Goal: Answer question/provide support: Share knowledge or assist other users

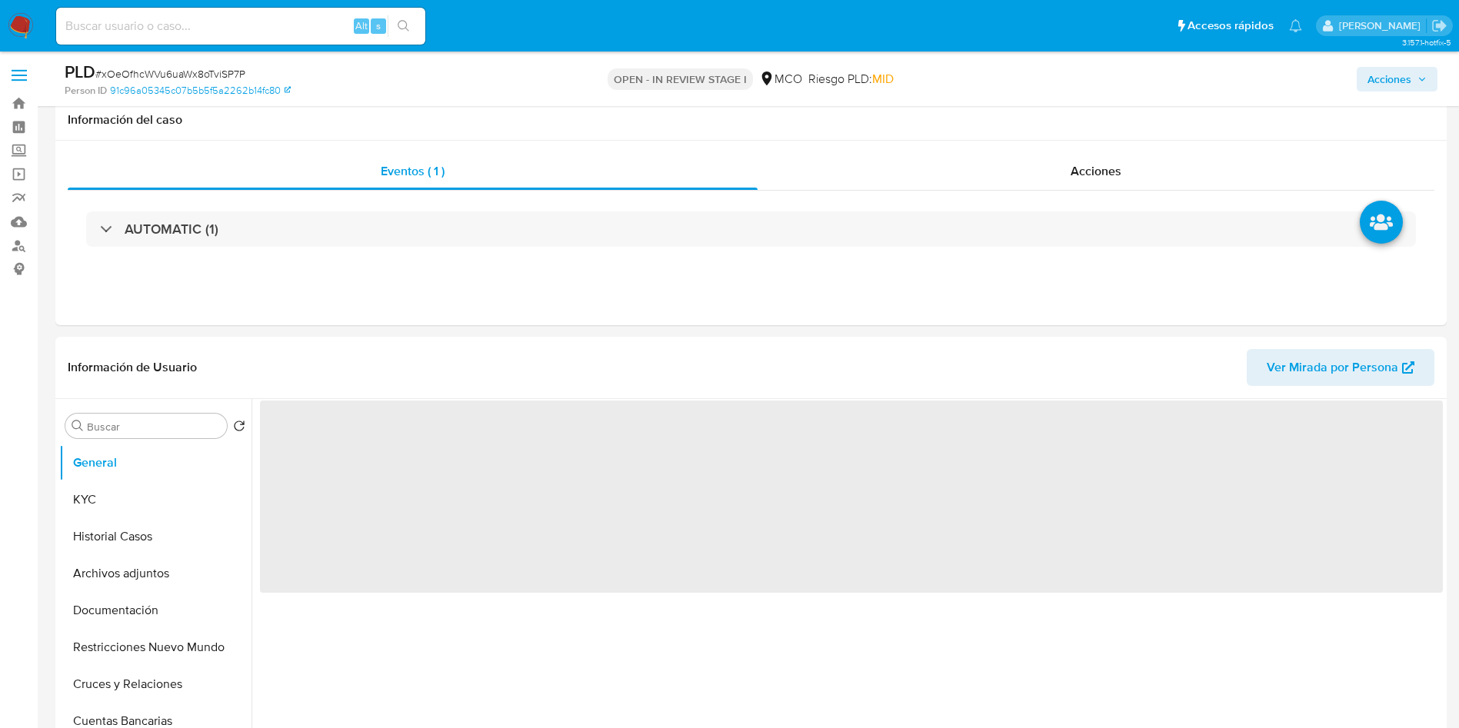
select select "10"
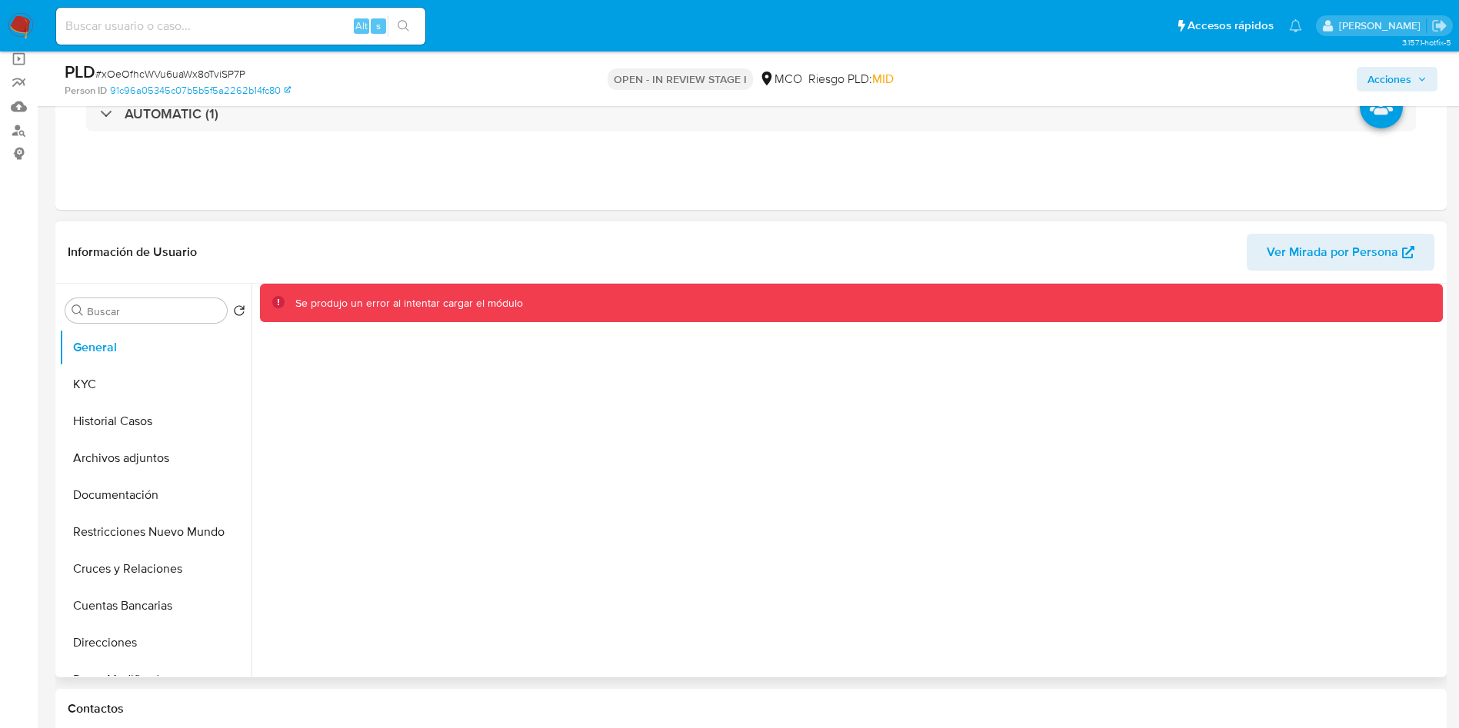
click at [612, 388] on div "Se produjo un error al intentar cargar el módulo" at bounding box center [848, 481] width 1192 height 394
click at [1108, 153] on div "Eventos ( 1 ) Acciones AUTOMATIC (1)" at bounding box center [751, 117] width 1392 height 185
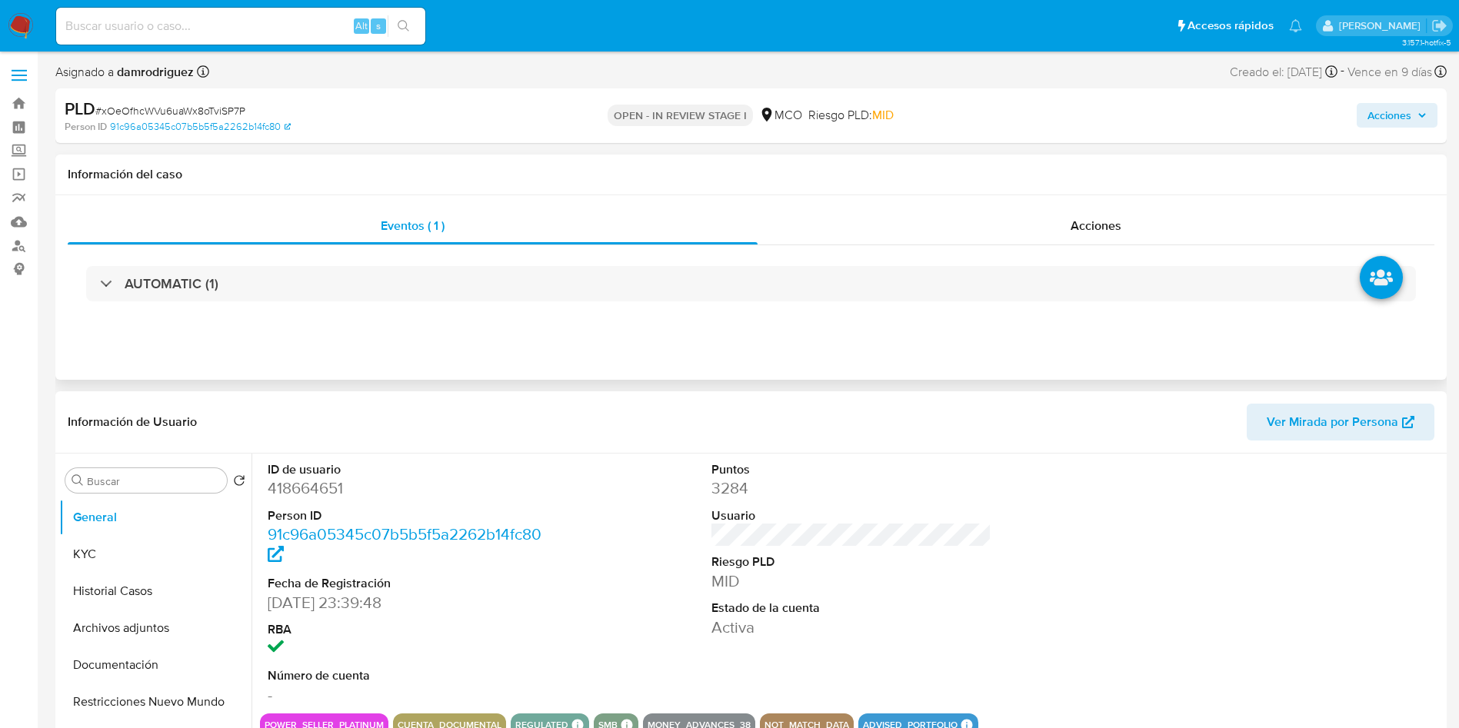
select select "10"
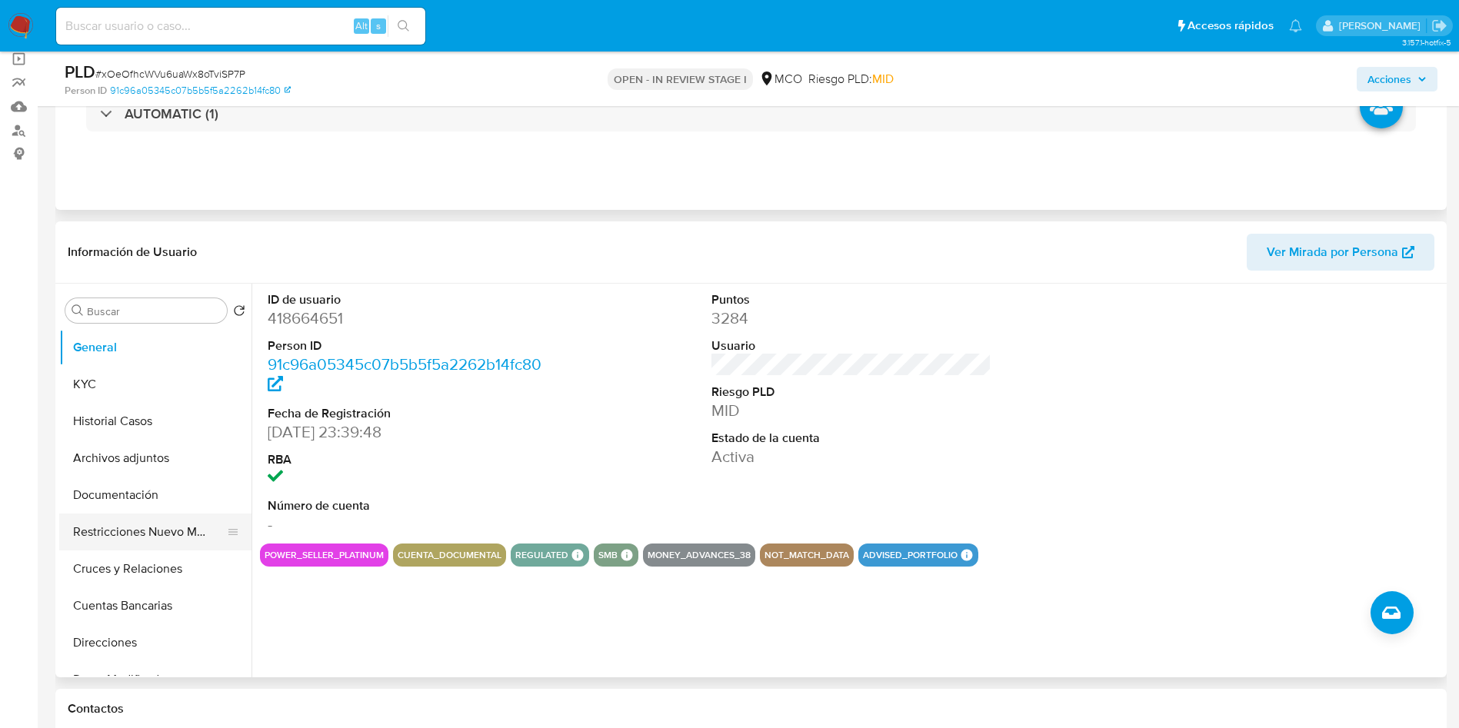
click at [147, 535] on button "Restricciones Nuevo Mundo" at bounding box center [149, 532] width 180 height 37
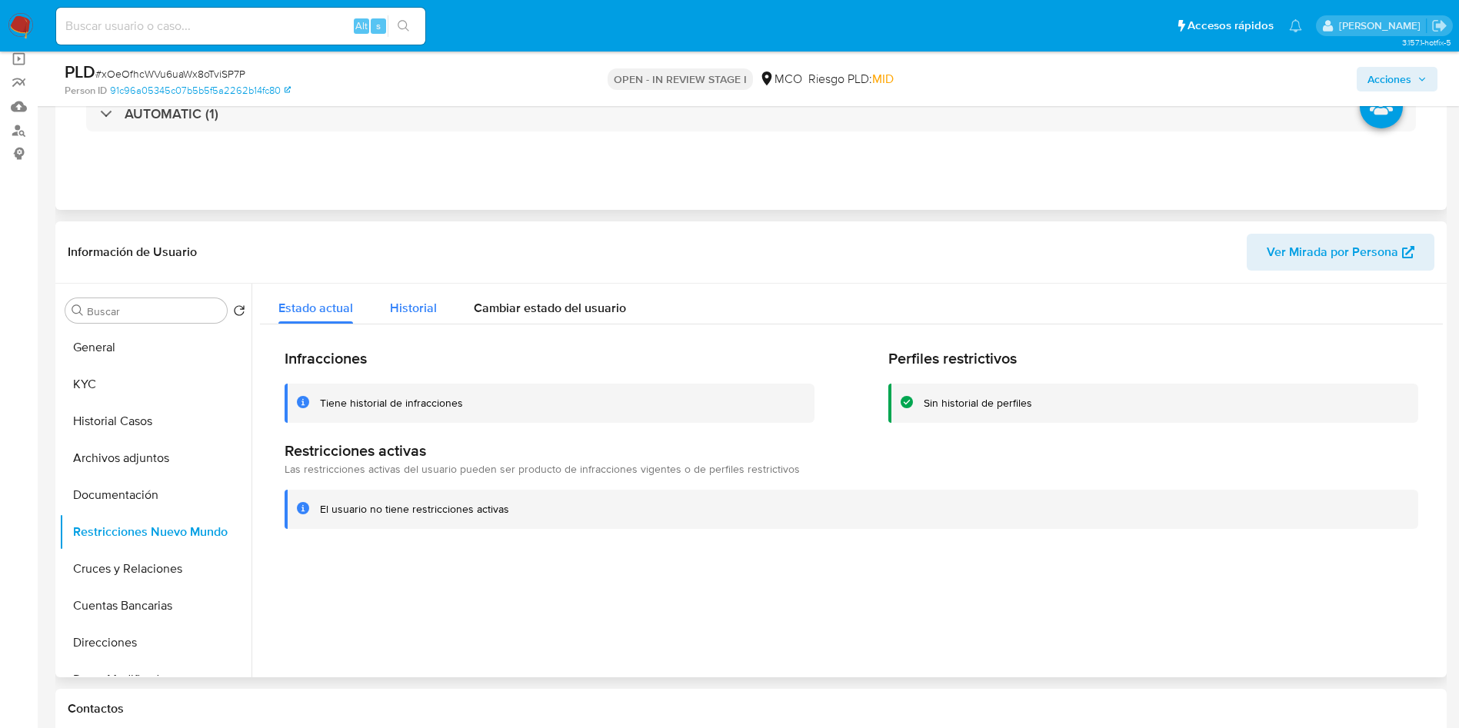
click at [425, 306] on span "Historial" at bounding box center [413, 308] width 47 height 18
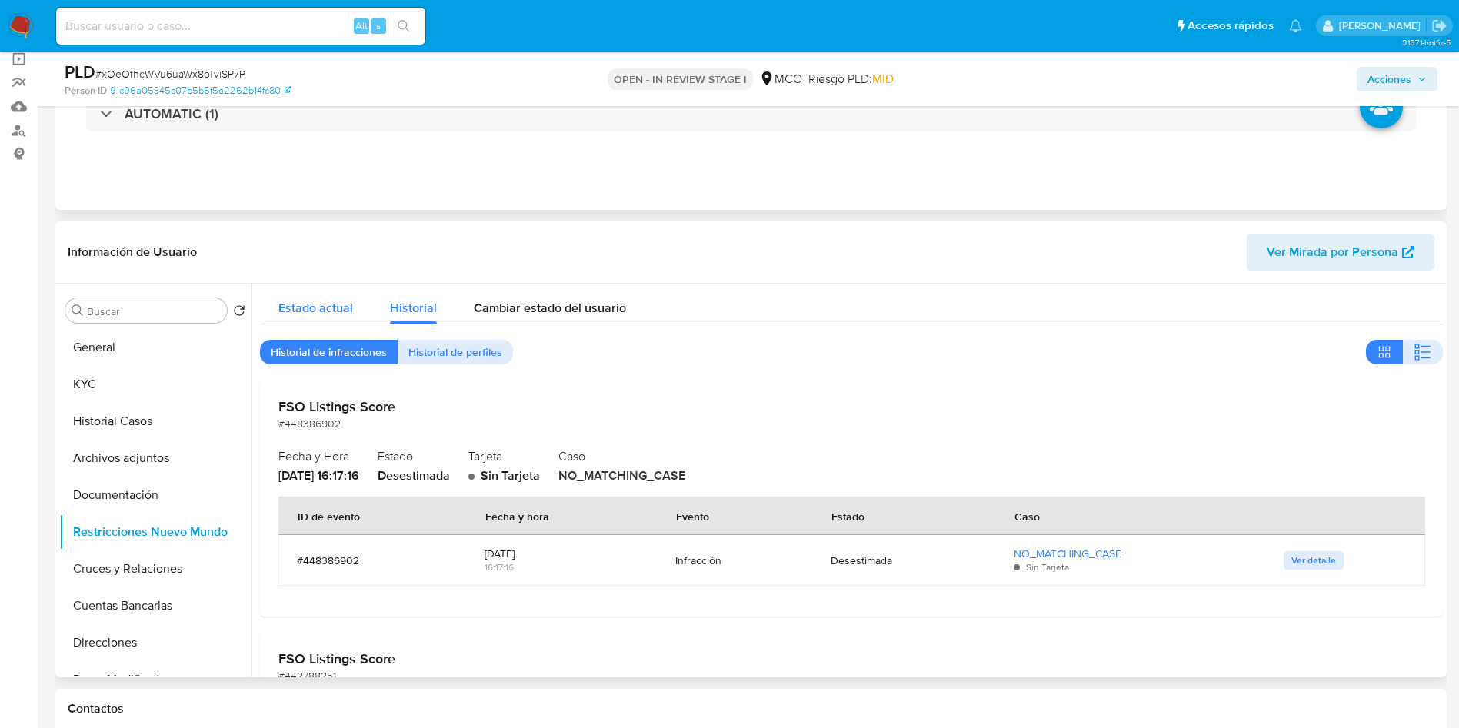
click at [316, 297] on div "Estado actual" at bounding box center [315, 304] width 75 height 41
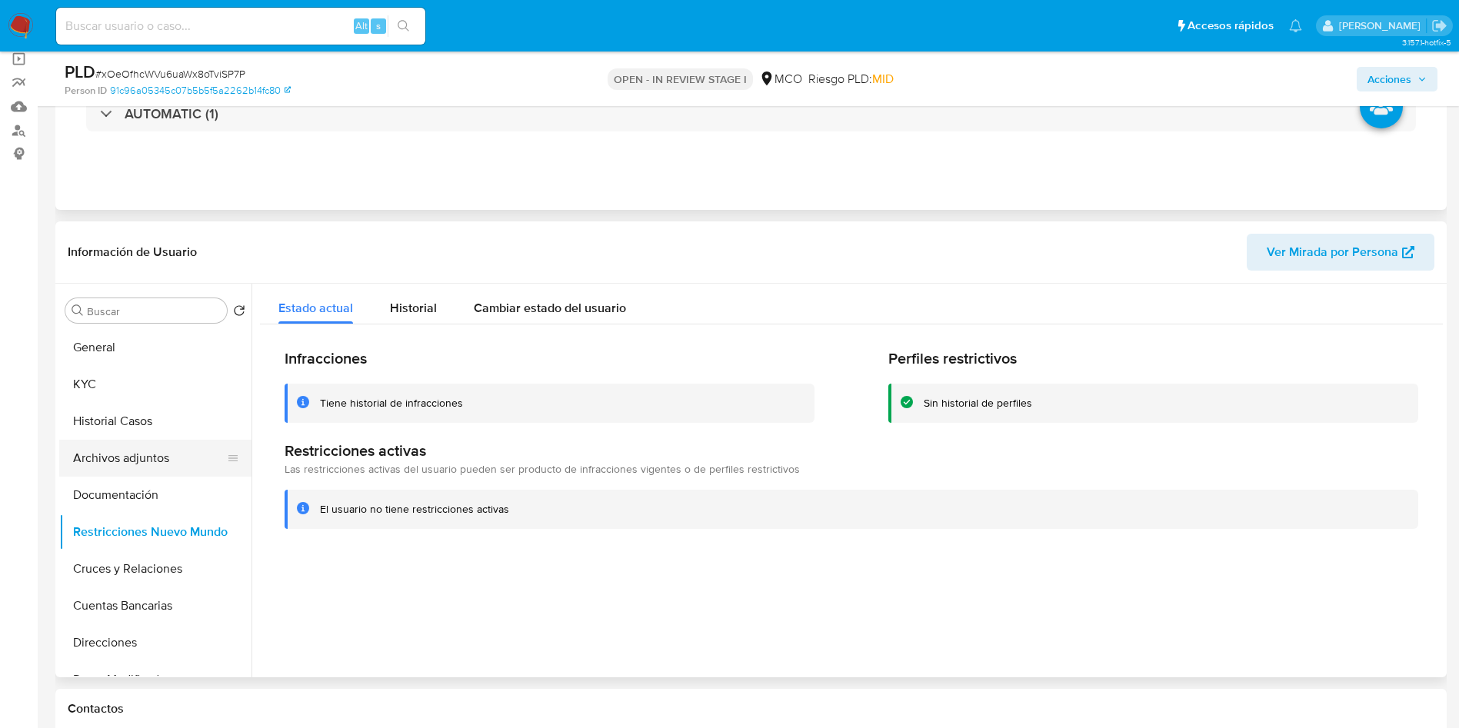
click at [129, 445] on button "Archivos adjuntos" at bounding box center [149, 458] width 180 height 37
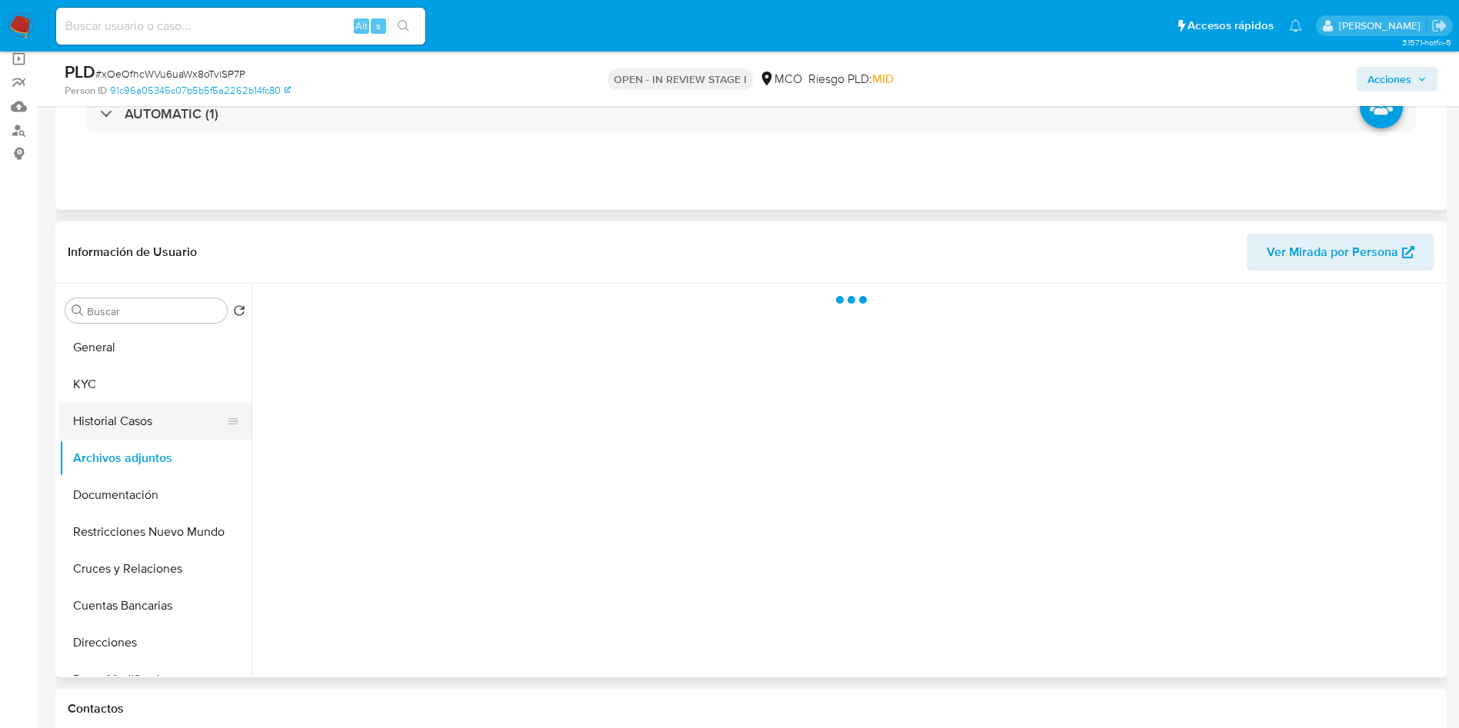
click at [151, 416] on button "Historial Casos" at bounding box center [149, 421] width 180 height 37
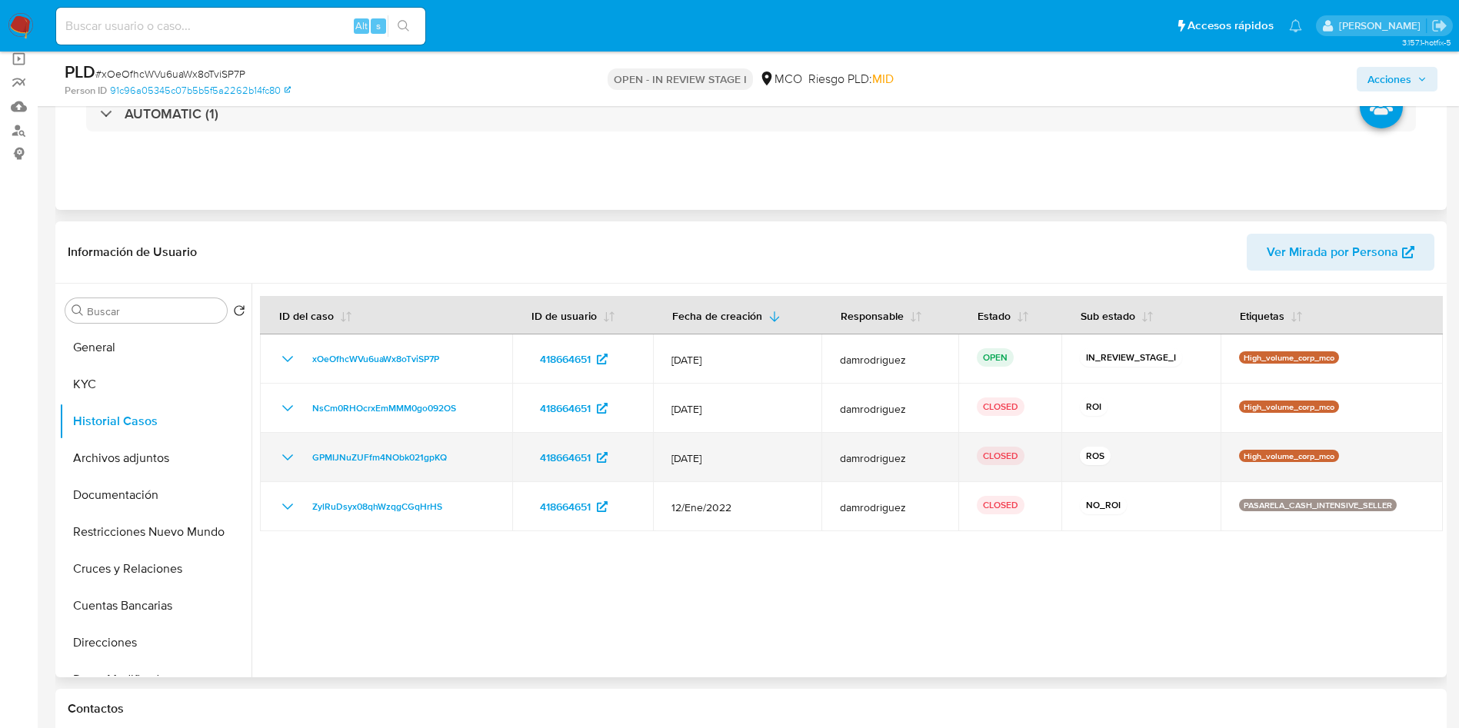
click at [281, 456] on icon "Mostrar/Ocultar" at bounding box center [287, 457] width 18 height 18
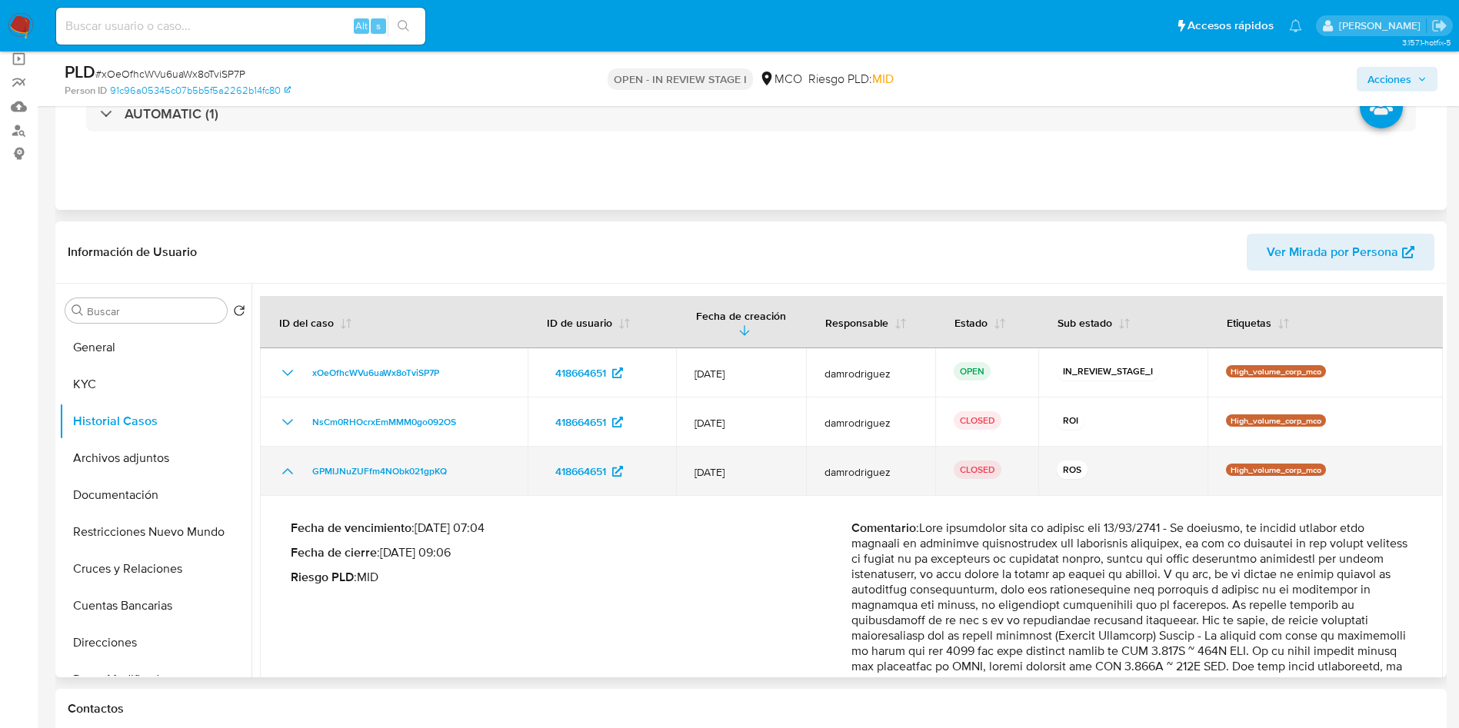
click at [290, 467] on icon "Mostrar/Ocultar" at bounding box center [287, 471] width 18 height 18
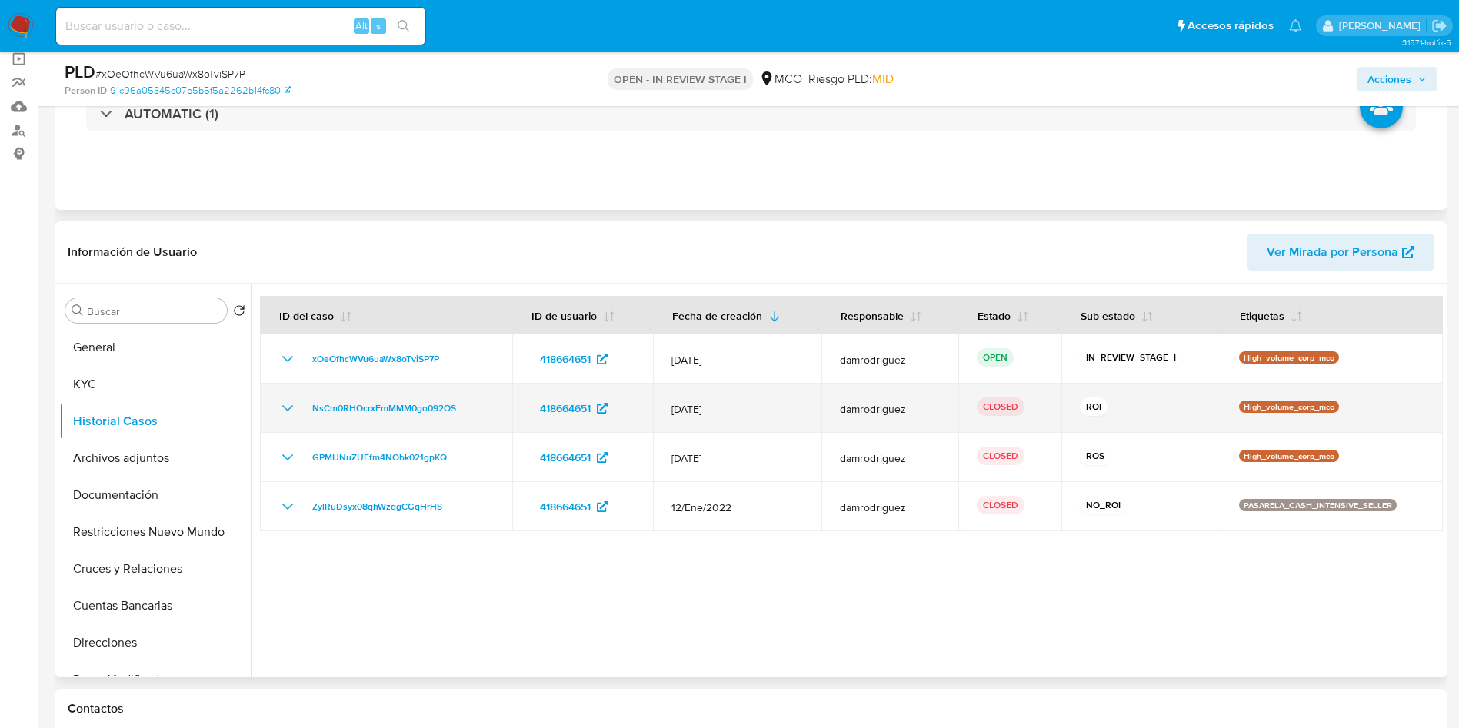
click at [290, 417] on icon "Mostrar/Ocultar" at bounding box center [287, 408] width 18 height 18
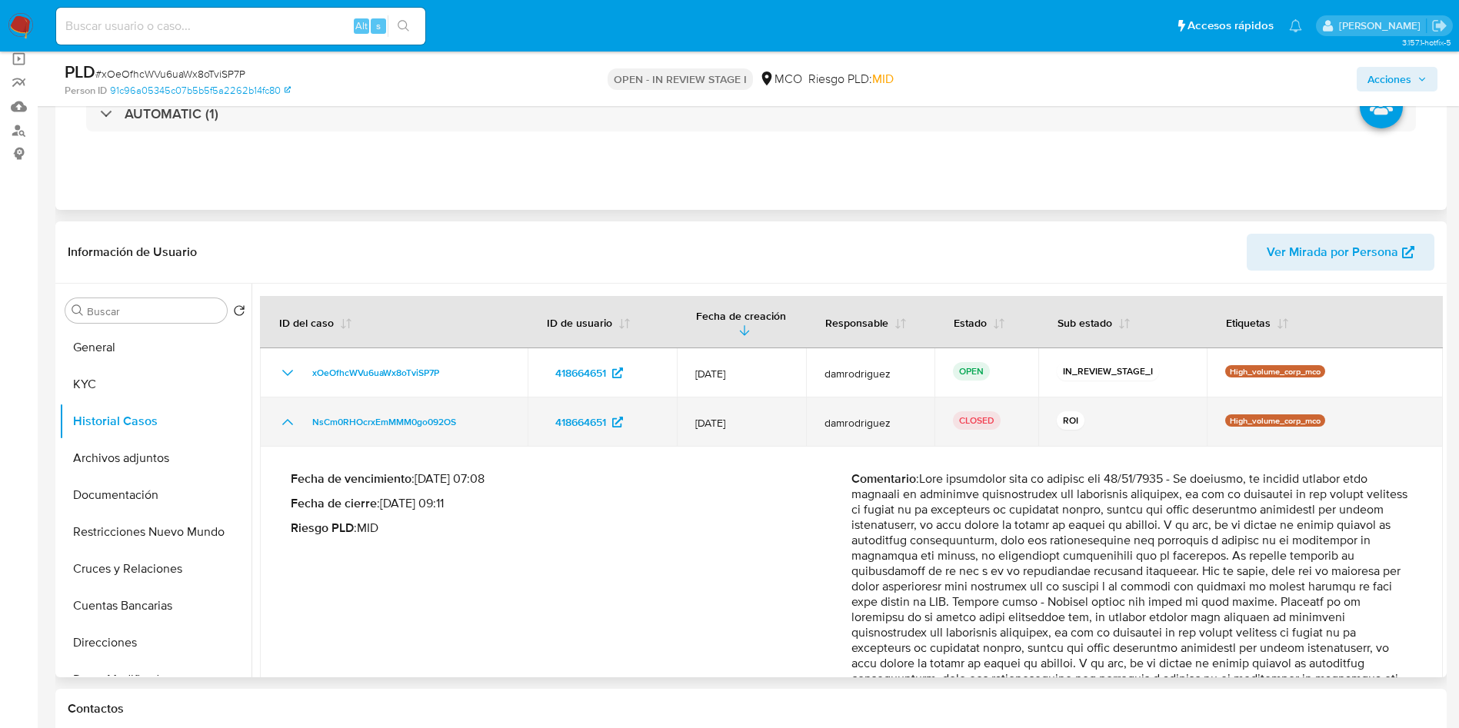
click at [288, 421] on icon "Mostrar/Ocultar" at bounding box center [287, 422] width 11 height 6
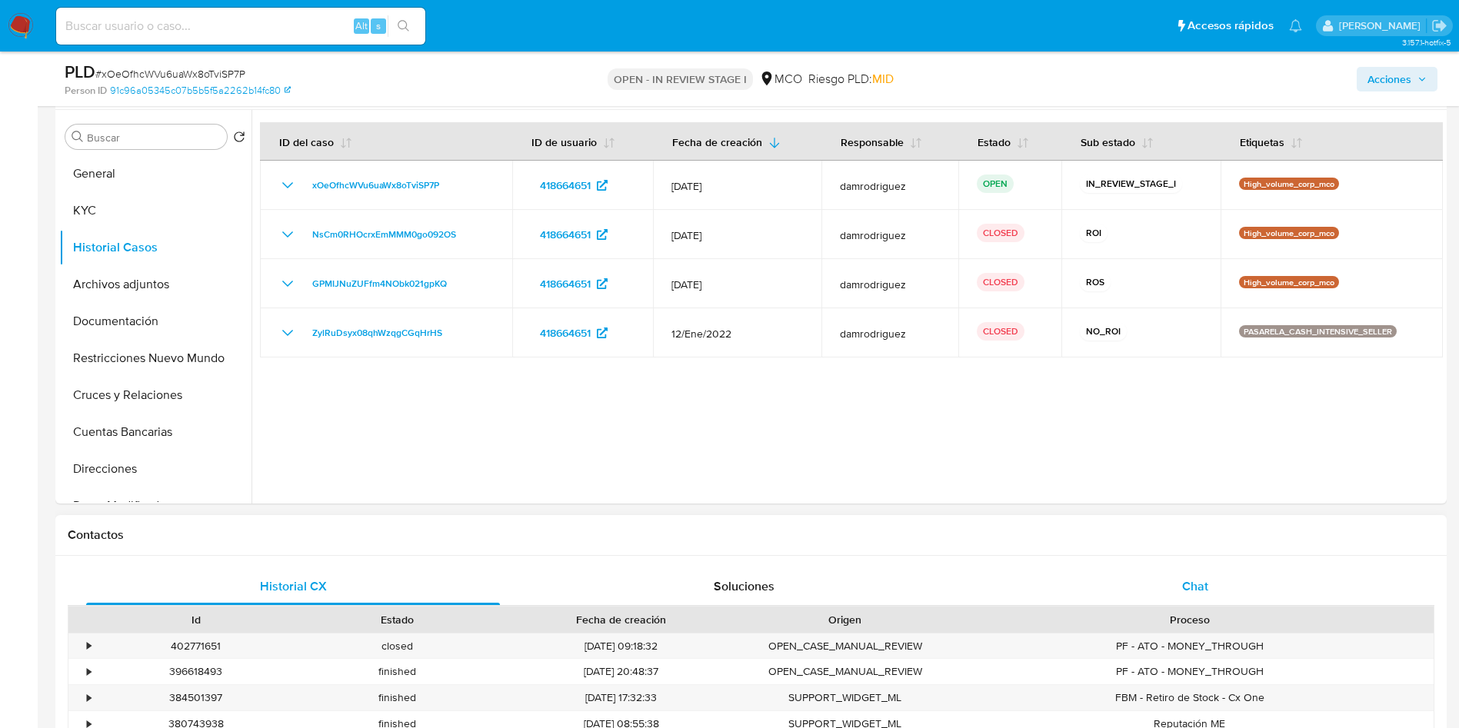
scroll to position [462, 0]
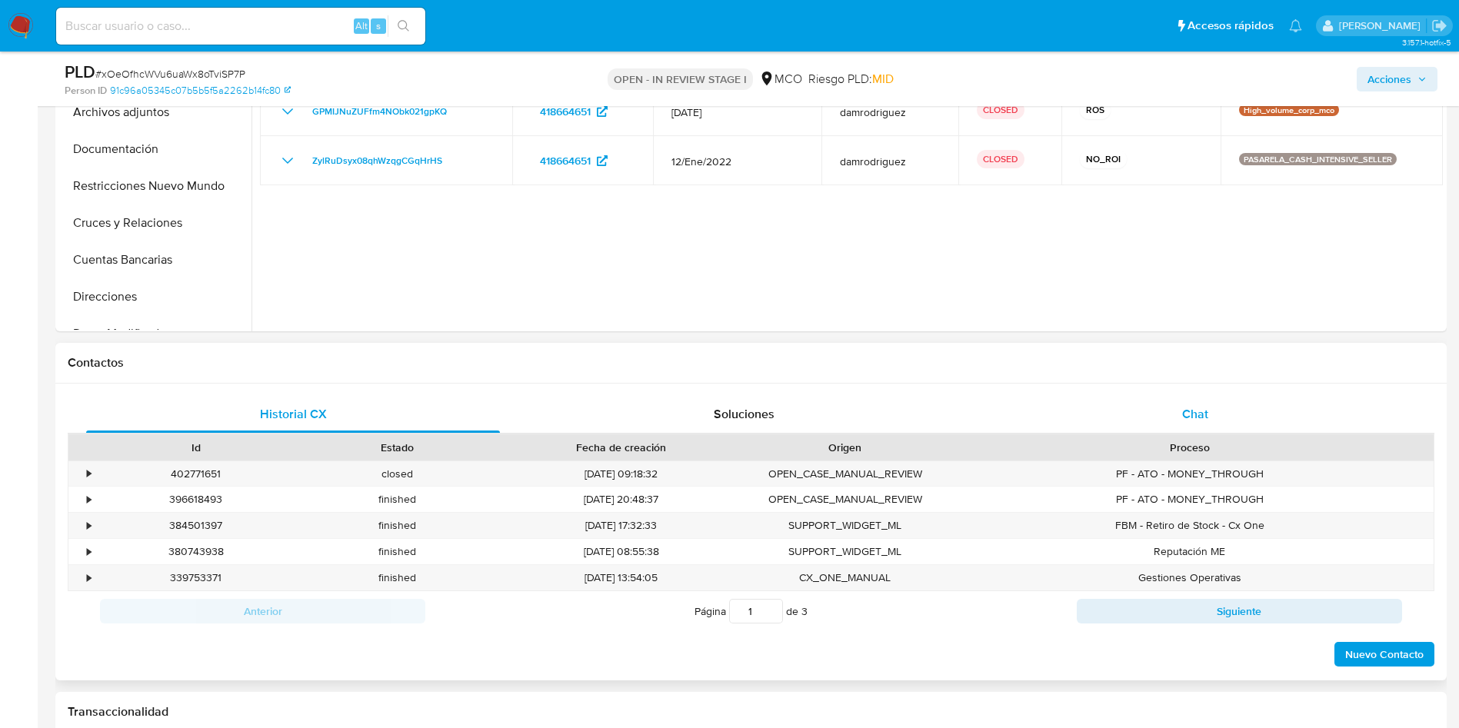
click at [1242, 409] on div "Chat" at bounding box center [1195, 414] width 414 height 37
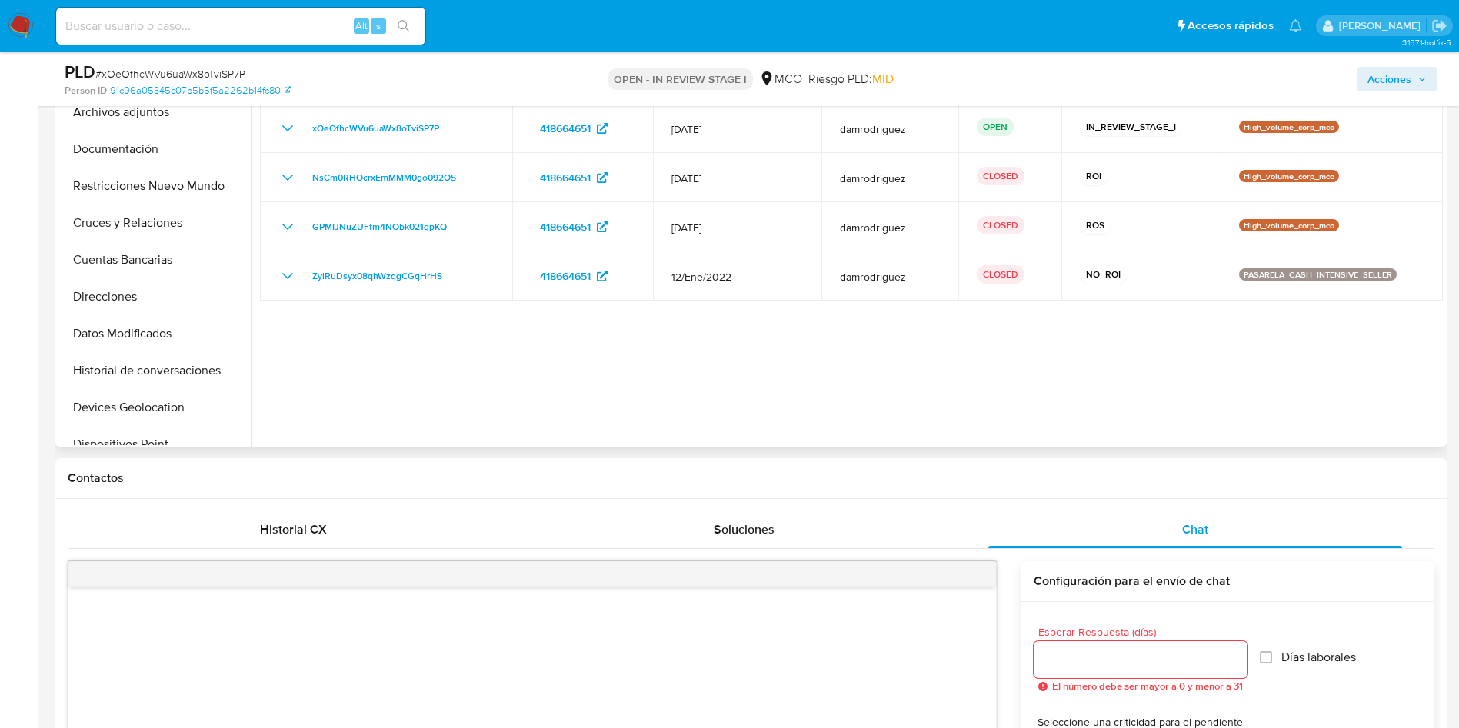
scroll to position [577, 0]
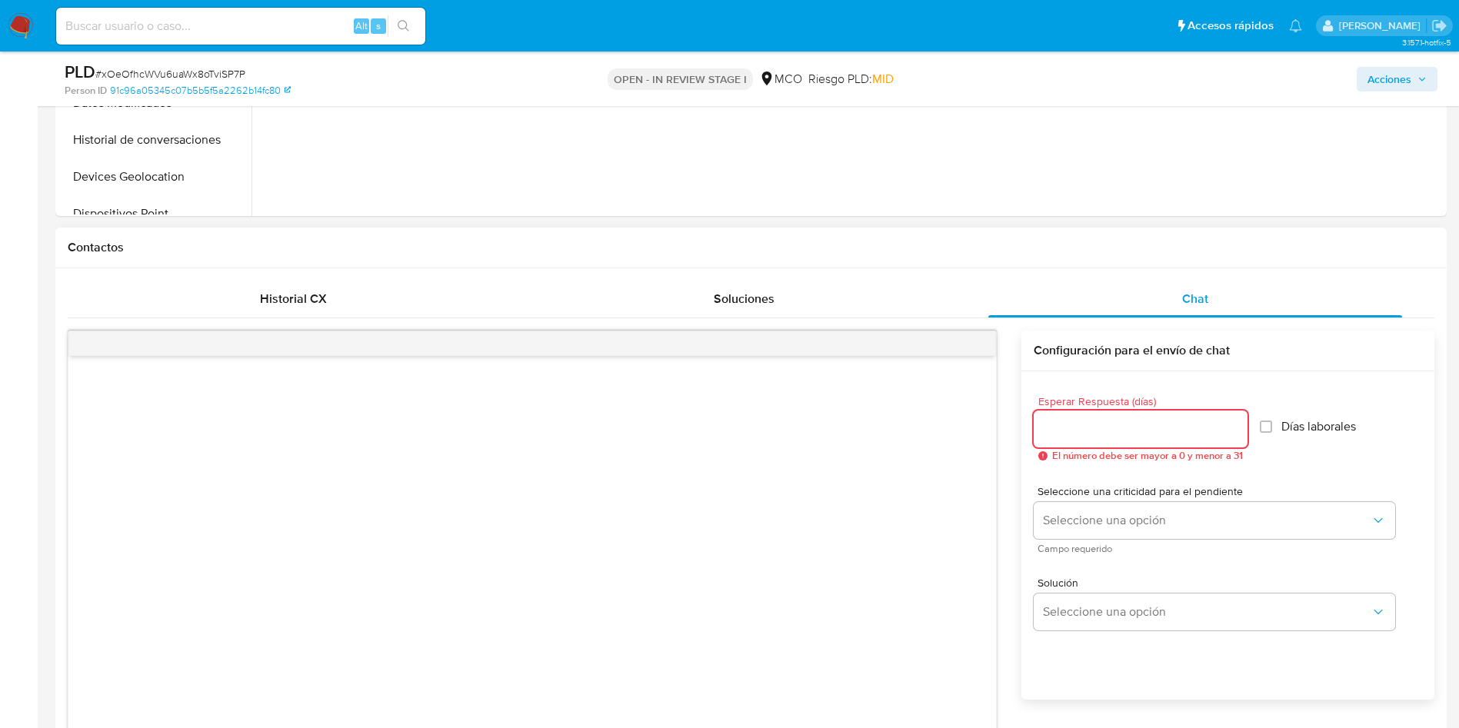
click at [1145, 433] on input "Esperar Respuesta (días)" at bounding box center [1141, 429] width 214 height 20
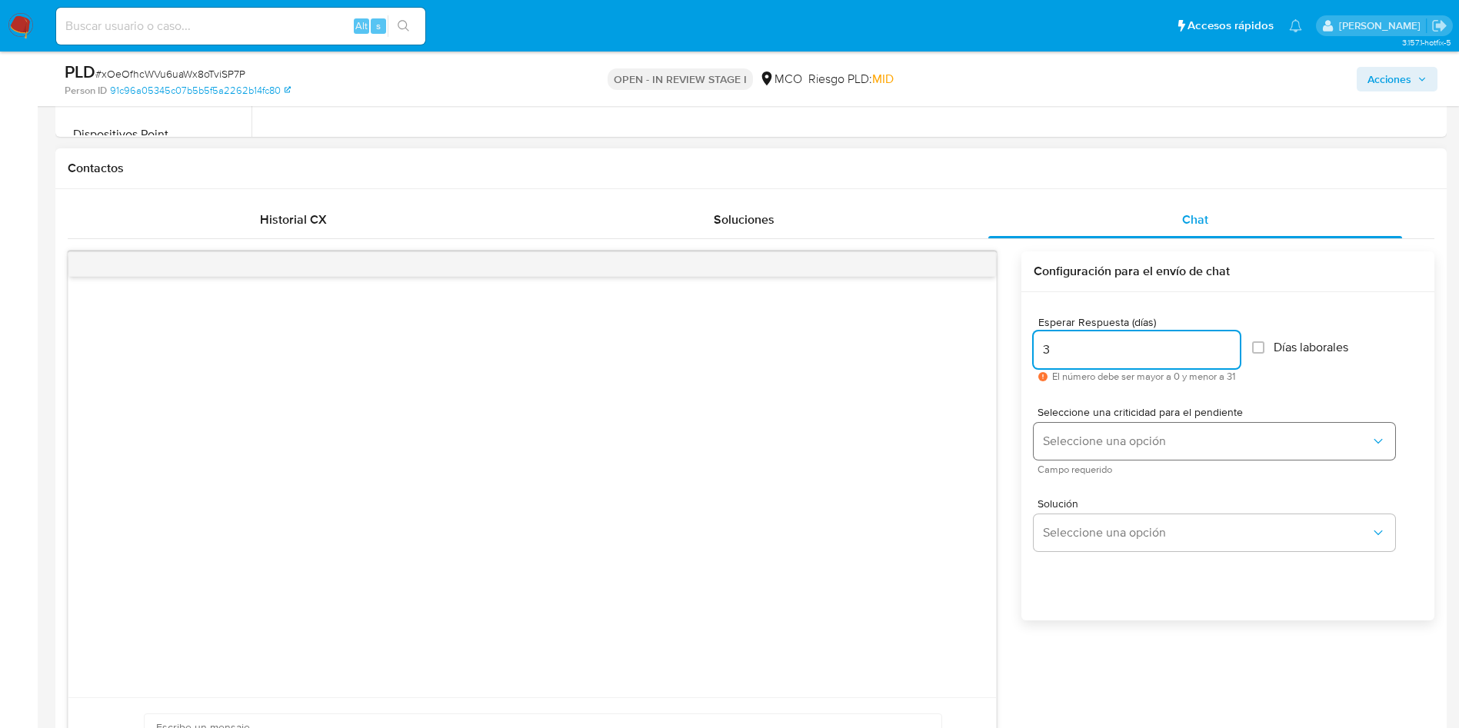
scroll to position [692, 0]
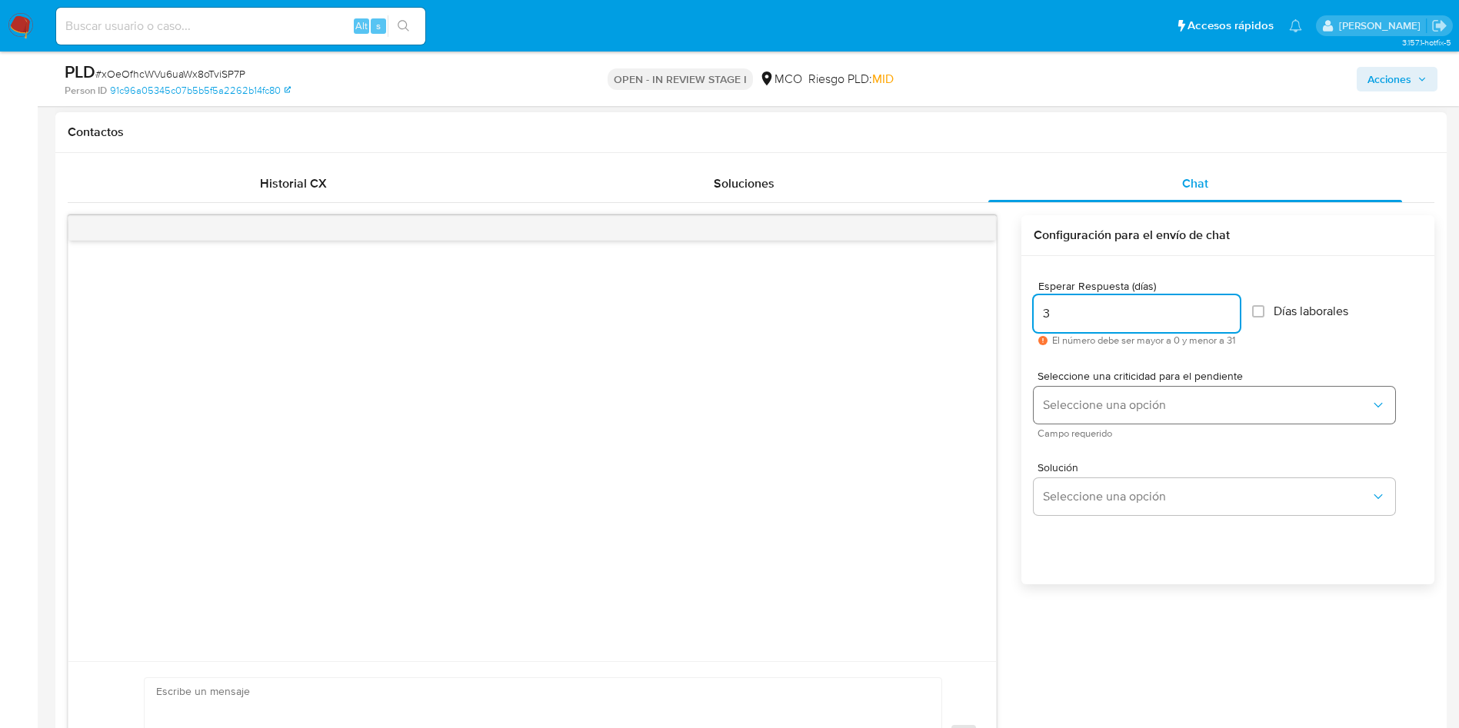
type input "3"
click at [1099, 409] on span "Seleccione una opción" at bounding box center [1207, 405] width 328 height 15
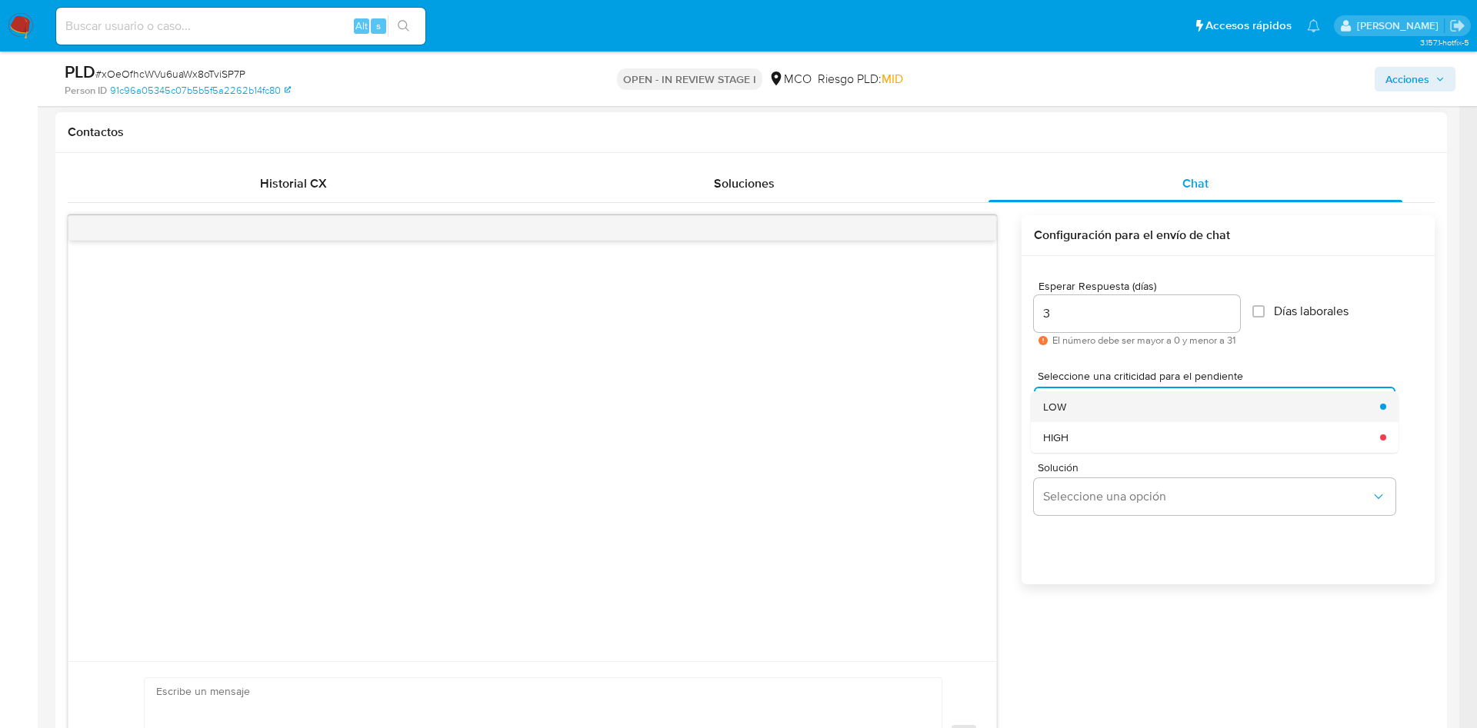
click at [1093, 396] on div "LOW" at bounding box center [1207, 407] width 328 height 31
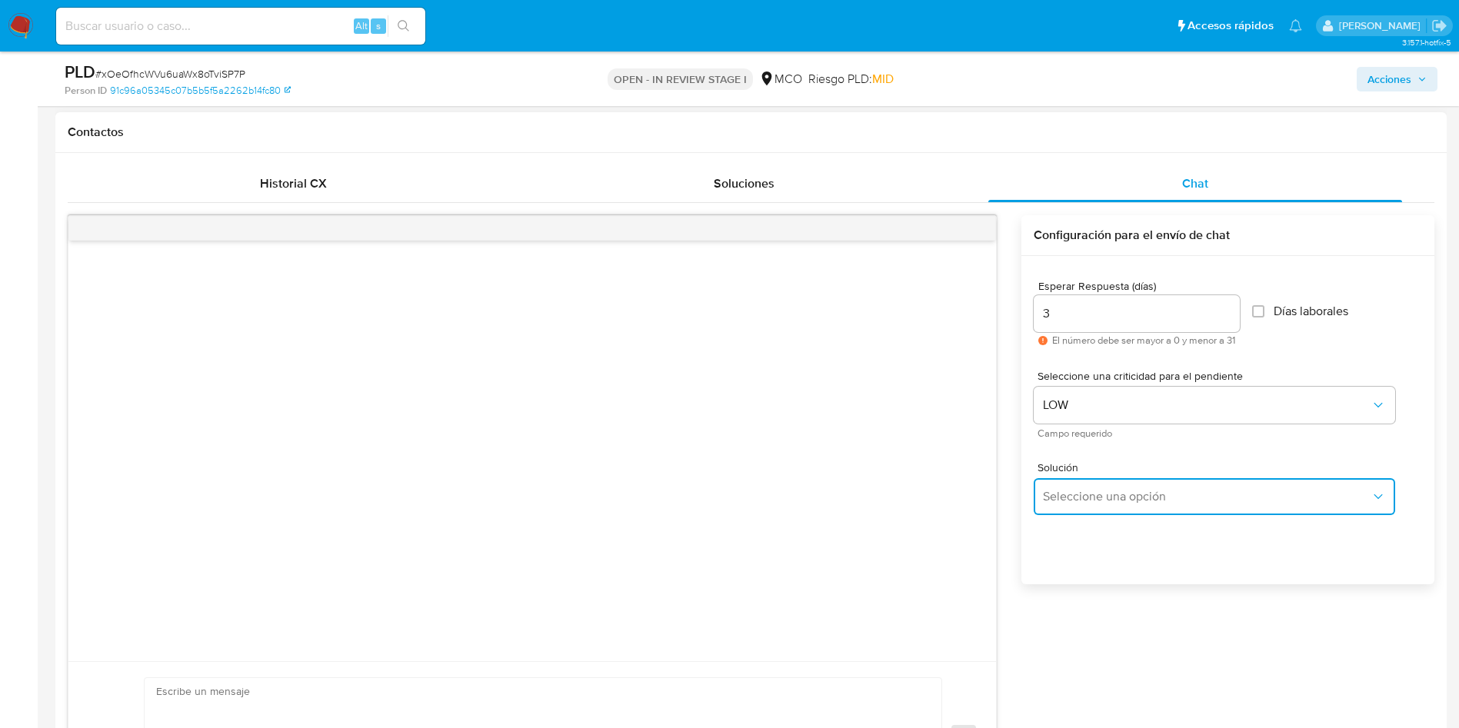
click at [1105, 483] on button "Seleccione una opción" at bounding box center [1215, 496] width 362 height 37
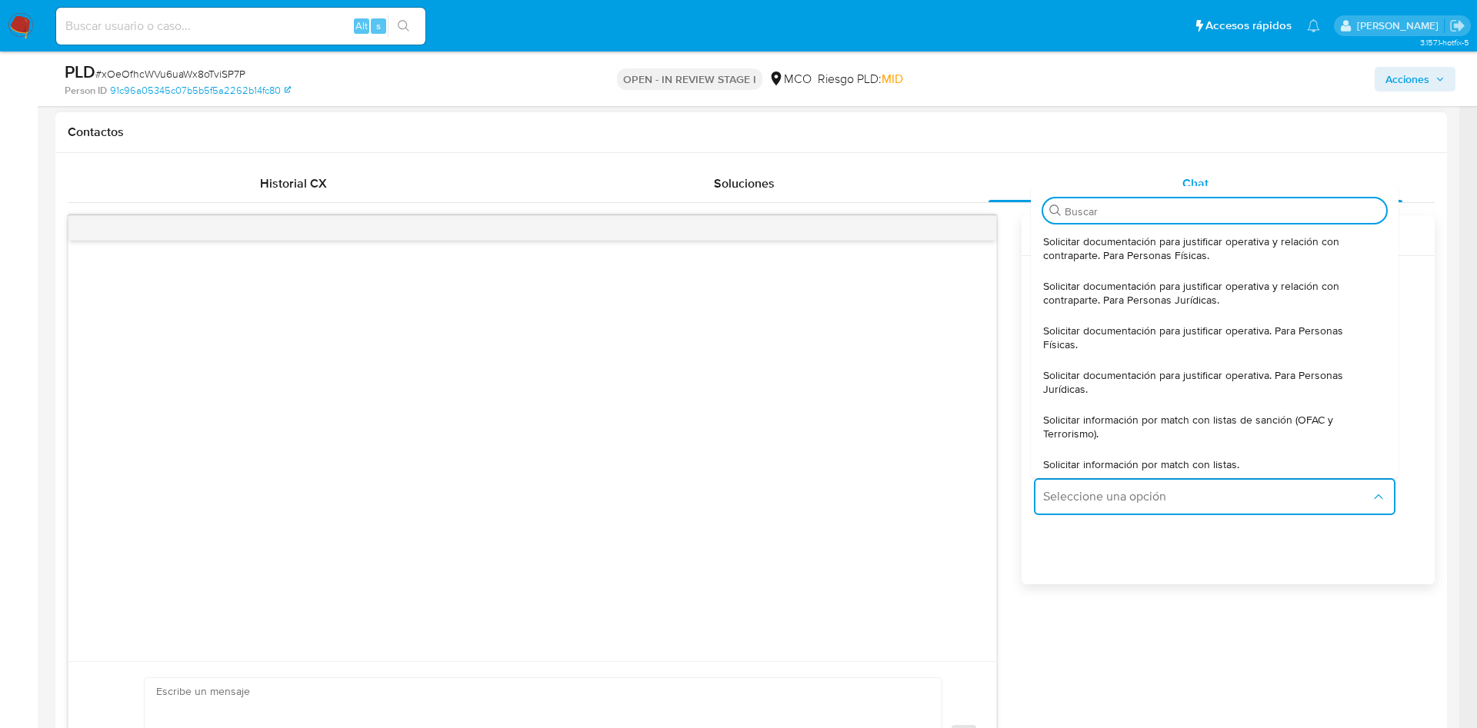
click at [1142, 337] on span "Solicitar documentación para justificar operativa. Para Personas Físicas." at bounding box center [1210, 338] width 334 height 28
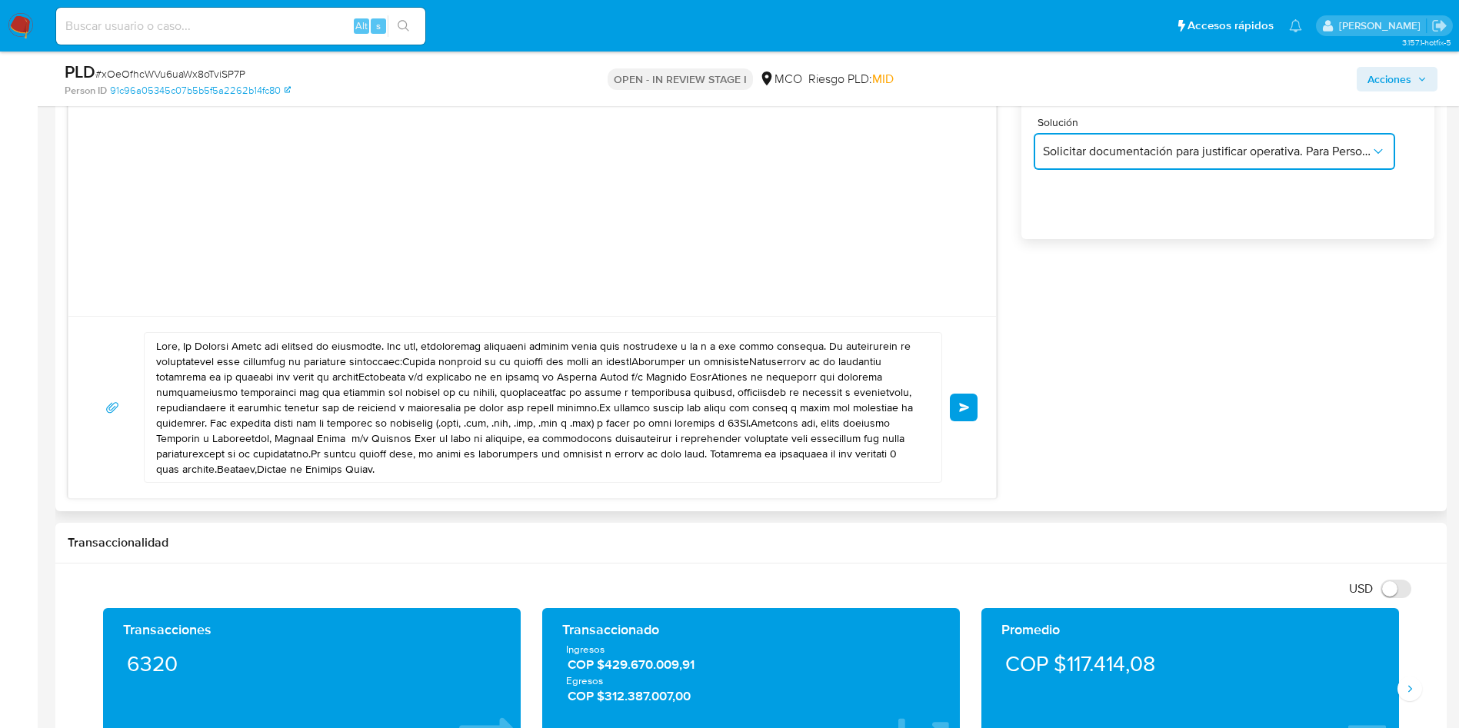
scroll to position [1038, 0]
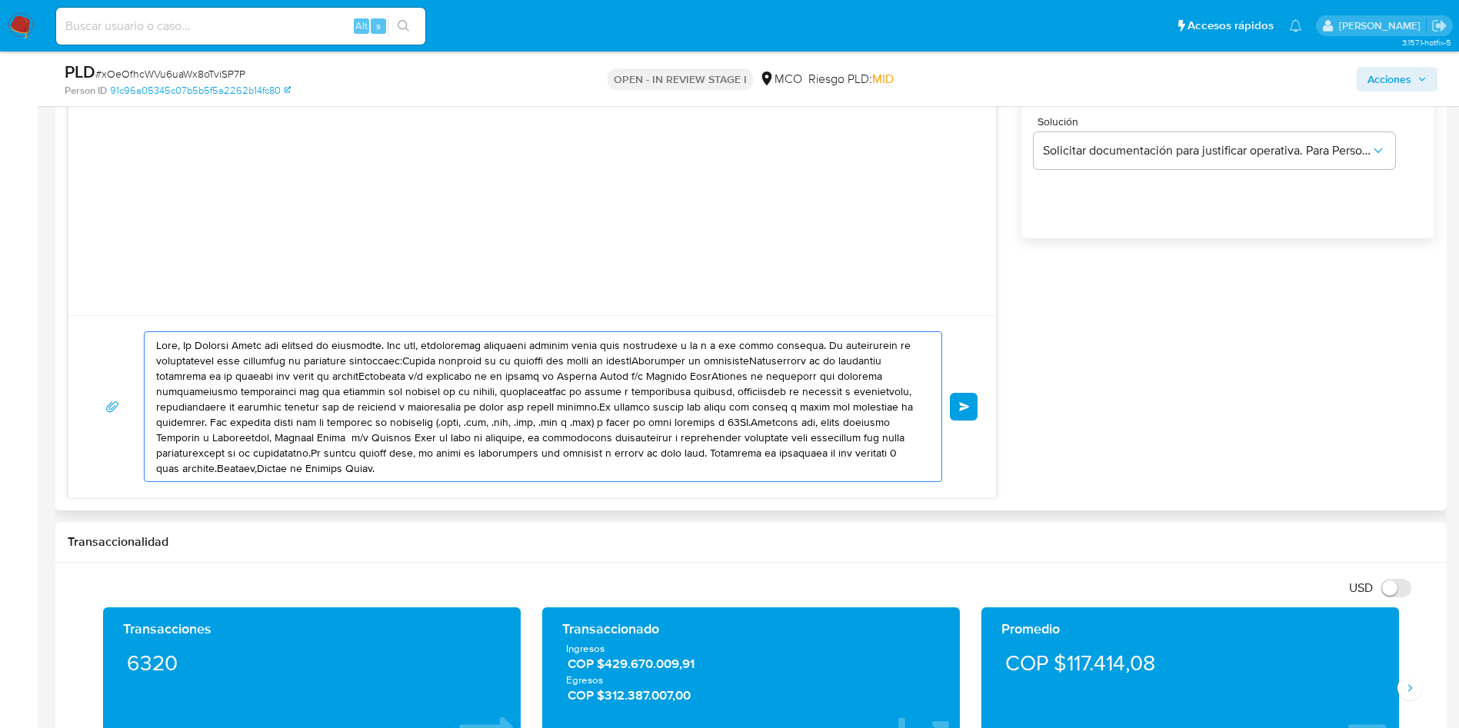
click at [182, 345] on textarea at bounding box center [539, 406] width 766 height 149
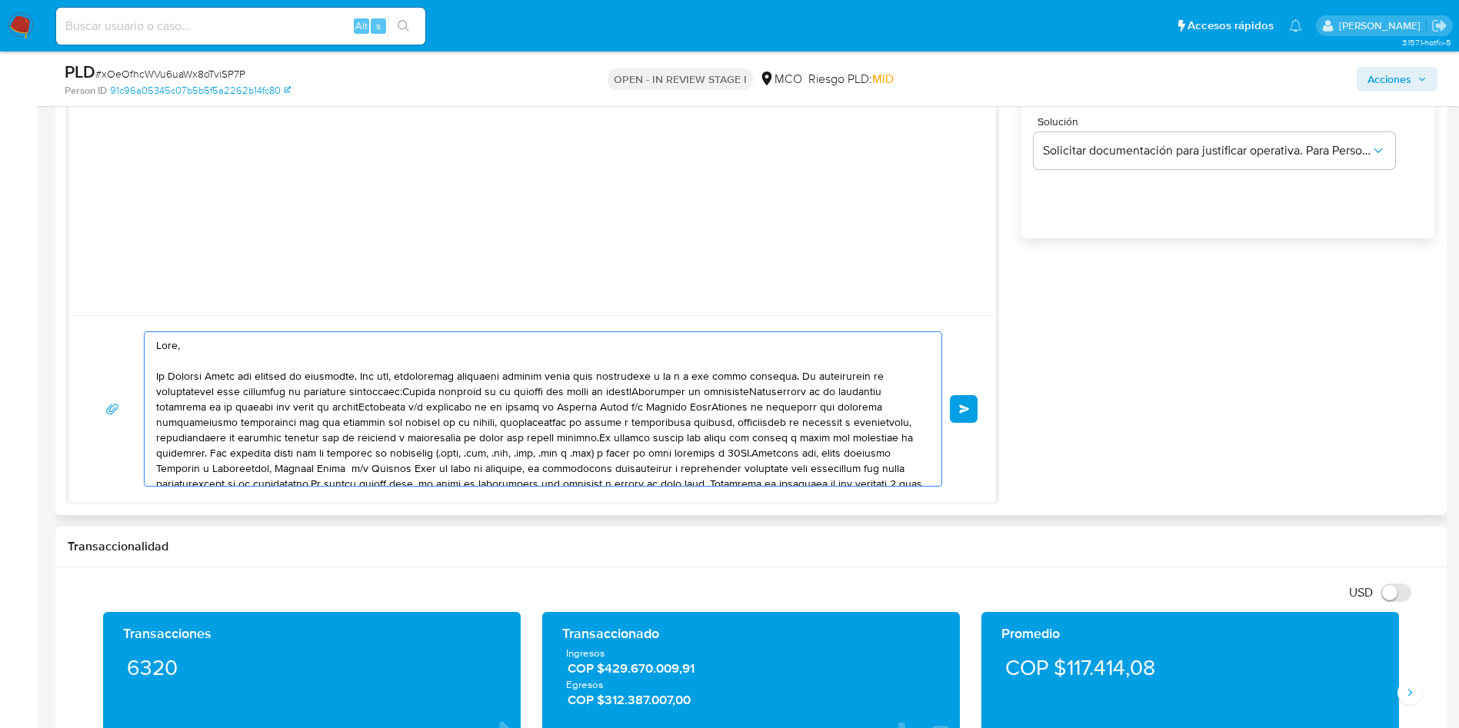
drag, startPoint x: 364, startPoint y: 378, endPoint x: 788, endPoint y: 381, distance: 424.6
click at [779, 384] on textarea at bounding box center [539, 409] width 766 height 154
click at [303, 405] on textarea at bounding box center [539, 409] width 766 height 154
click at [402, 390] on textarea at bounding box center [539, 409] width 766 height 154
click at [408, 405] on textarea at bounding box center [539, 409] width 766 height 154
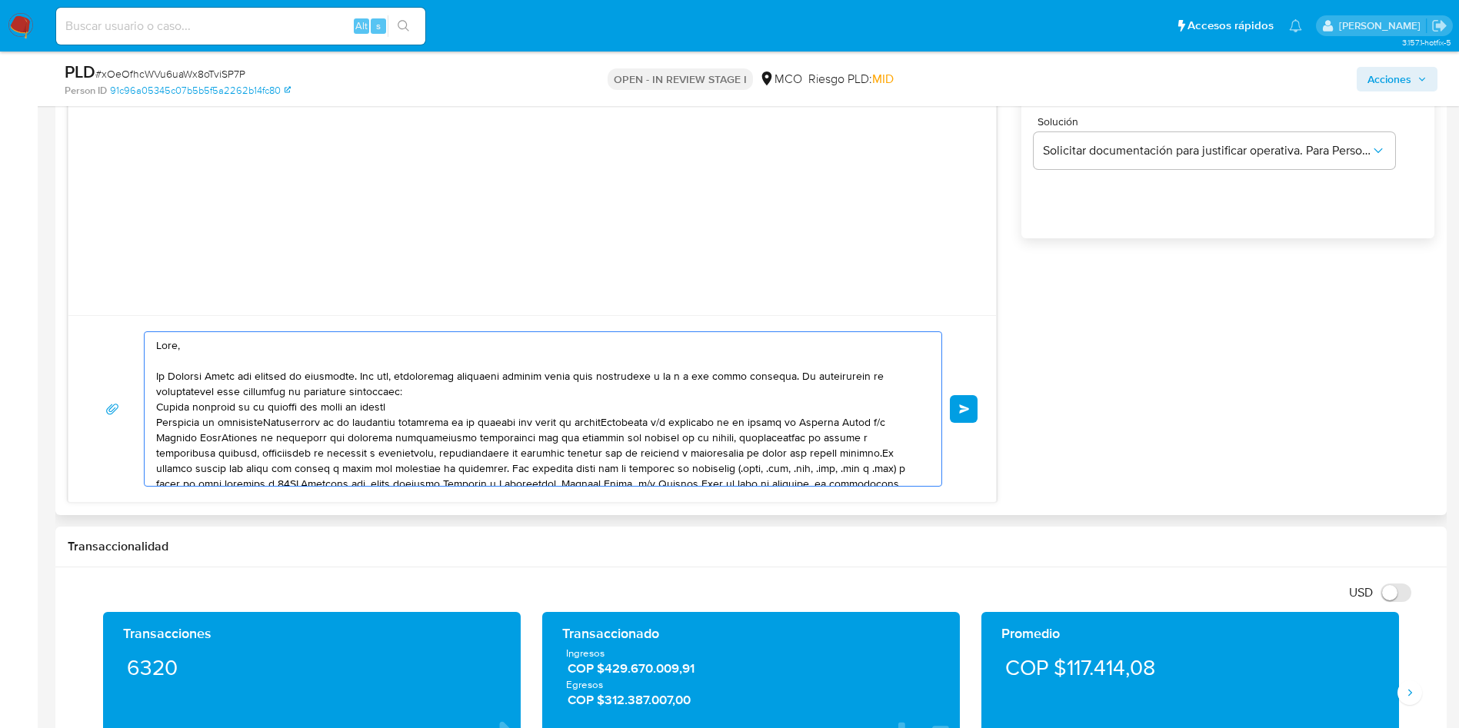
click at [275, 422] on textarea at bounding box center [539, 409] width 766 height 154
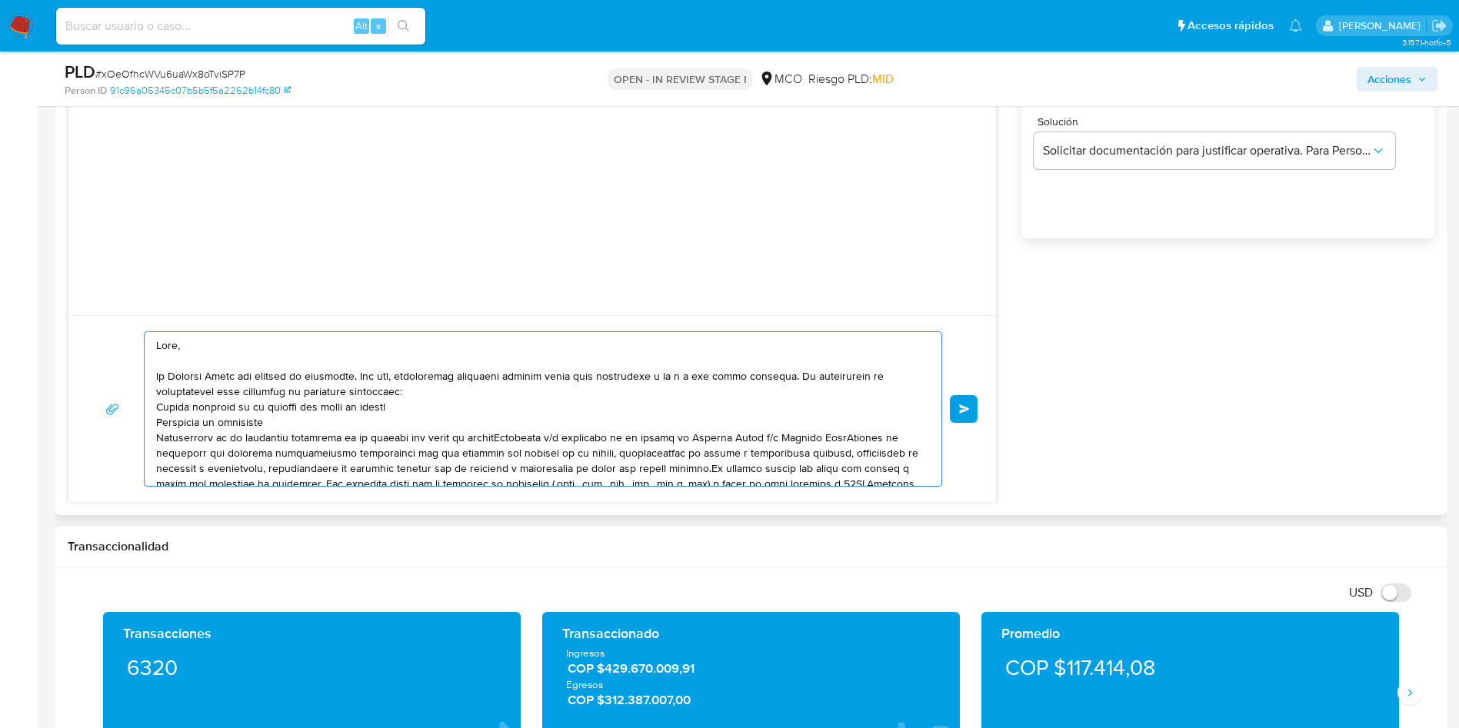
click at [505, 435] on textarea at bounding box center [539, 409] width 766 height 154
click at [501, 453] on textarea at bounding box center [539, 409] width 766 height 154
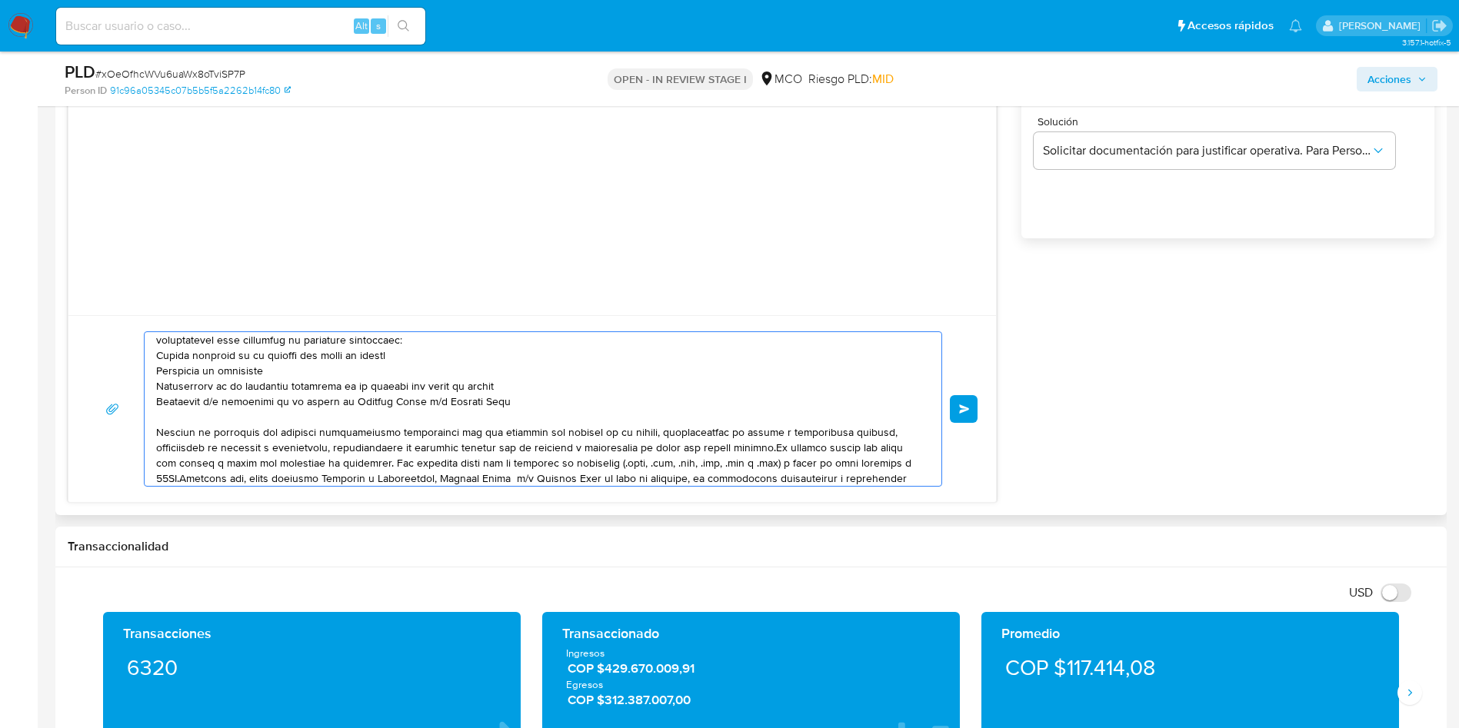
scroll to position [88, 0]
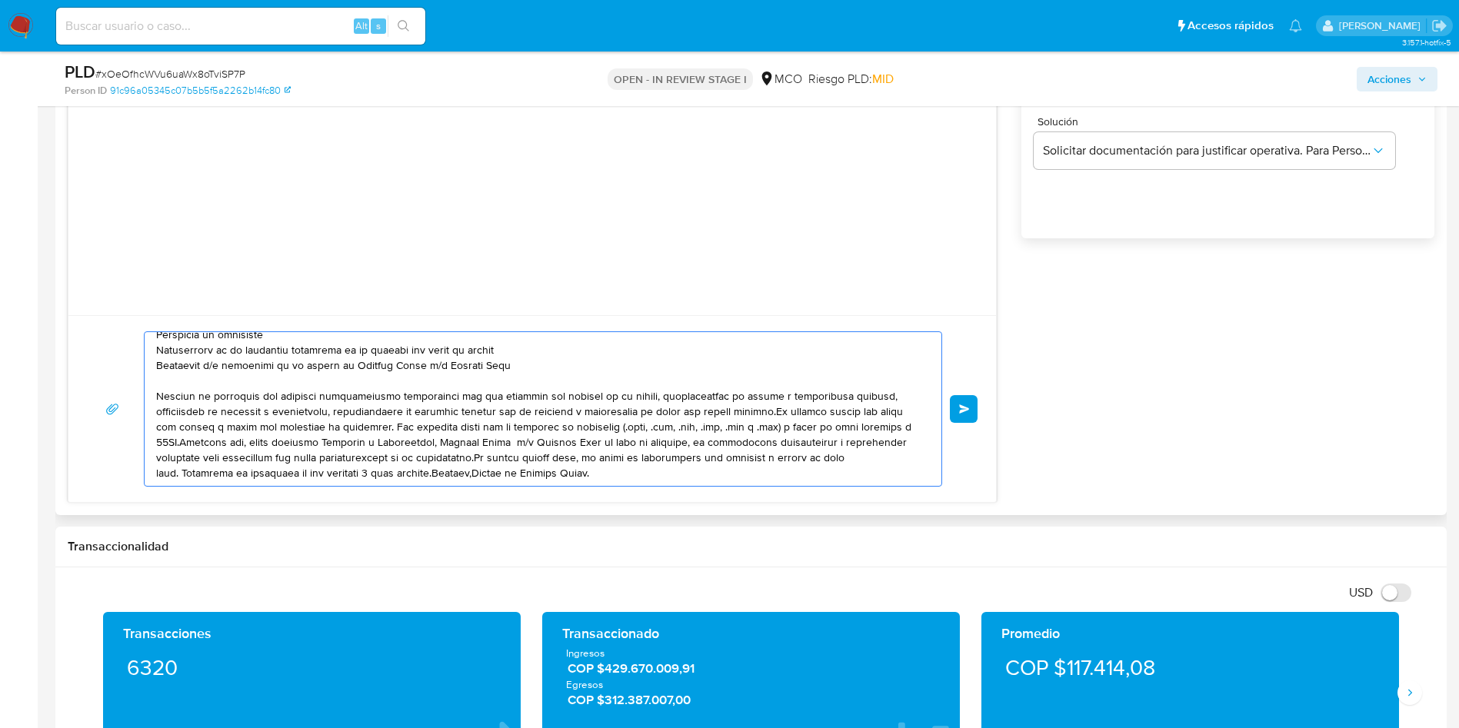
click at [765, 412] on textarea at bounding box center [539, 409] width 766 height 154
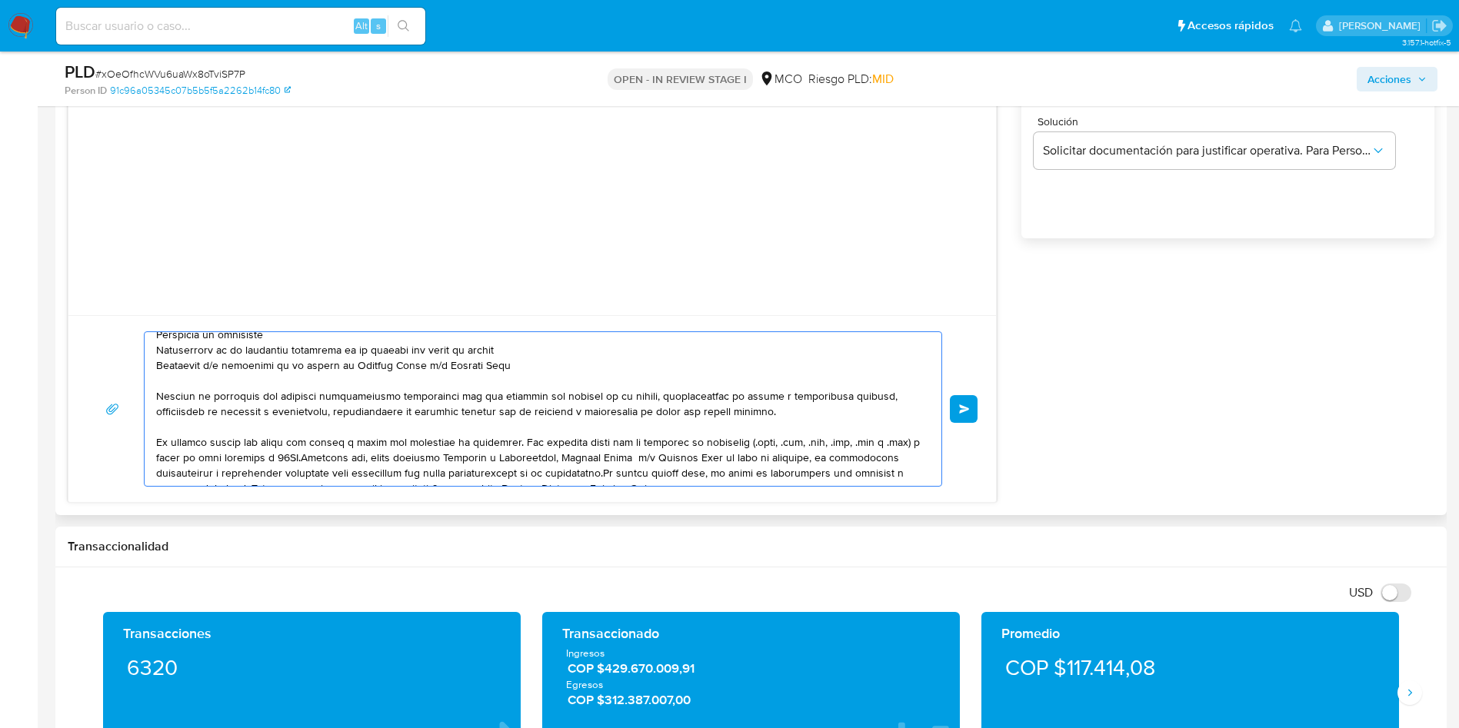
scroll to position [103, 0]
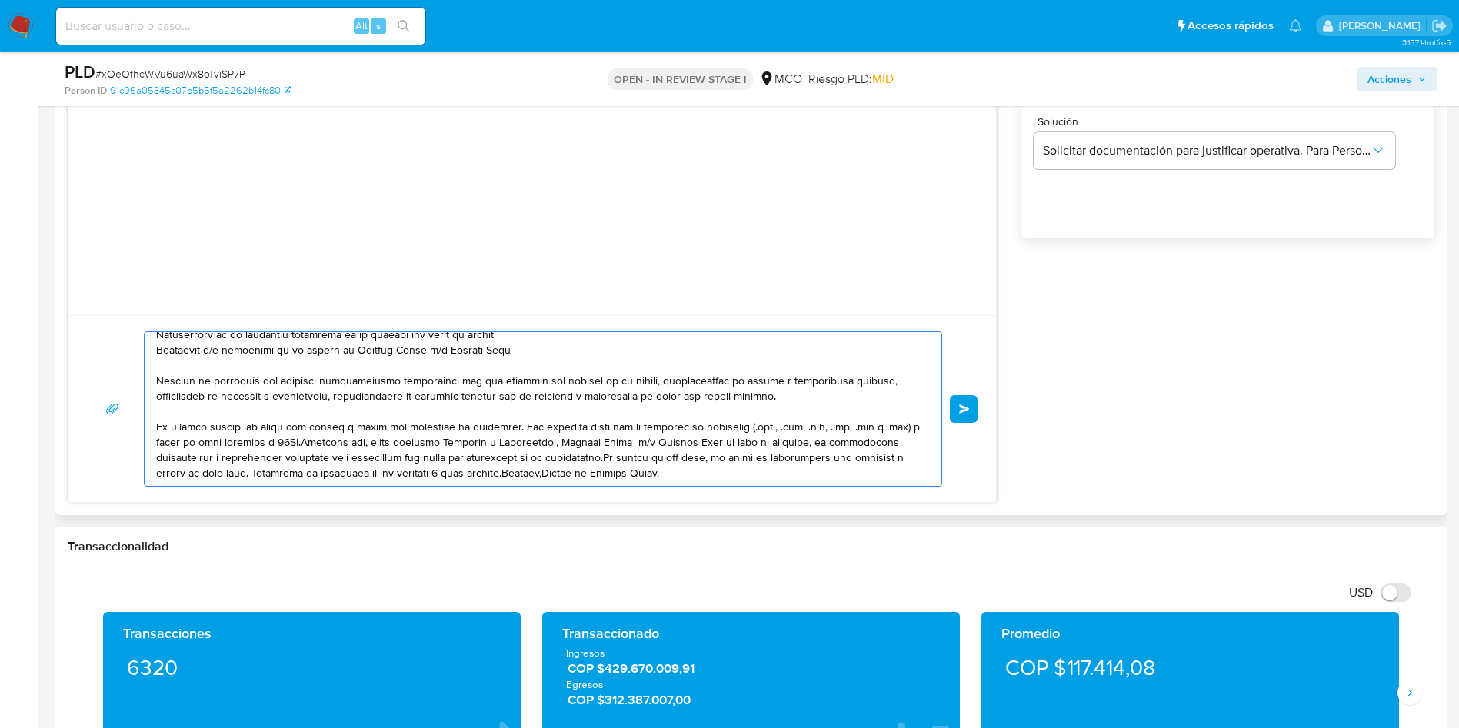
click at [621, 458] on textarea at bounding box center [539, 409] width 766 height 154
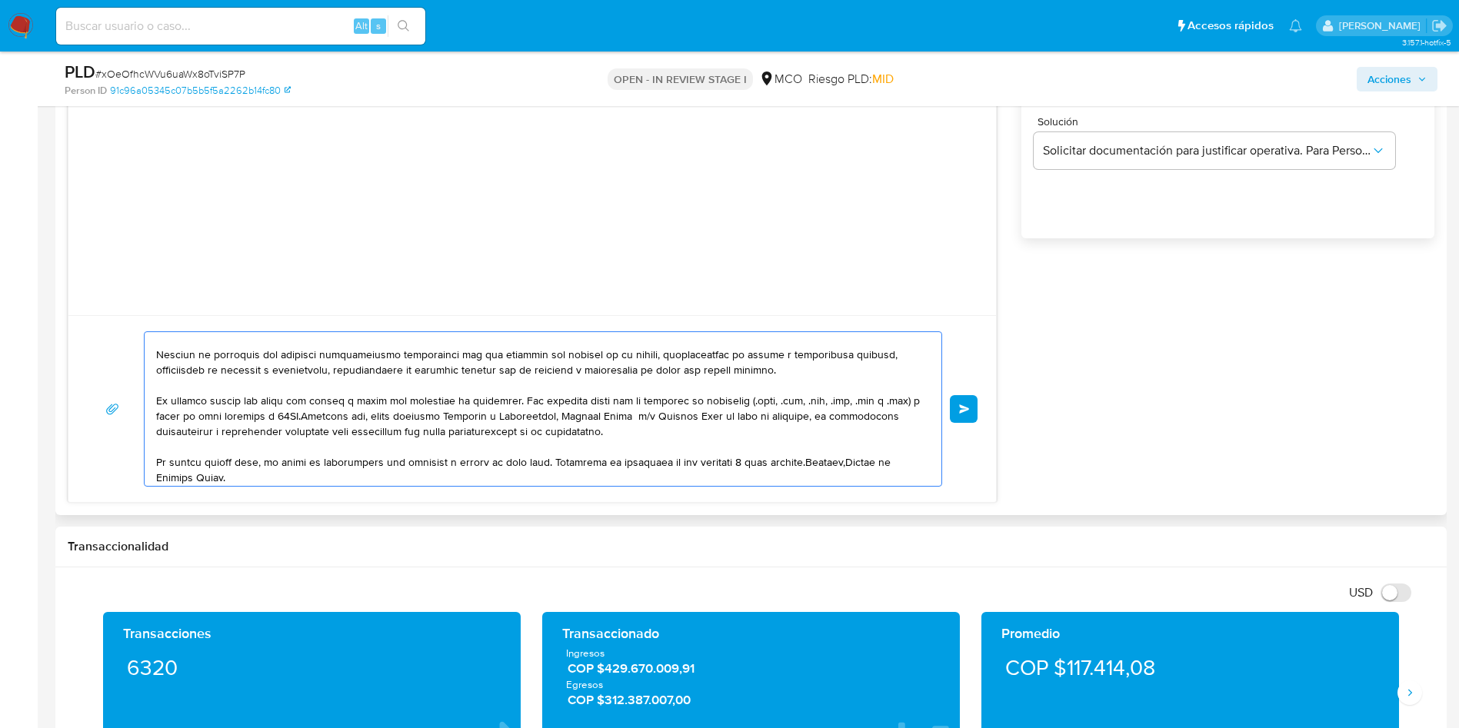
scroll to position [134, 0]
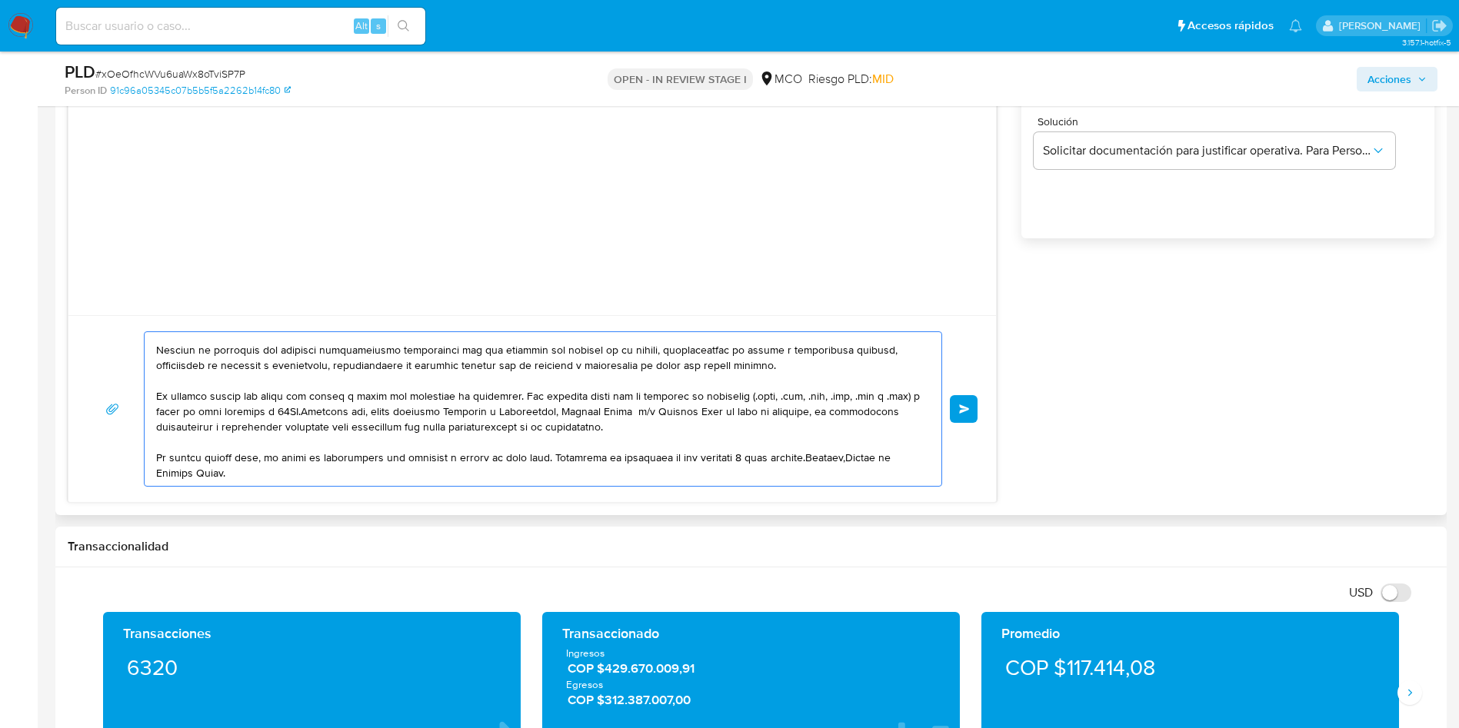
click at [552, 457] on textarea at bounding box center [539, 409] width 766 height 154
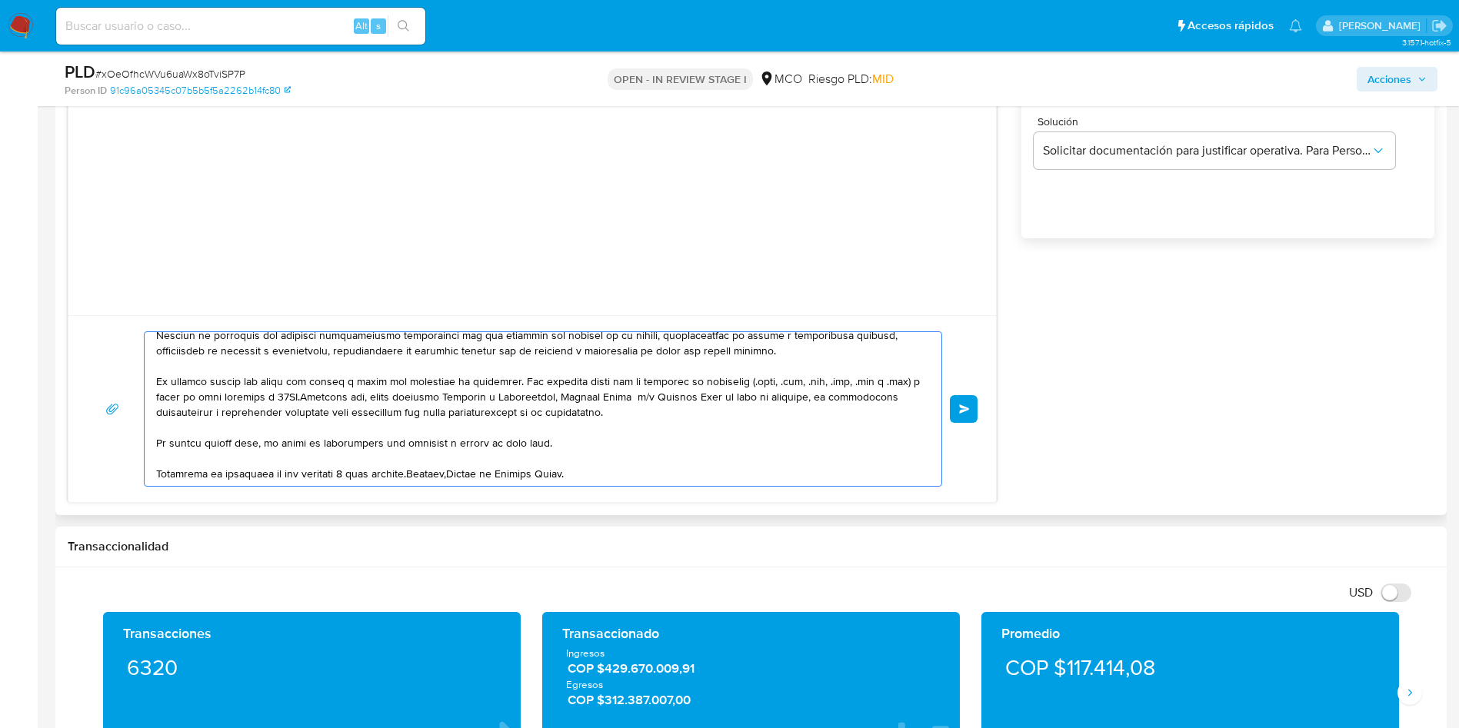
scroll to position [149, 0]
click at [417, 472] on textarea at bounding box center [539, 409] width 766 height 154
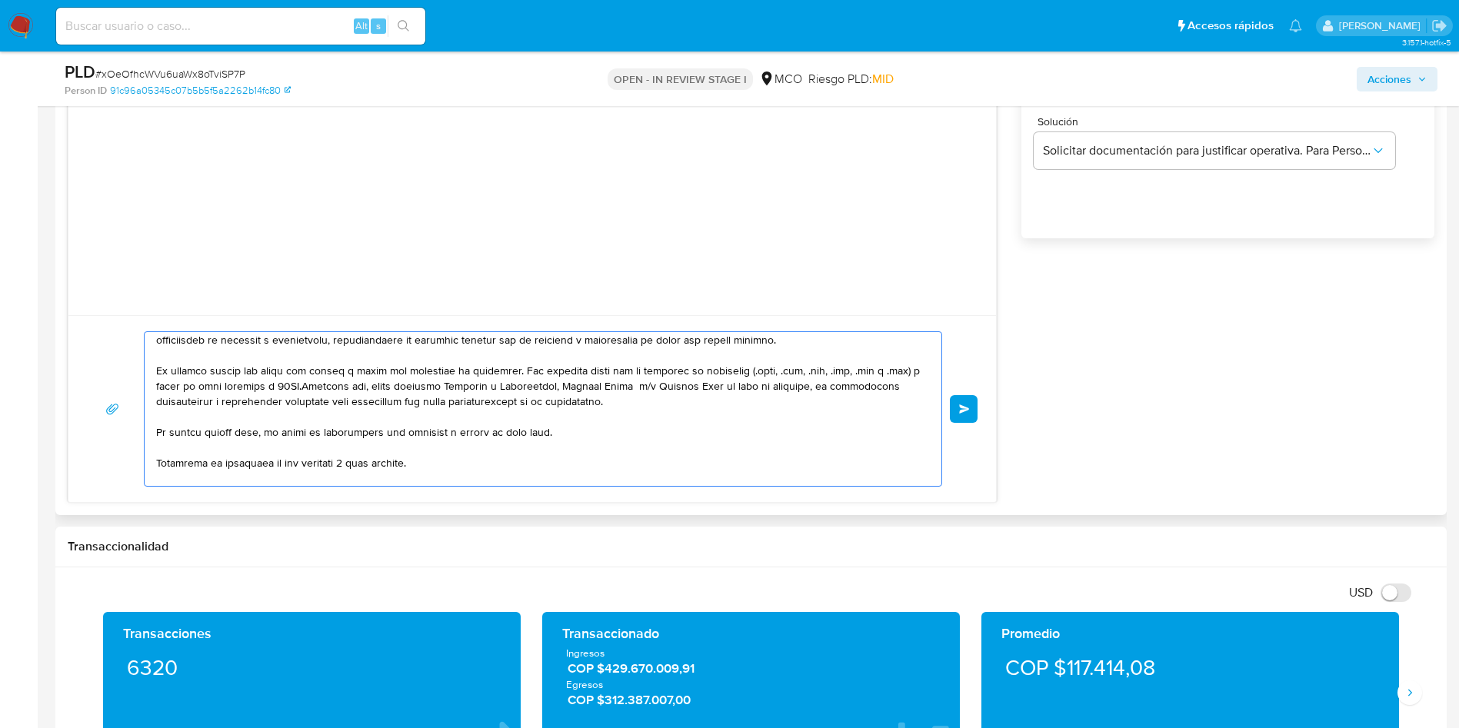
scroll to position [175, 0]
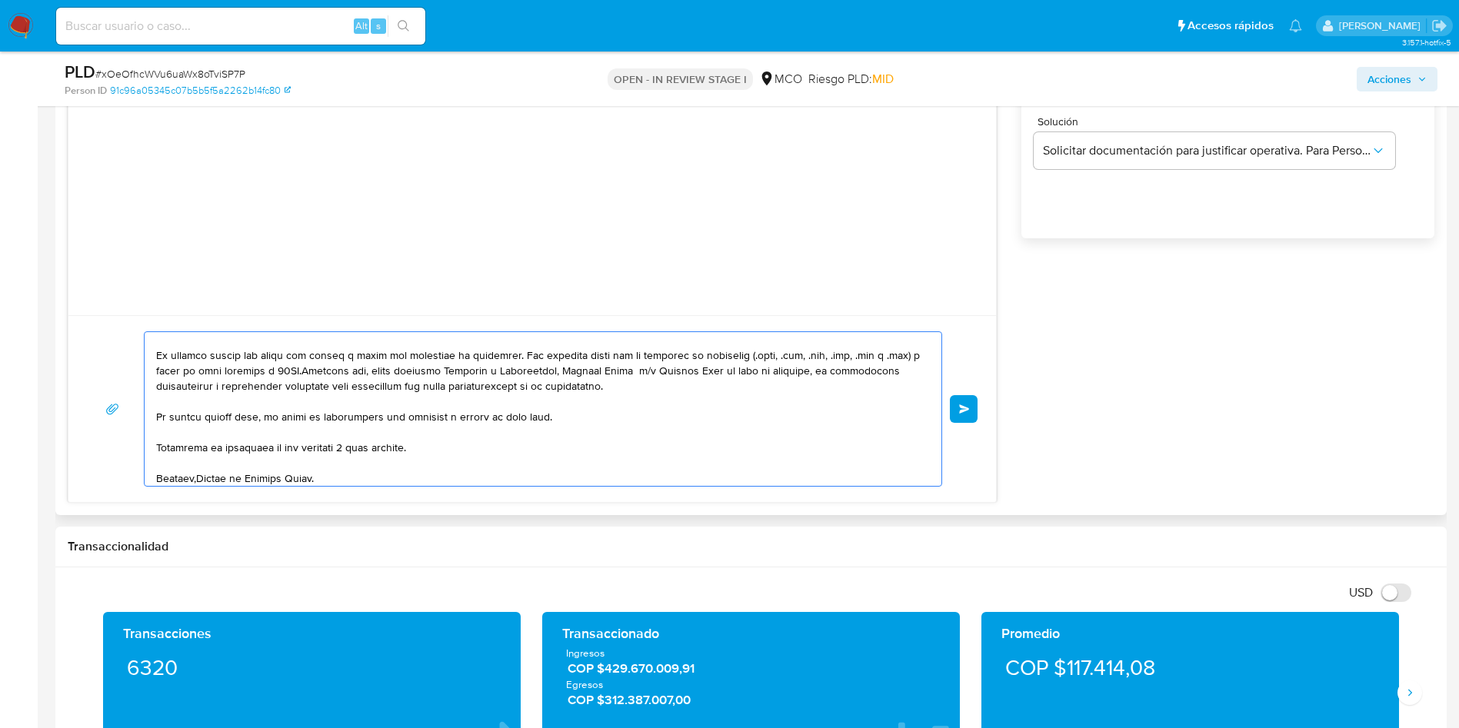
click at [198, 475] on textarea at bounding box center [539, 409] width 766 height 154
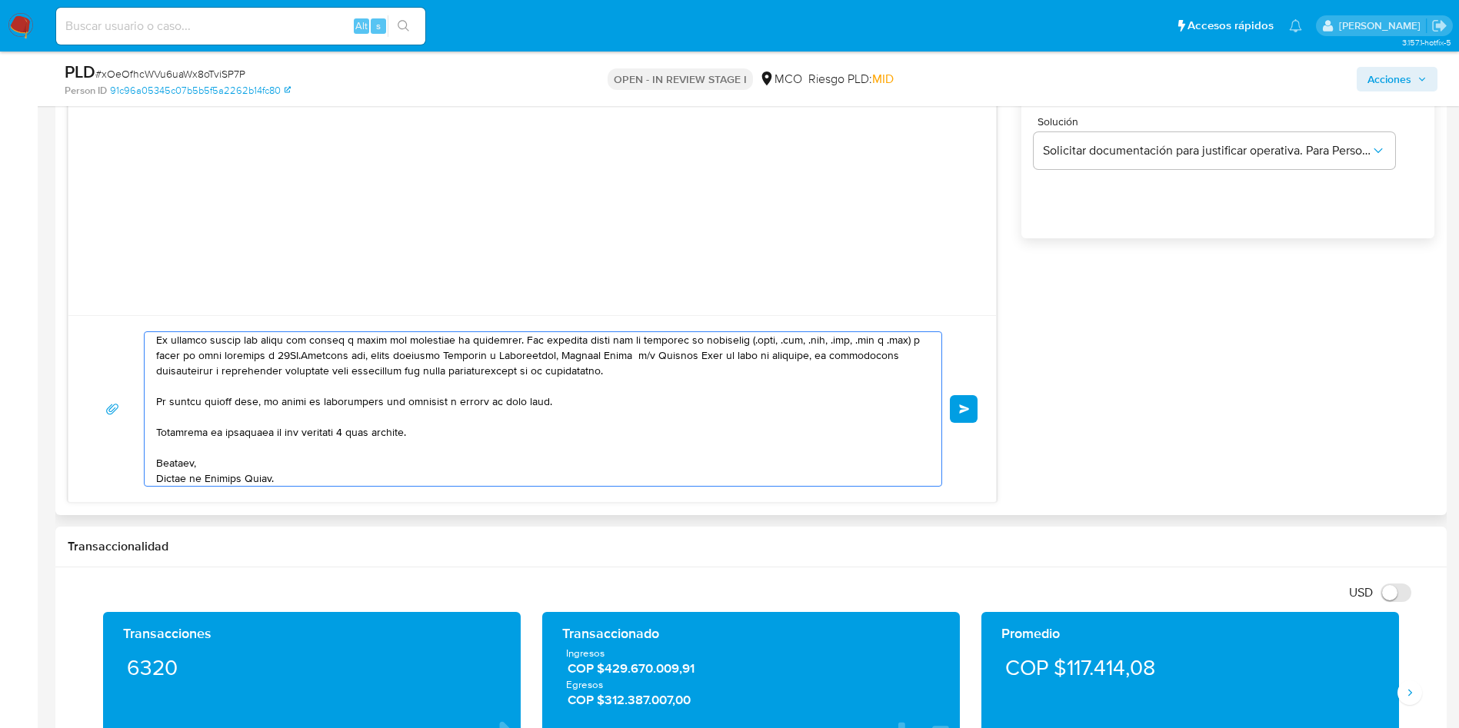
click at [330, 478] on textarea at bounding box center [539, 409] width 766 height 154
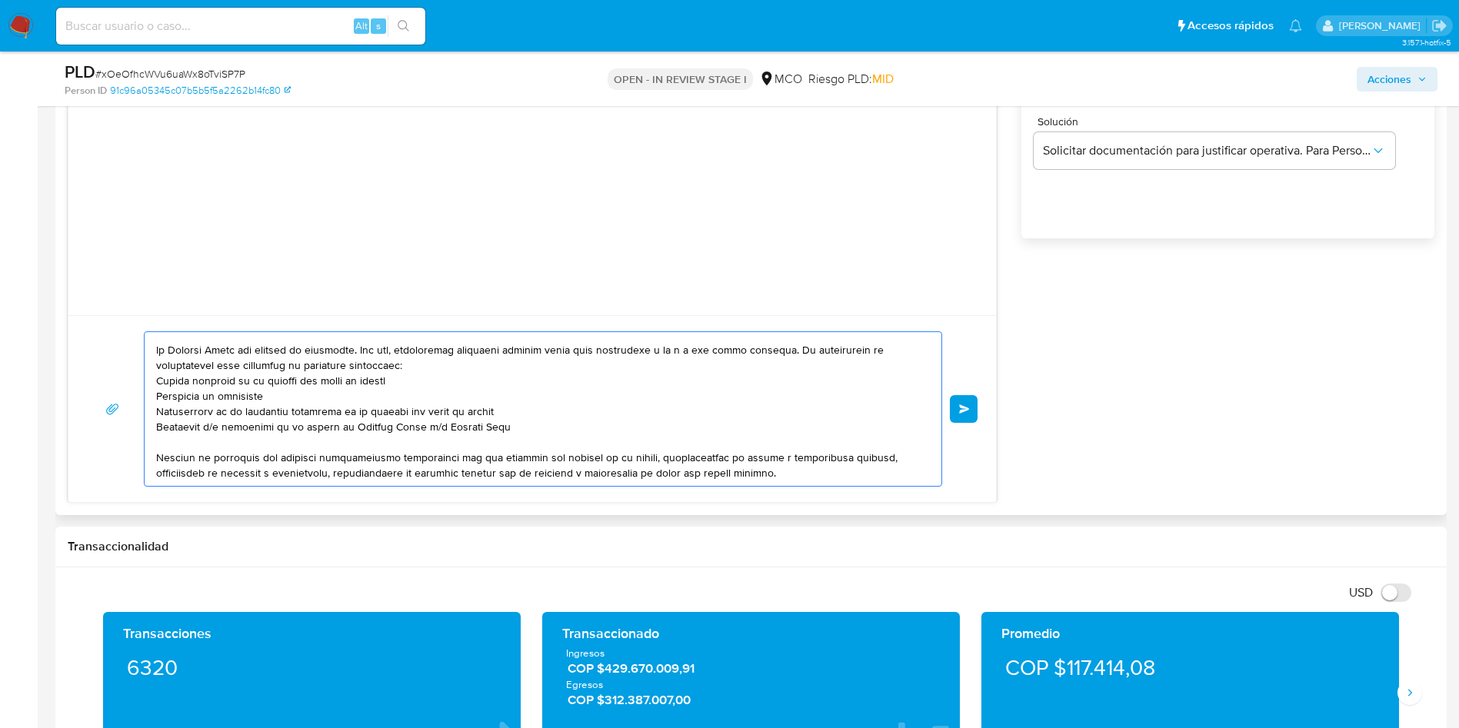
scroll to position [0, 0]
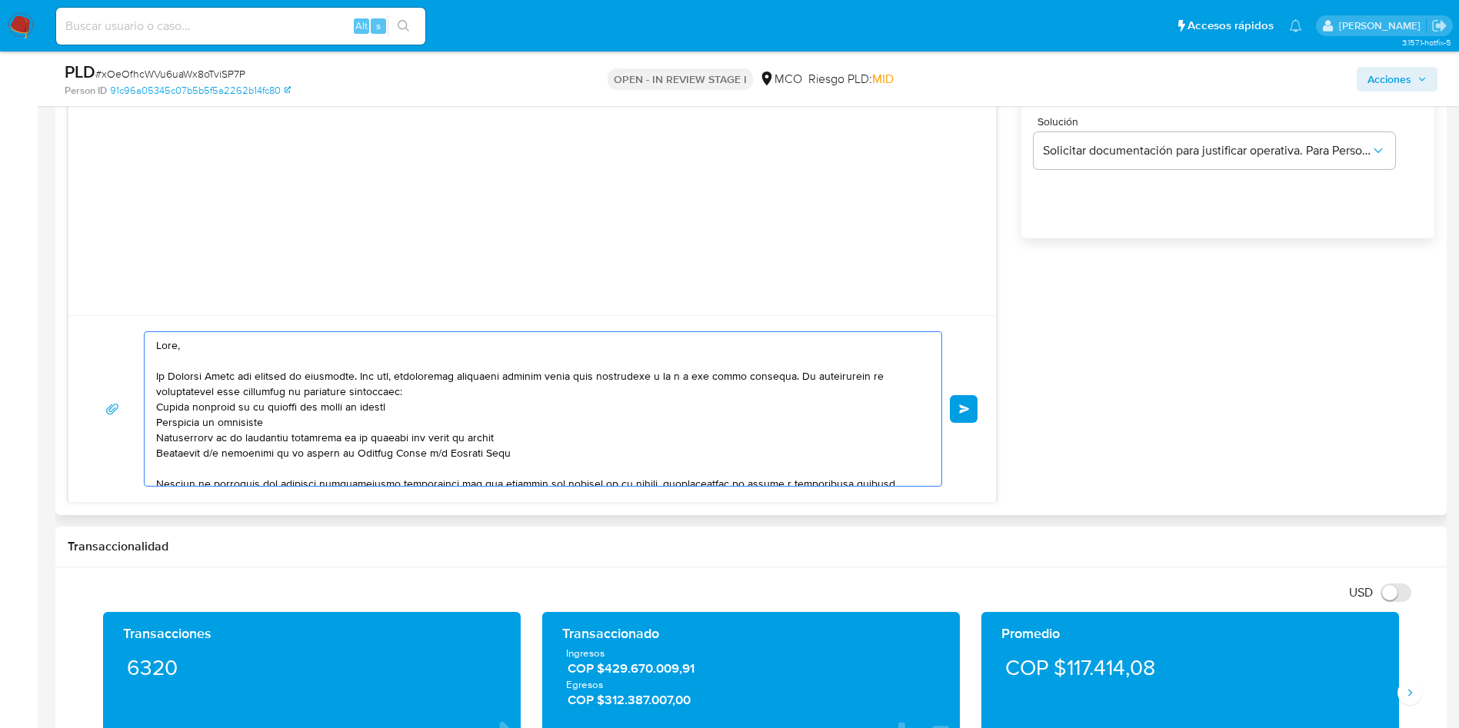
click at [175, 382] on textarea at bounding box center [539, 409] width 766 height 154
drag, startPoint x: 228, startPoint y: 375, endPoint x: 817, endPoint y: 369, distance: 589.3
click at [817, 370] on textarea at bounding box center [539, 409] width 766 height 154
drag, startPoint x: 204, startPoint y: 394, endPoint x: 285, endPoint y: 392, distance: 81.6
click at [285, 392] on textarea at bounding box center [539, 409] width 766 height 154
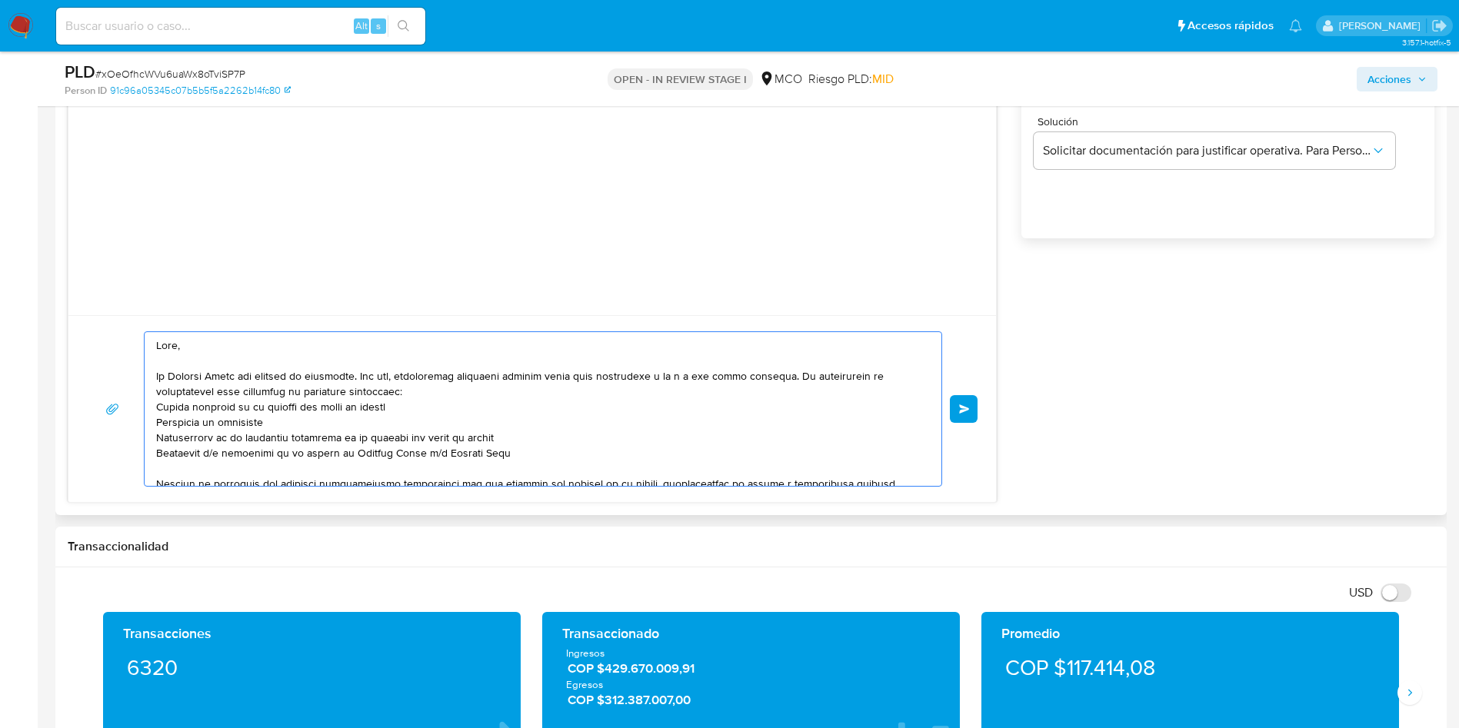
click at [452, 388] on textarea at bounding box center [539, 409] width 766 height 154
click at [522, 459] on textarea at bounding box center [539, 409] width 766 height 154
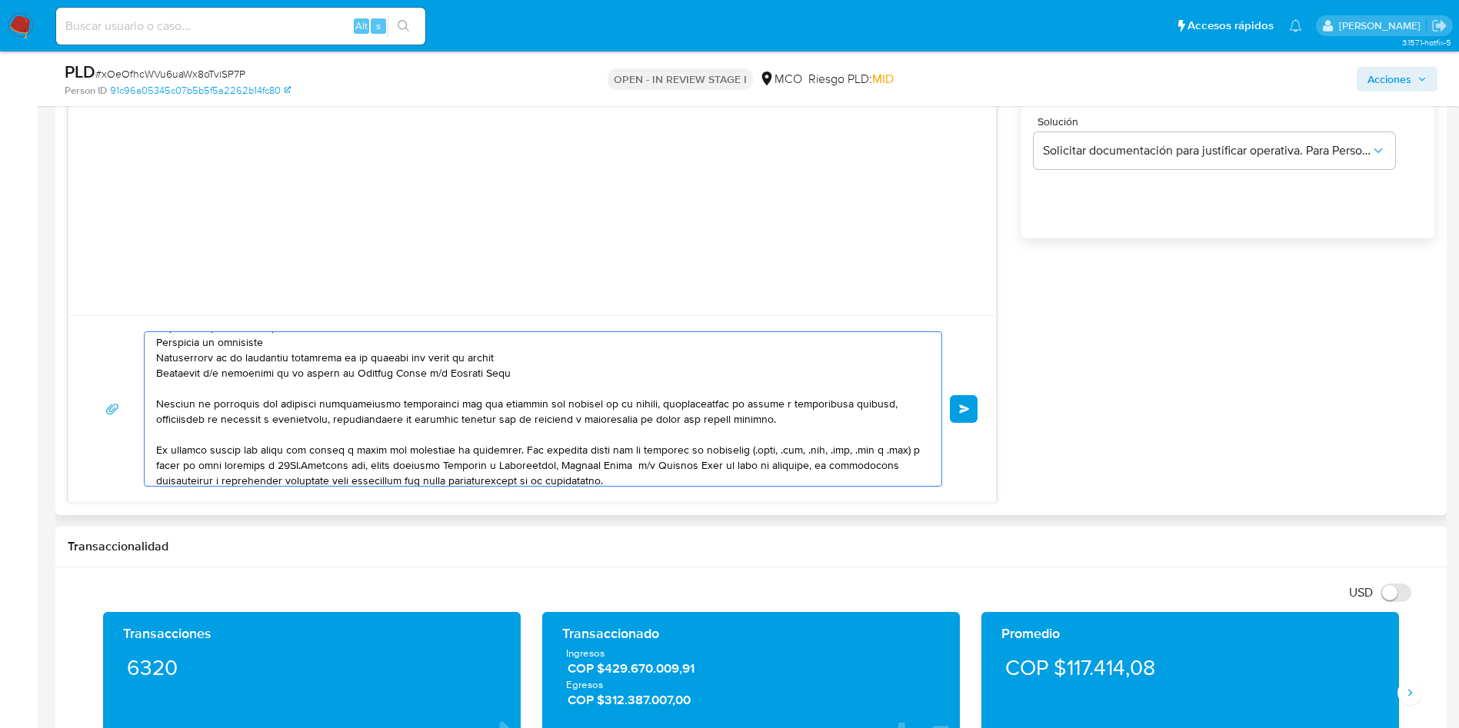
scroll to position [115, 0]
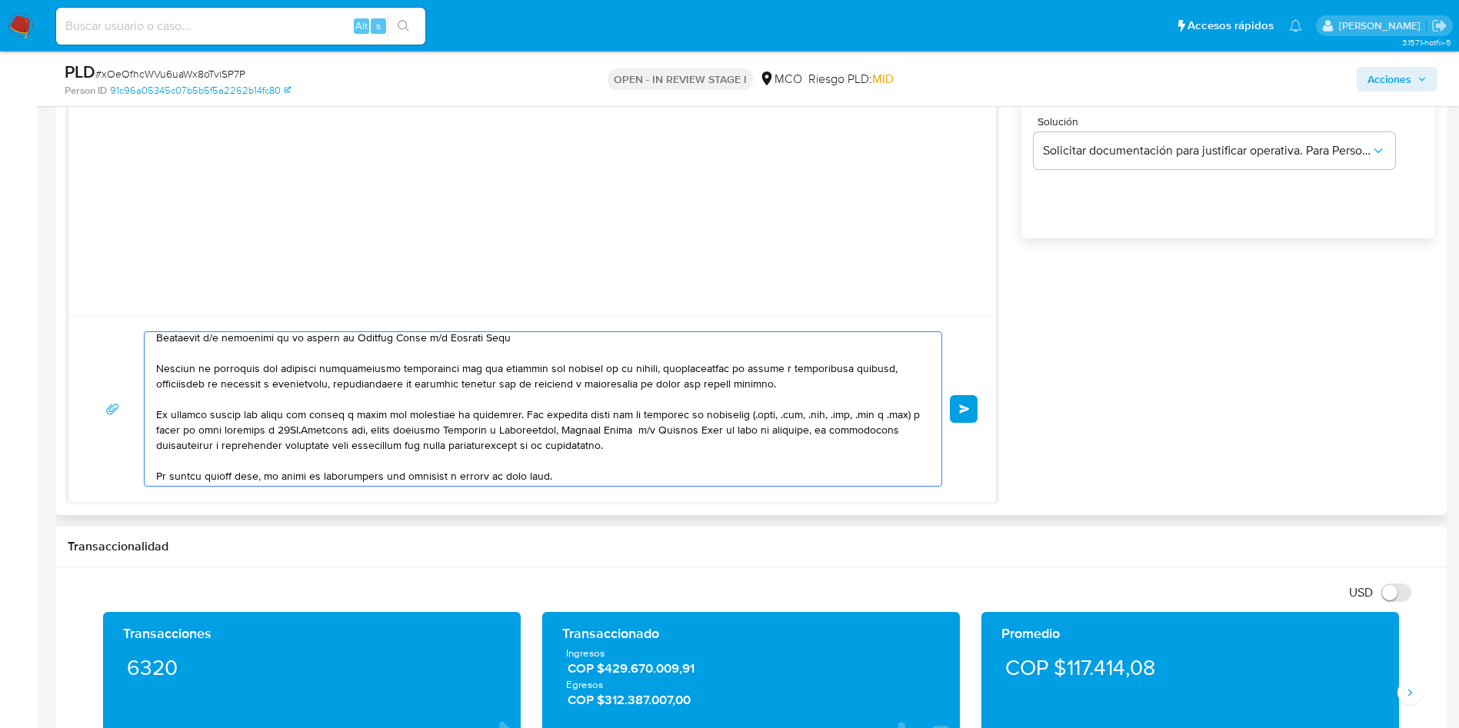
drag, startPoint x: 446, startPoint y: 418, endPoint x: 657, endPoint y: 420, distance: 210.8
click at [657, 420] on textarea at bounding box center [539, 409] width 766 height 154
drag, startPoint x: 546, startPoint y: 366, endPoint x: 775, endPoint y: 377, distance: 229.5
click at [759, 377] on textarea at bounding box center [539, 409] width 766 height 154
click at [194, 389] on textarea at bounding box center [539, 409] width 766 height 154
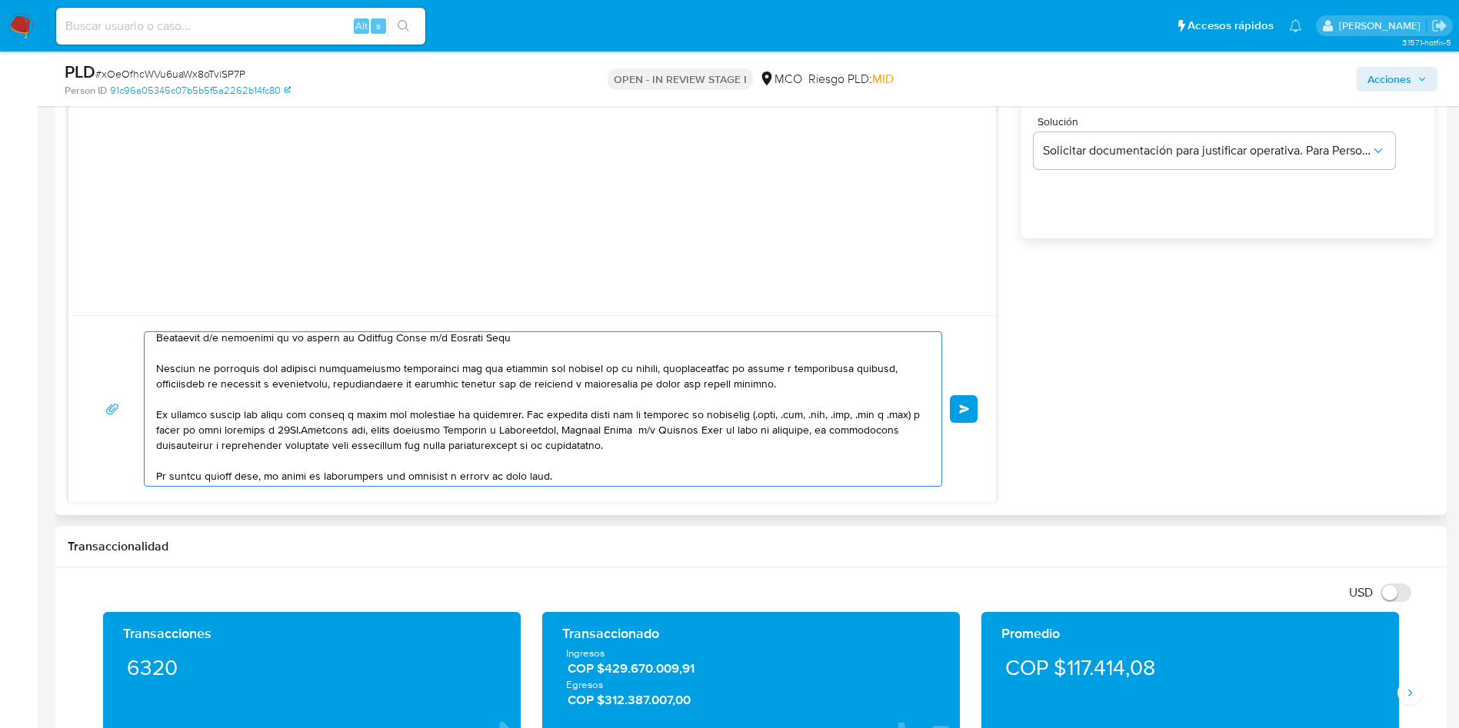
drag, startPoint x: 287, startPoint y: 384, endPoint x: 351, endPoint y: 388, distance: 64.0
click at [297, 384] on textarea at bounding box center [539, 409] width 766 height 154
click at [400, 391] on textarea at bounding box center [539, 409] width 766 height 154
drag, startPoint x: 482, startPoint y: 386, endPoint x: 502, endPoint y: 382, distance: 20.4
click at [492, 385] on textarea at bounding box center [539, 409] width 766 height 154
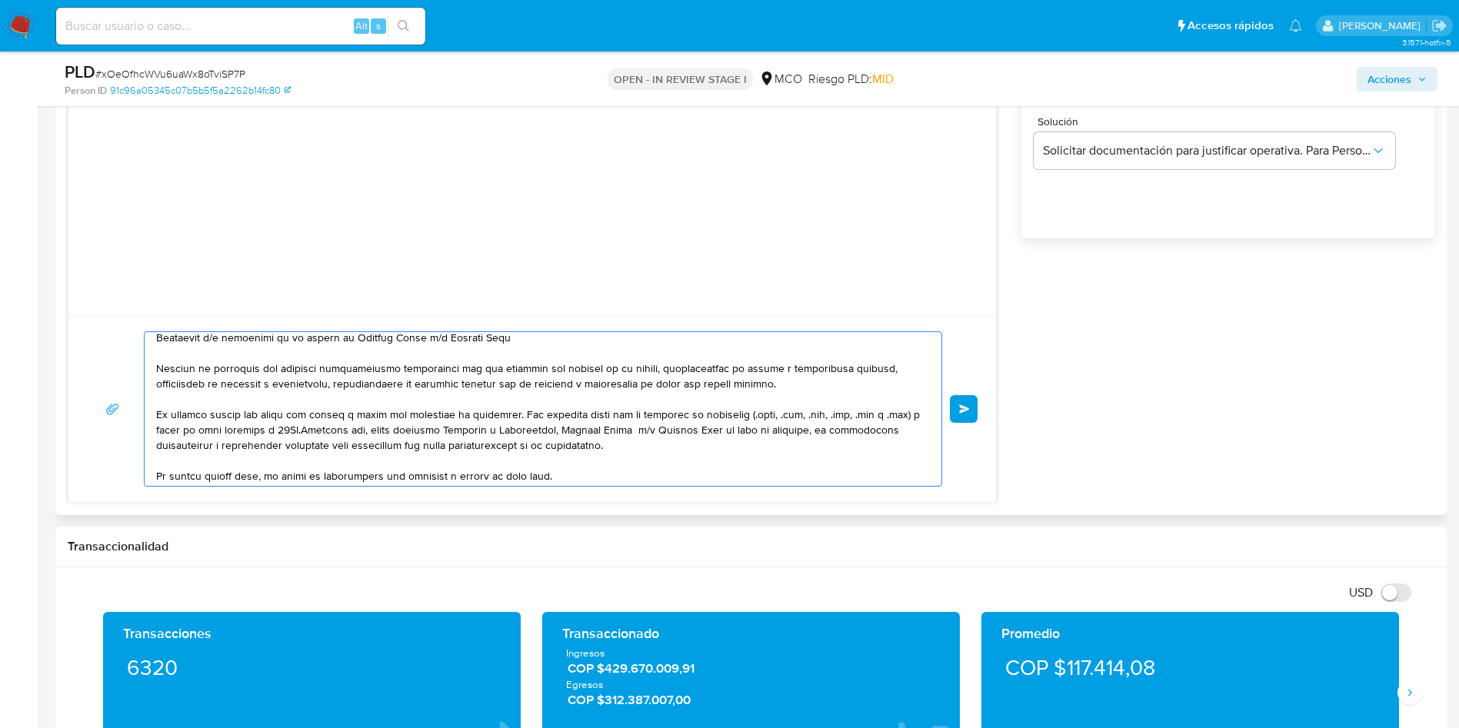
drag, startPoint x: 554, startPoint y: 382, endPoint x: 641, endPoint y: 385, distance: 87.0
click at [555, 382] on textarea at bounding box center [539, 409] width 766 height 154
click at [759, 386] on textarea at bounding box center [539, 409] width 766 height 154
click at [762, 384] on textarea at bounding box center [539, 409] width 766 height 154
click at [818, 450] on textarea at bounding box center [539, 409] width 766 height 154
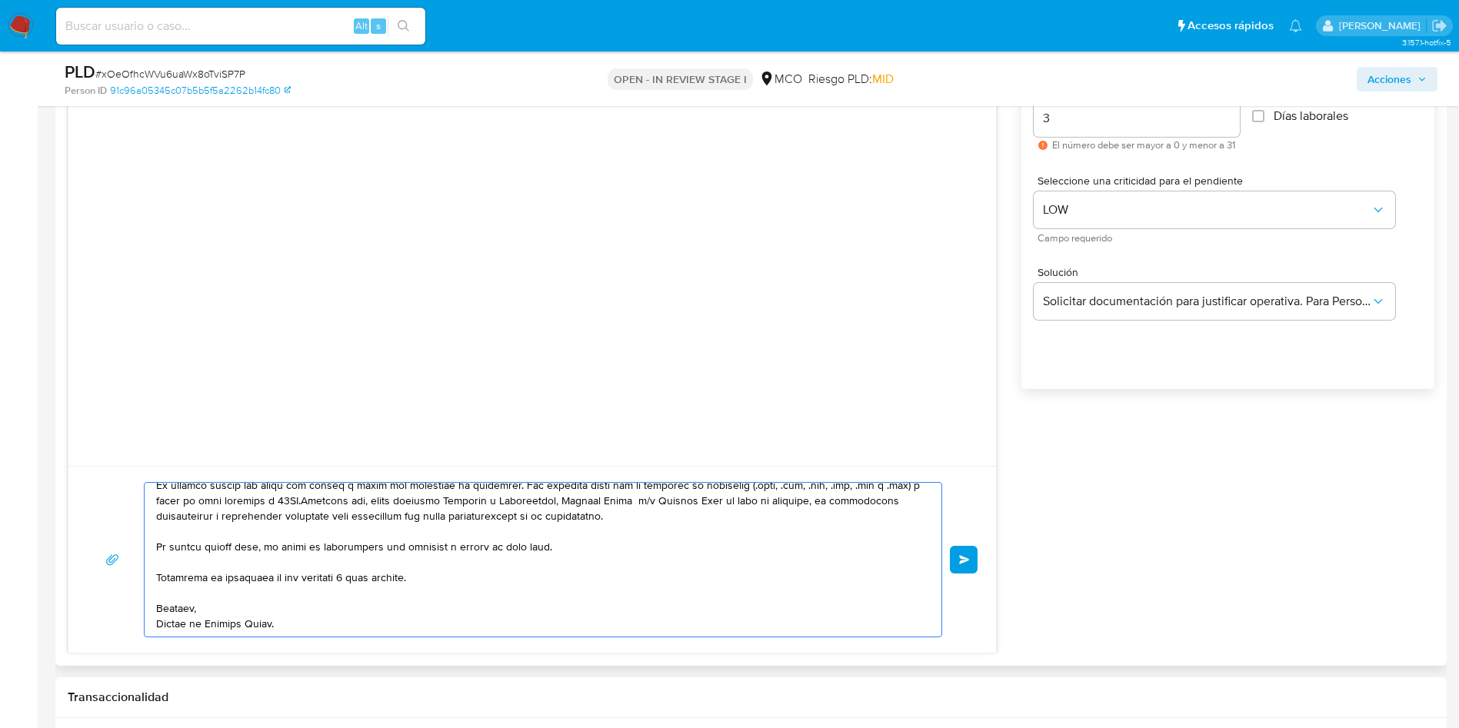
scroll to position [923, 0]
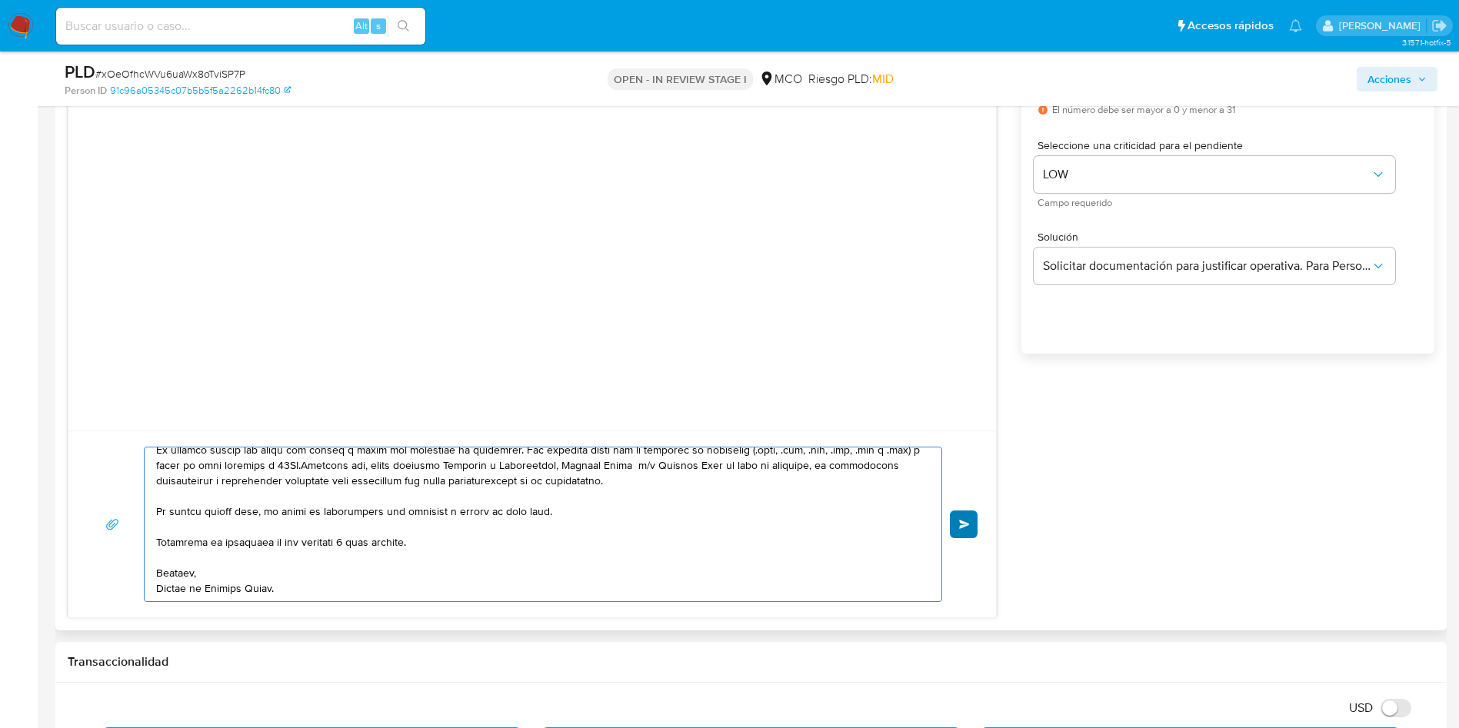
type textarea "Hola, En Mercado Libre nos importa tu seguridad. Por eso, necesitamos verificar…"
click at [962, 527] on span "Enviar" at bounding box center [964, 524] width 11 height 9
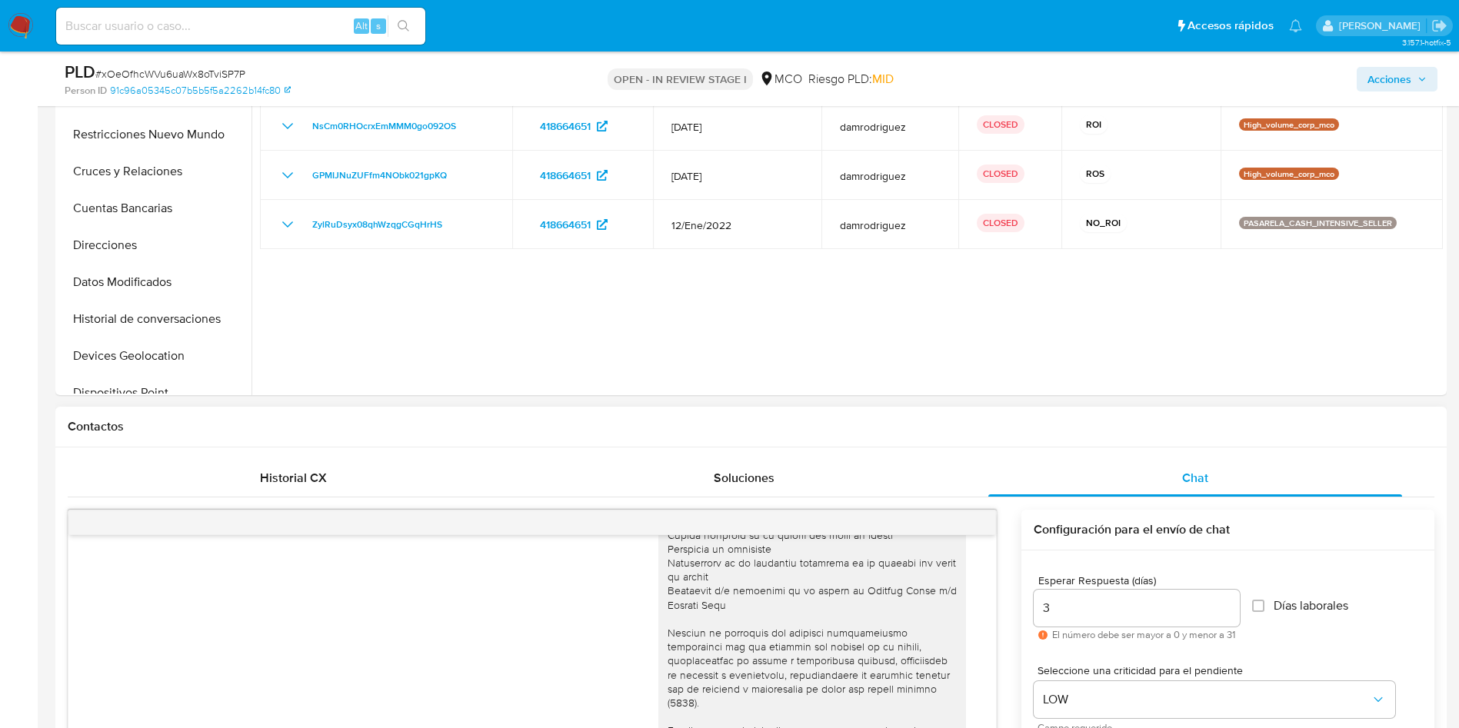
scroll to position [115, 0]
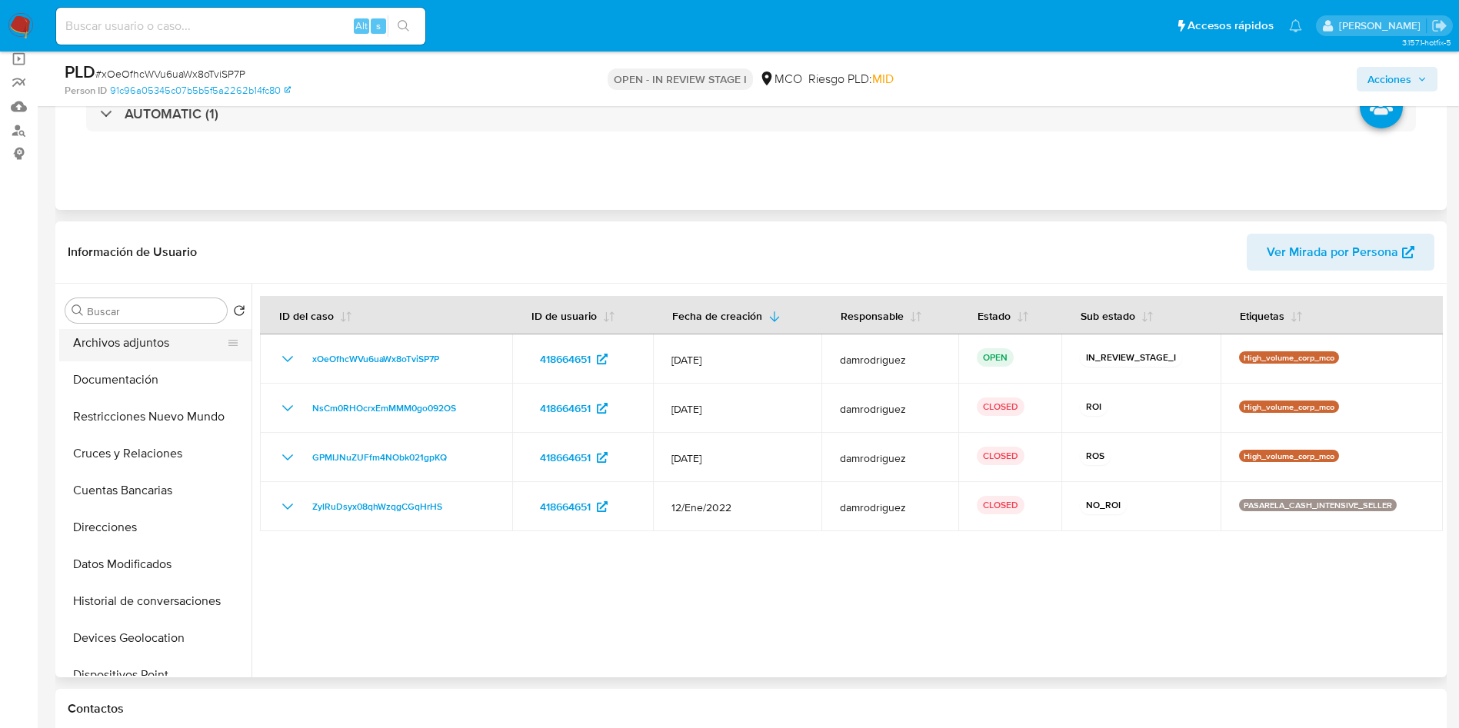
click at [109, 359] on button "Archivos adjuntos" at bounding box center [149, 343] width 180 height 37
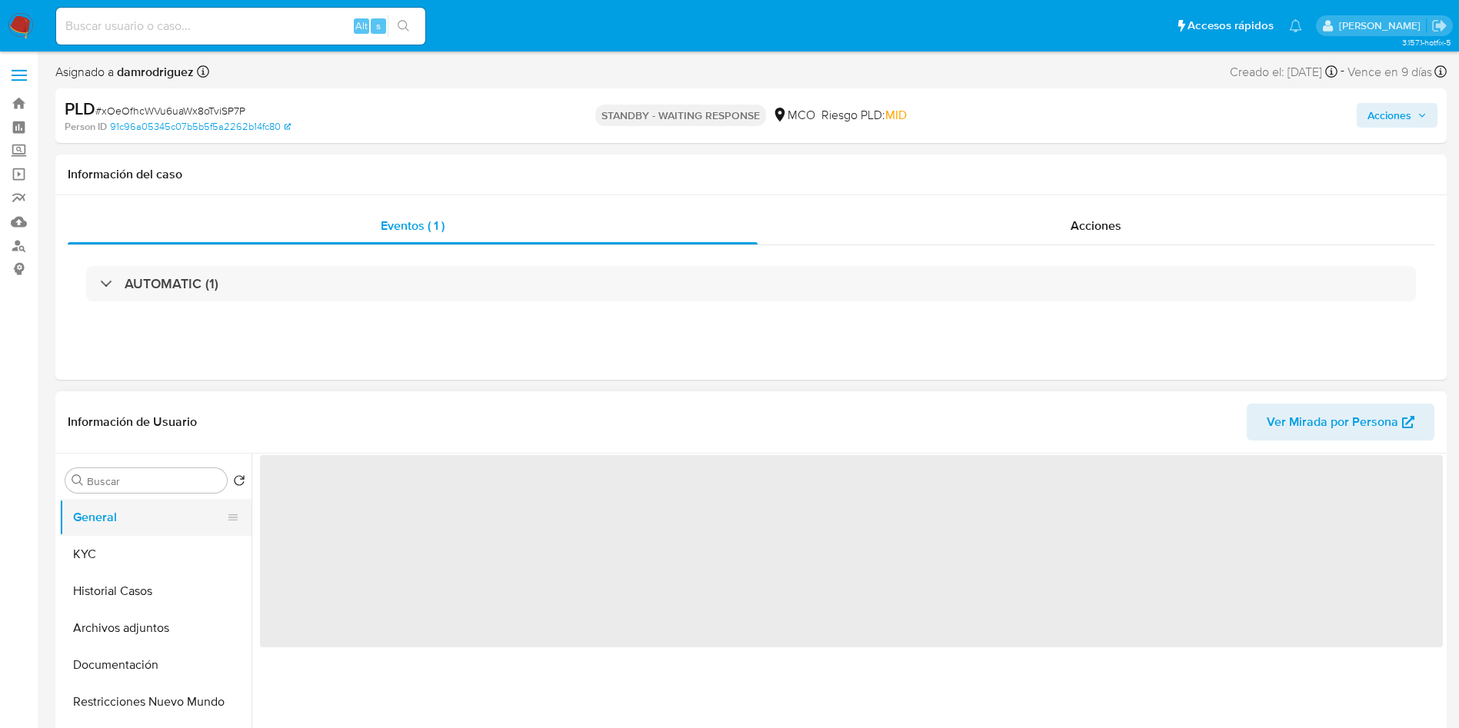
click at [85, 514] on button "General" at bounding box center [149, 517] width 180 height 37
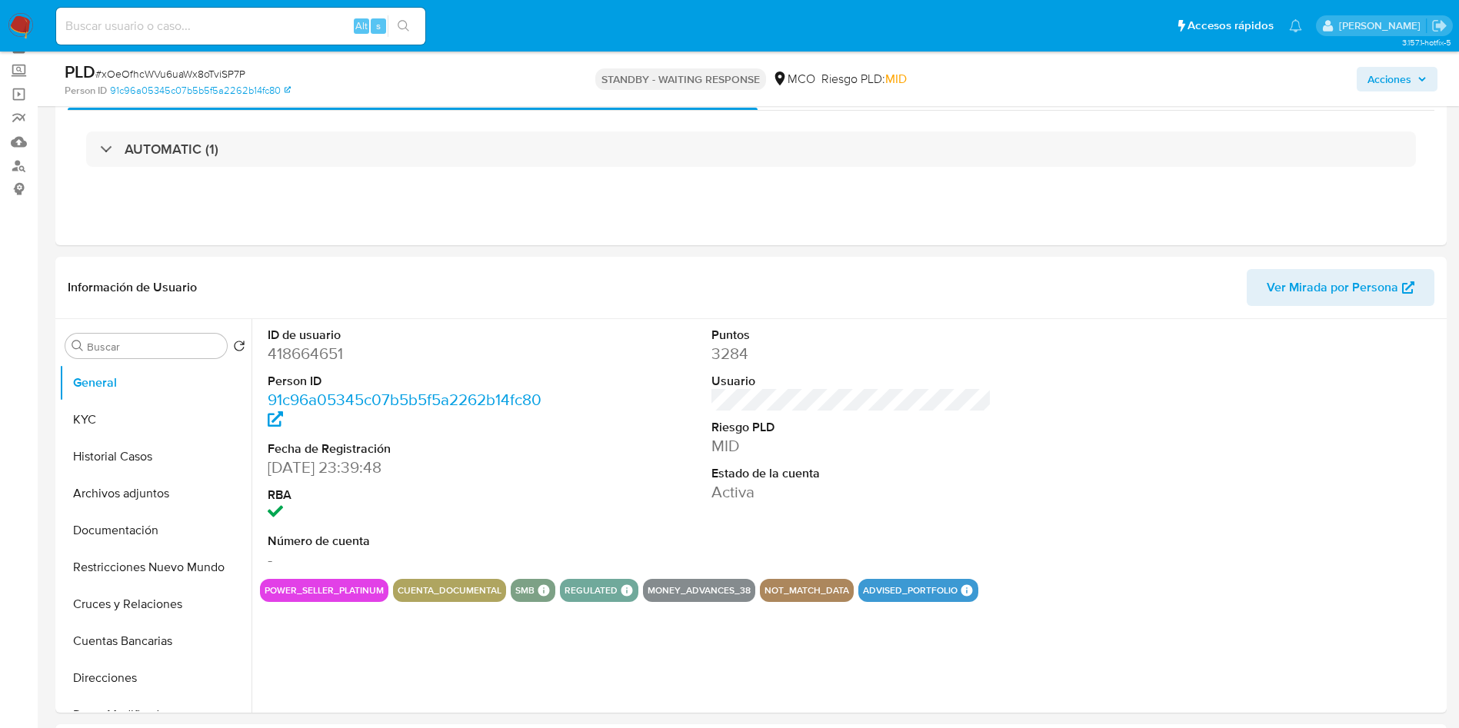
scroll to position [115, 0]
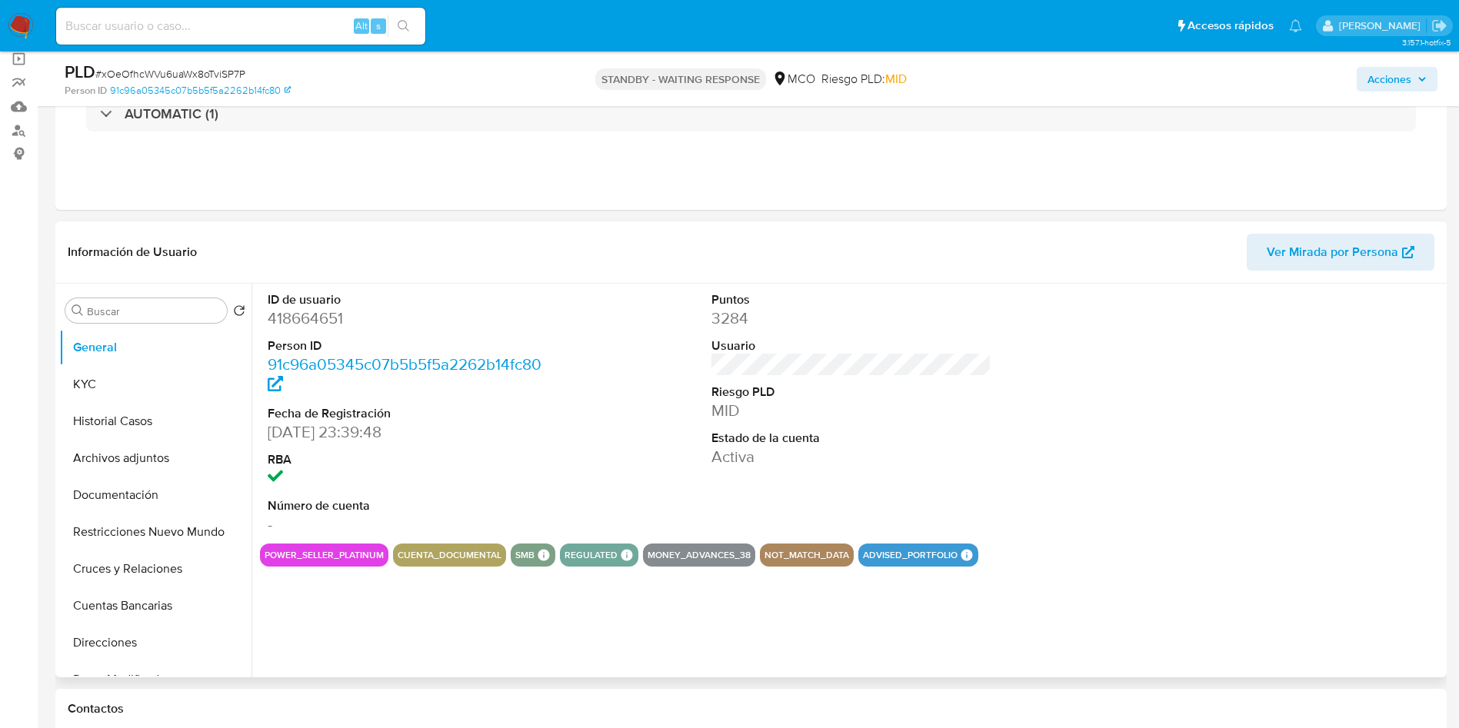
select select "10"
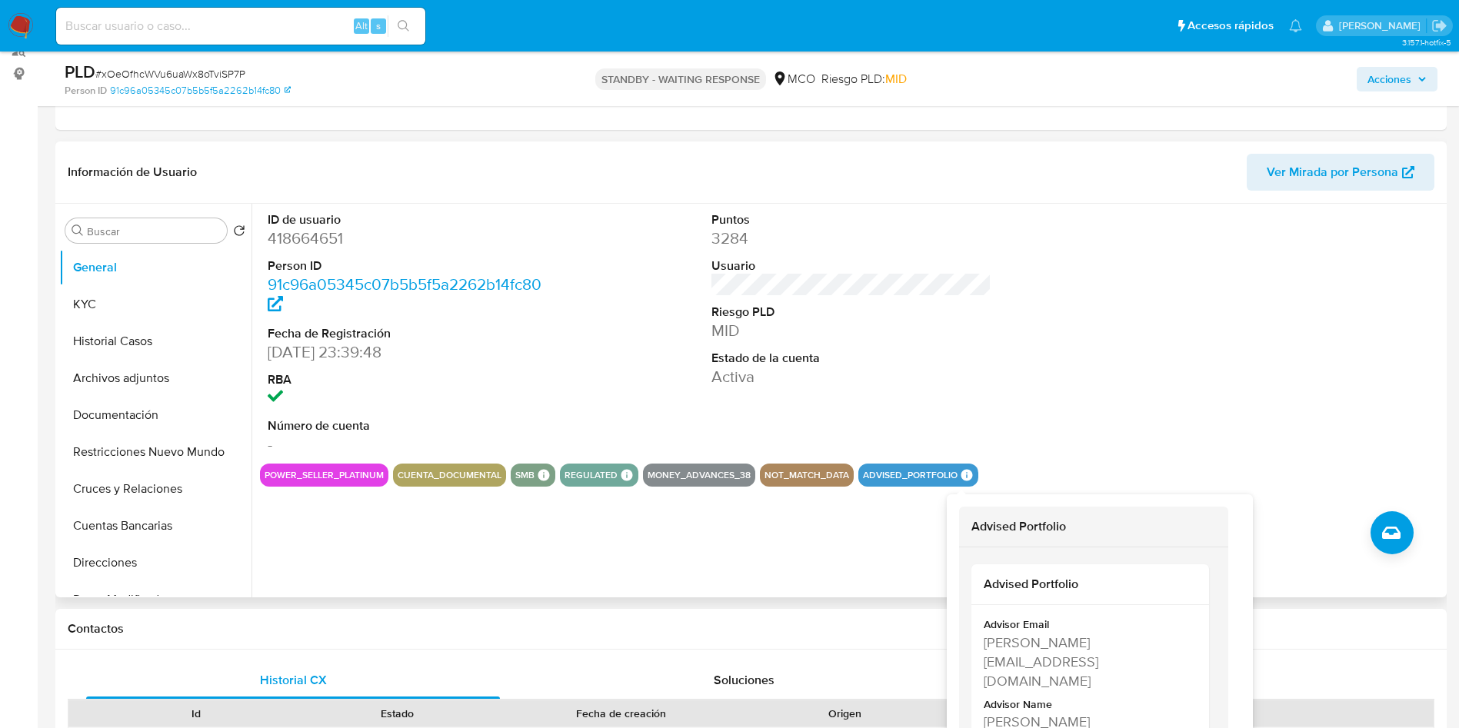
scroll to position [231, 0]
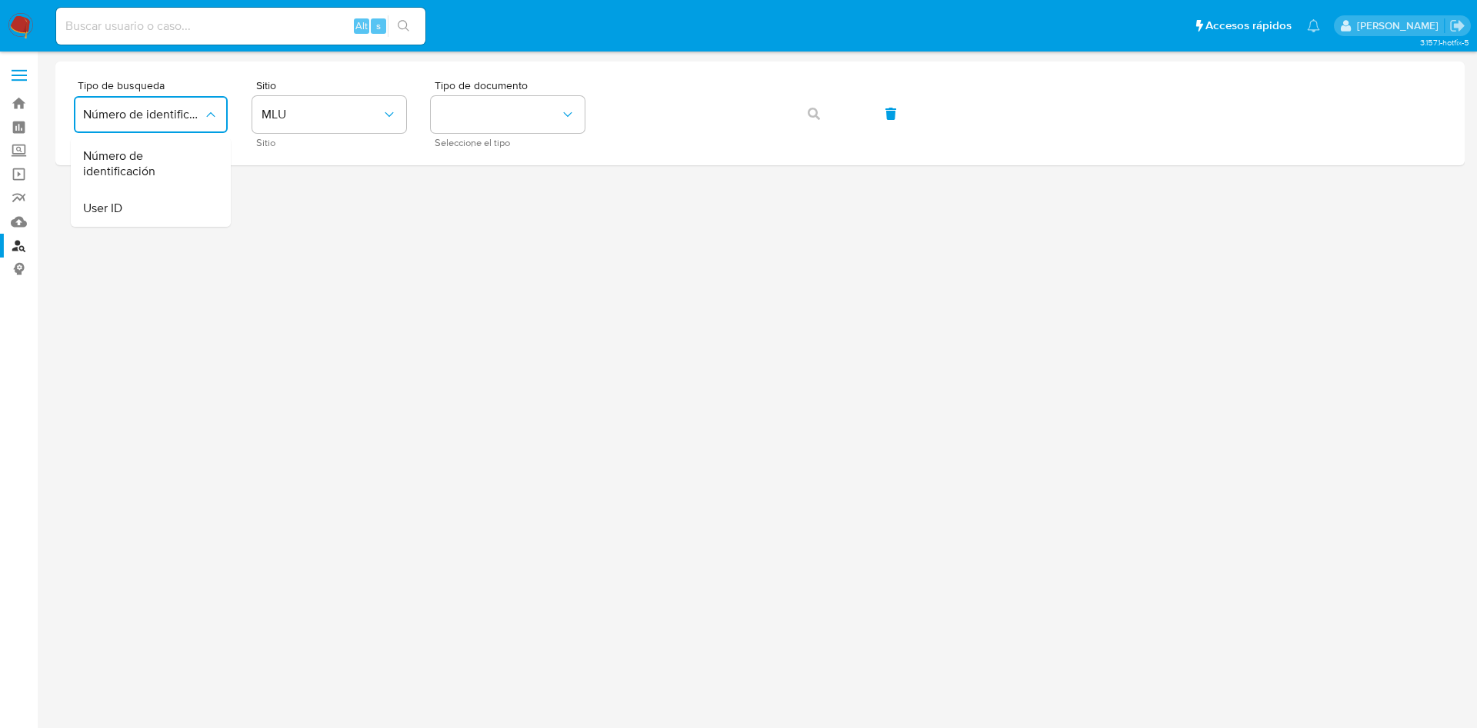
click at [31, 14] on img at bounding box center [21, 26] width 26 height 26
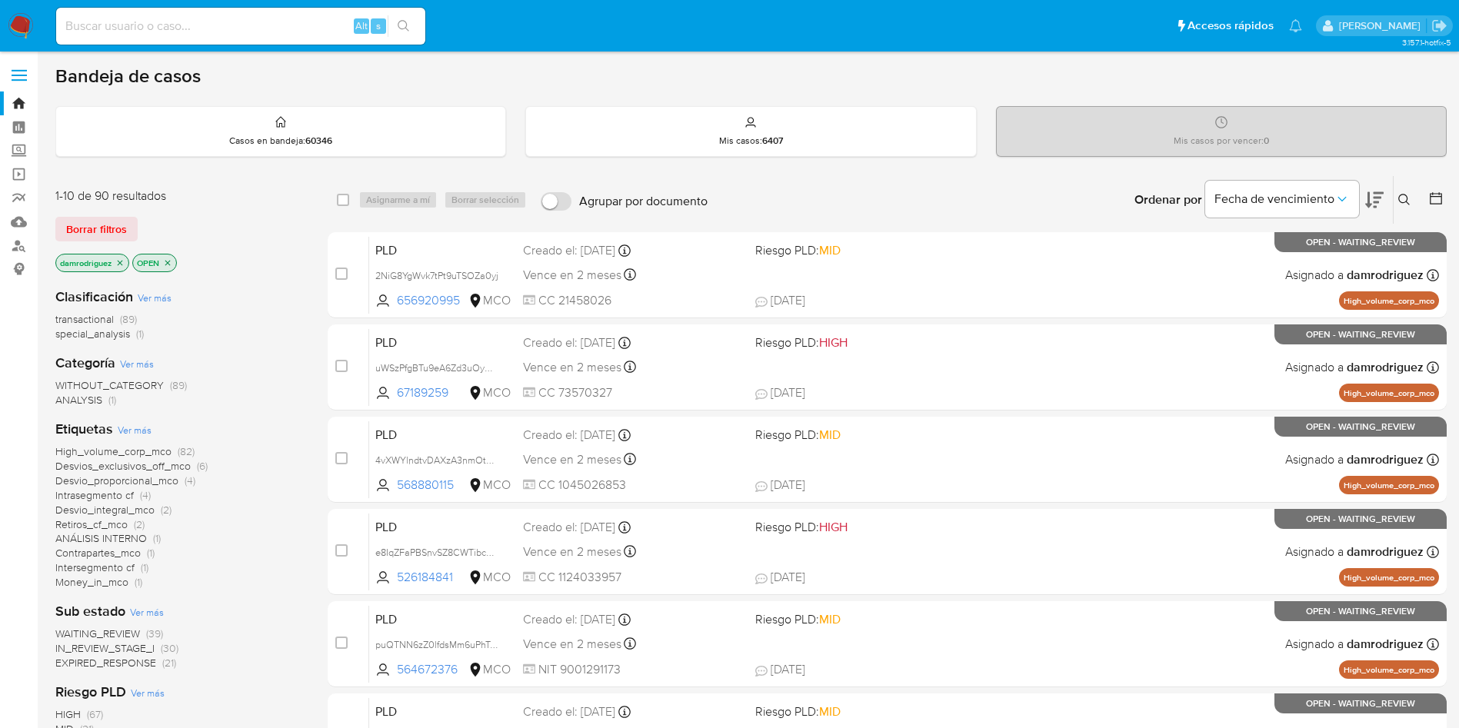
click at [268, 30] on input at bounding box center [240, 26] width 369 height 20
paste input "1581763054"
type input "1581763054"
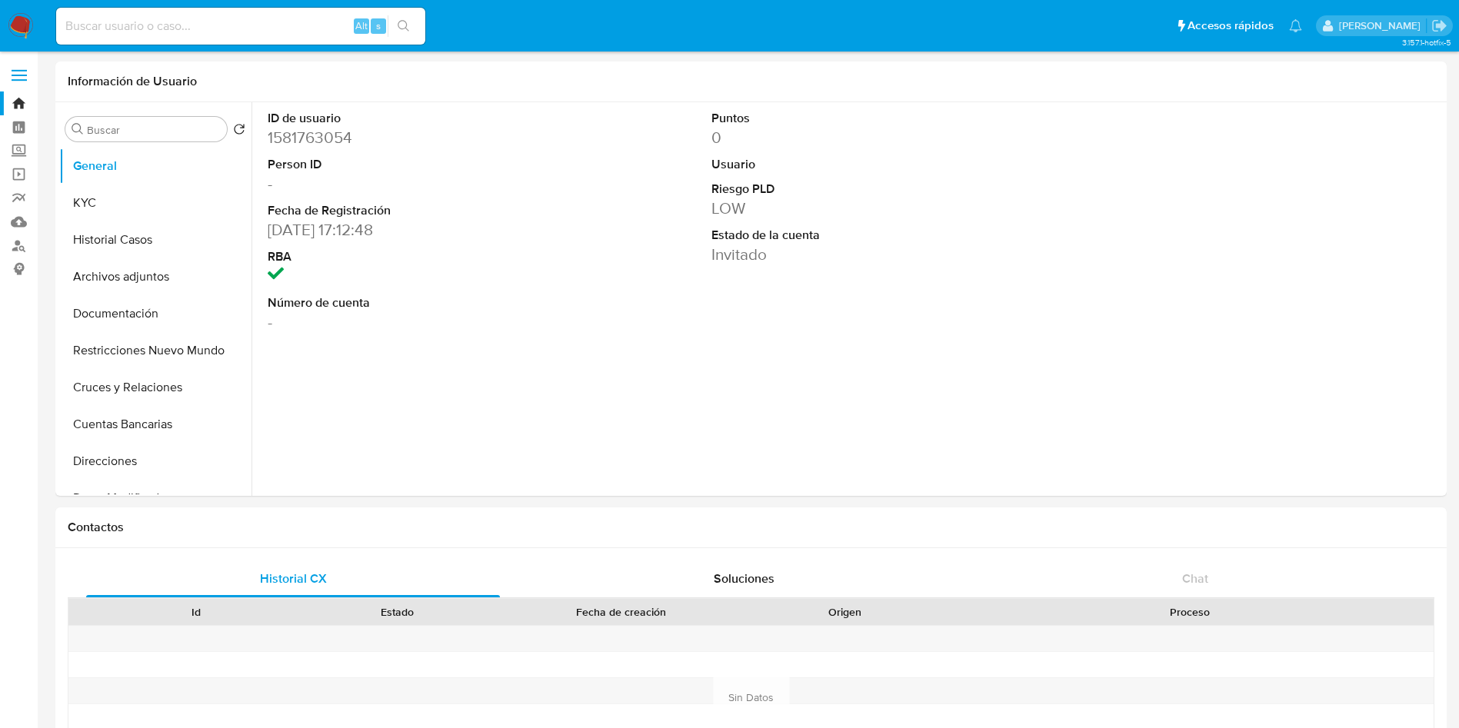
select select "10"
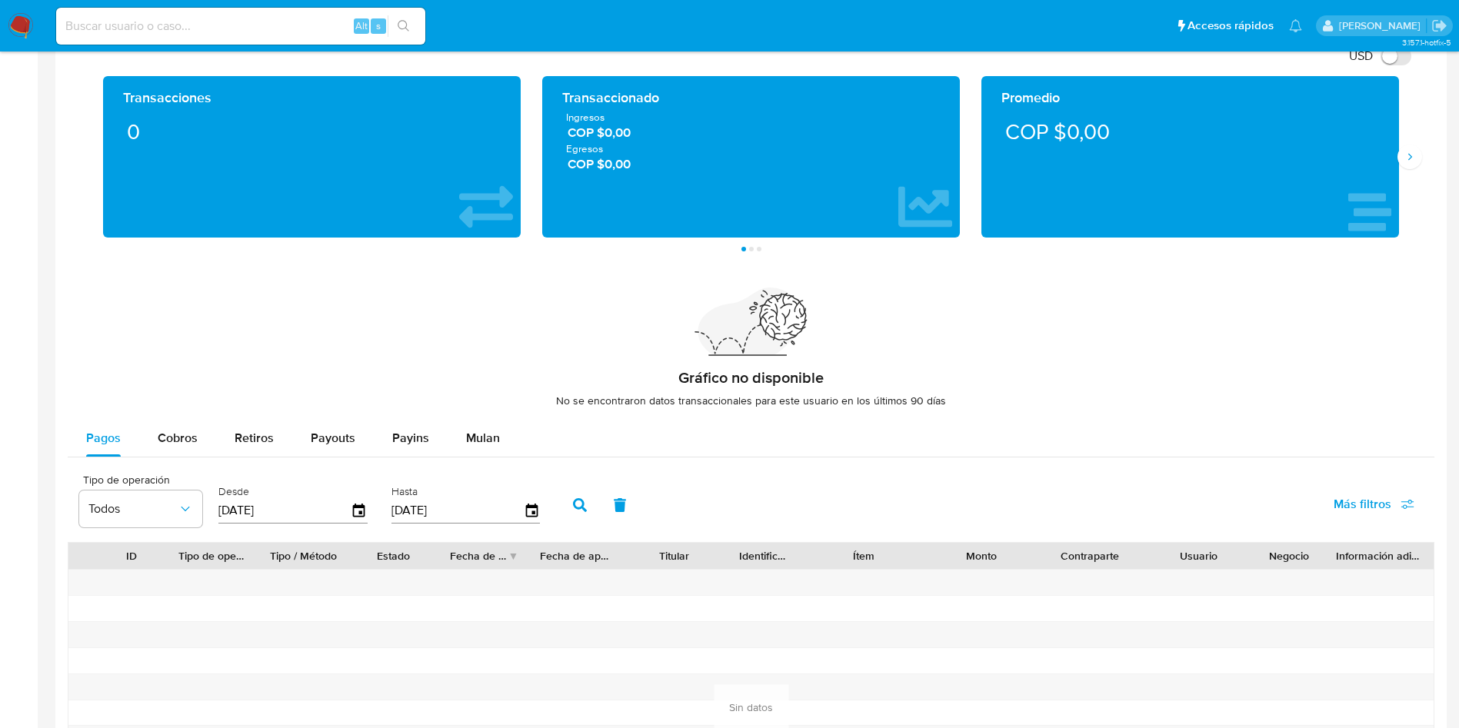
scroll to position [1038, 0]
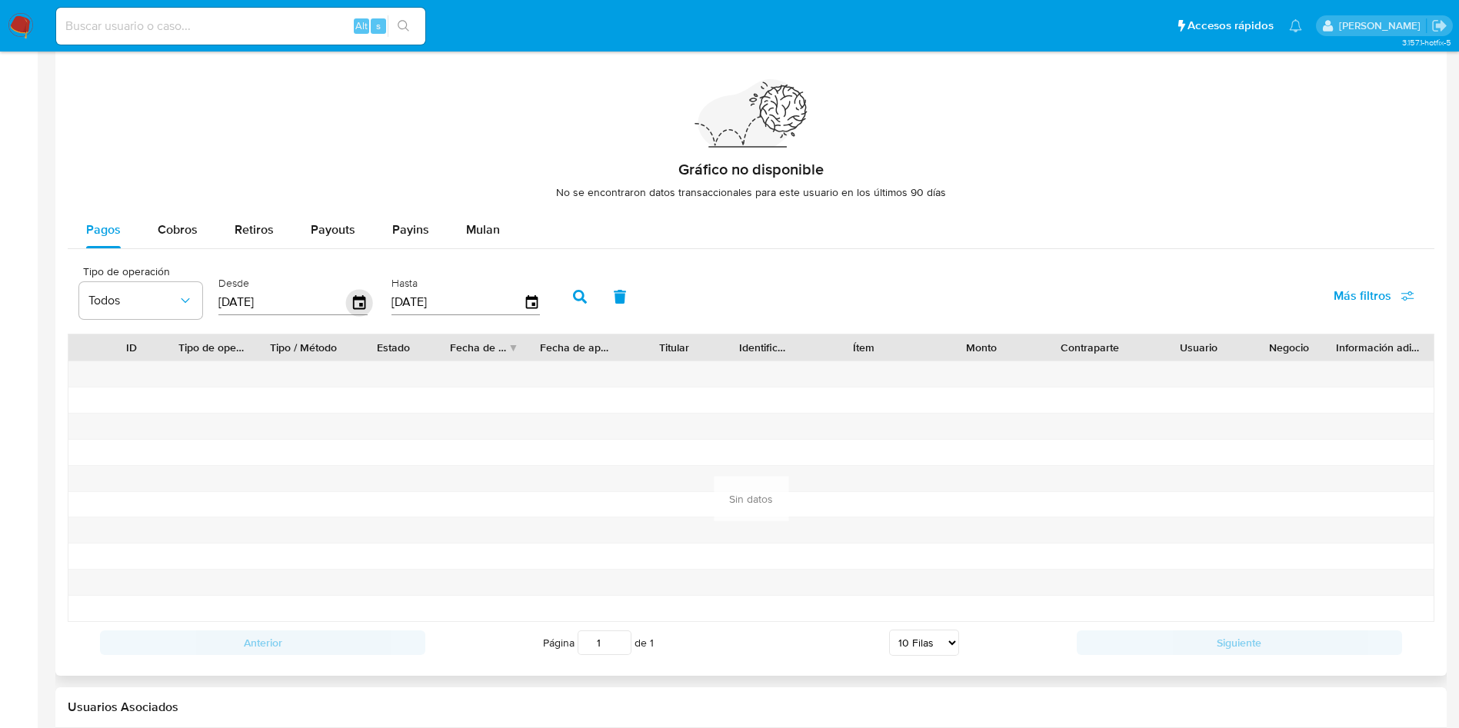
click at [371, 302] on icon "button" at bounding box center [359, 302] width 27 height 27
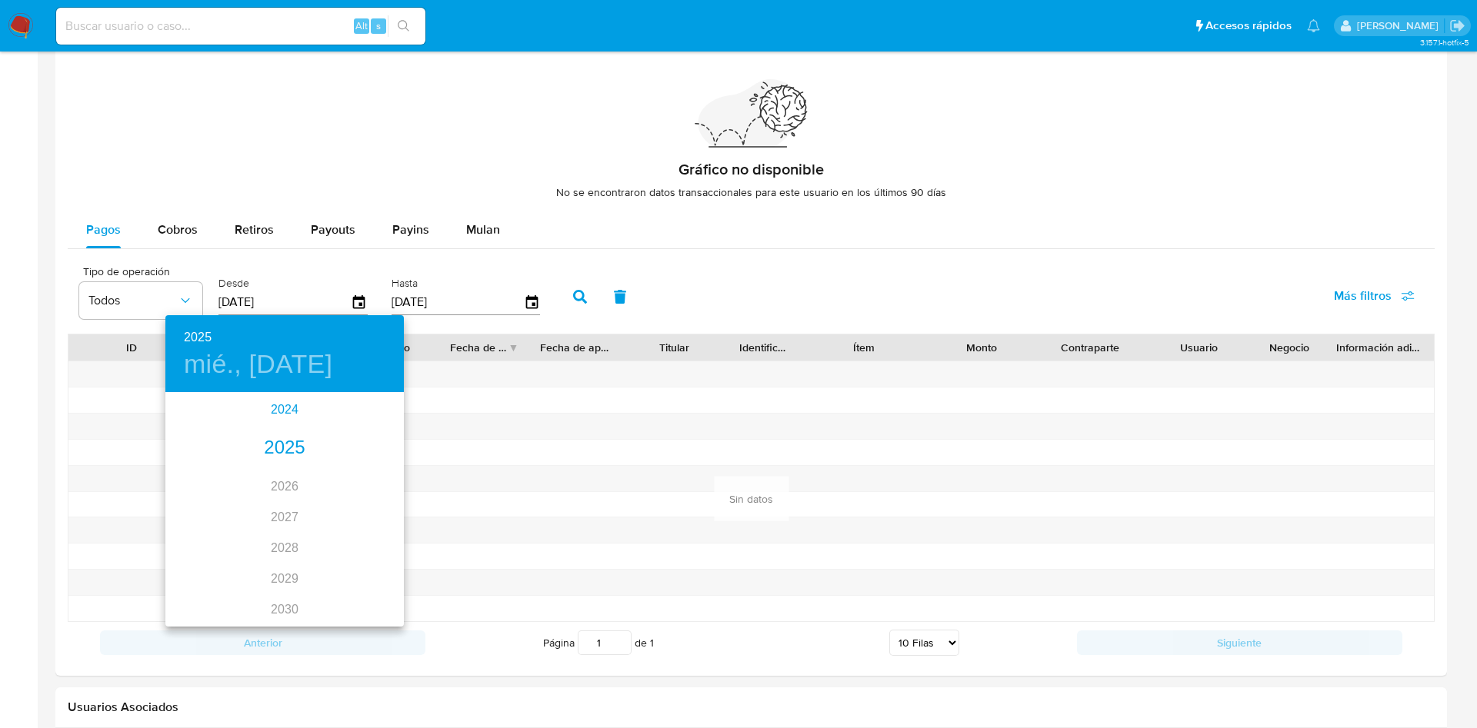
click at [275, 412] on div "2024" at bounding box center [284, 410] width 238 height 31
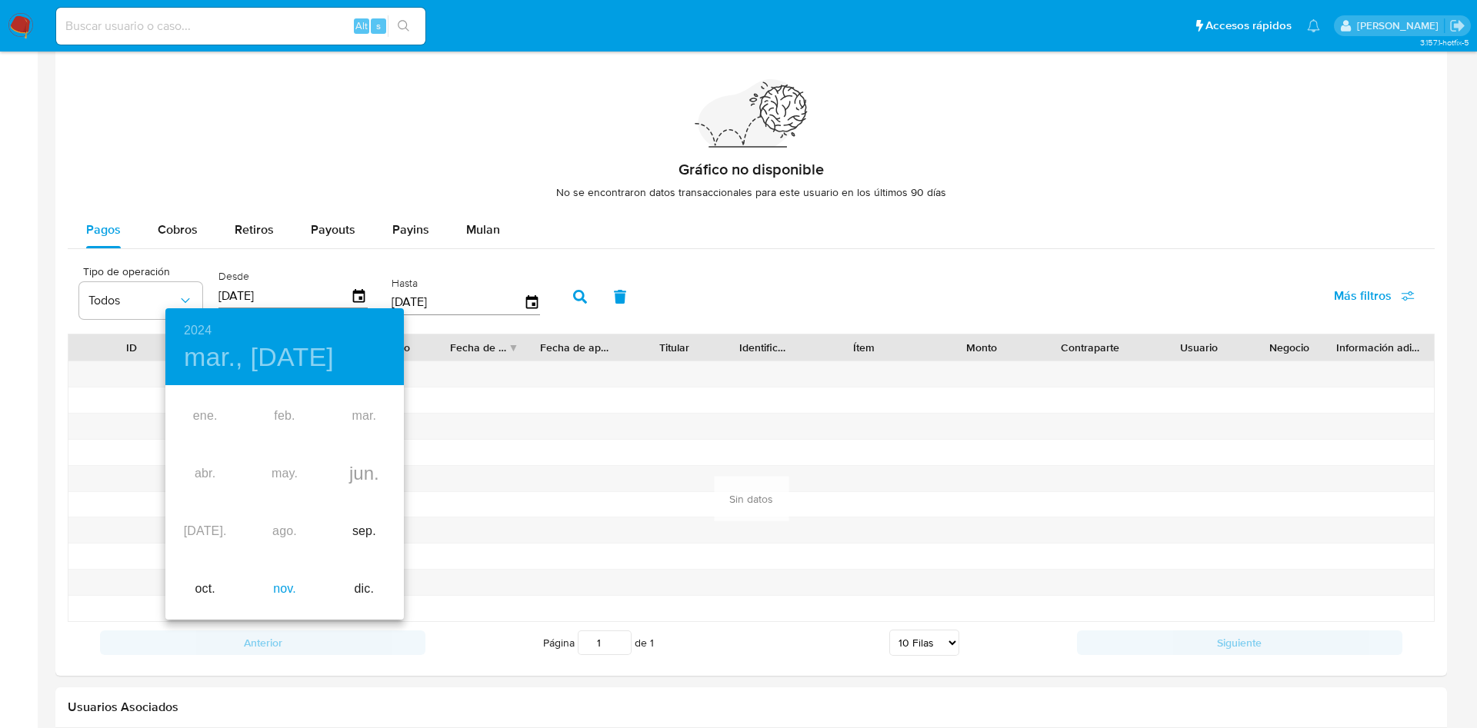
click at [272, 582] on div "nov." at bounding box center [284, 590] width 79 height 58
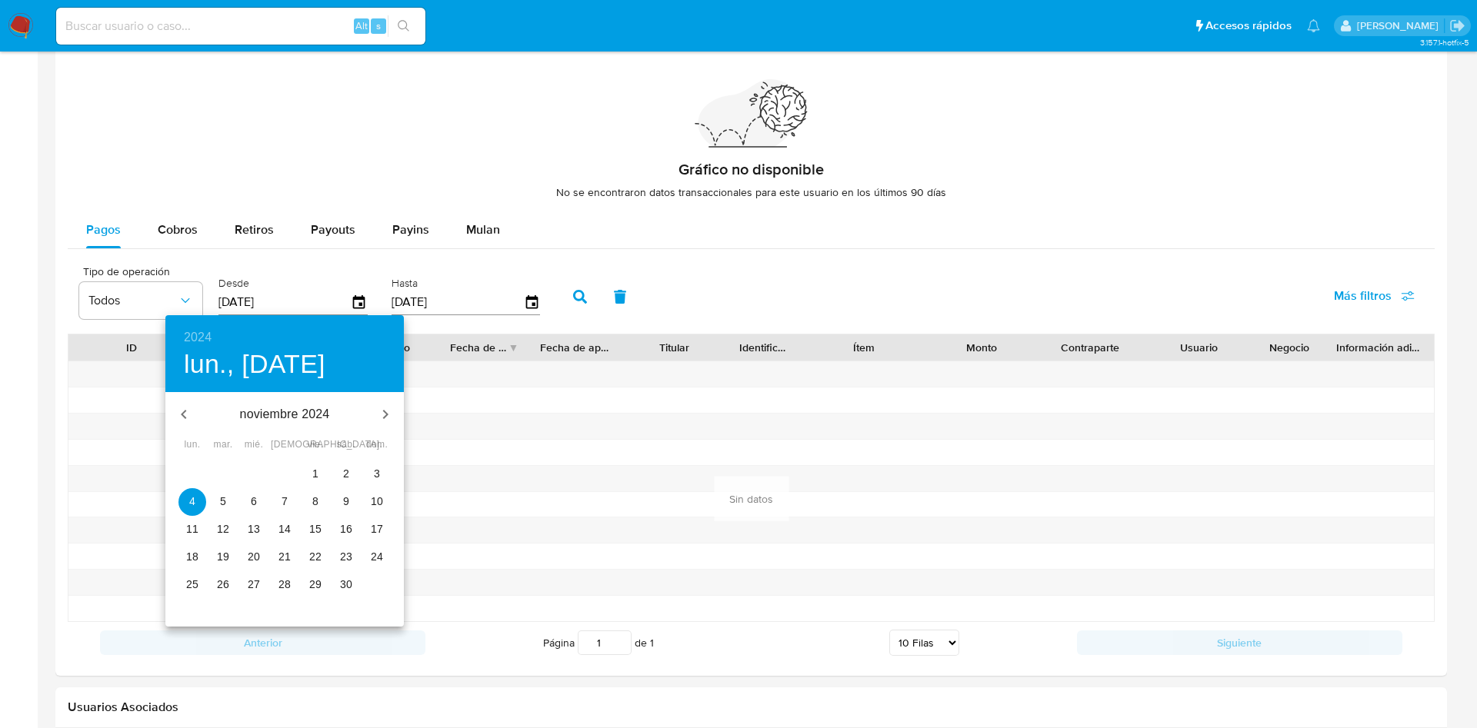
click at [278, 585] on p "28" at bounding box center [284, 584] width 12 height 15
type input "28/11/2024"
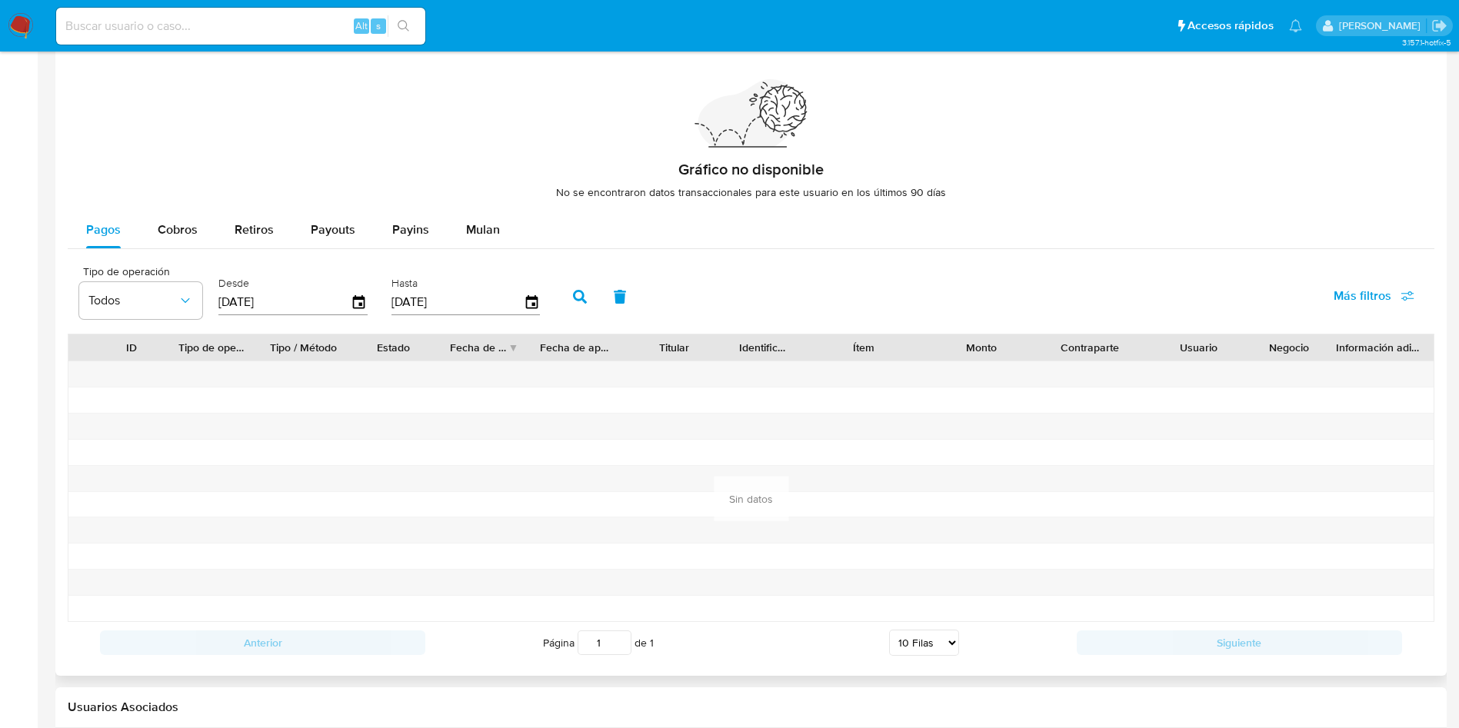
click at [575, 302] on icon "button" at bounding box center [580, 297] width 14 height 14
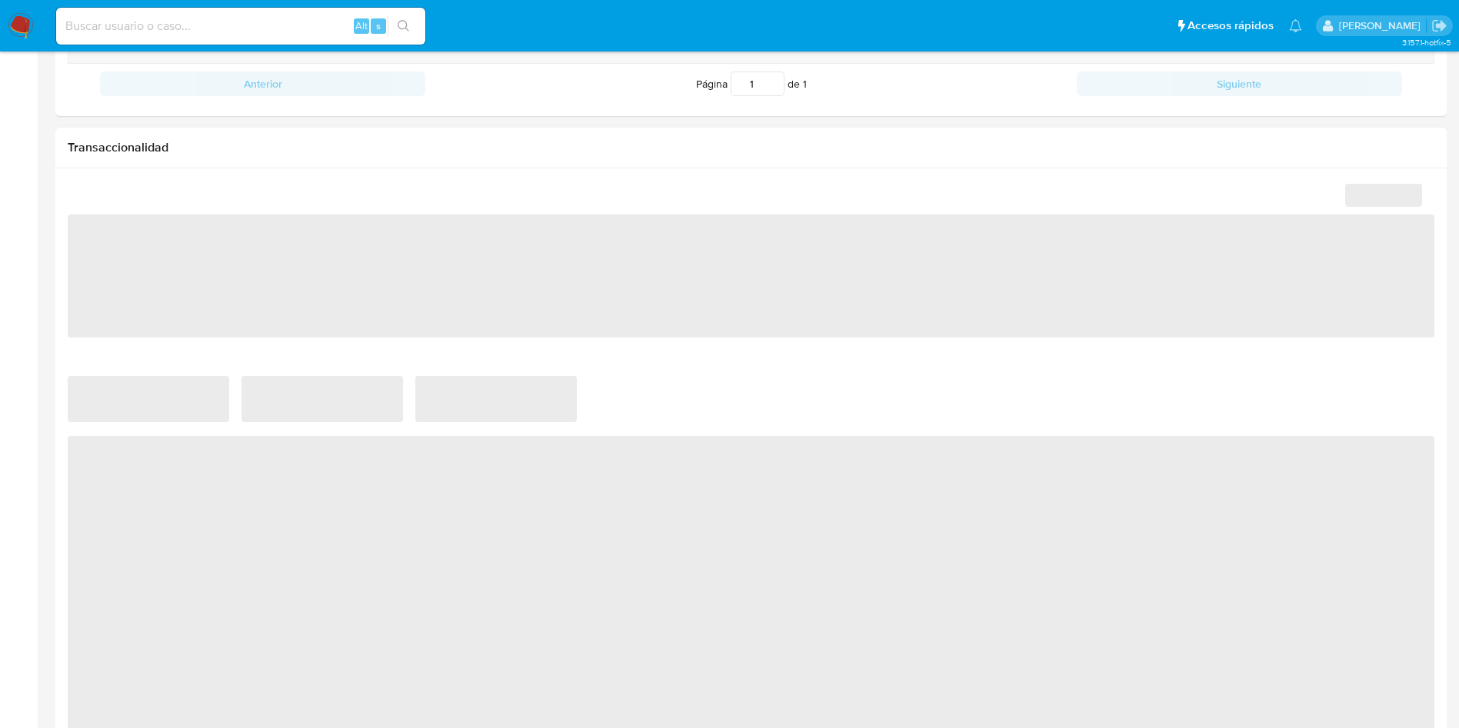
select select "10"
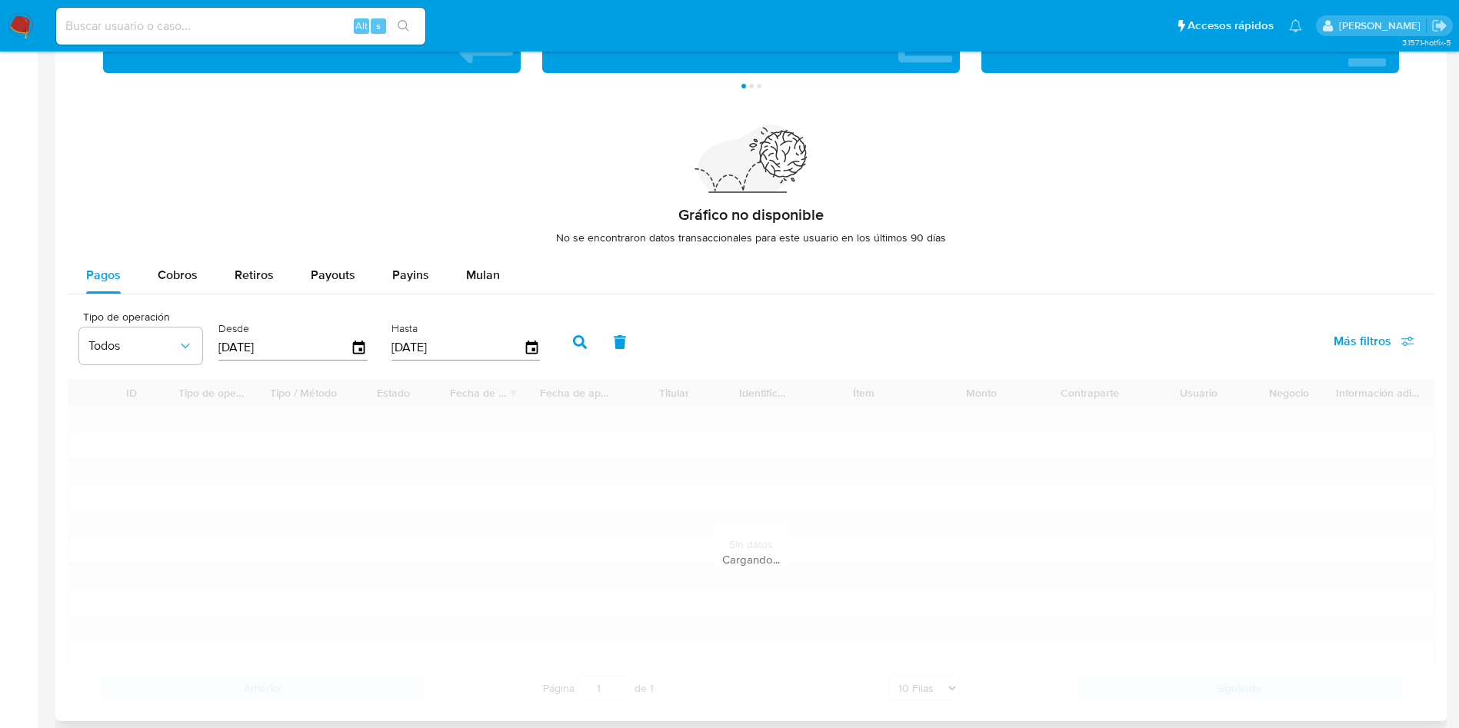
scroll to position [1038, 0]
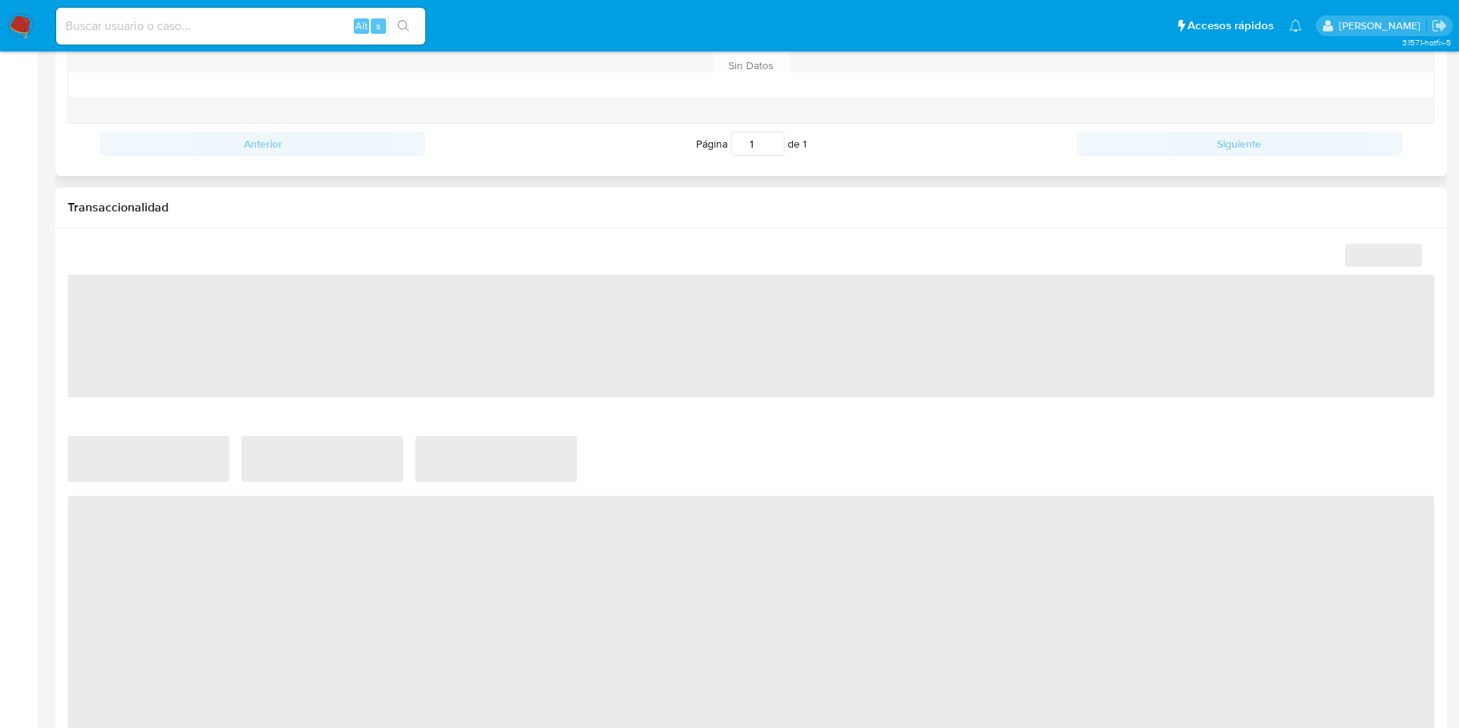
select select "10"
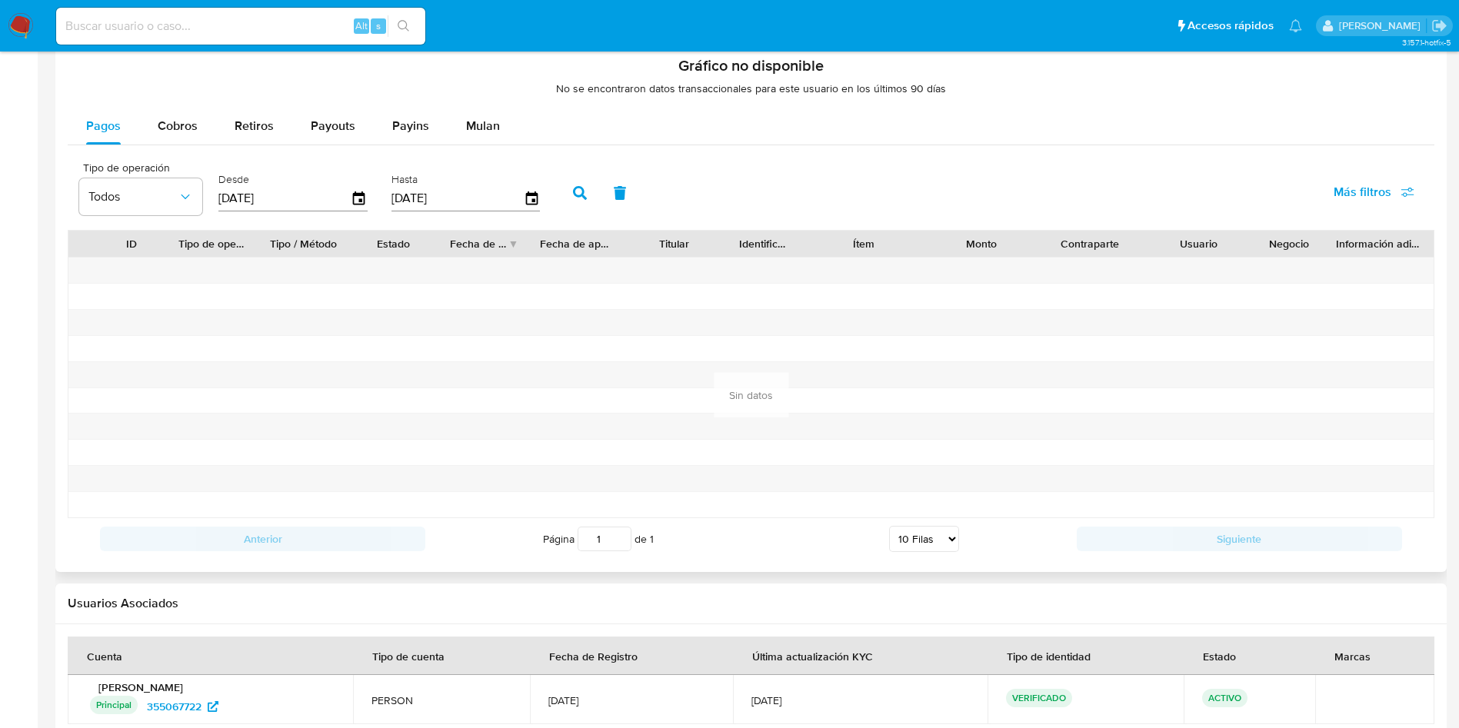
scroll to position [1128, 0]
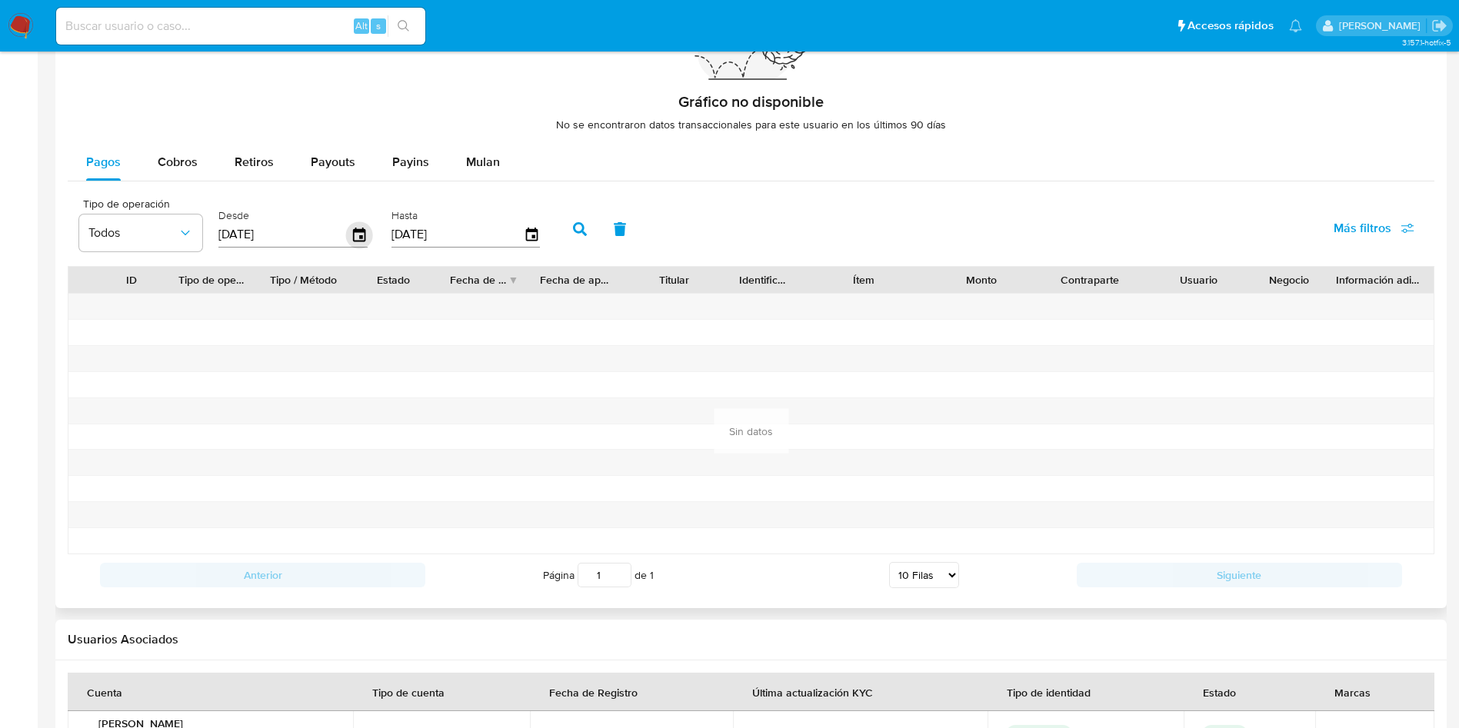
click at [360, 229] on icon "button" at bounding box center [359, 235] width 12 height 14
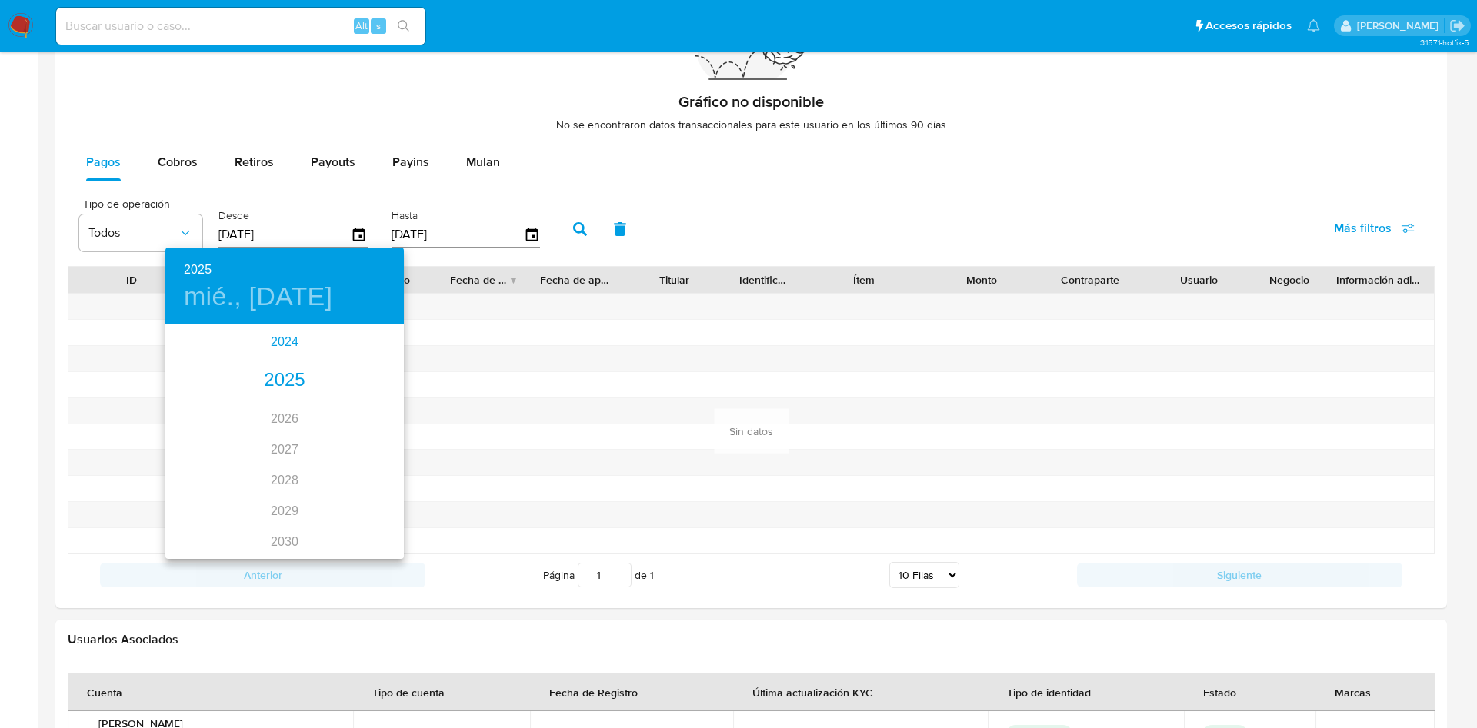
click at [268, 338] on div "2024" at bounding box center [284, 342] width 238 height 31
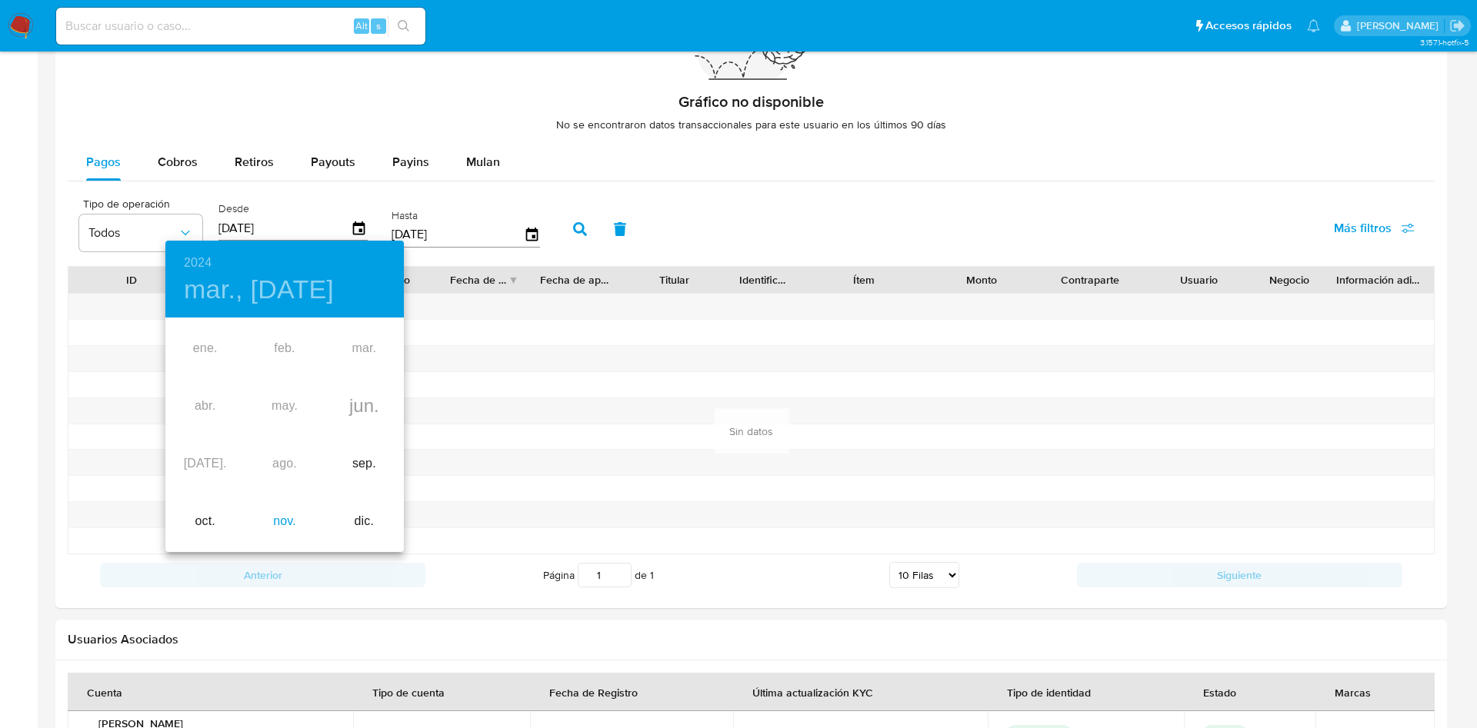
click at [282, 522] on div "nov." at bounding box center [284, 522] width 79 height 58
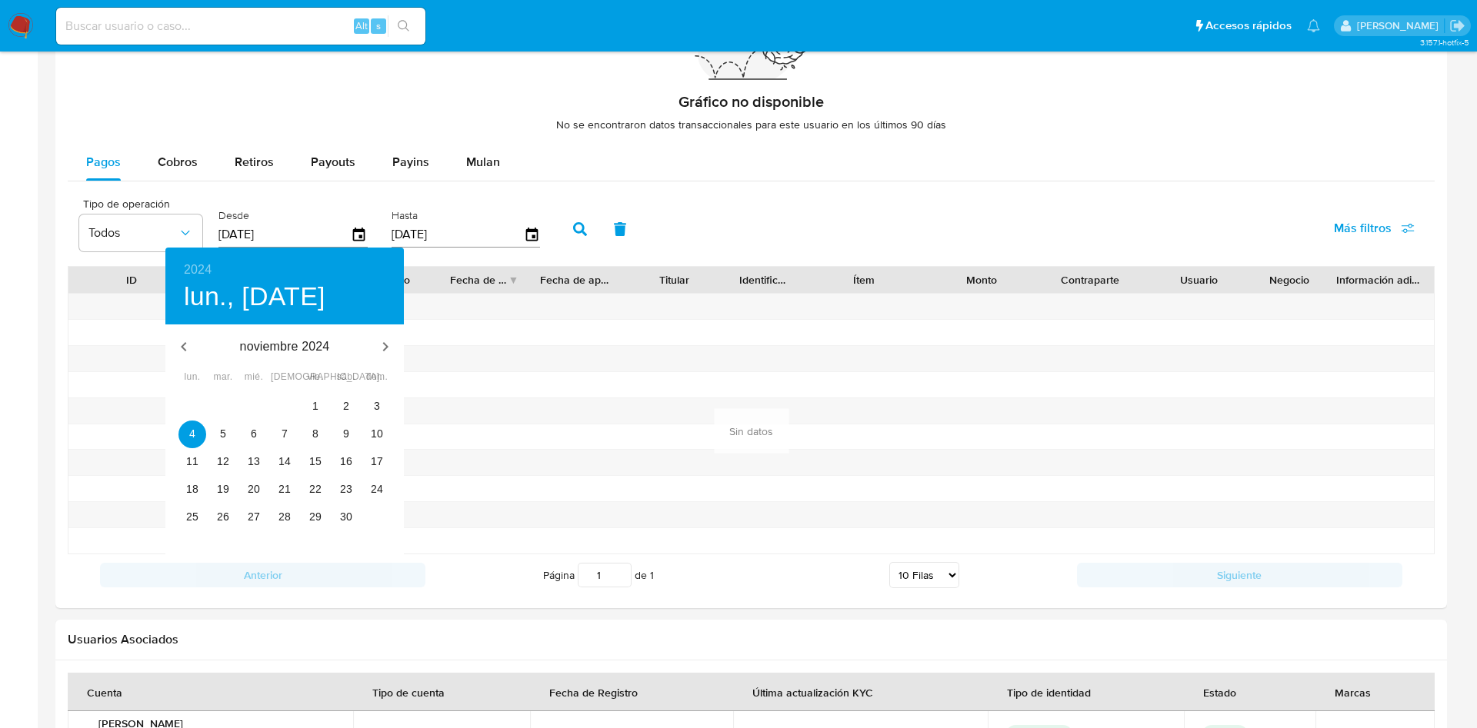
click at [289, 504] on div "28" at bounding box center [284, 518] width 31 height 28
type input "28/11/2024"
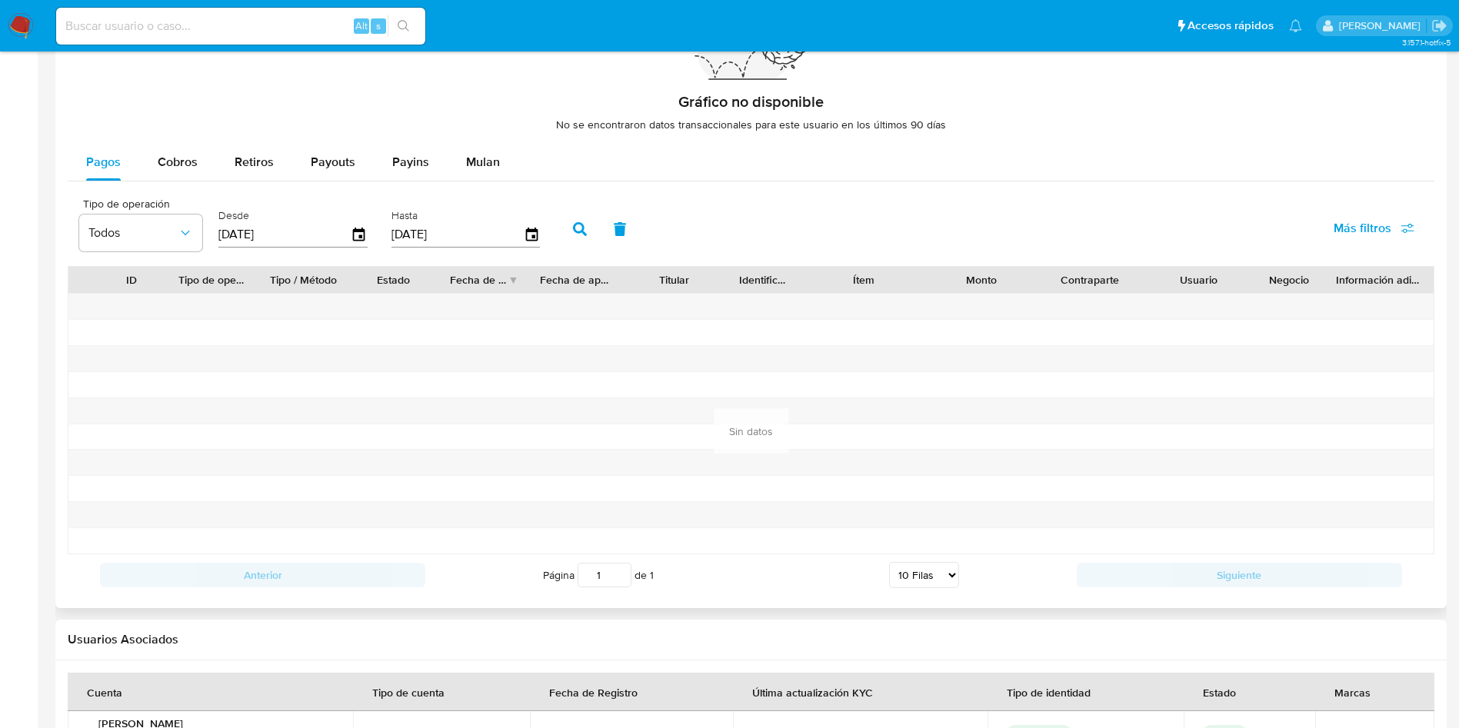
click at [572, 217] on button "button" at bounding box center [580, 229] width 40 height 37
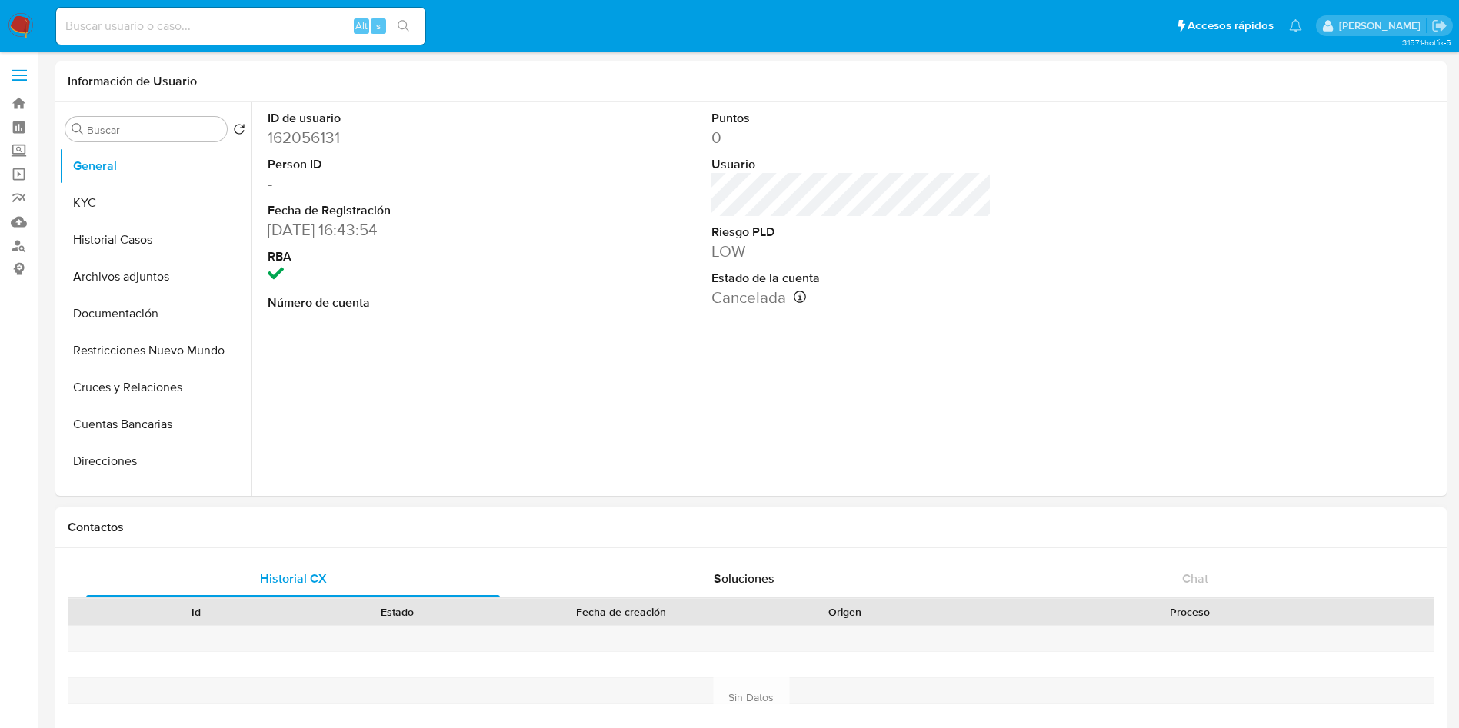
select select "10"
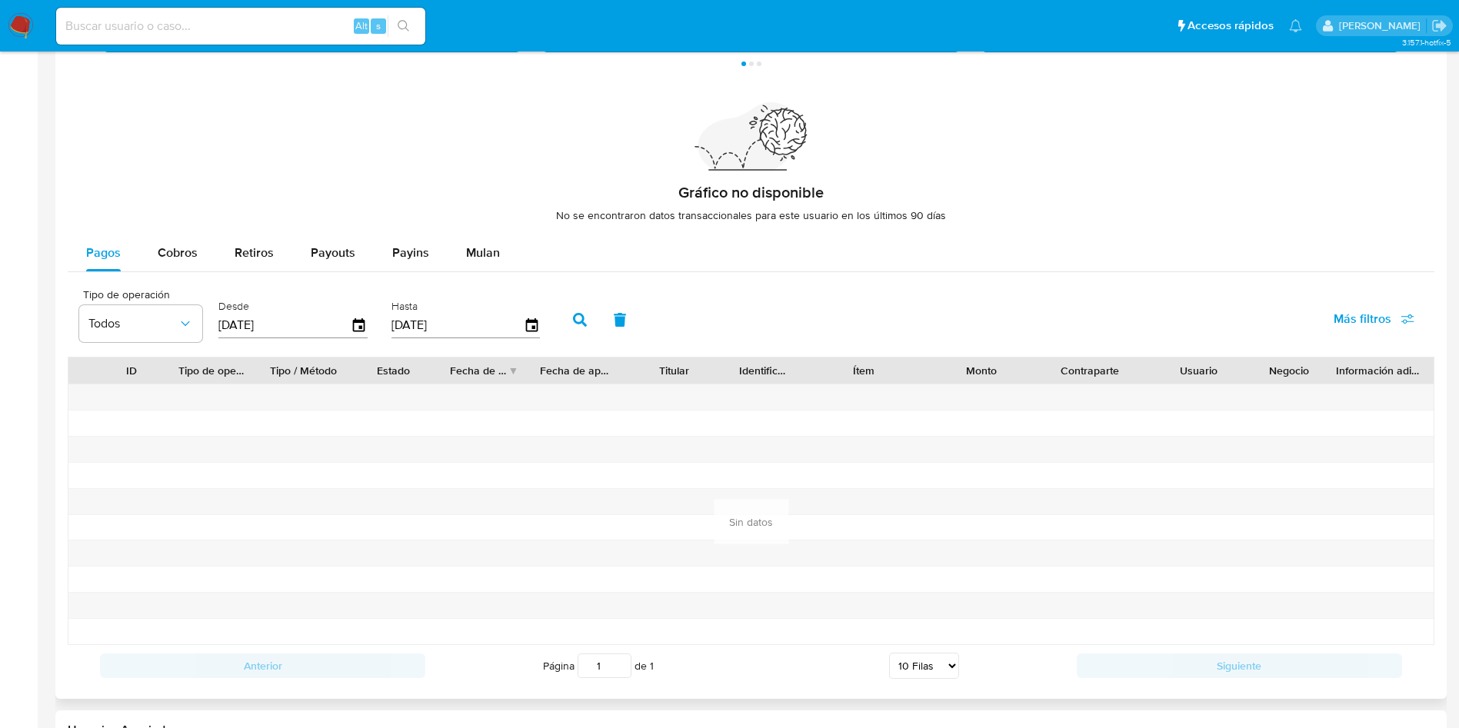
scroll to position [1124, 0]
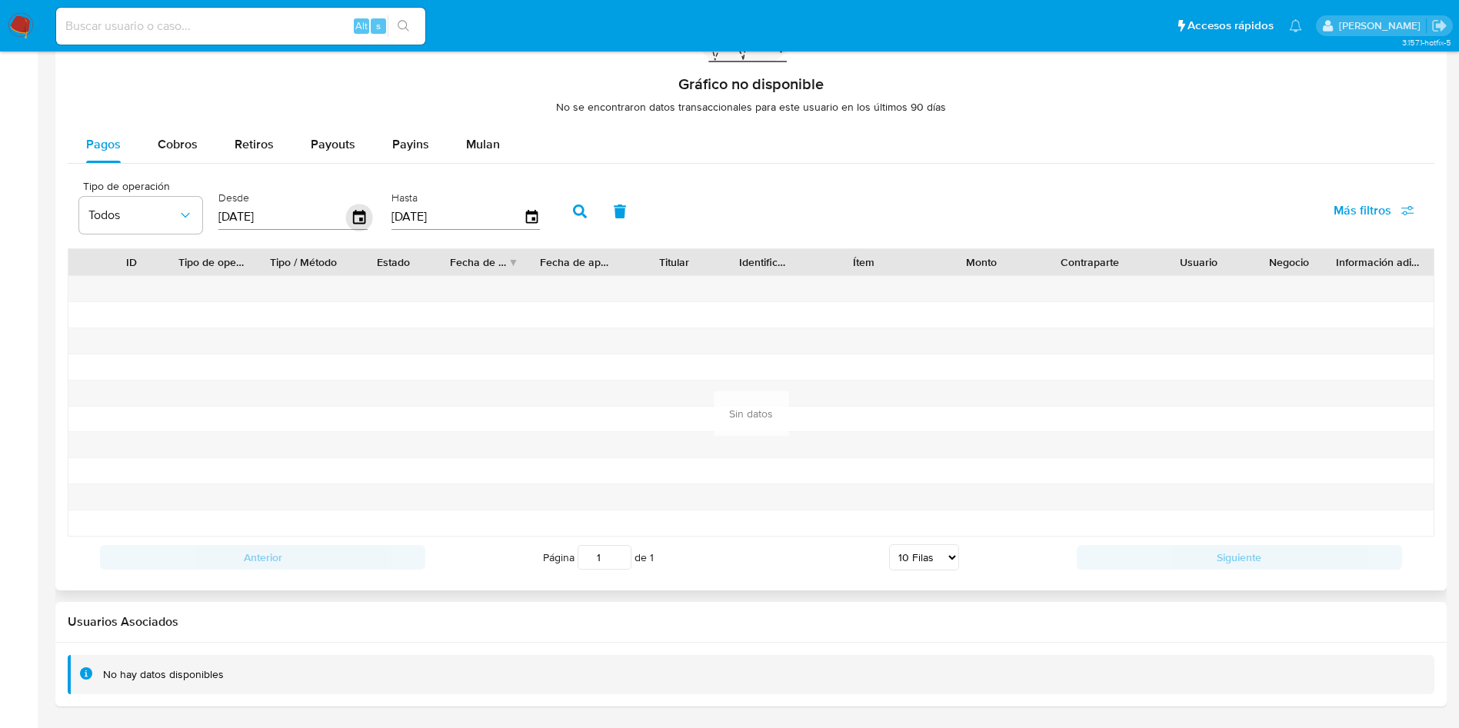
click at [354, 222] on icon "button" at bounding box center [359, 217] width 12 height 14
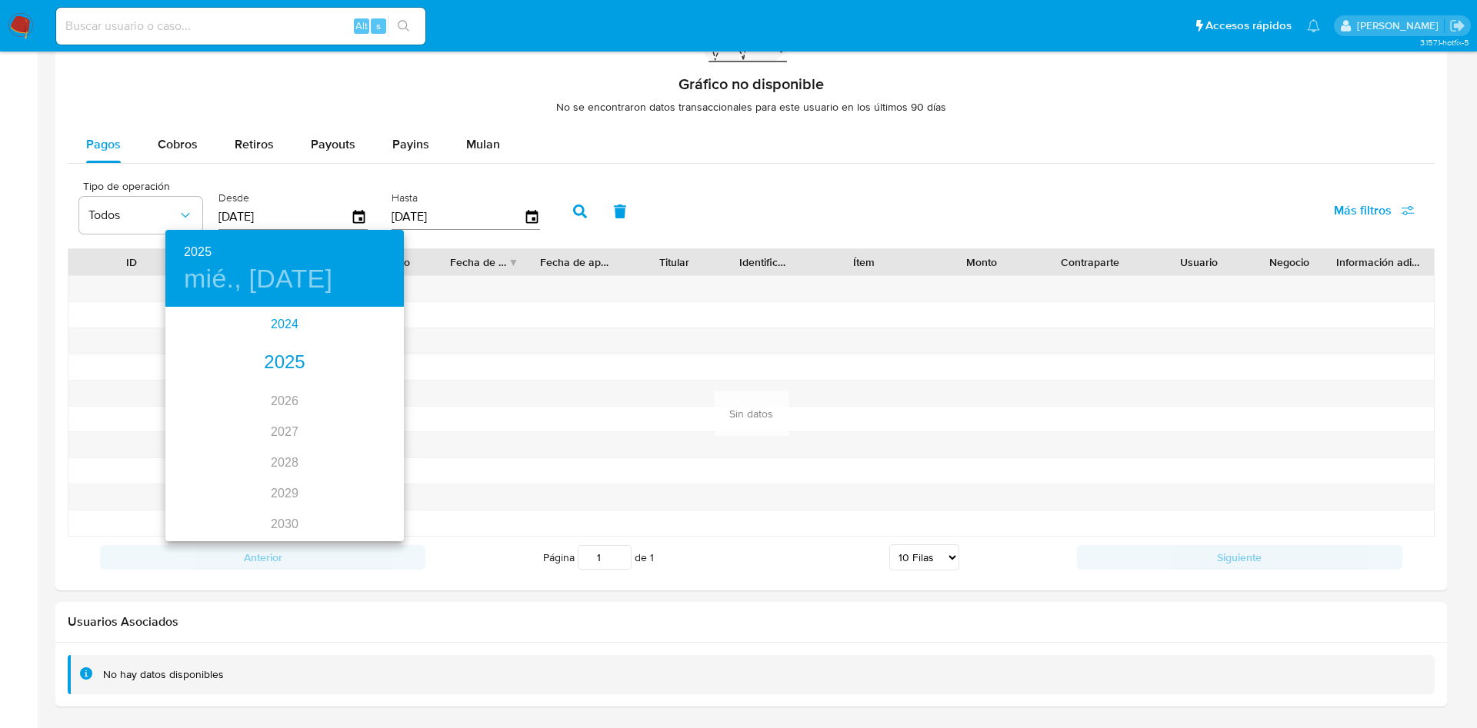
click at [288, 330] on div "2024" at bounding box center [284, 324] width 238 height 31
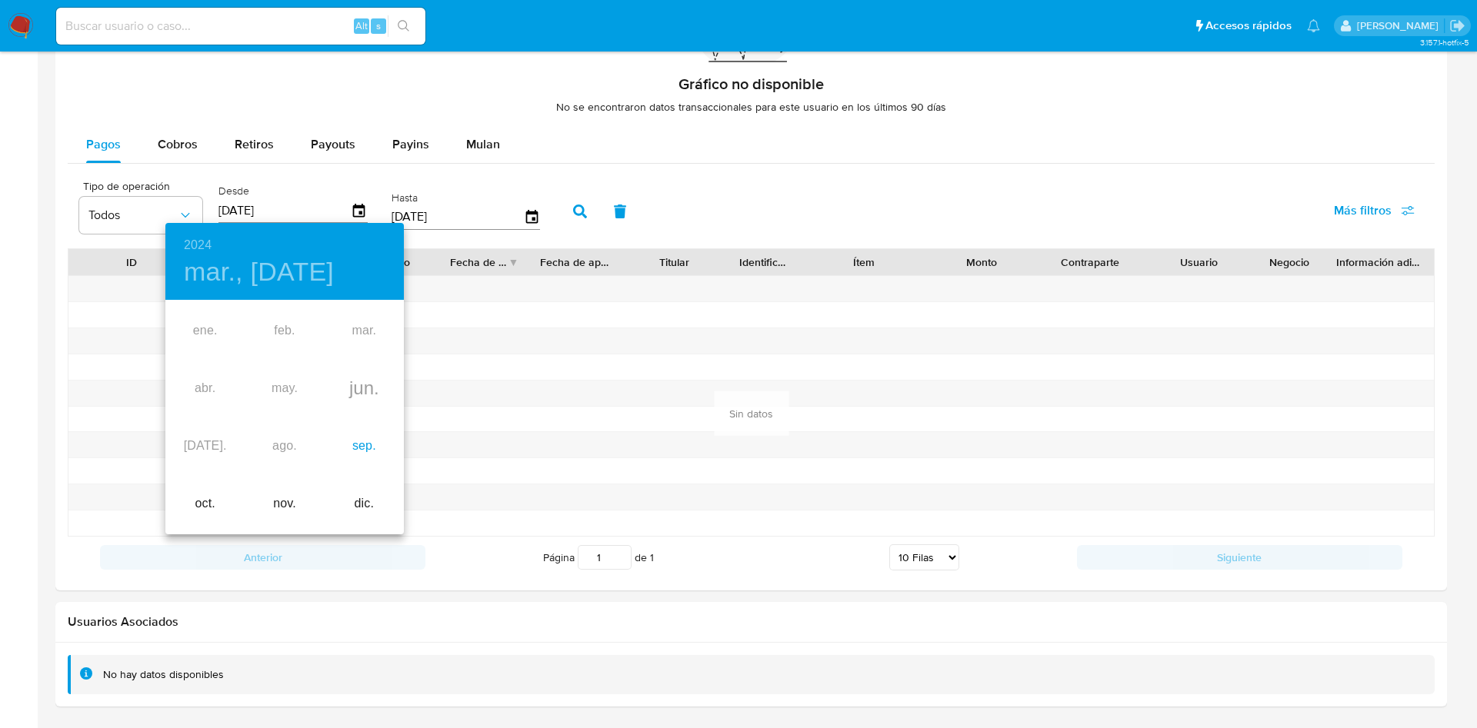
click at [368, 444] on div "sep." at bounding box center [364, 447] width 79 height 58
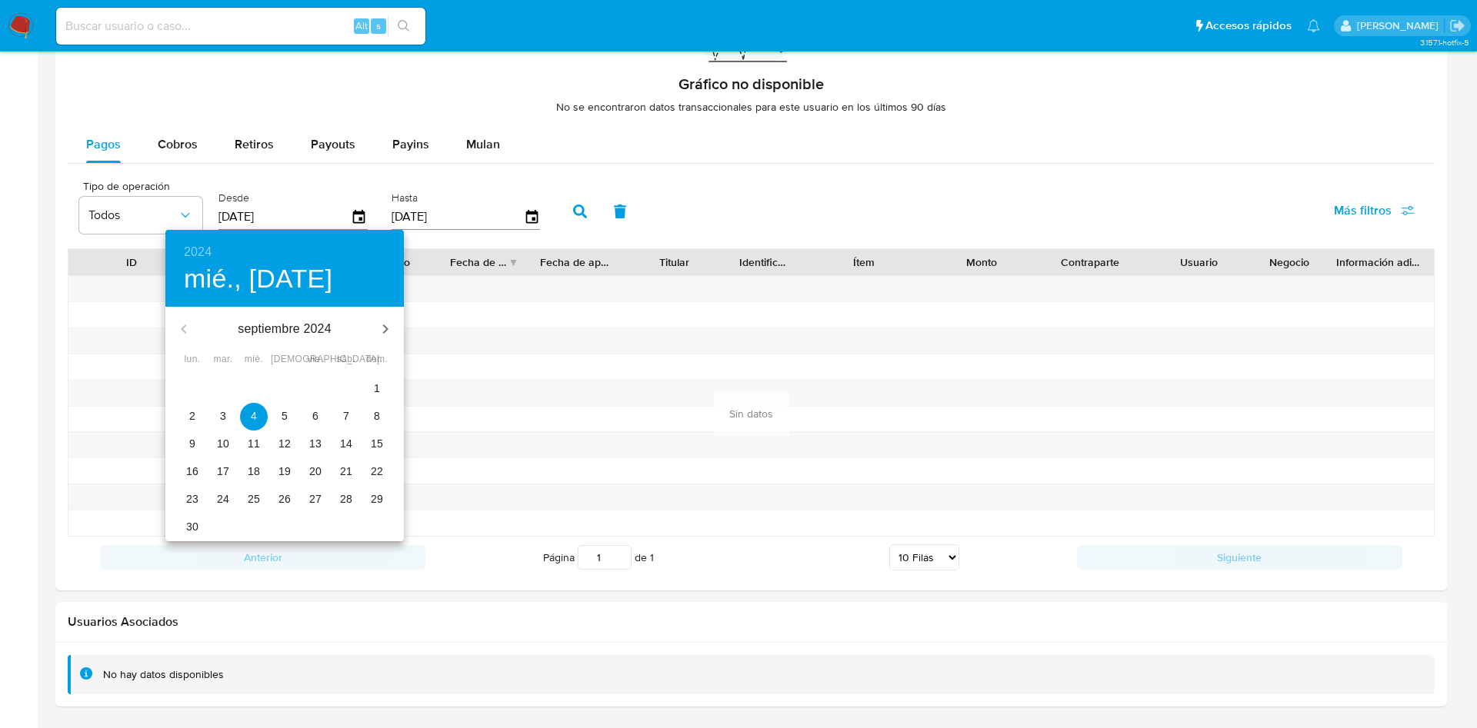
click at [337, 505] on span "28" at bounding box center [346, 499] width 28 height 15
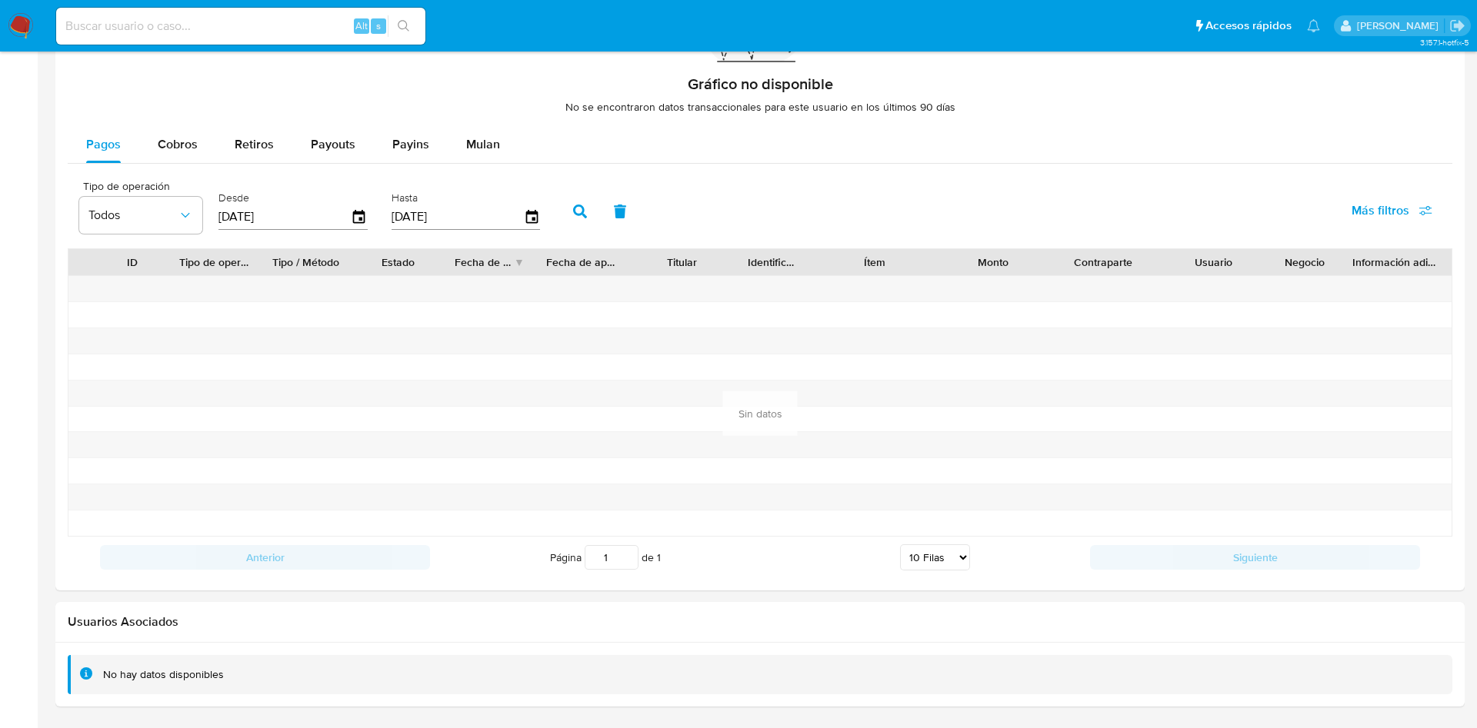
type input "[DATE]"
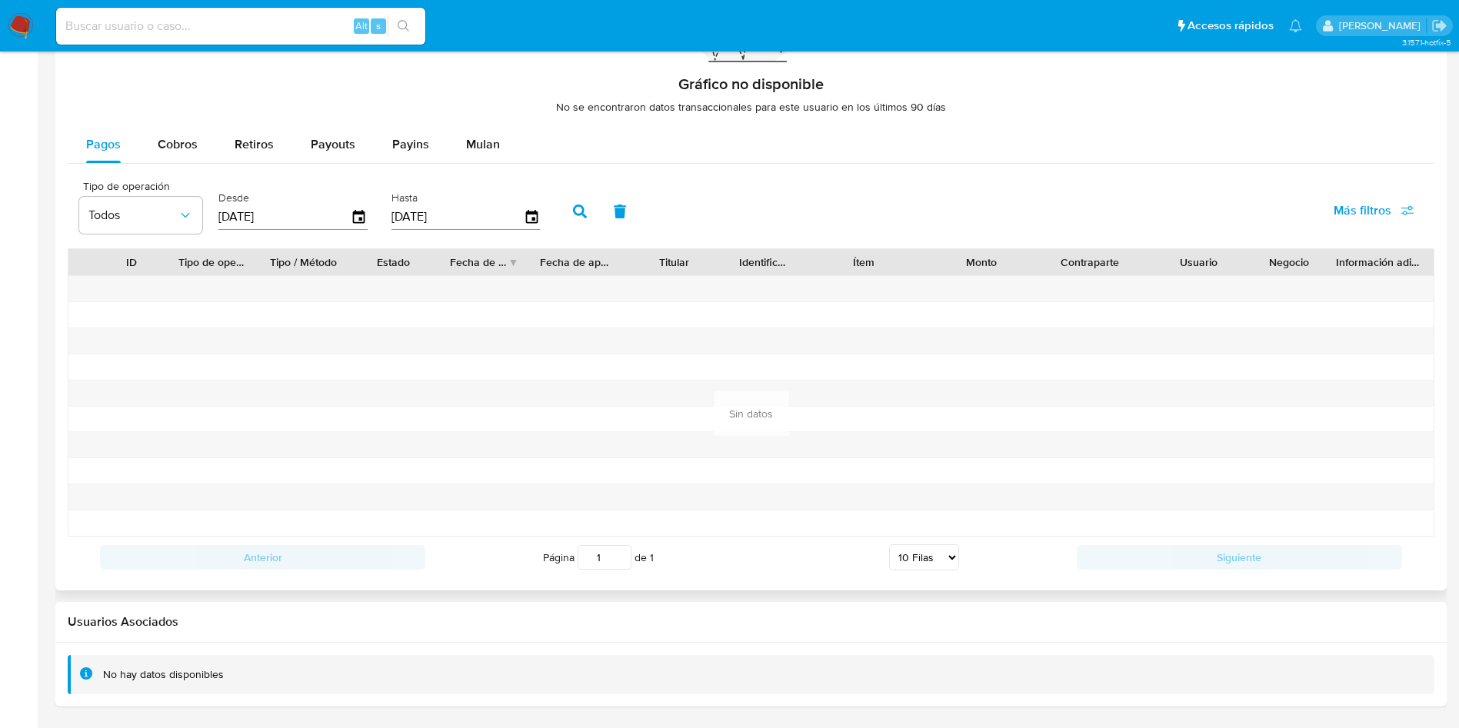
click at [582, 207] on icon "button" at bounding box center [580, 212] width 14 height 14
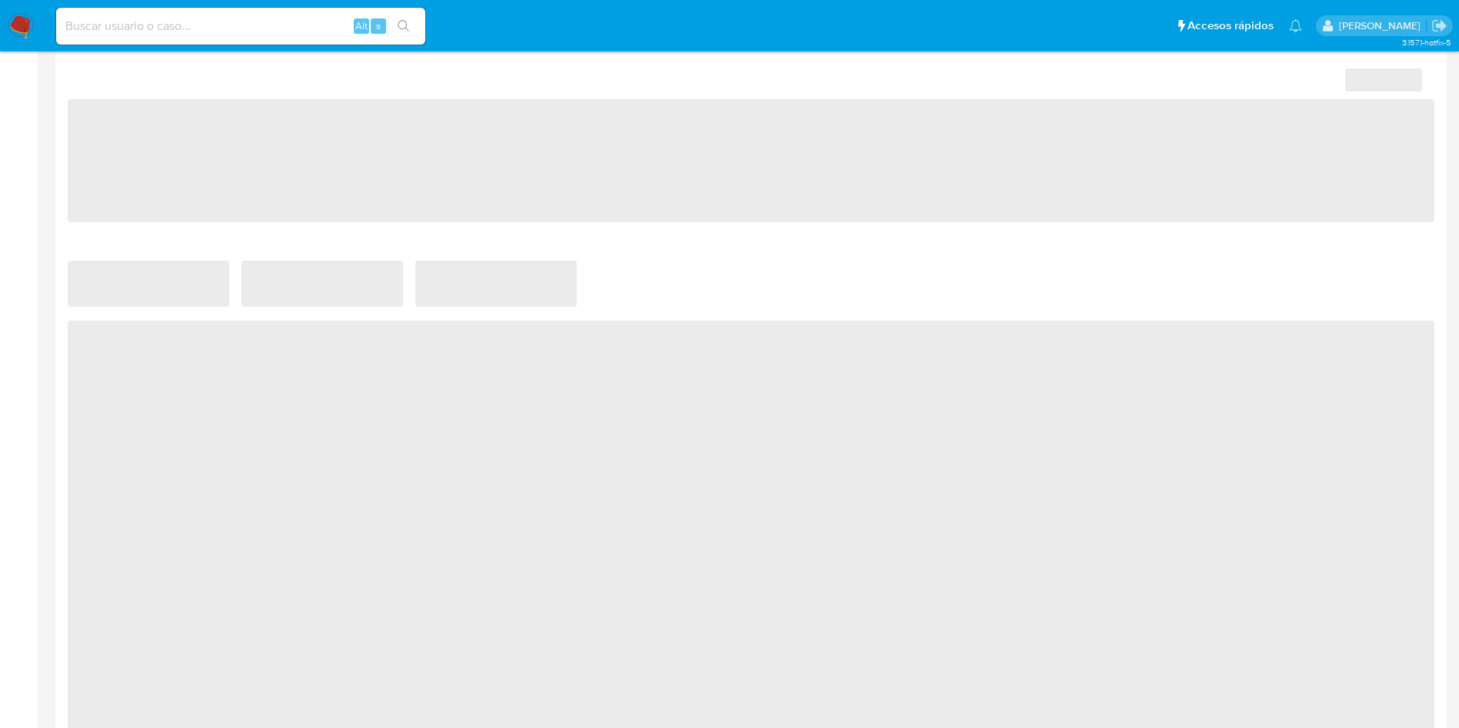
select select "10"
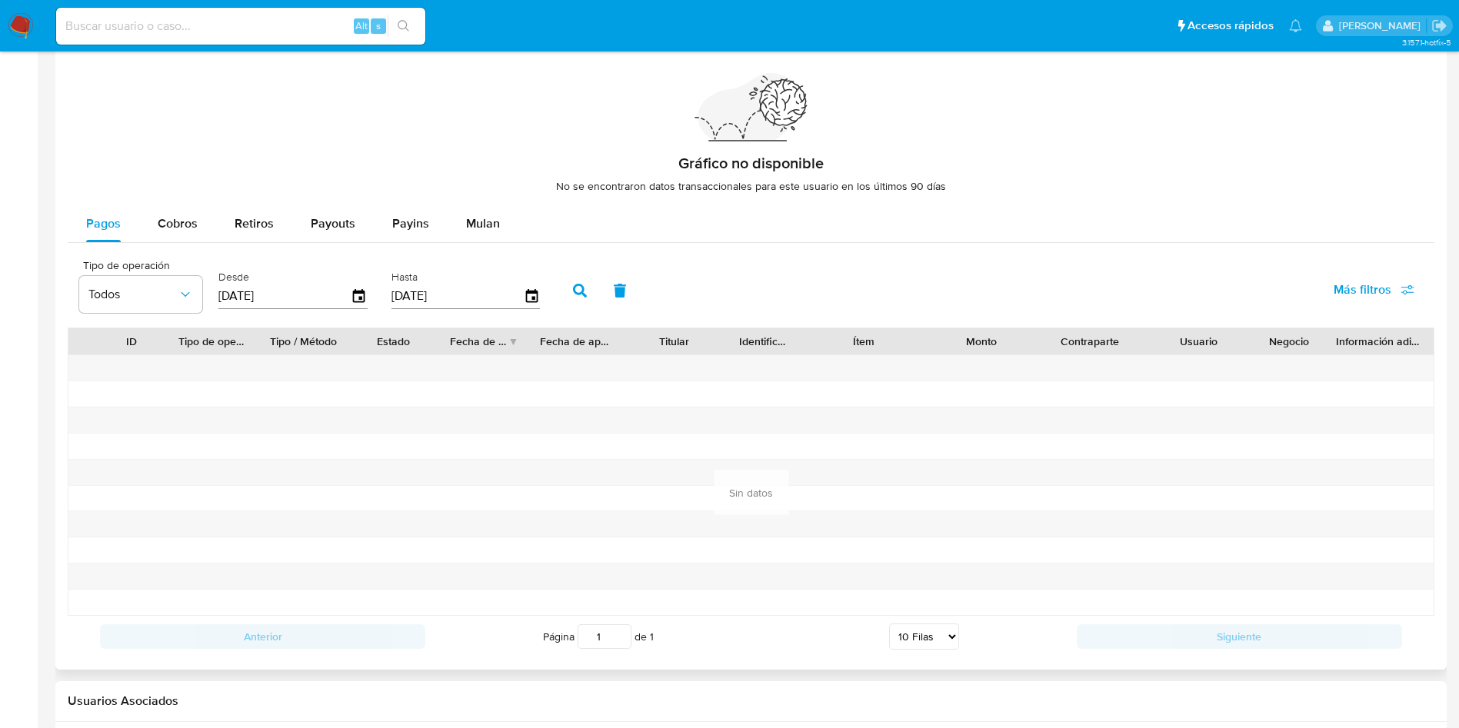
scroll to position [1124, 0]
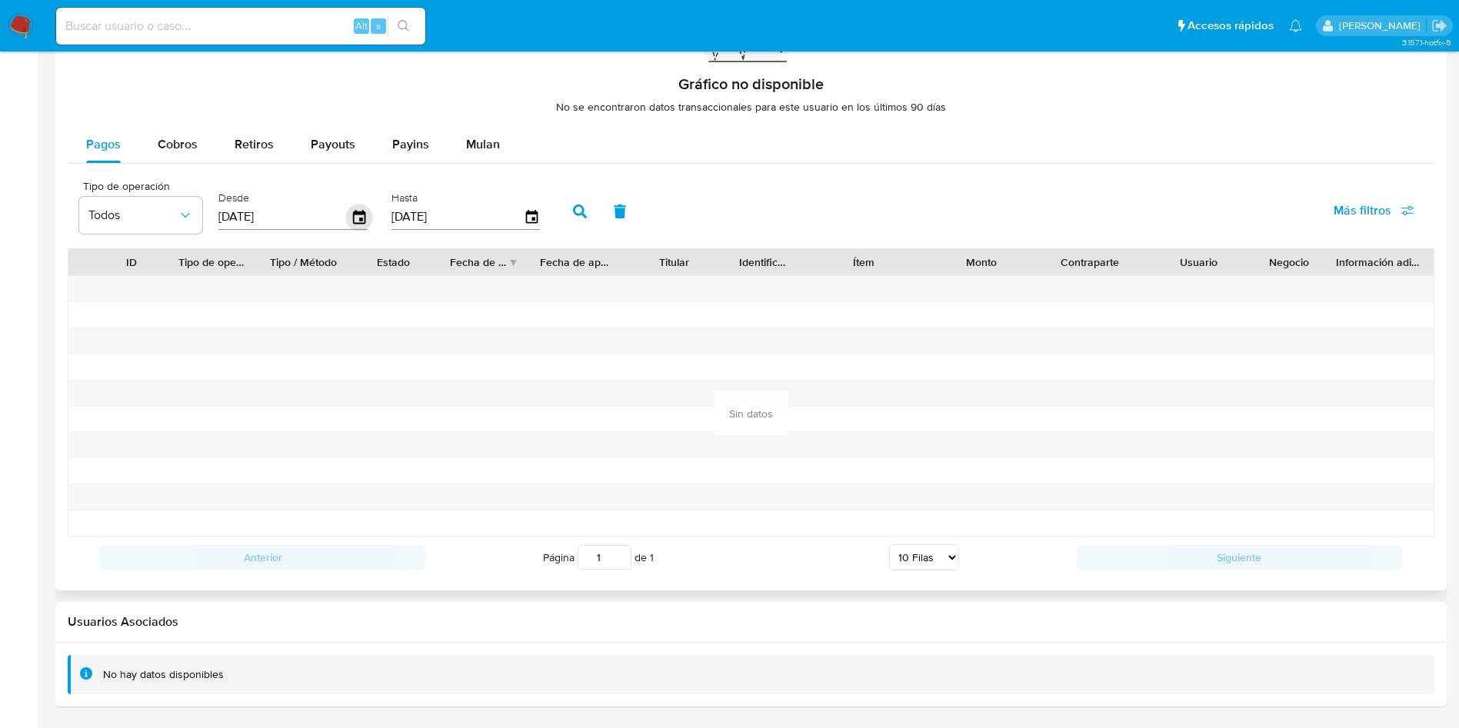
click at [361, 218] on icon "button" at bounding box center [359, 217] width 12 height 14
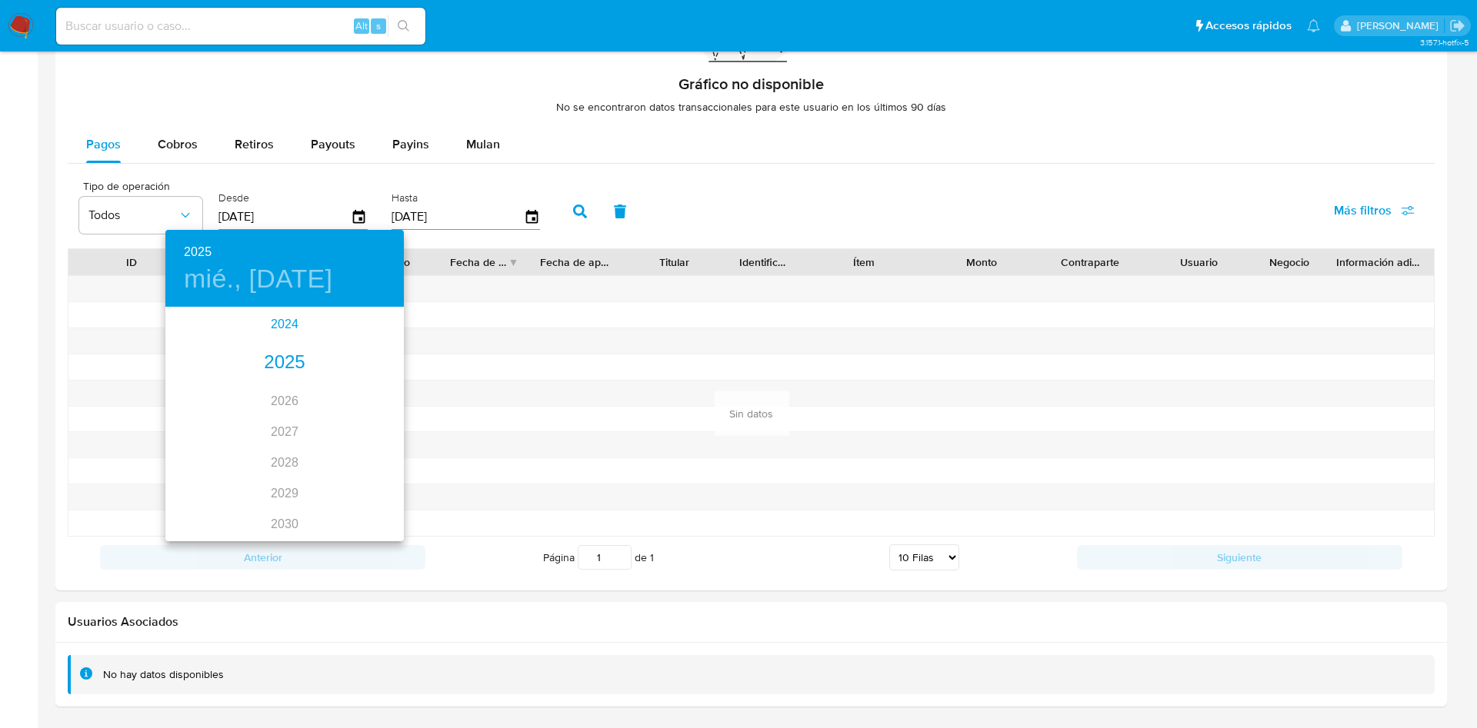
click at [272, 330] on div "2024" at bounding box center [284, 324] width 238 height 31
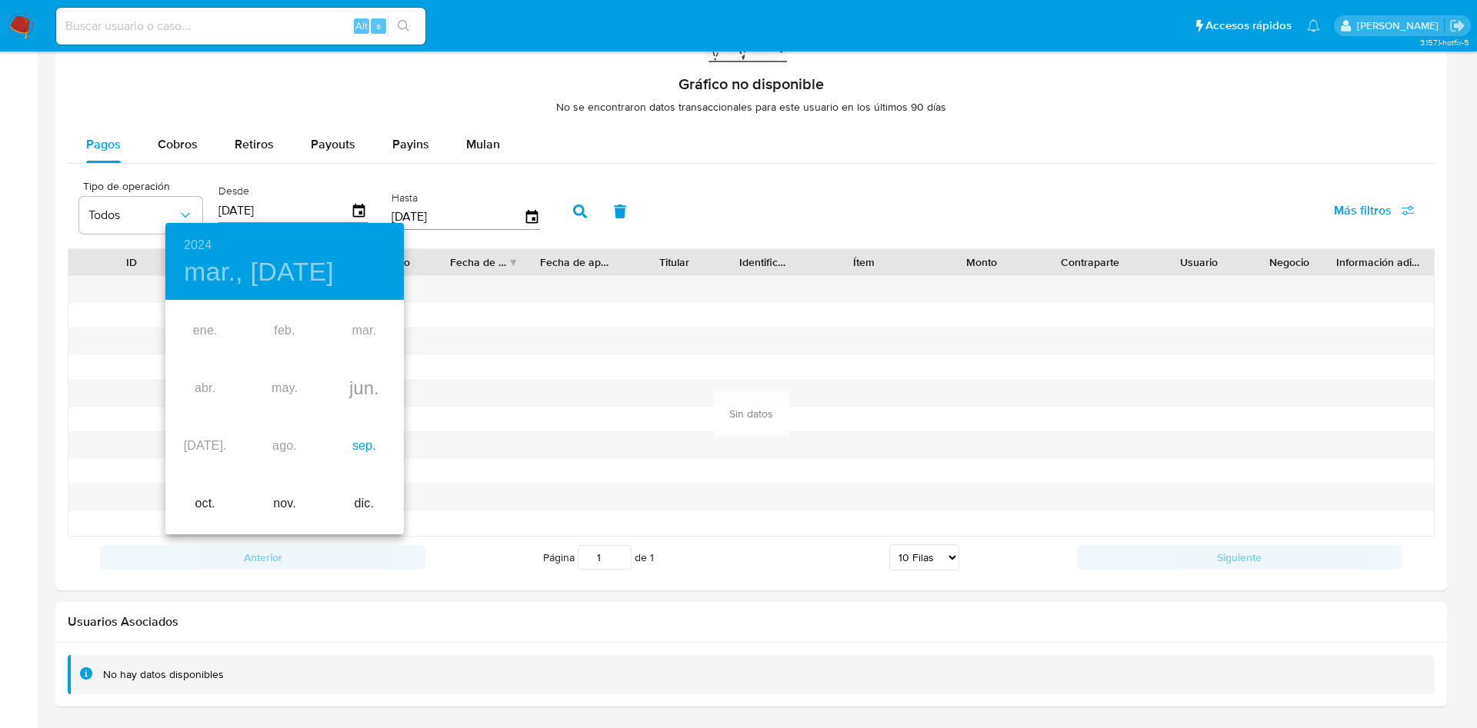
click at [348, 457] on div "sep." at bounding box center [364, 447] width 79 height 58
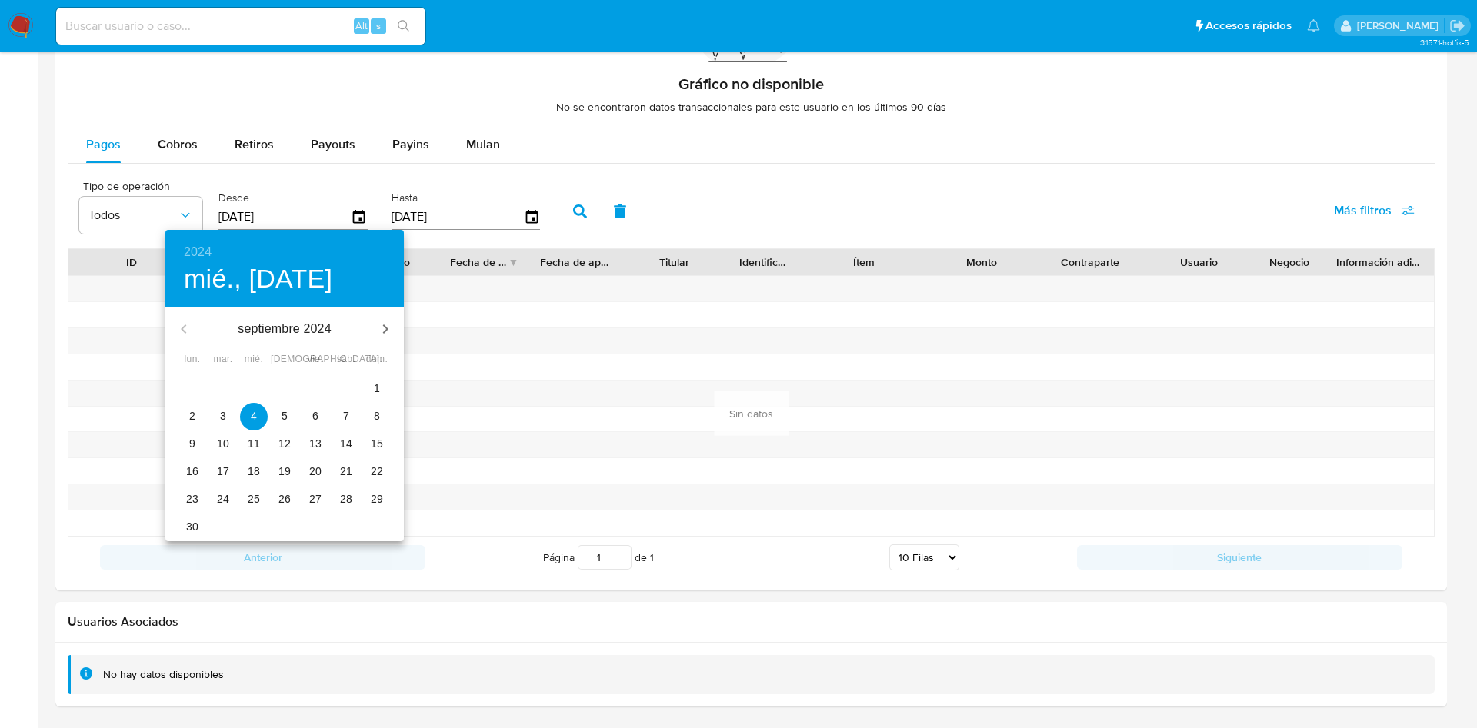
click at [343, 511] on button "28" at bounding box center [346, 500] width 28 height 28
type input "28/09/2024"
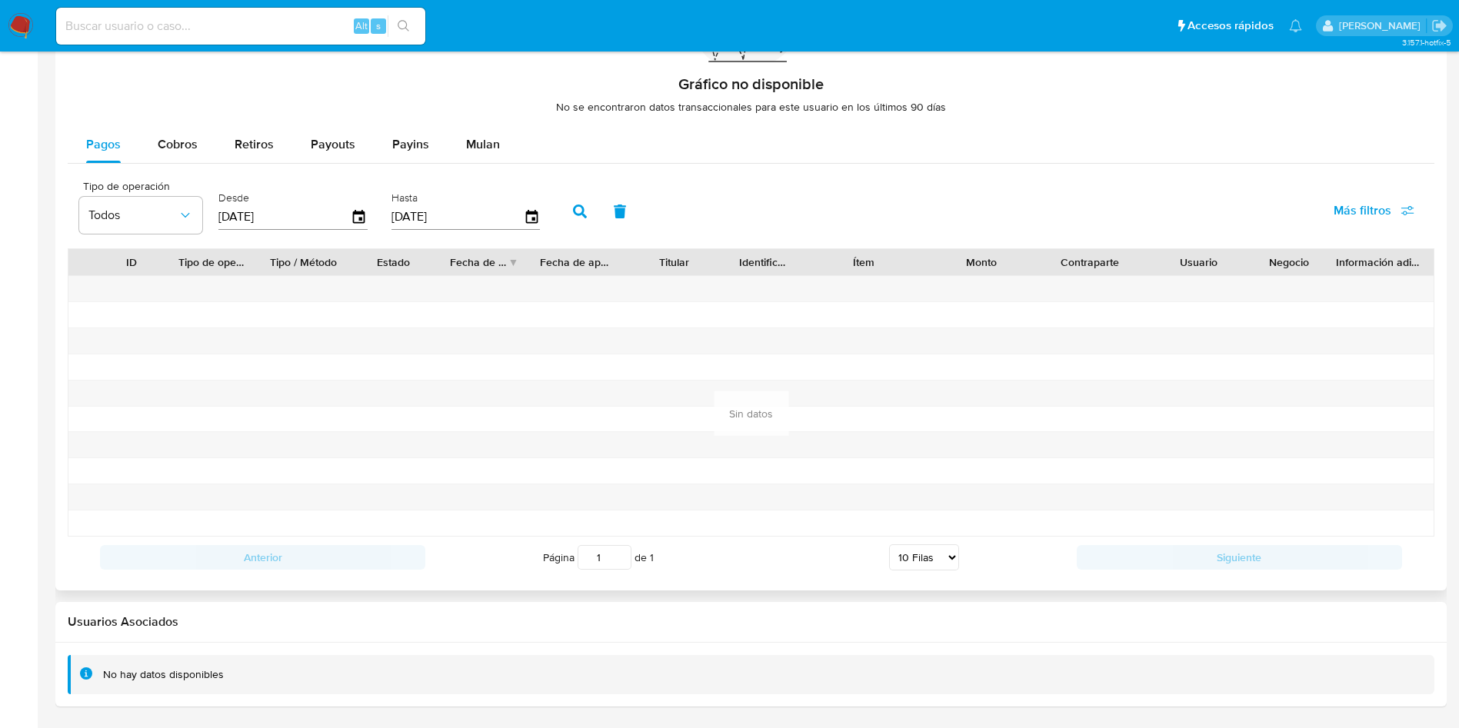
click at [585, 206] on icon "button" at bounding box center [580, 212] width 14 height 14
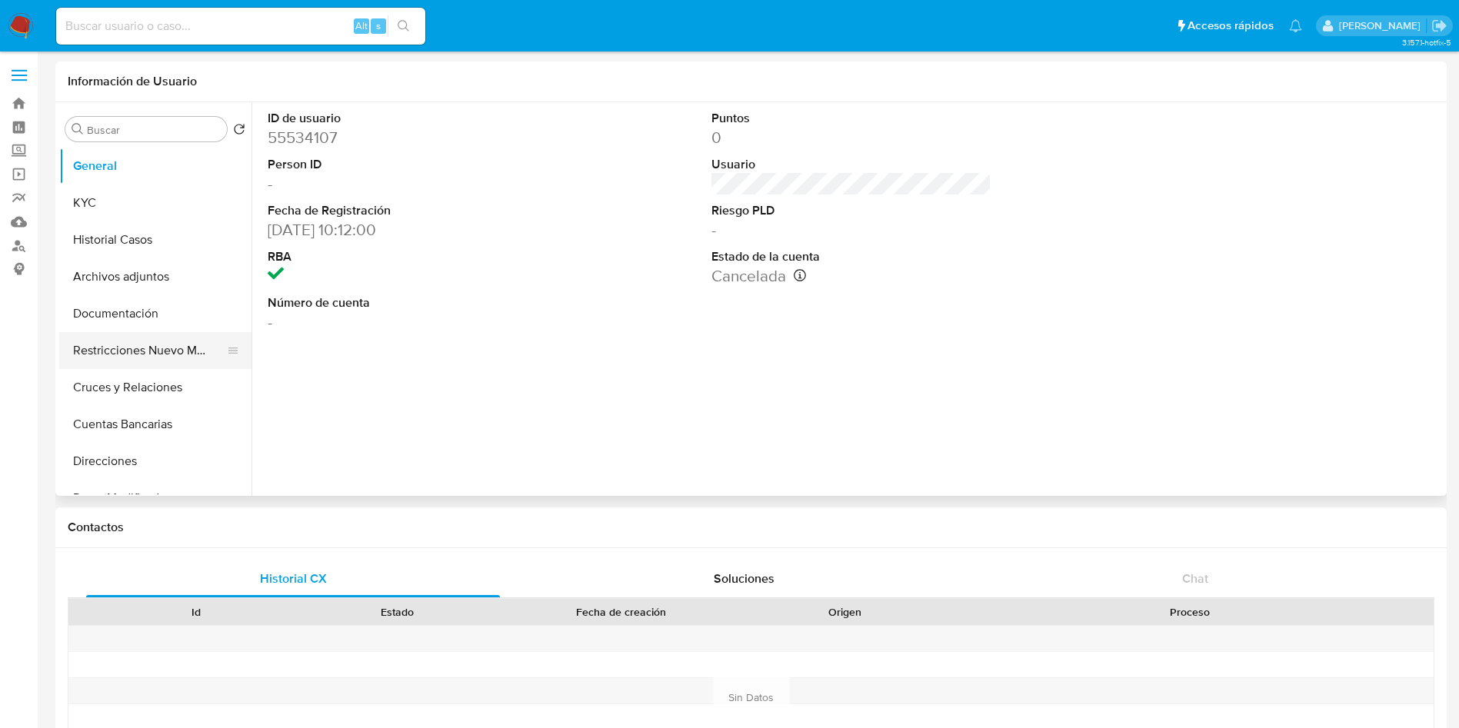
select select "10"
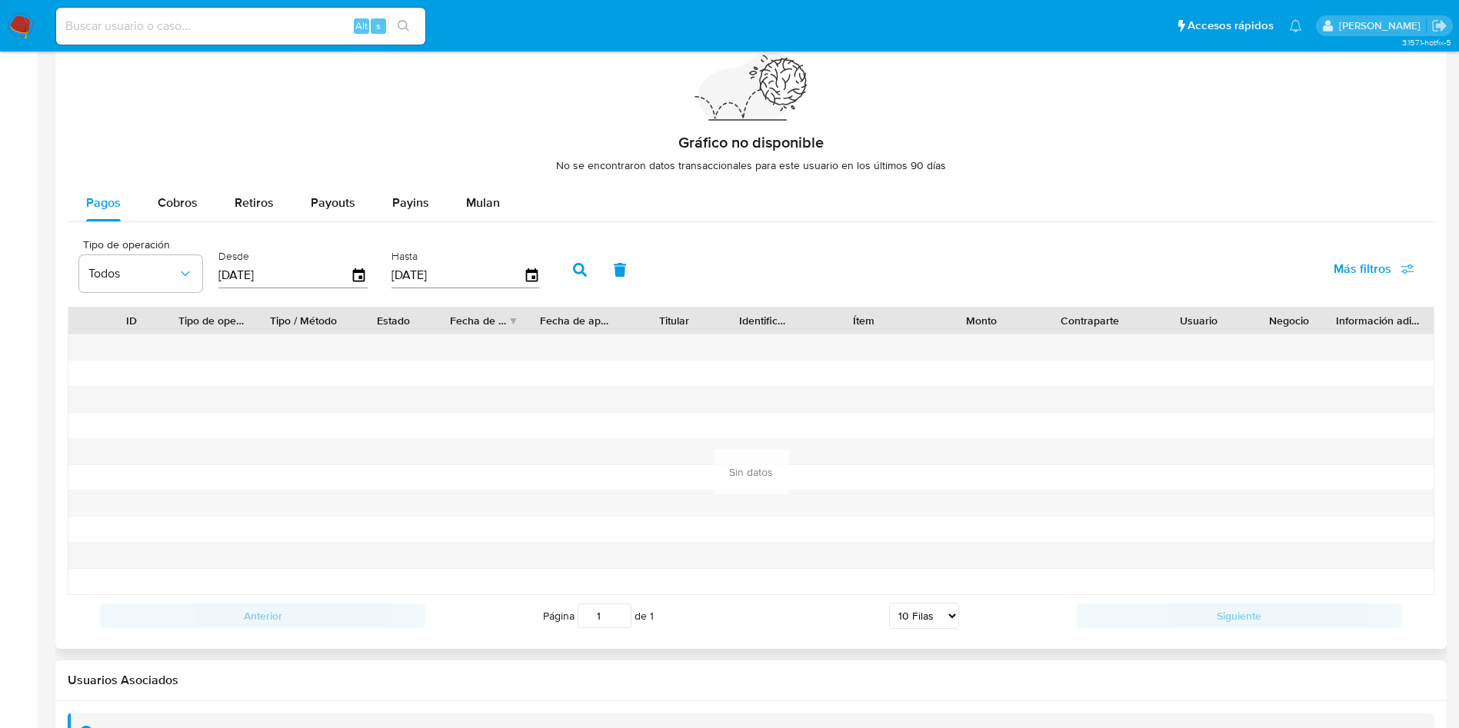
scroll to position [1124, 0]
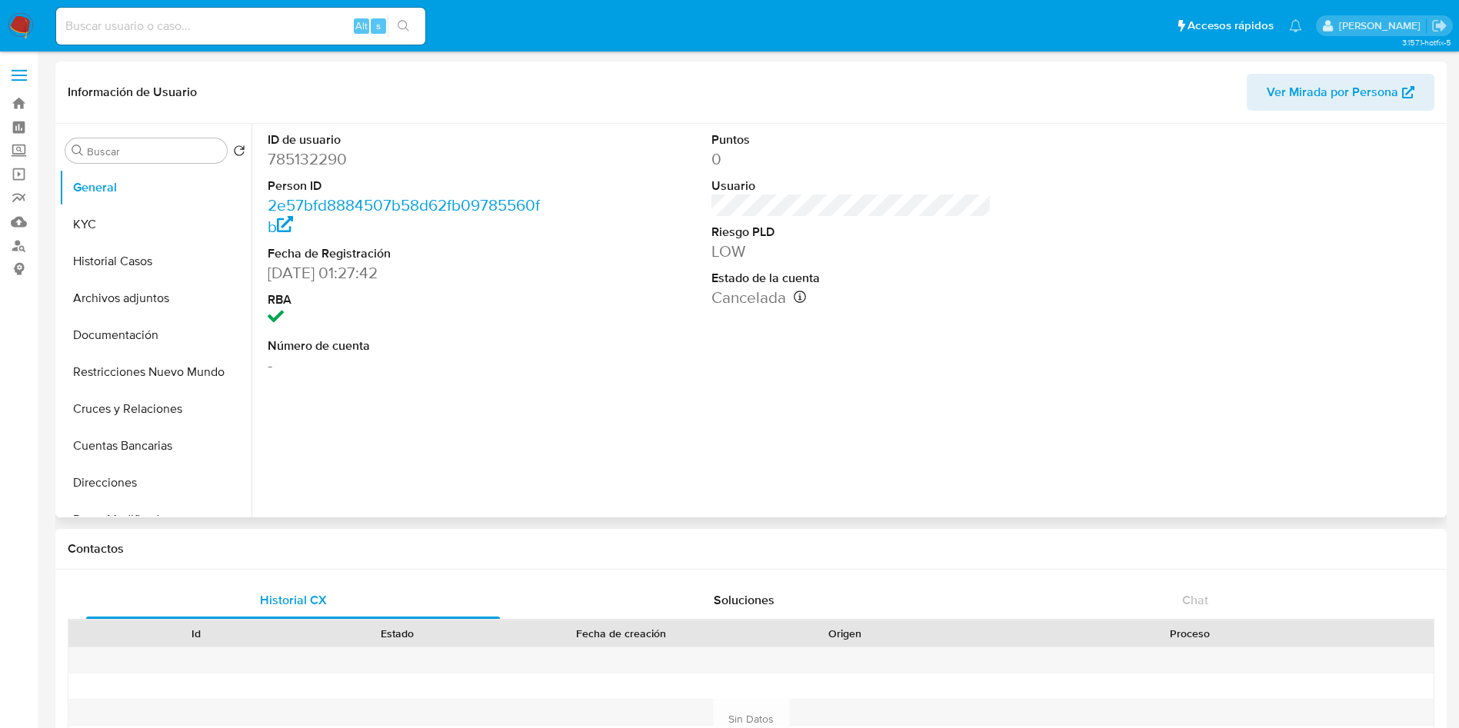
select select "10"
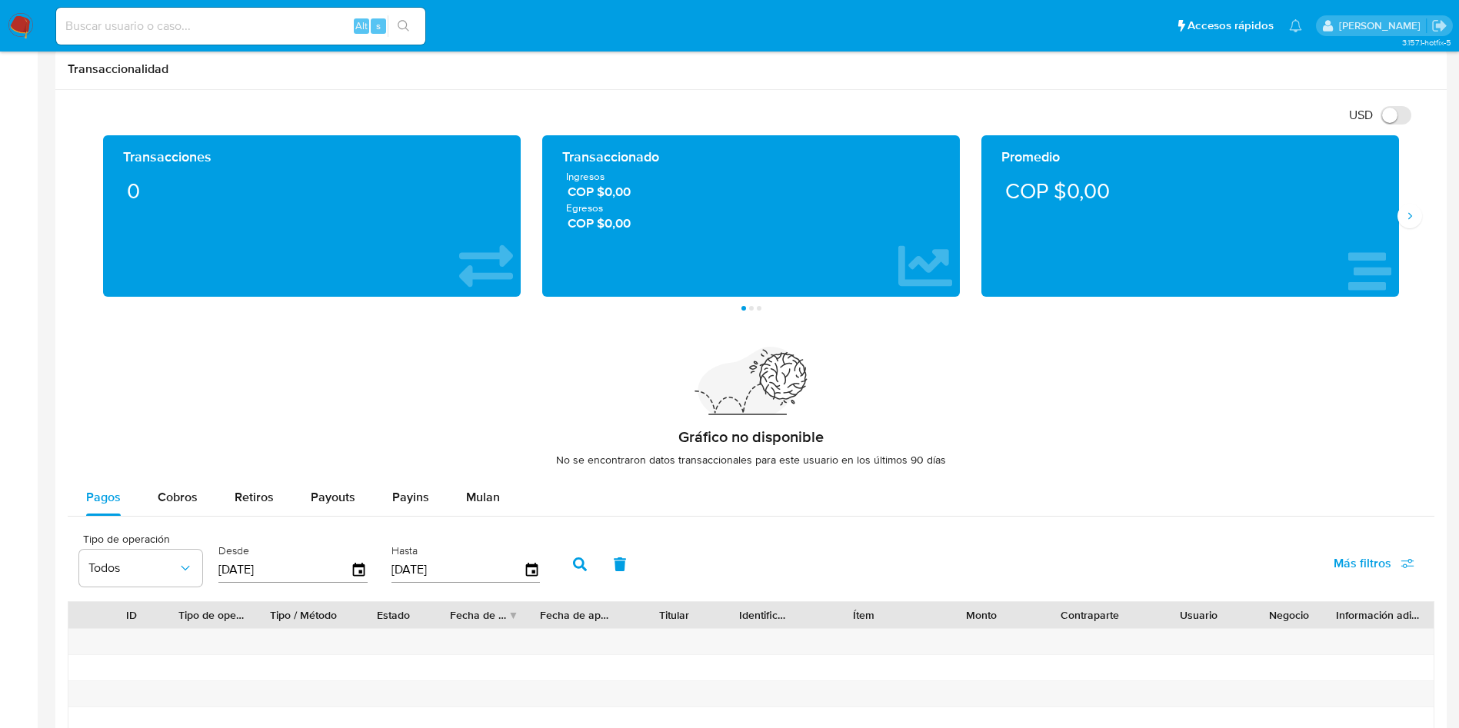
scroll to position [1154, 0]
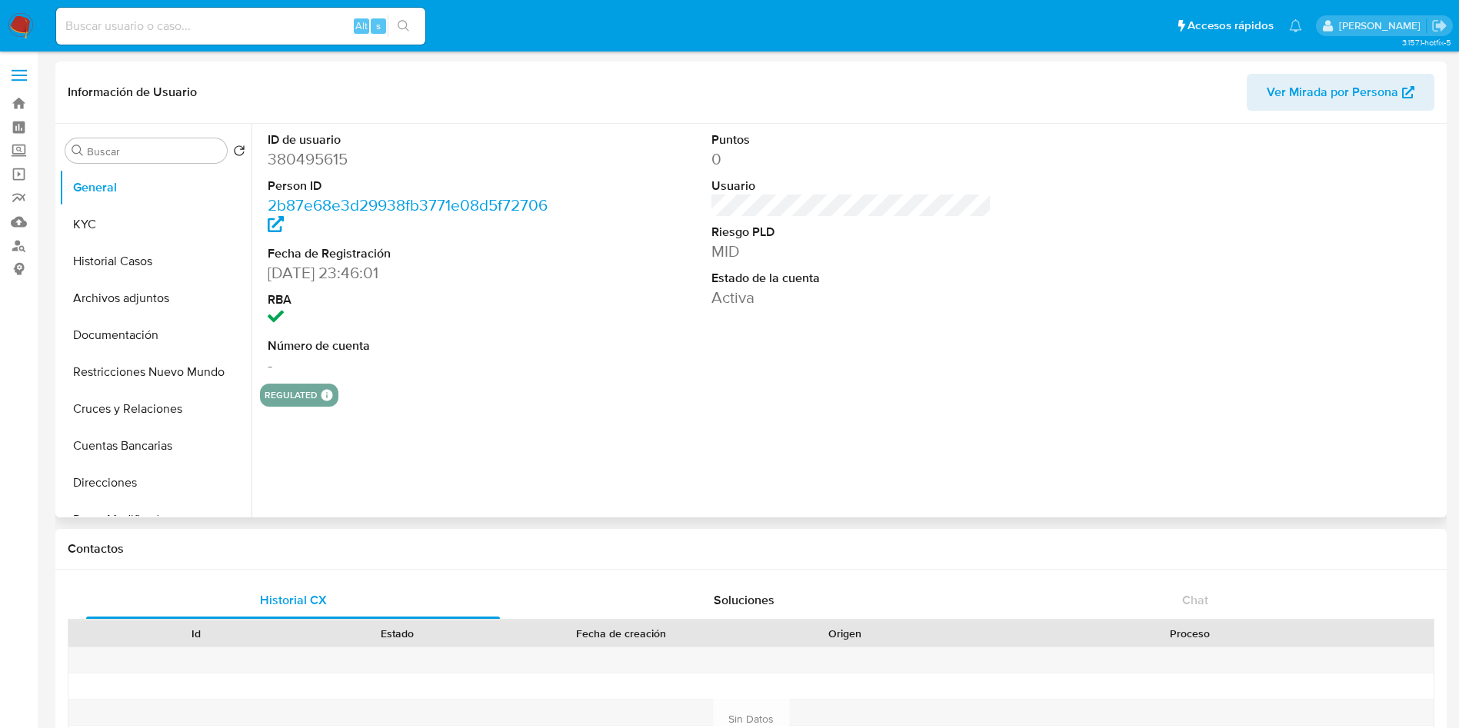
select select "10"
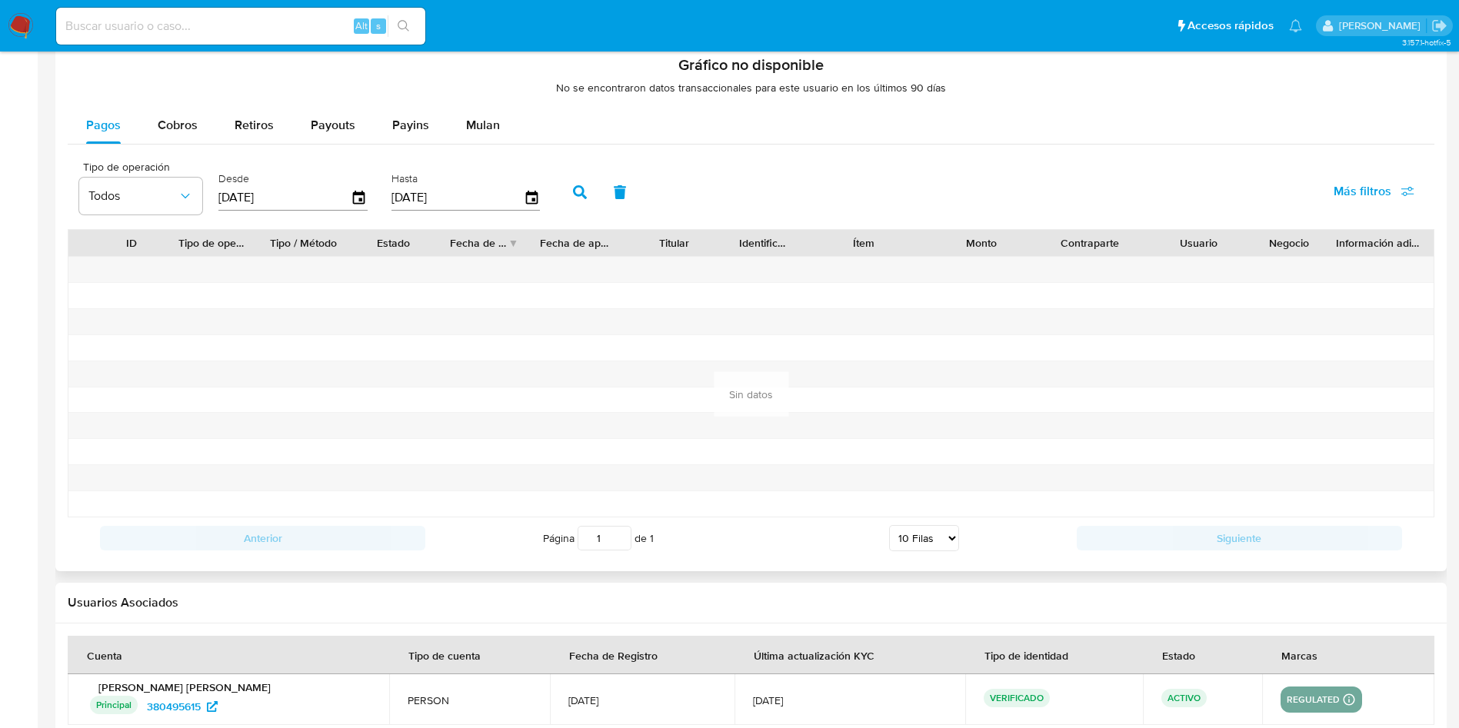
scroll to position [1129, 0]
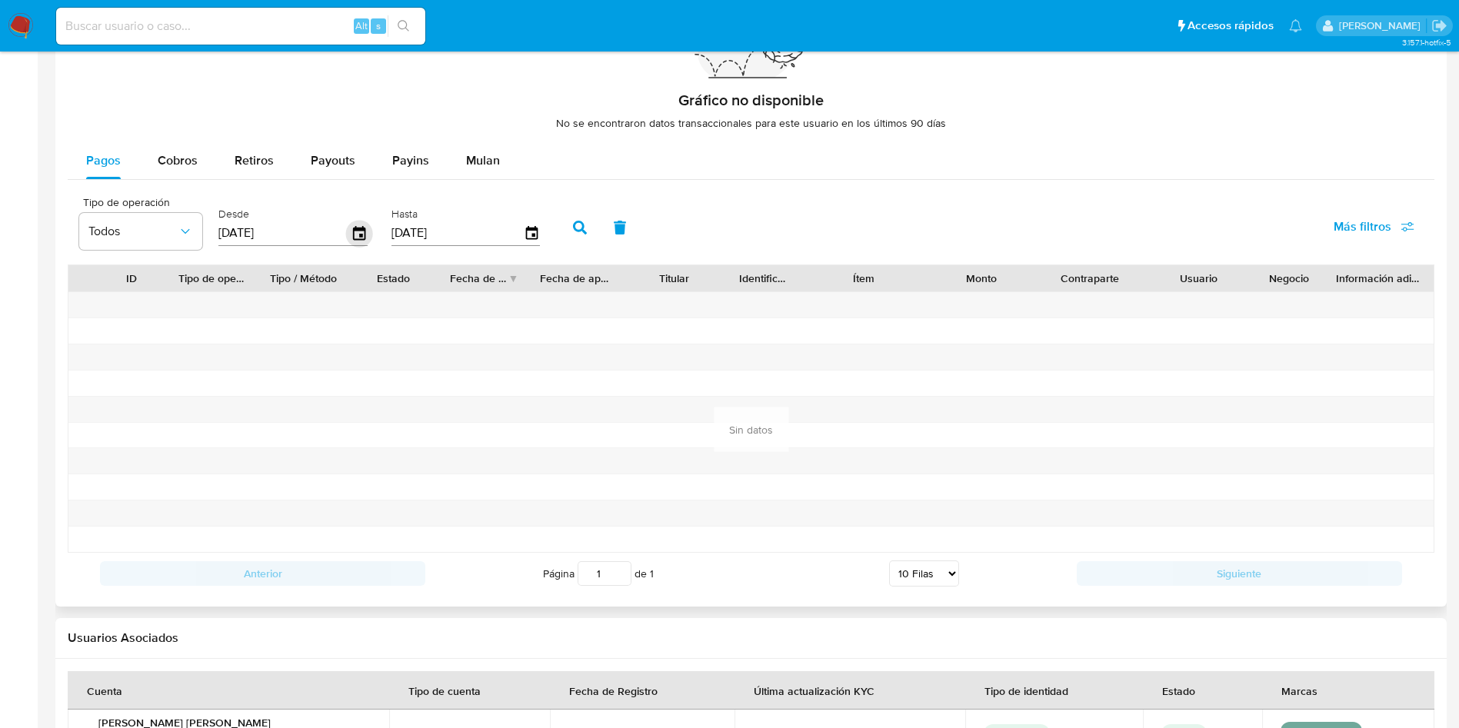
click at [359, 228] on icon "button" at bounding box center [359, 233] width 12 height 14
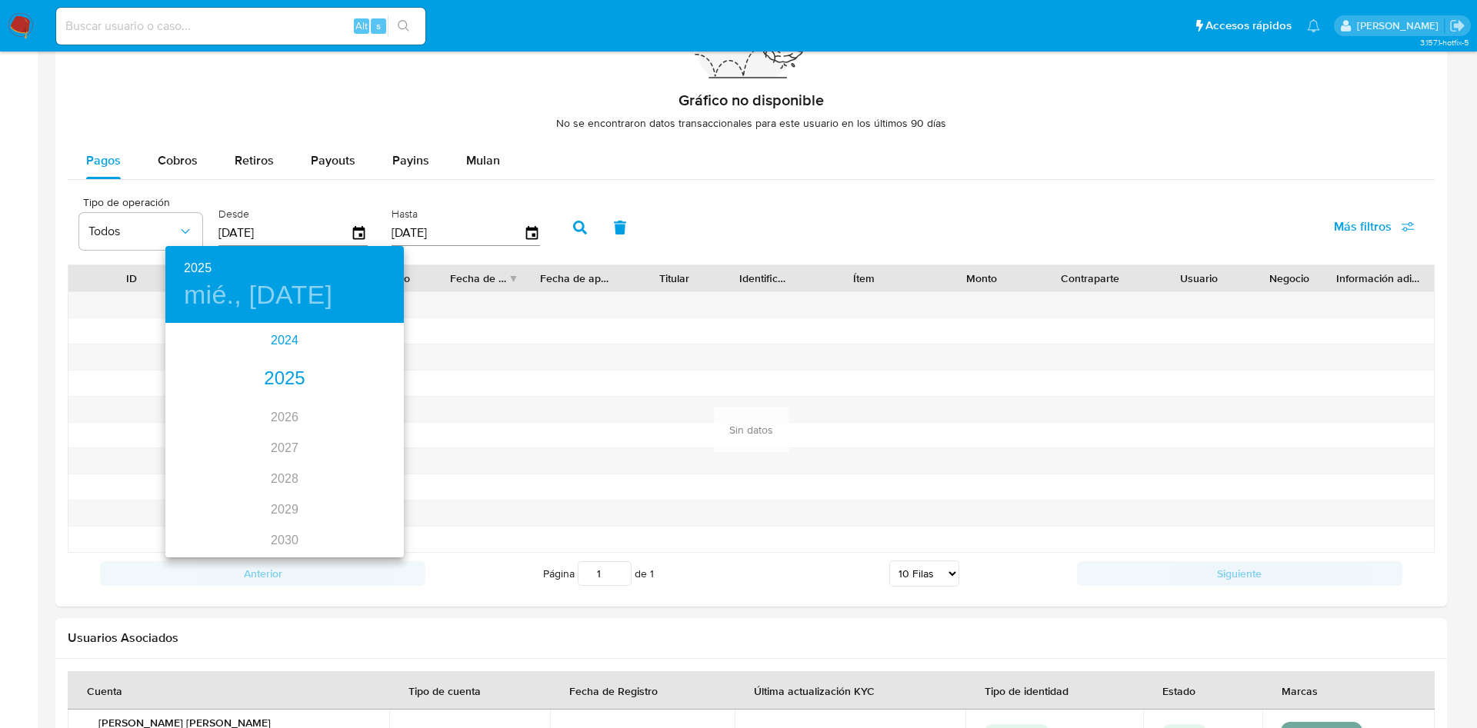
click at [280, 341] on div "2024" at bounding box center [284, 340] width 238 height 31
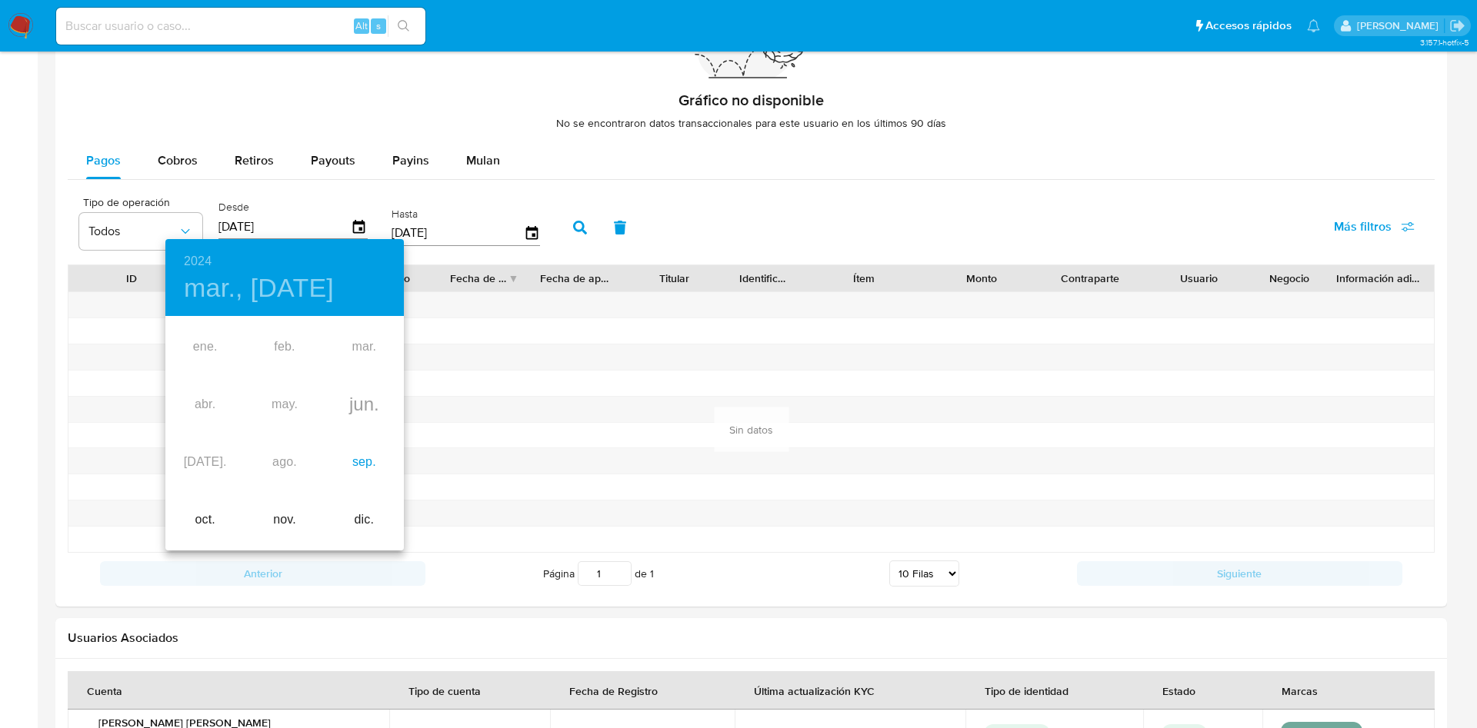
click at [361, 466] on div "sep." at bounding box center [364, 463] width 79 height 58
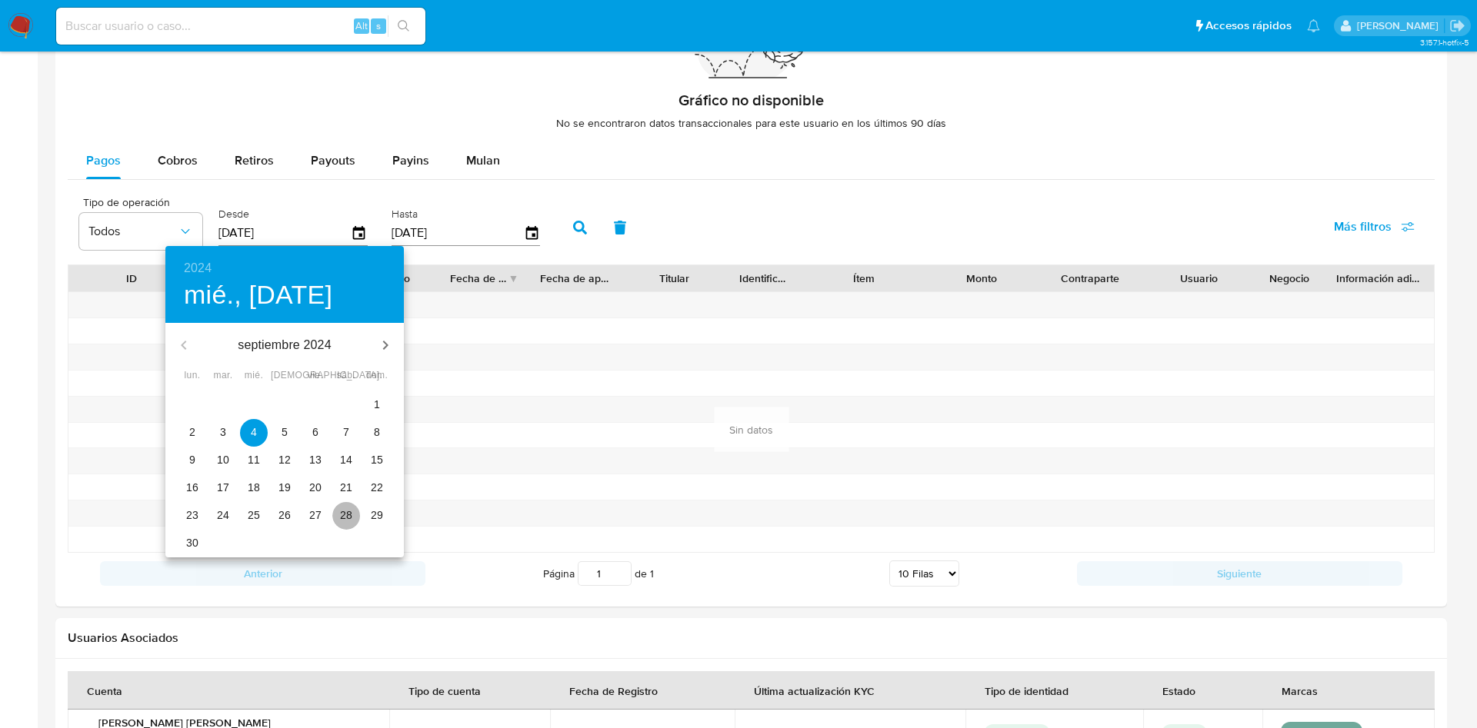
click at [355, 512] on span "28" at bounding box center [346, 515] width 28 height 15
type input "28/09/2024"
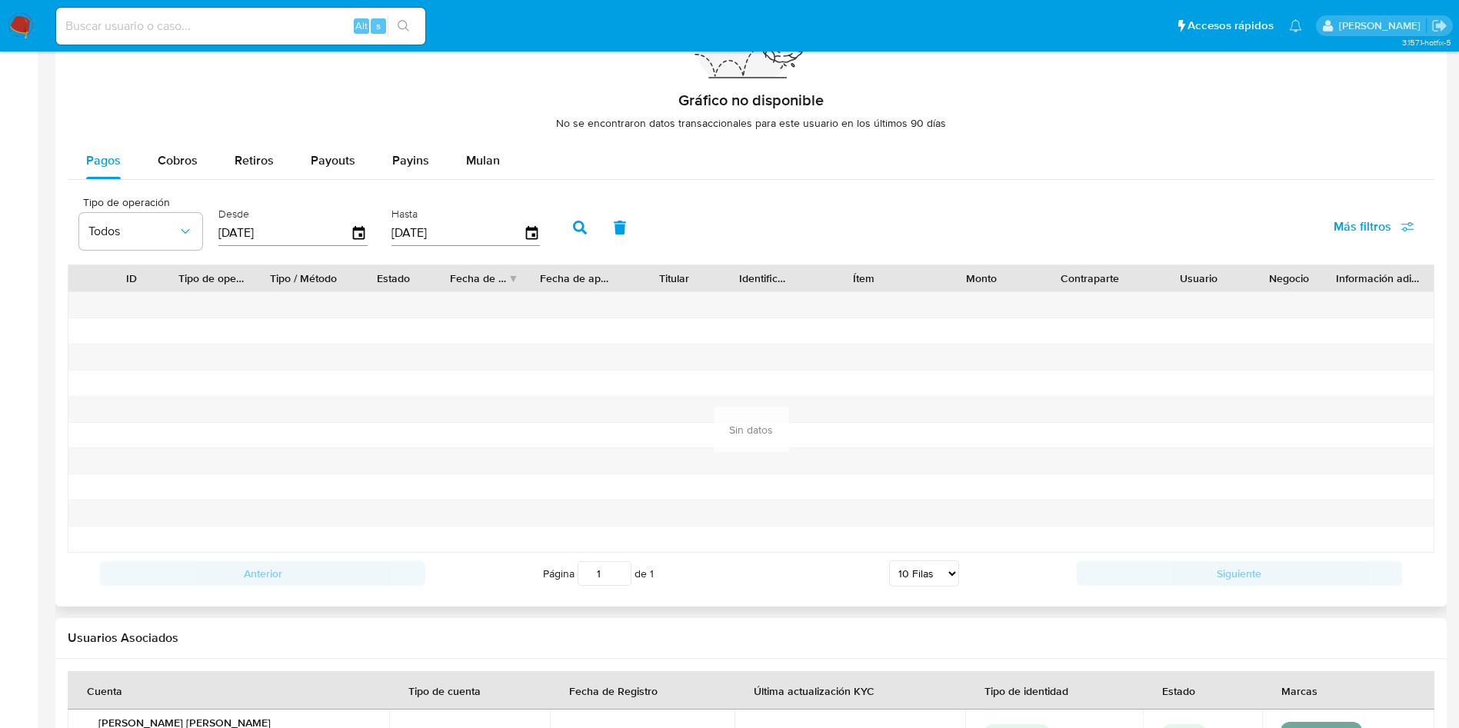
click at [591, 225] on button "button" at bounding box center [580, 227] width 40 height 37
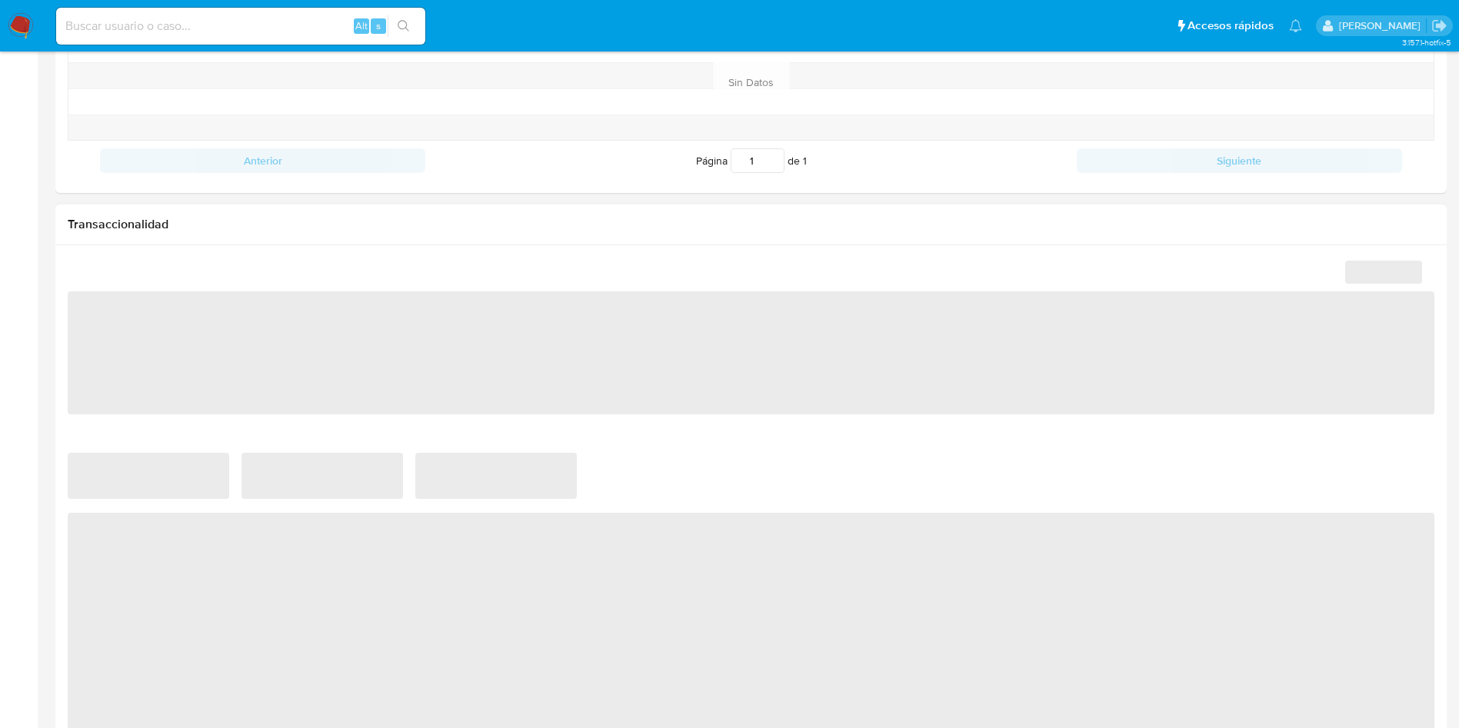
select select "10"
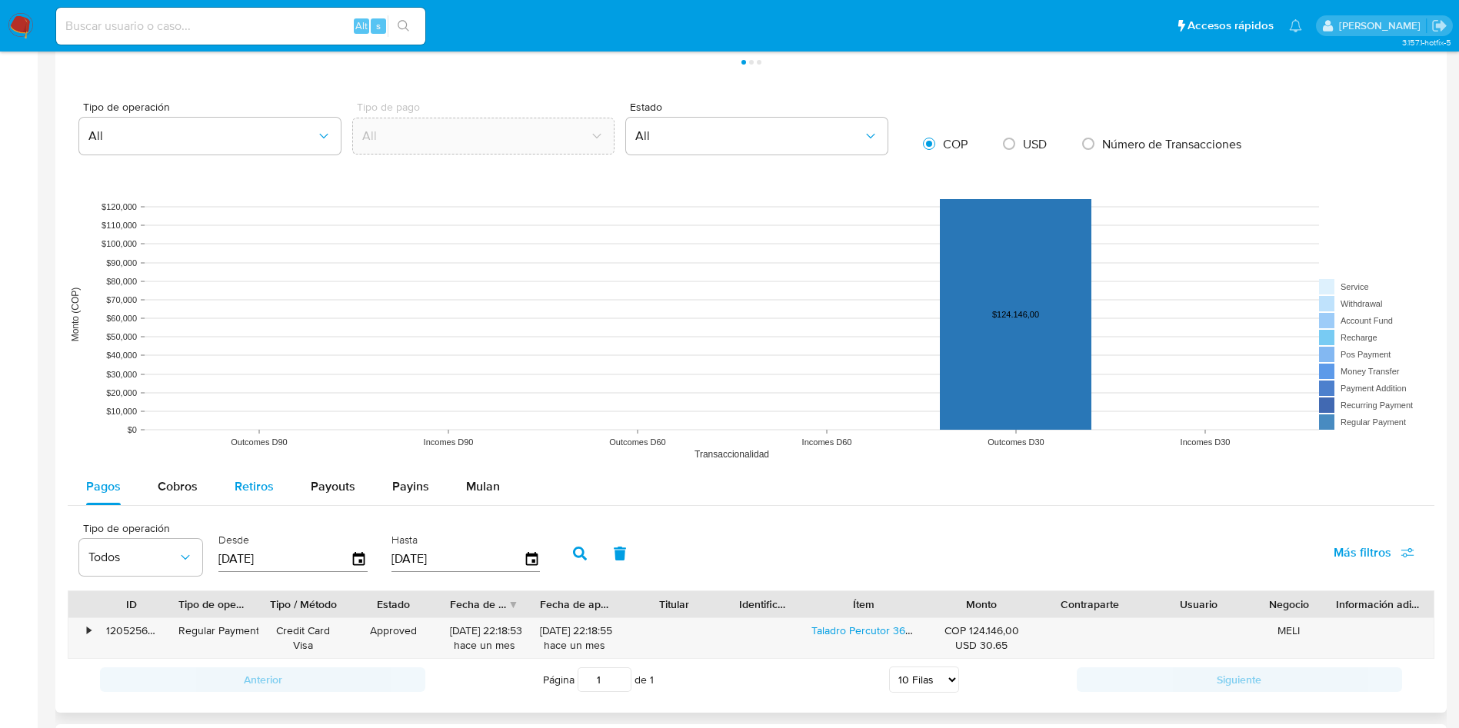
scroll to position [1309, 0]
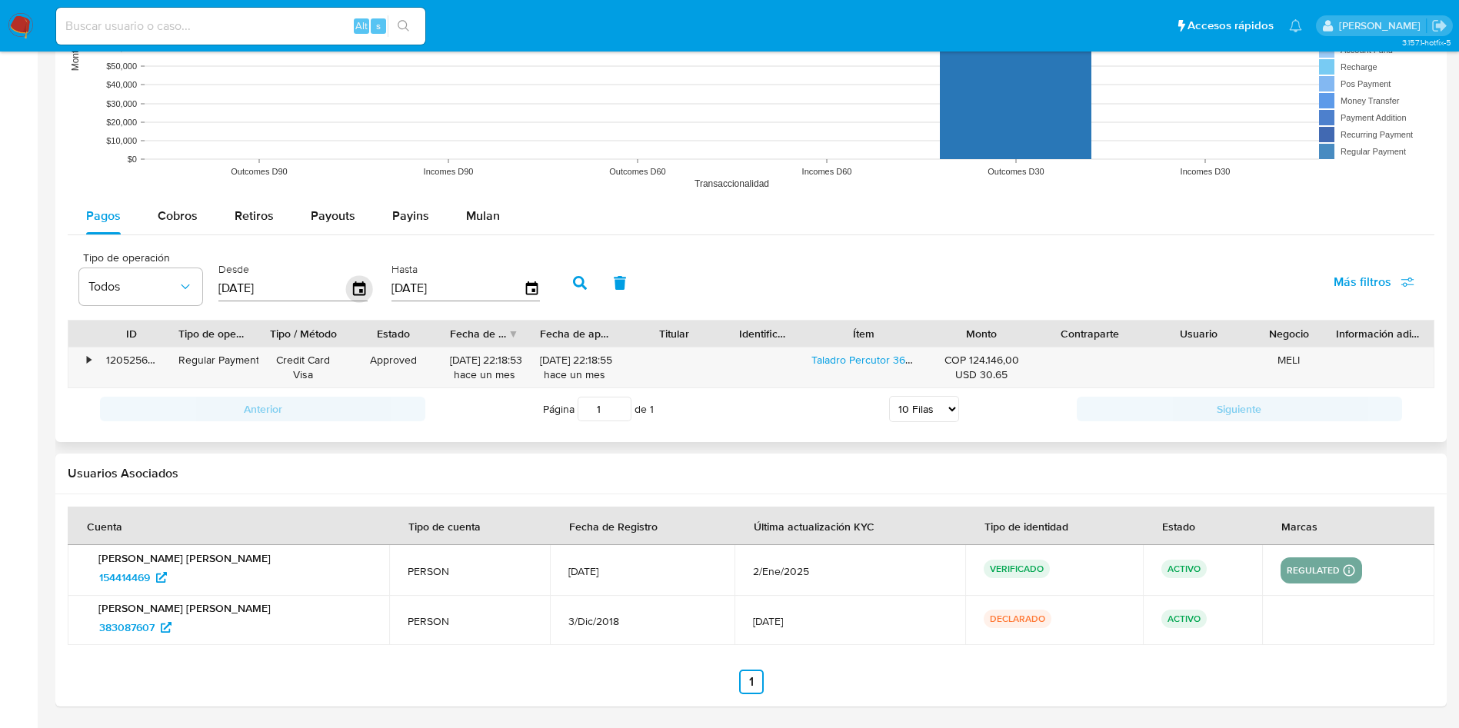
click at [362, 285] on icon "button" at bounding box center [359, 289] width 12 height 14
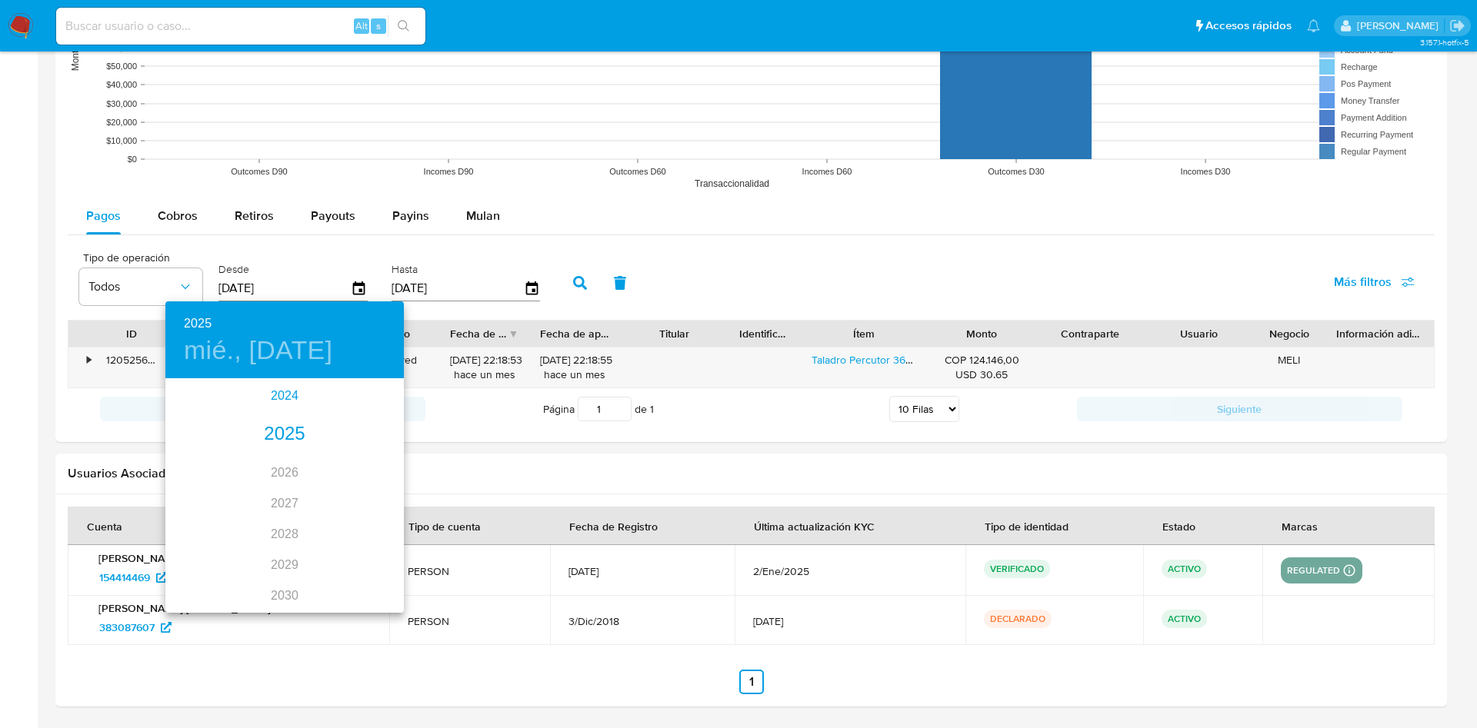
click at [272, 398] on div "2024" at bounding box center [284, 396] width 238 height 31
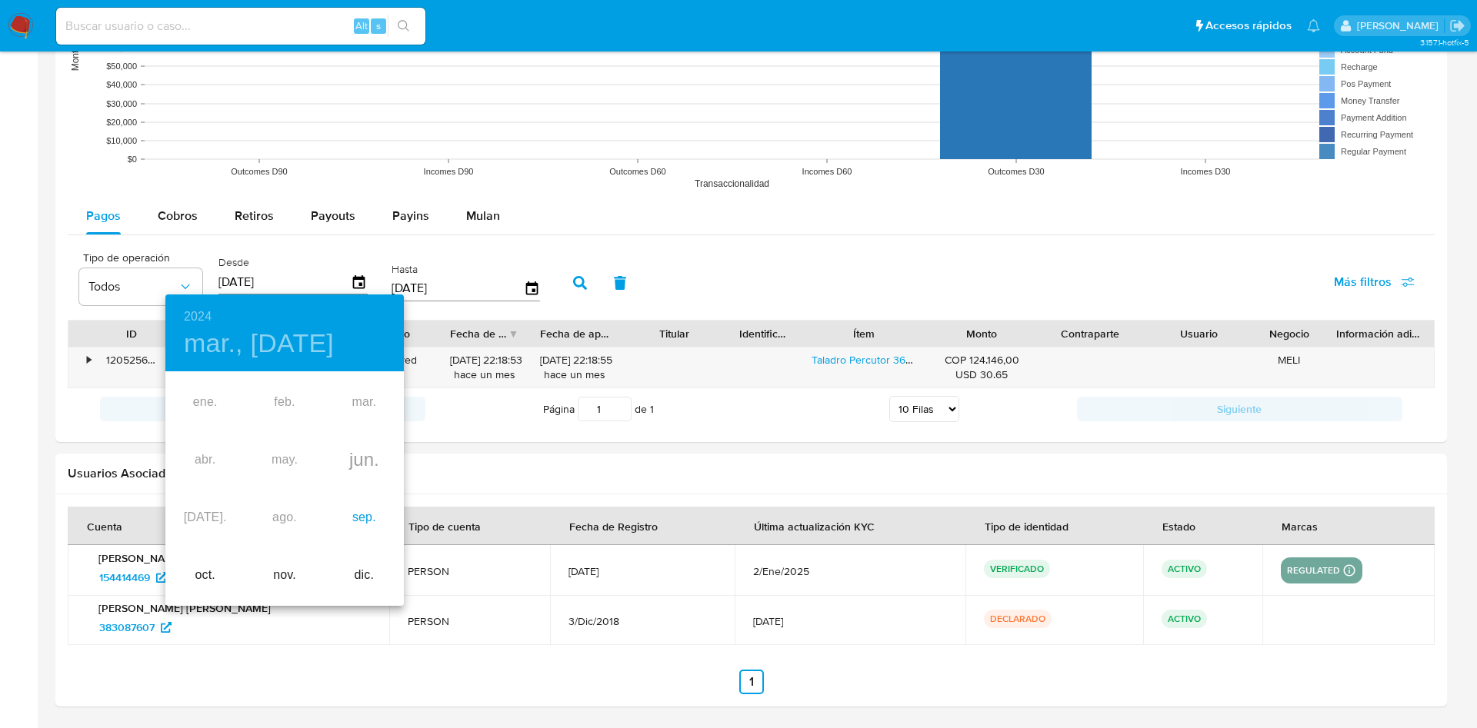
click at [360, 523] on div "sep." at bounding box center [364, 518] width 79 height 58
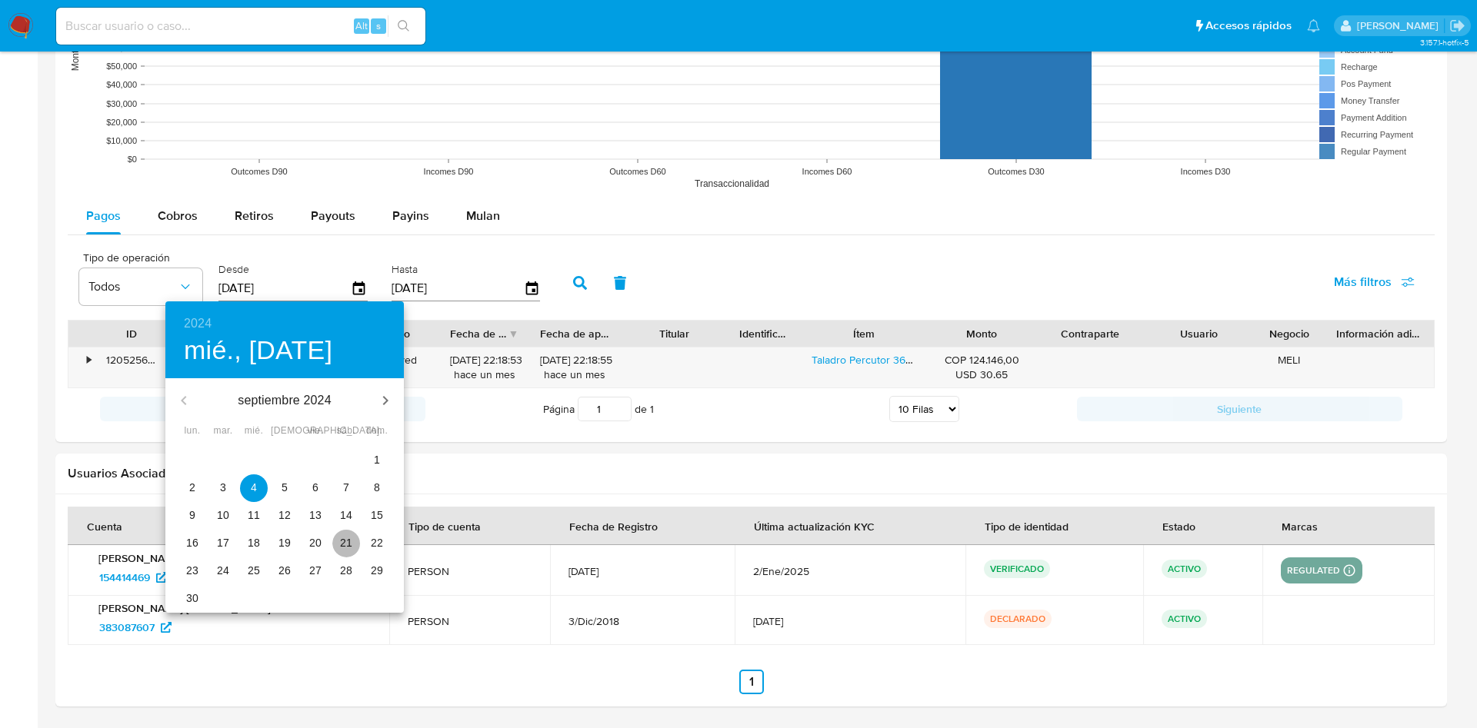
click at [348, 541] on p "21" at bounding box center [346, 542] width 12 height 15
type input "21/09/2024"
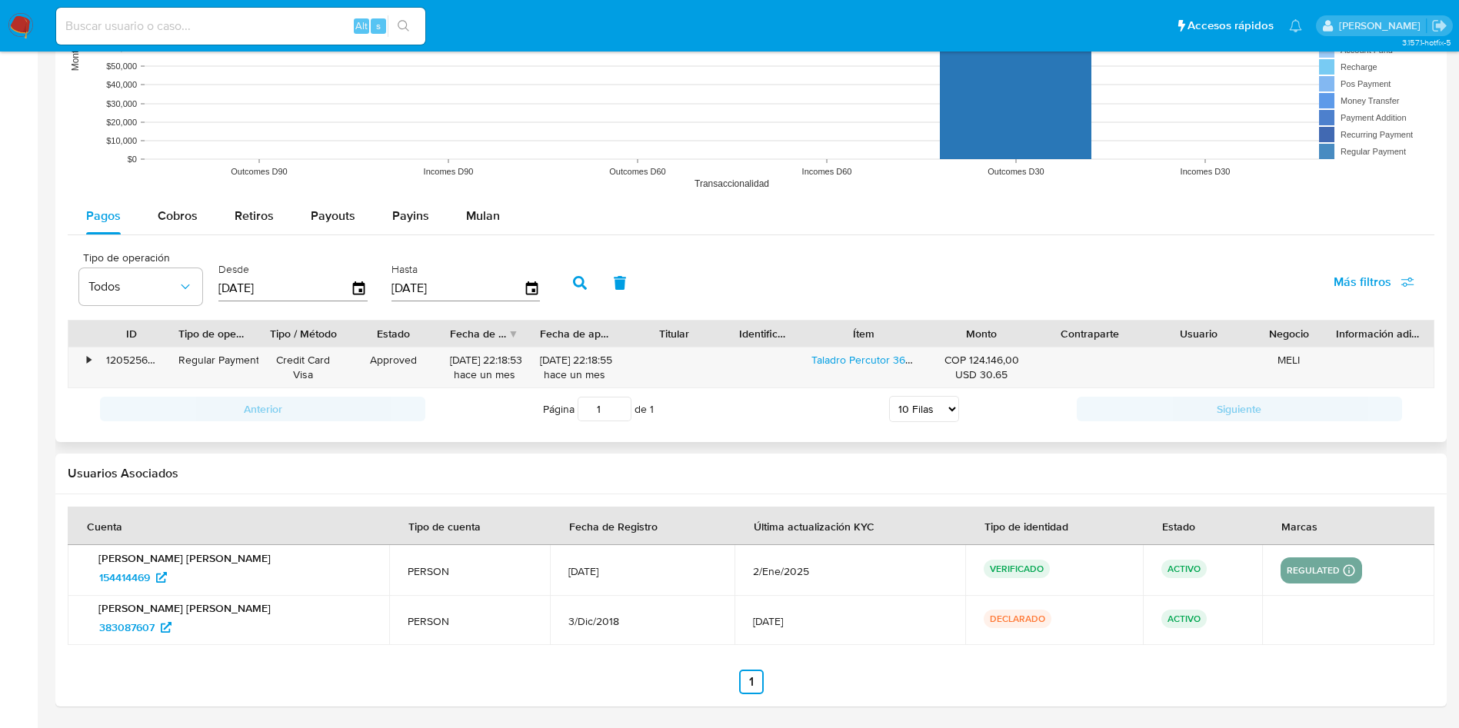
click at [588, 278] on button "button" at bounding box center [580, 283] width 40 height 37
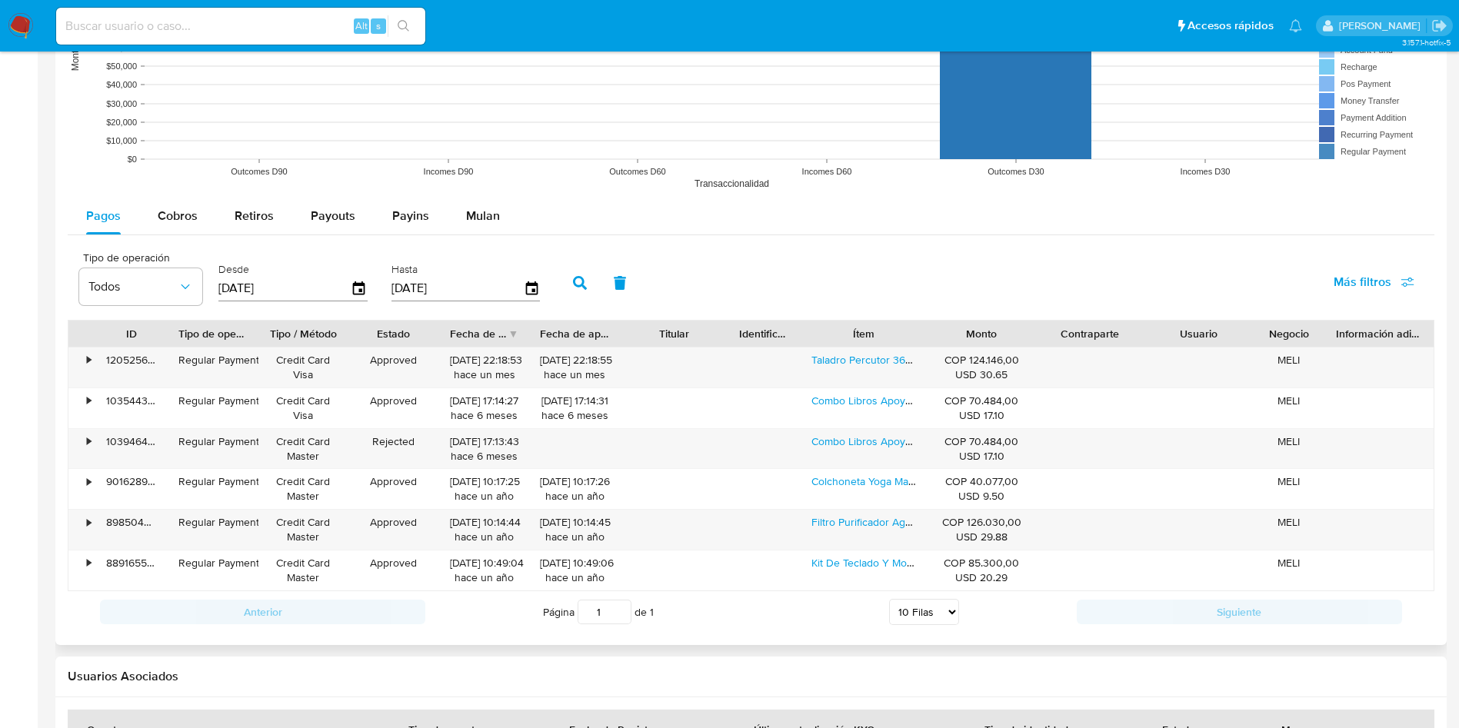
click at [766, 624] on div "Página 1 de 1 5 Filas 10 Filas 20 Filas 25 Filas 50 Filas 100 Filas" at bounding box center [751, 612] width 652 height 31
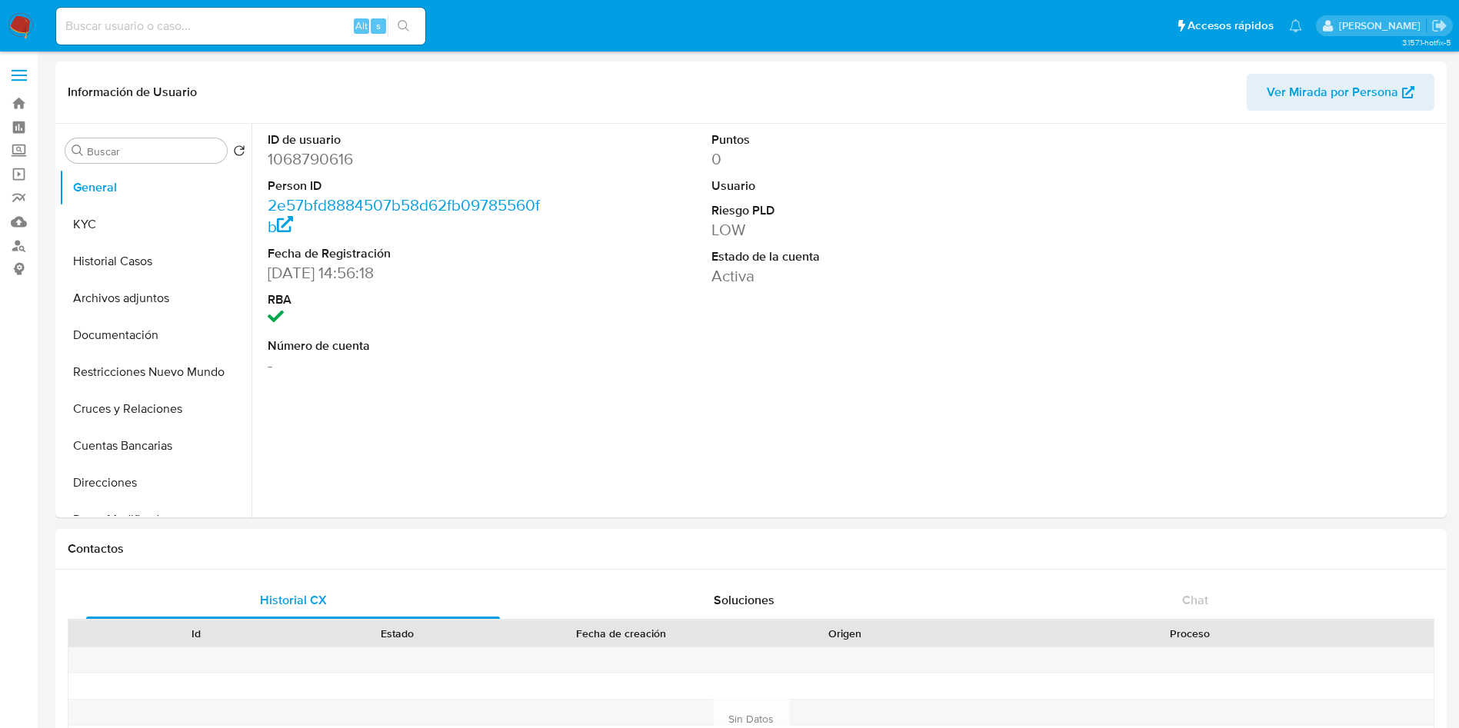
select select "10"
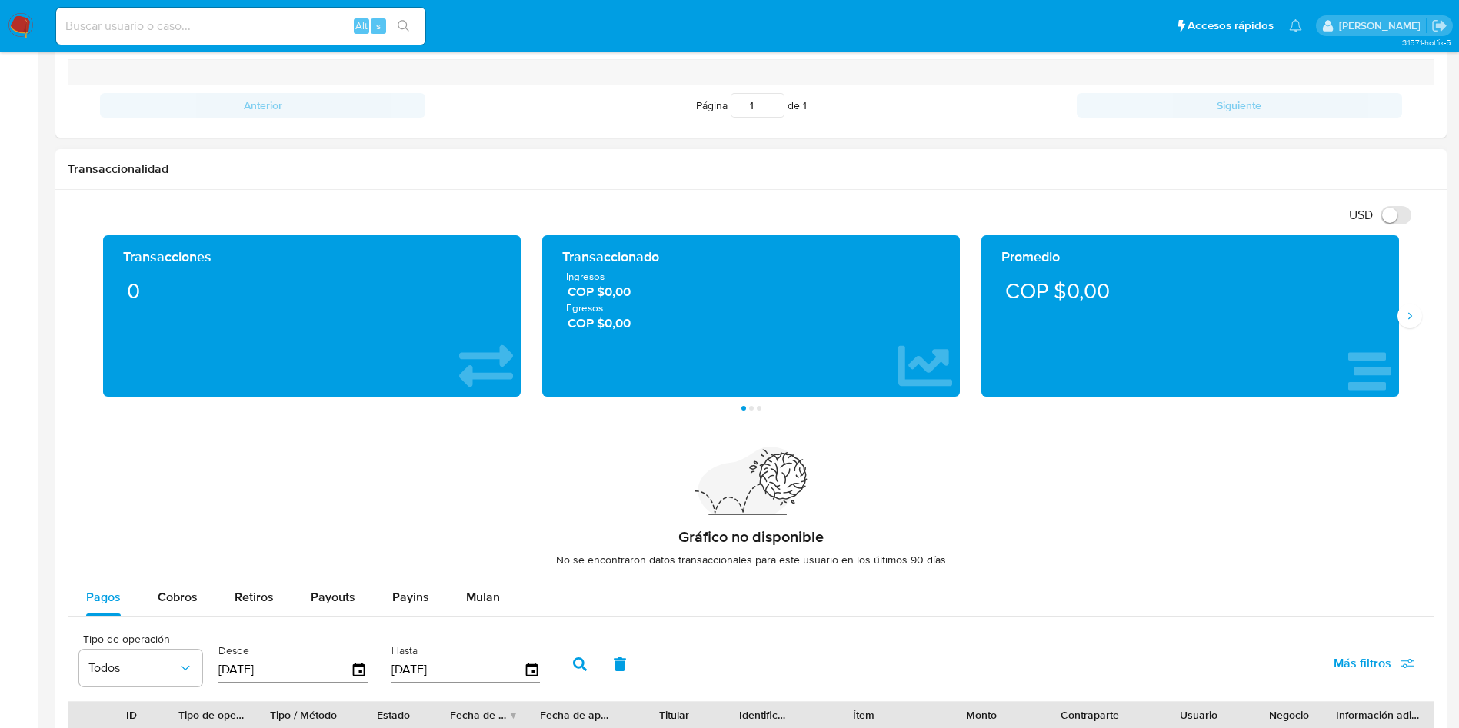
scroll to position [1038, 0]
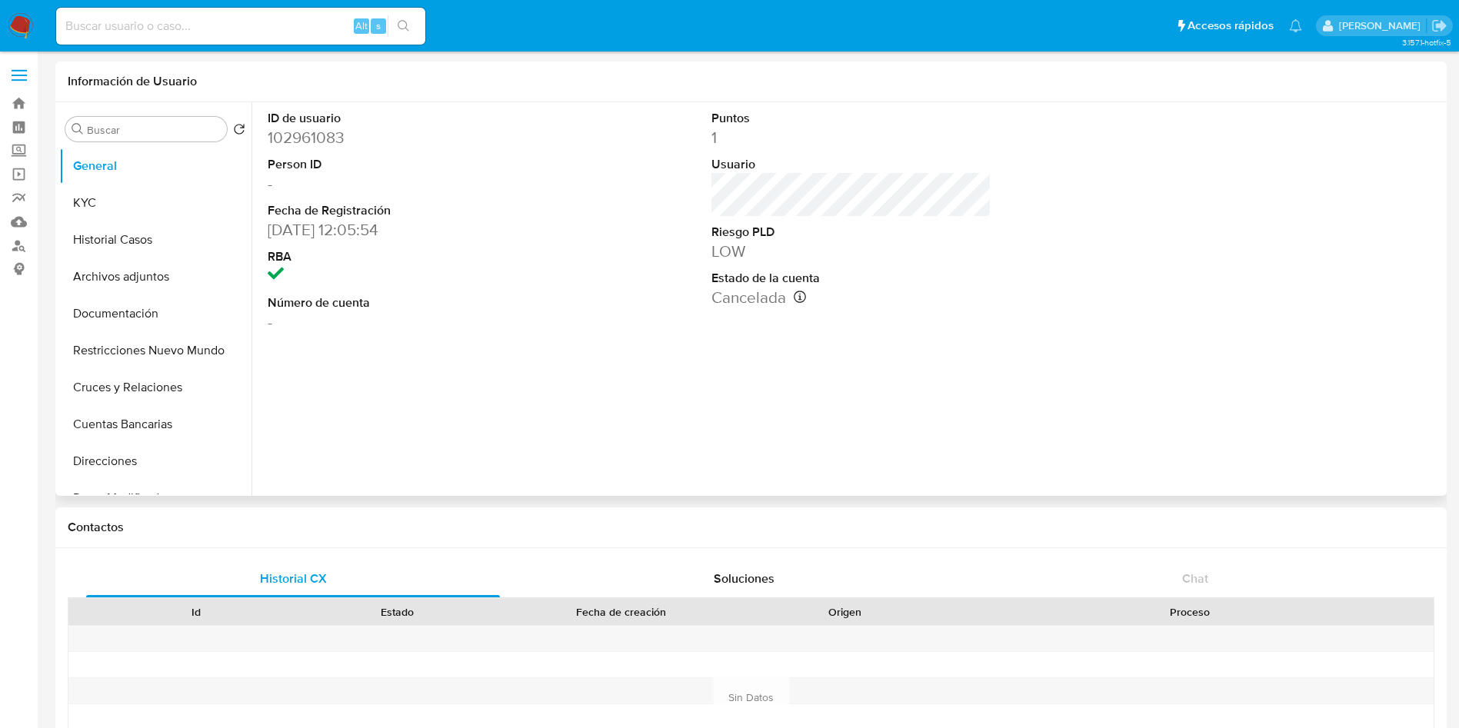
select select "10"
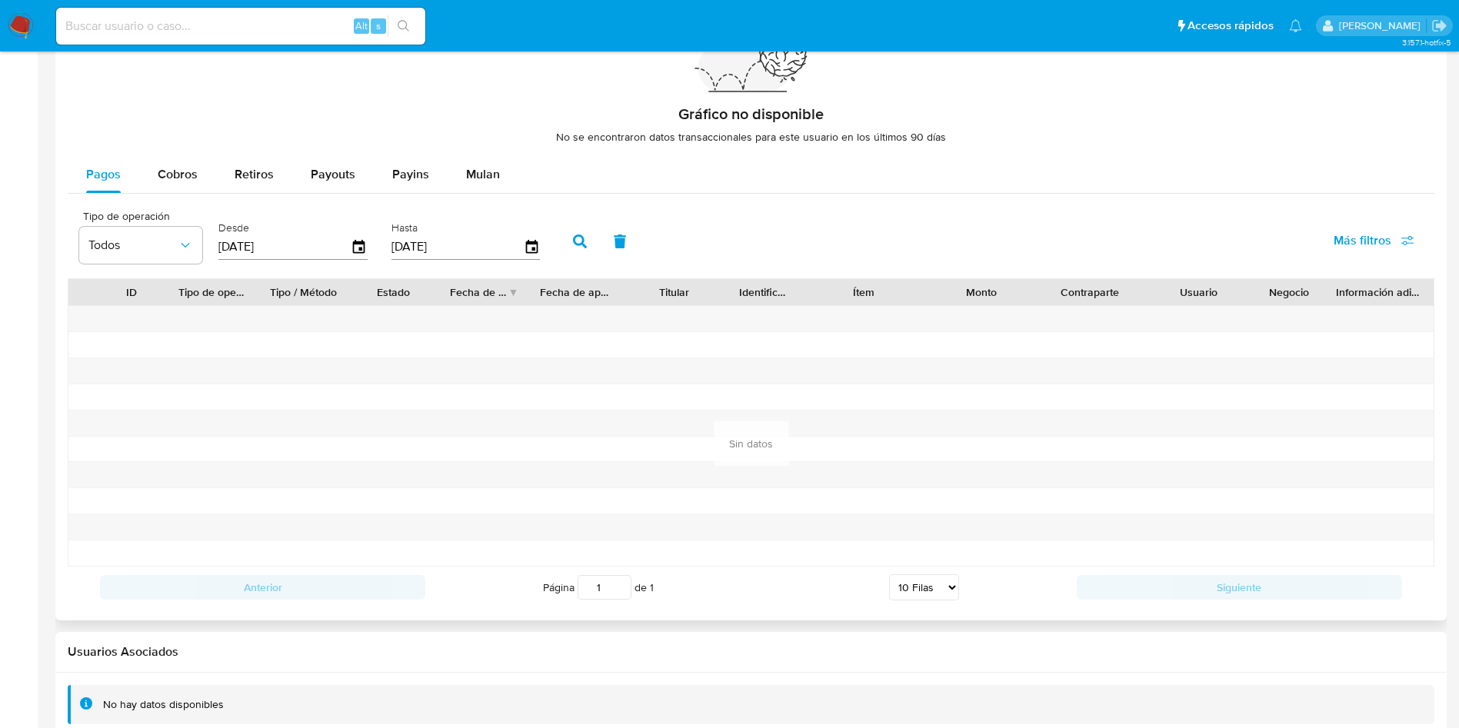
scroll to position [1124, 0]
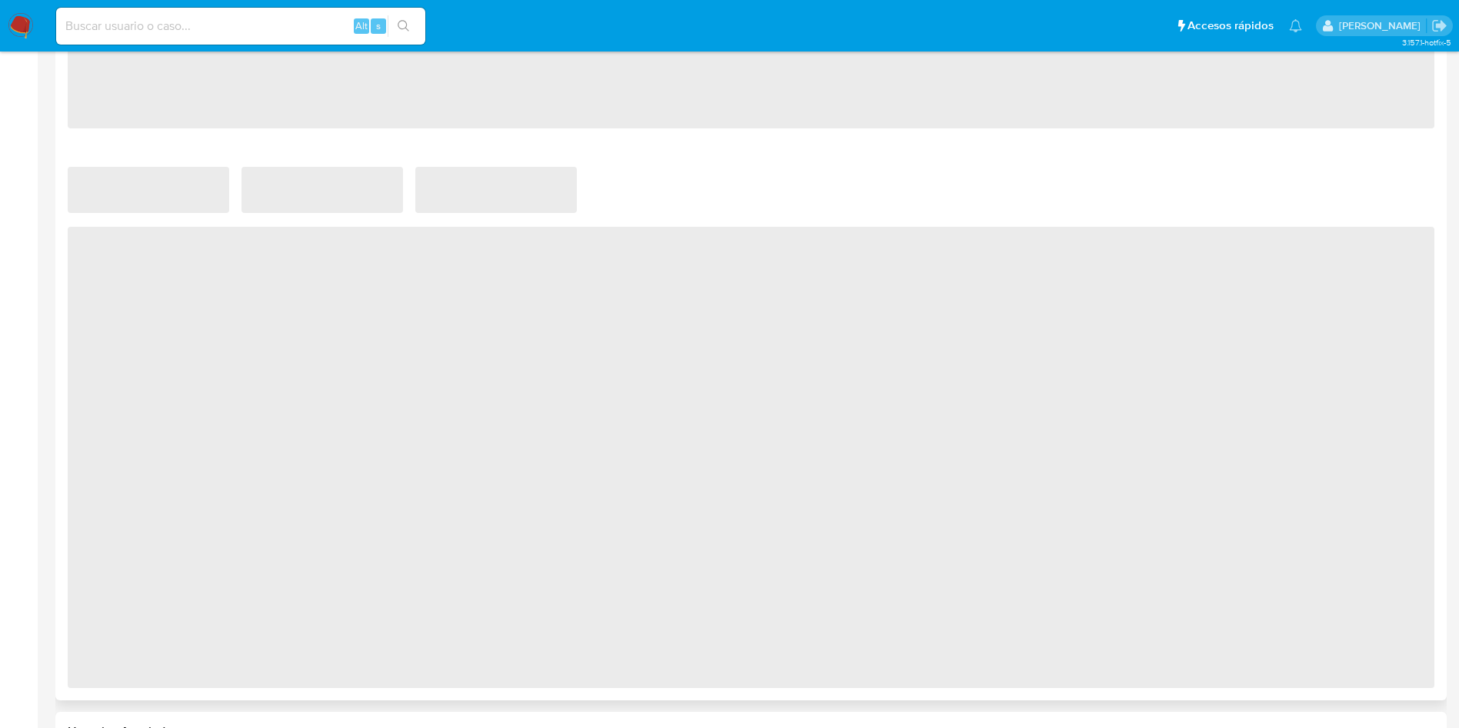
select select "10"
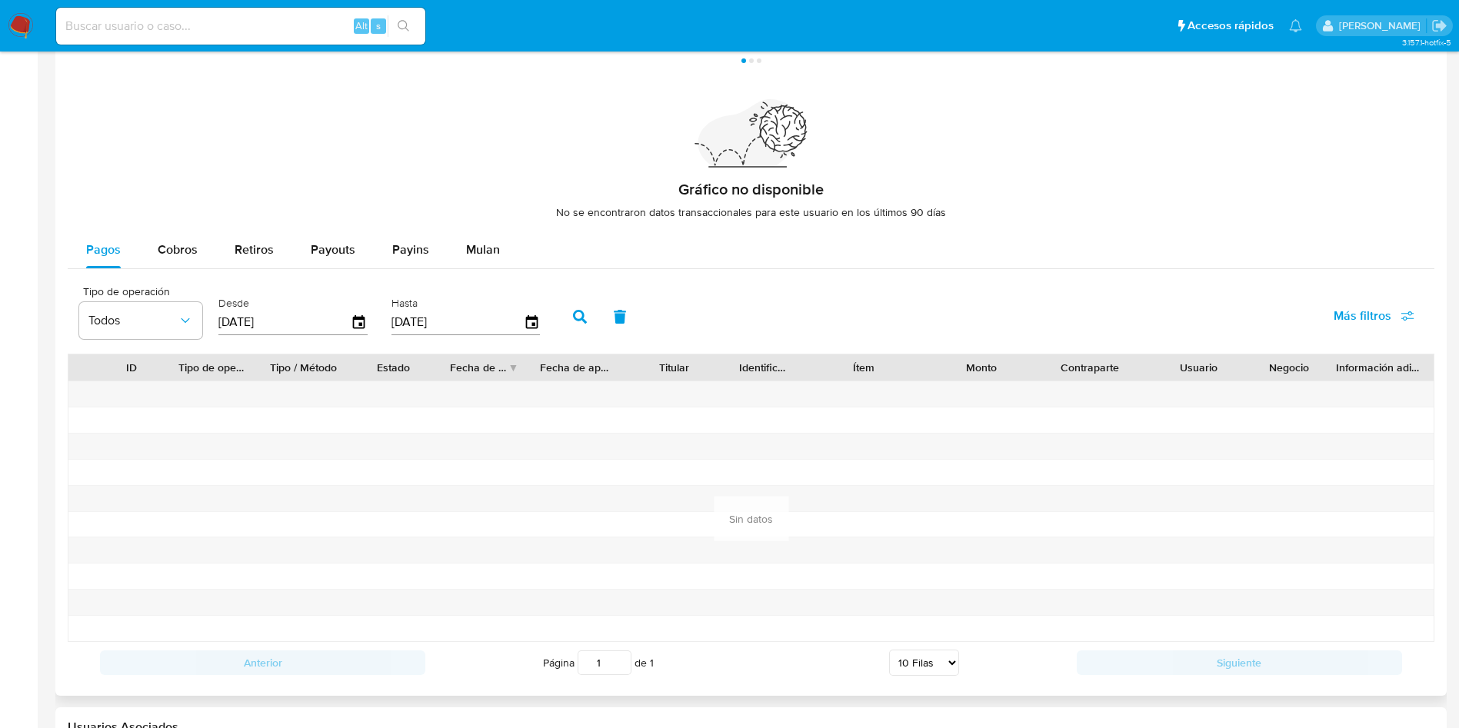
scroll to position [1154, 0]
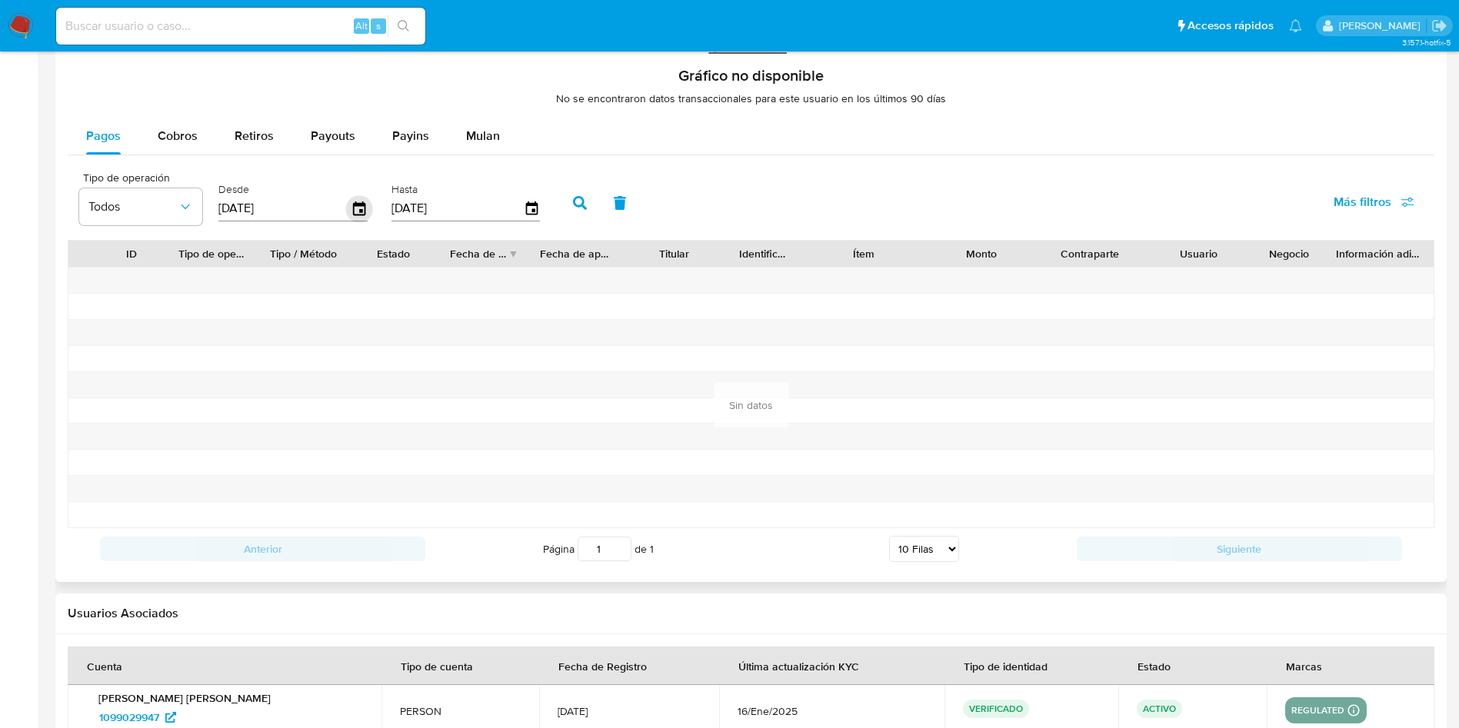
click at [356, 205] on icon "button" at bounding box center [359, 209] width 12 height 14
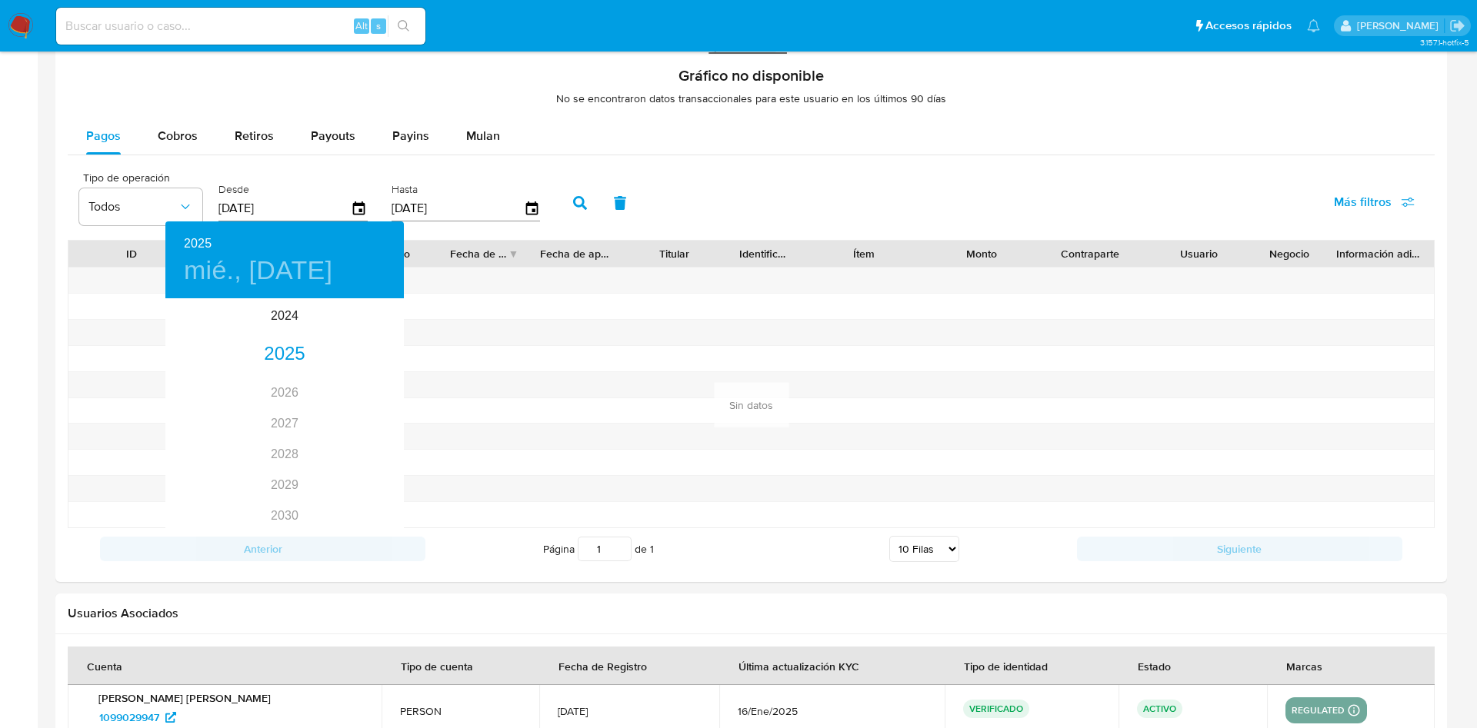
click at [518, 336] on div at bounding box center [738, 364] width 1477 height 728
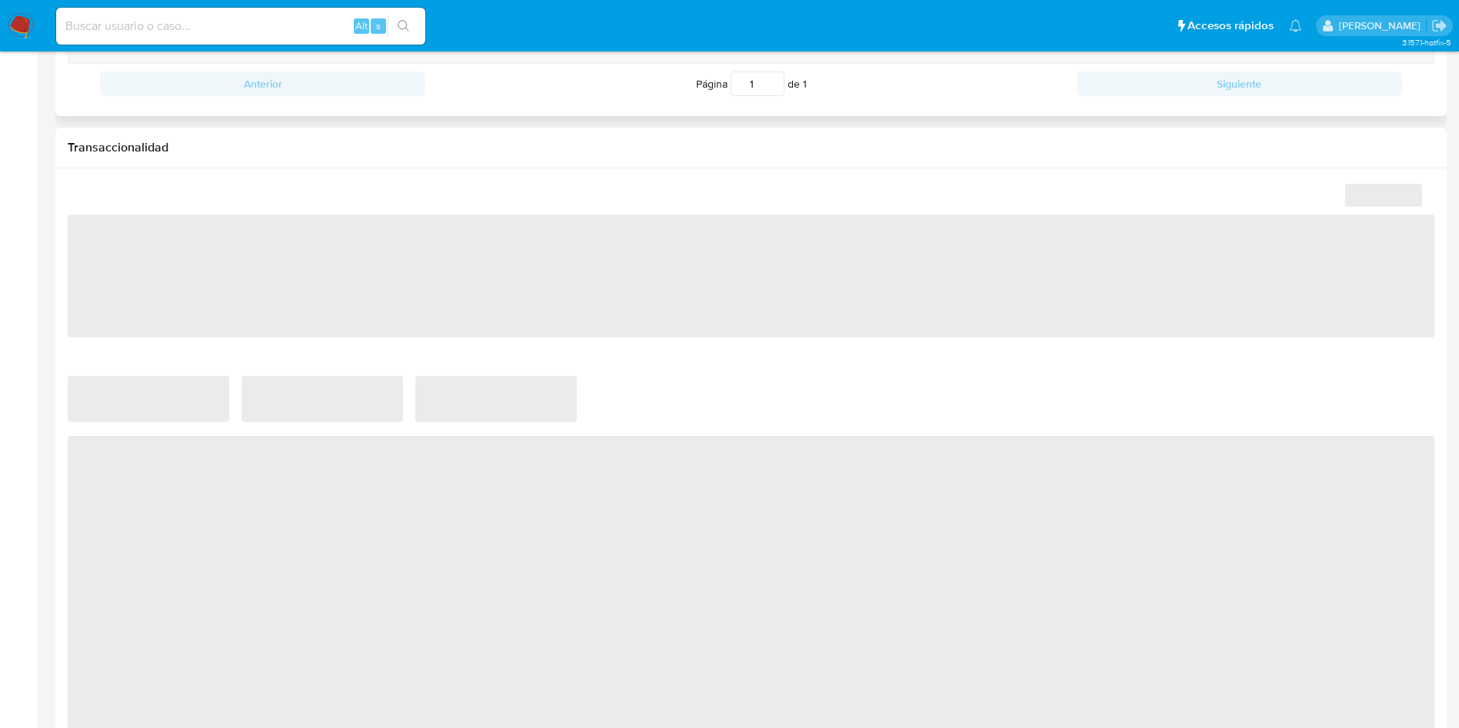
select select "10"
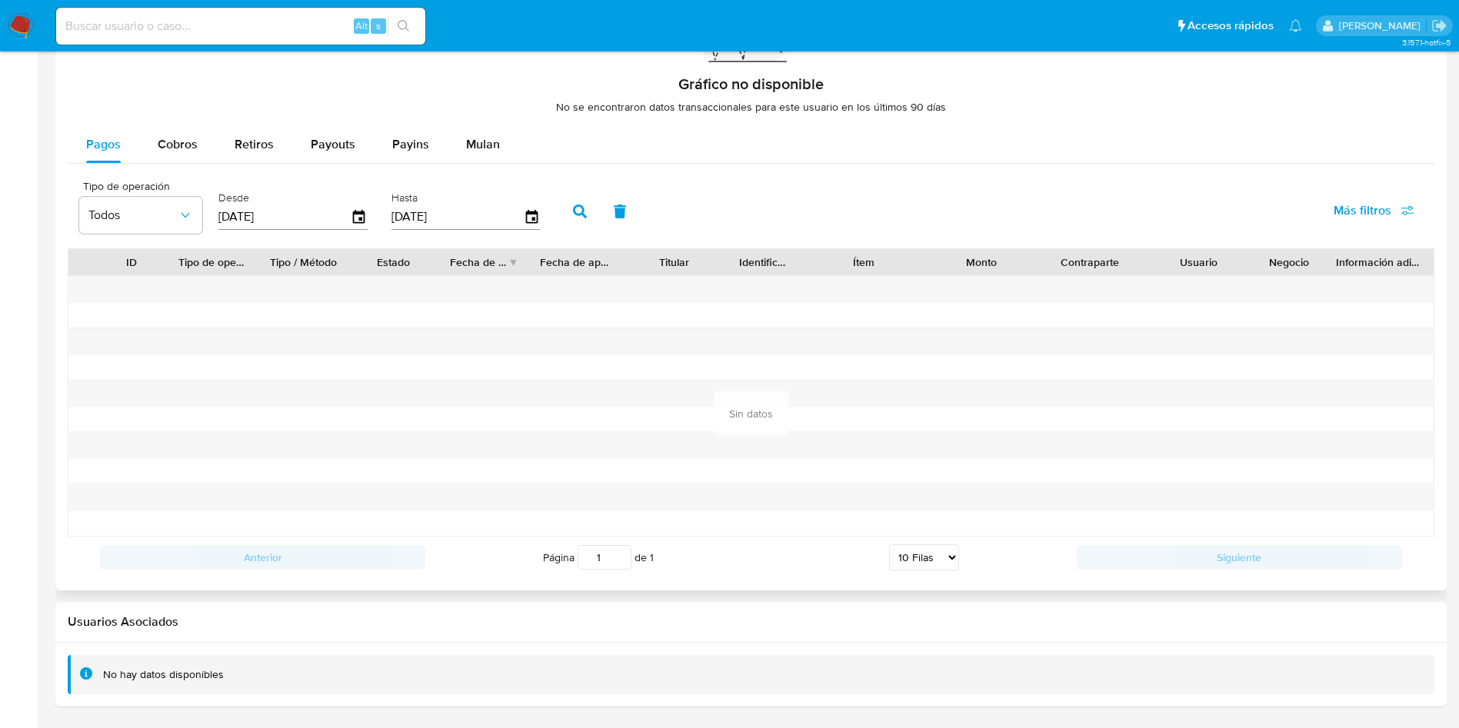
scroll to position [1124, 0]
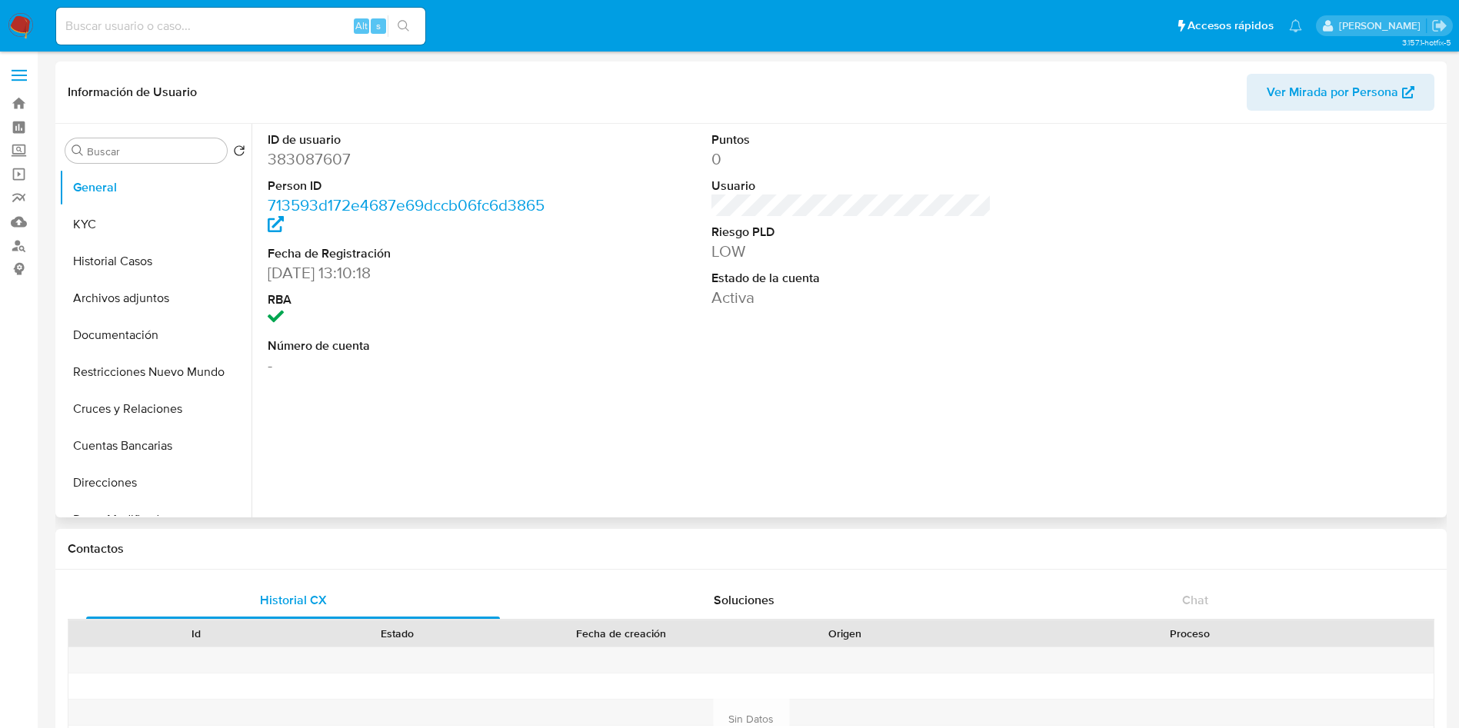
select select "10"
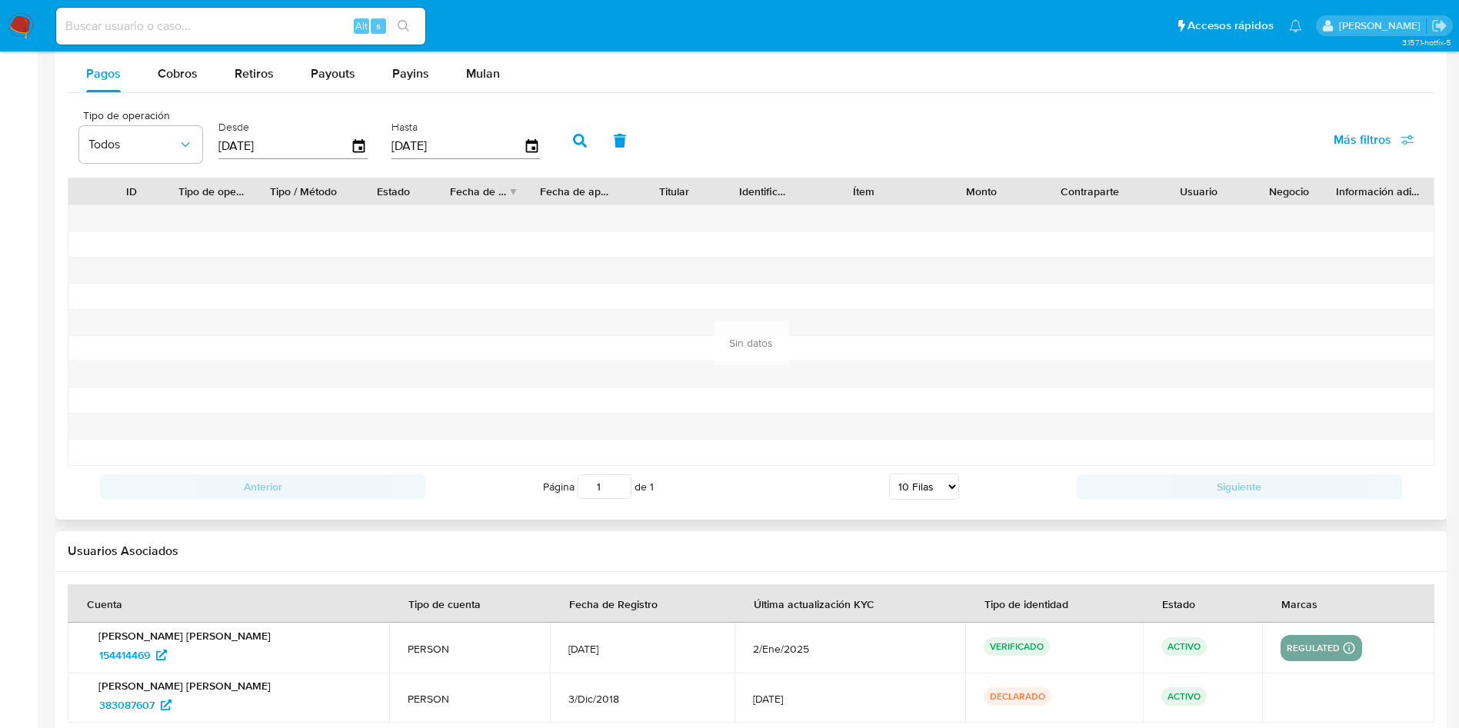
scroll to position [1294, 0]
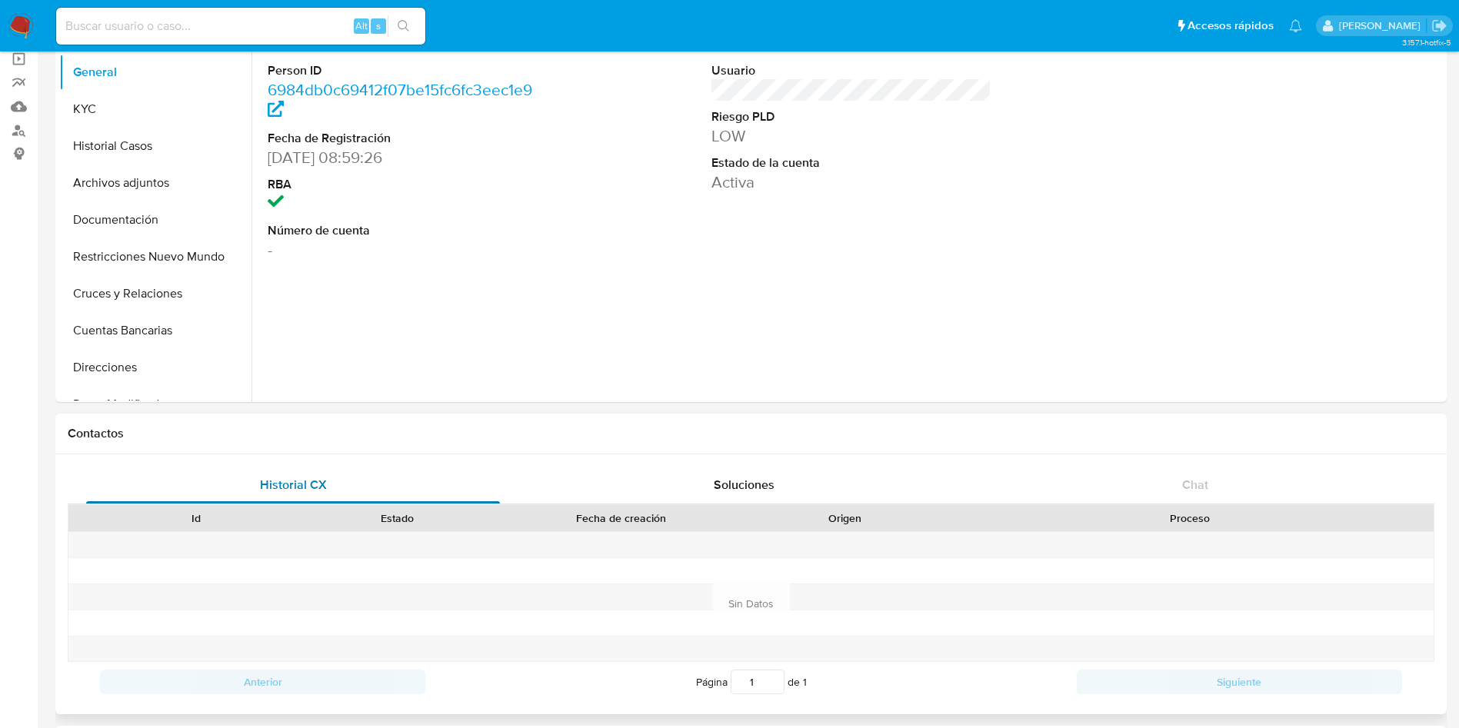
select select "10"
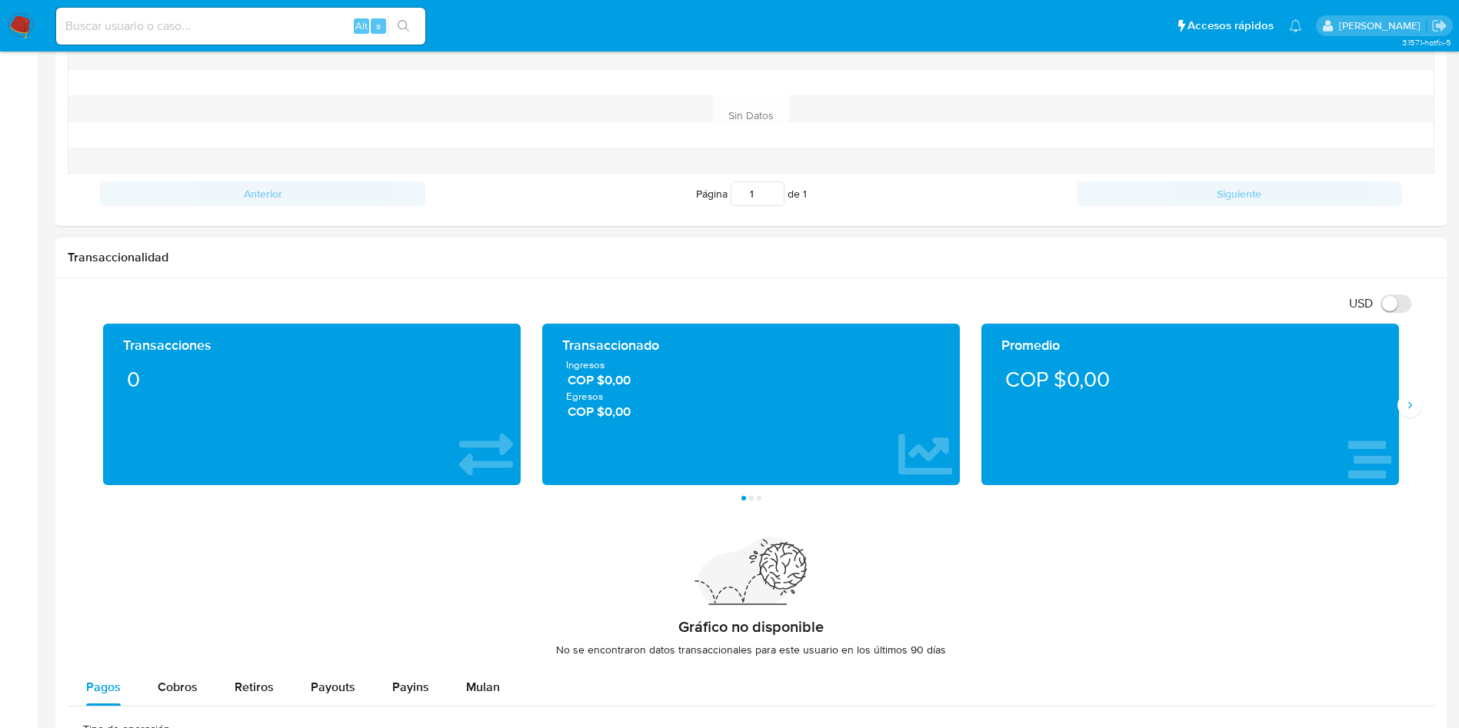
scroll to position [923, 0]
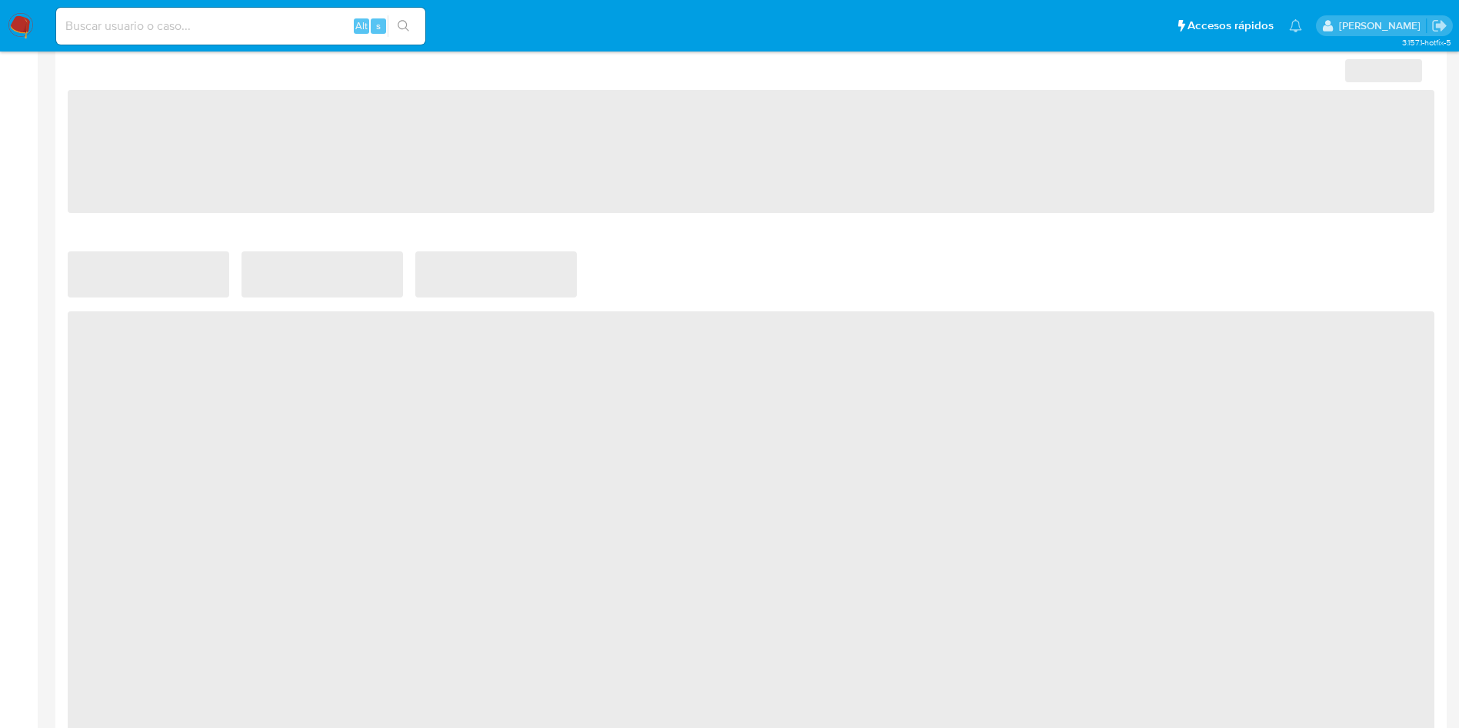
scroll to position [1011, 0]
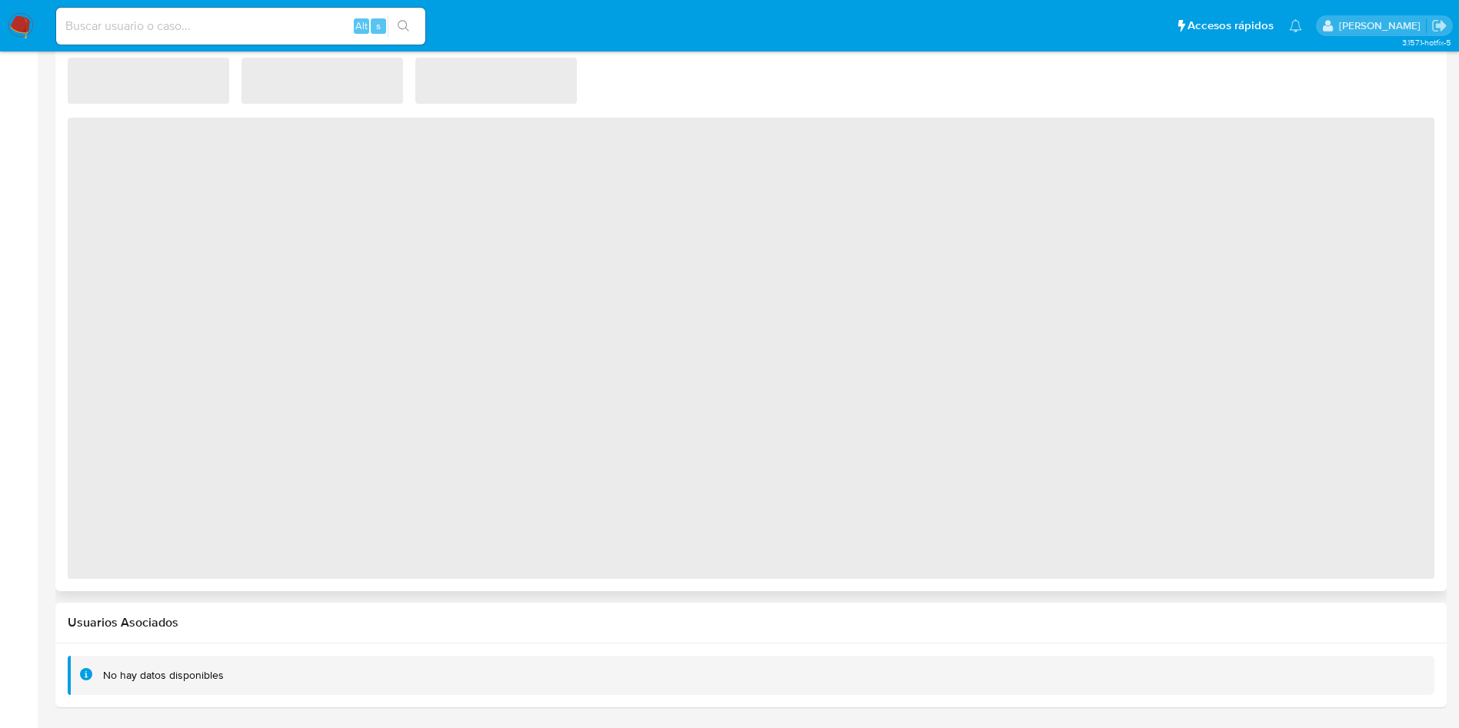
select select "10"
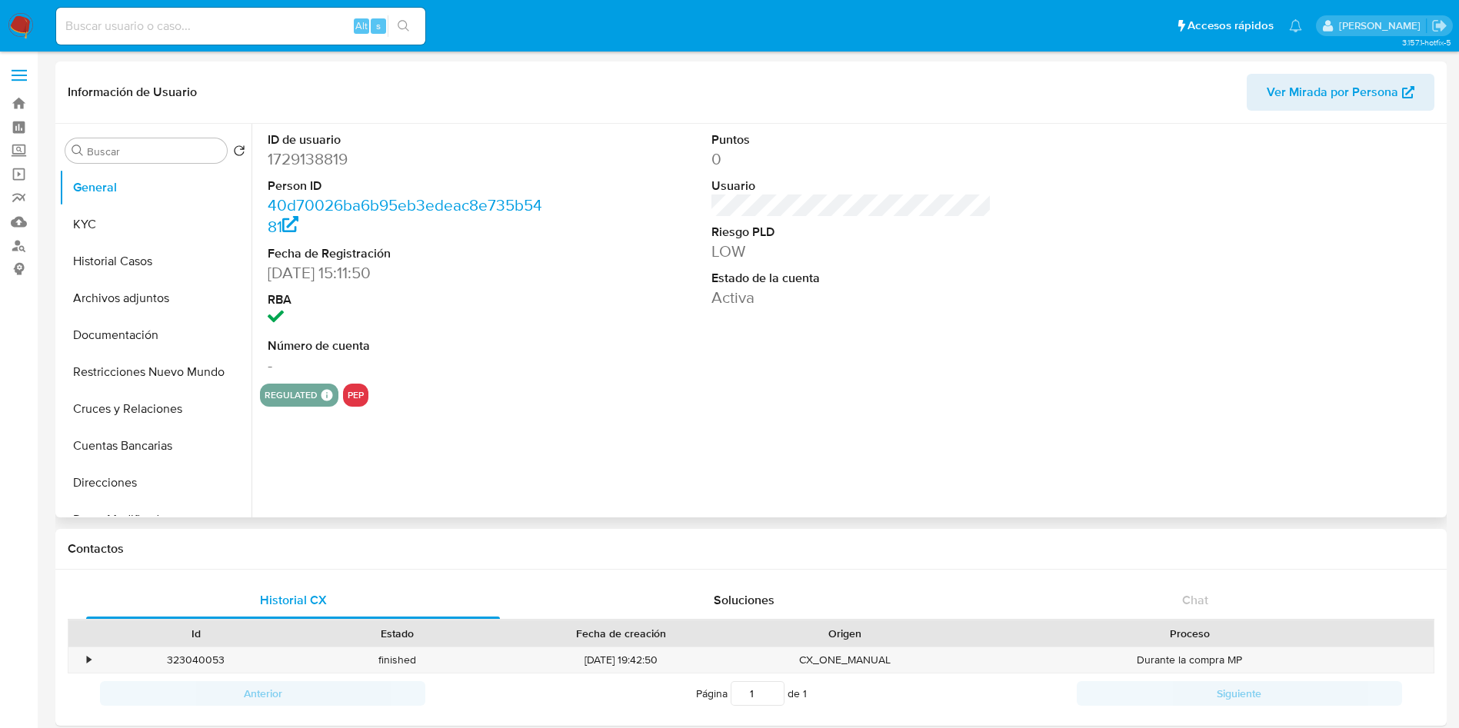
select select "10"
click at [154, 231] on button "KYC" at bounding box center [149, 224] width 180 height 37
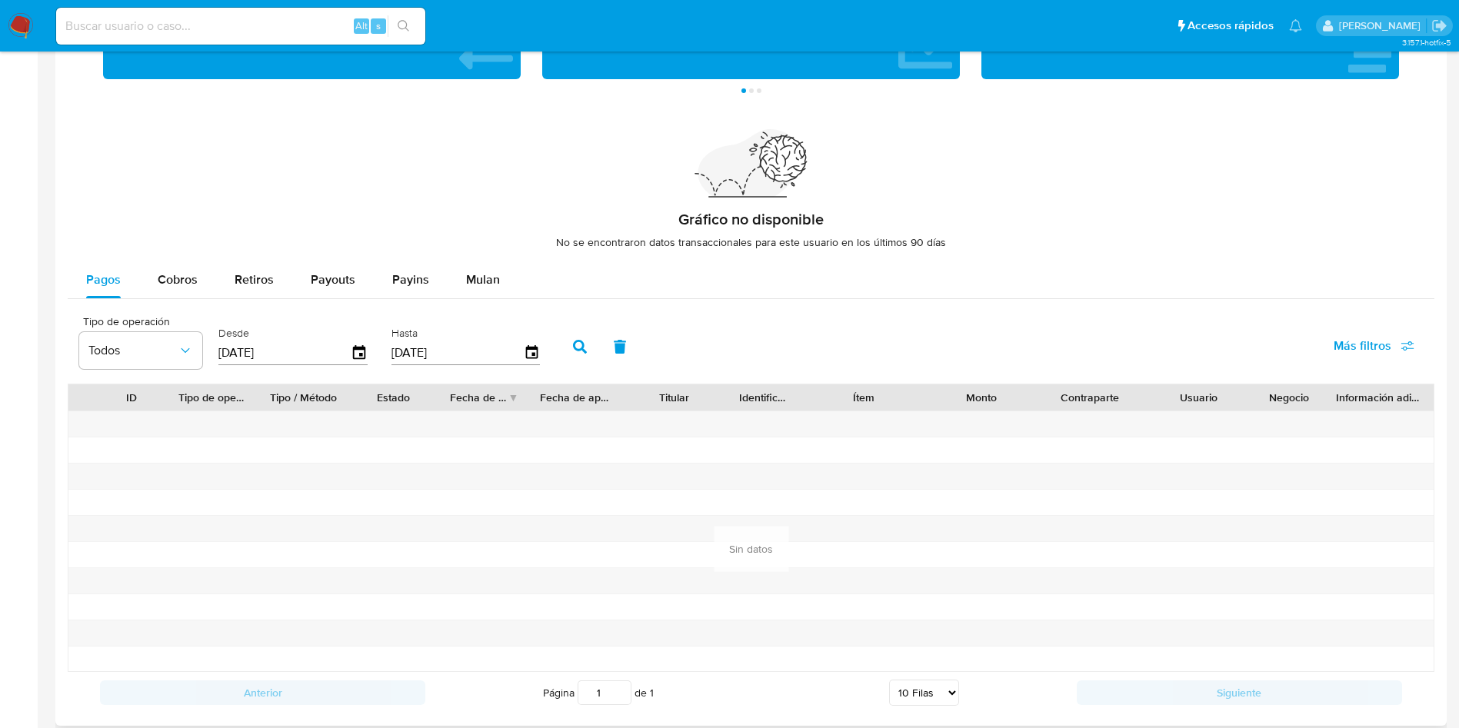
scroll to position [1038, 0]
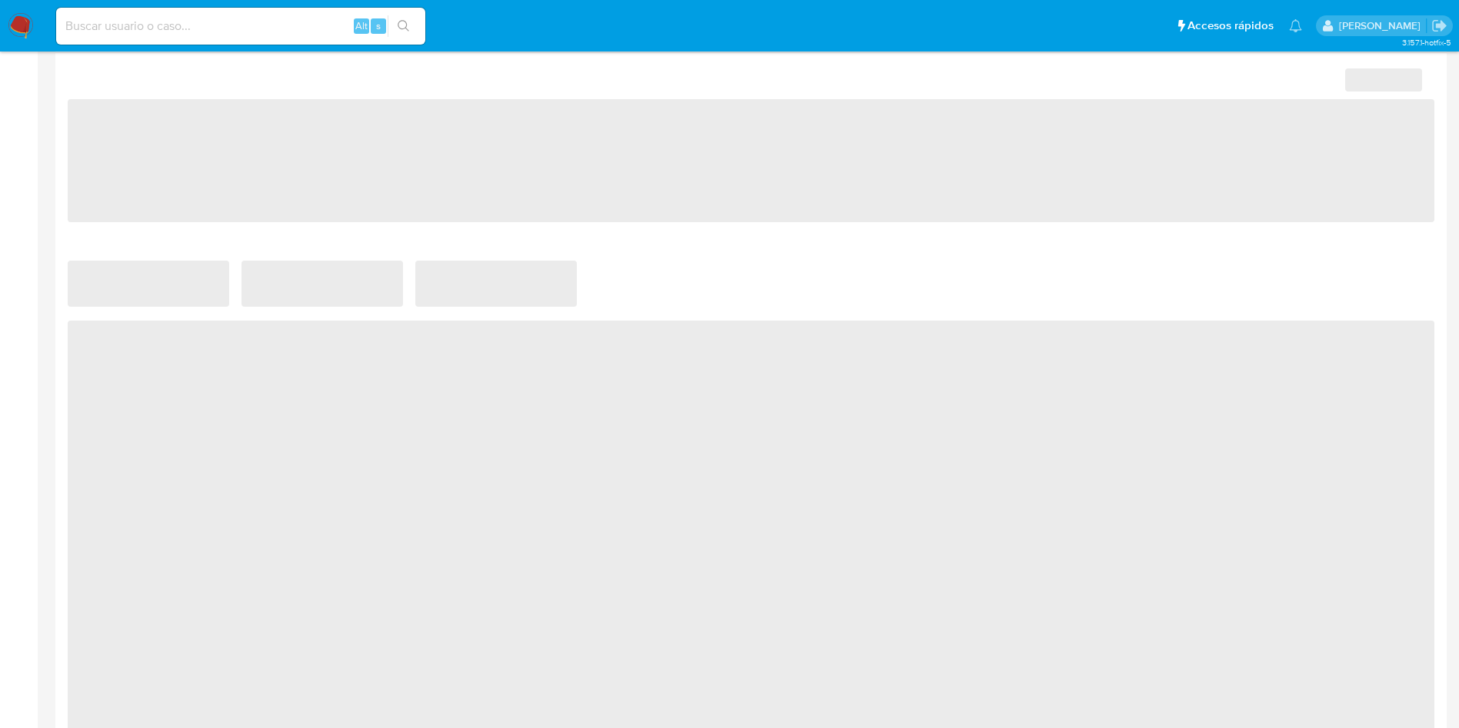
select select "10"
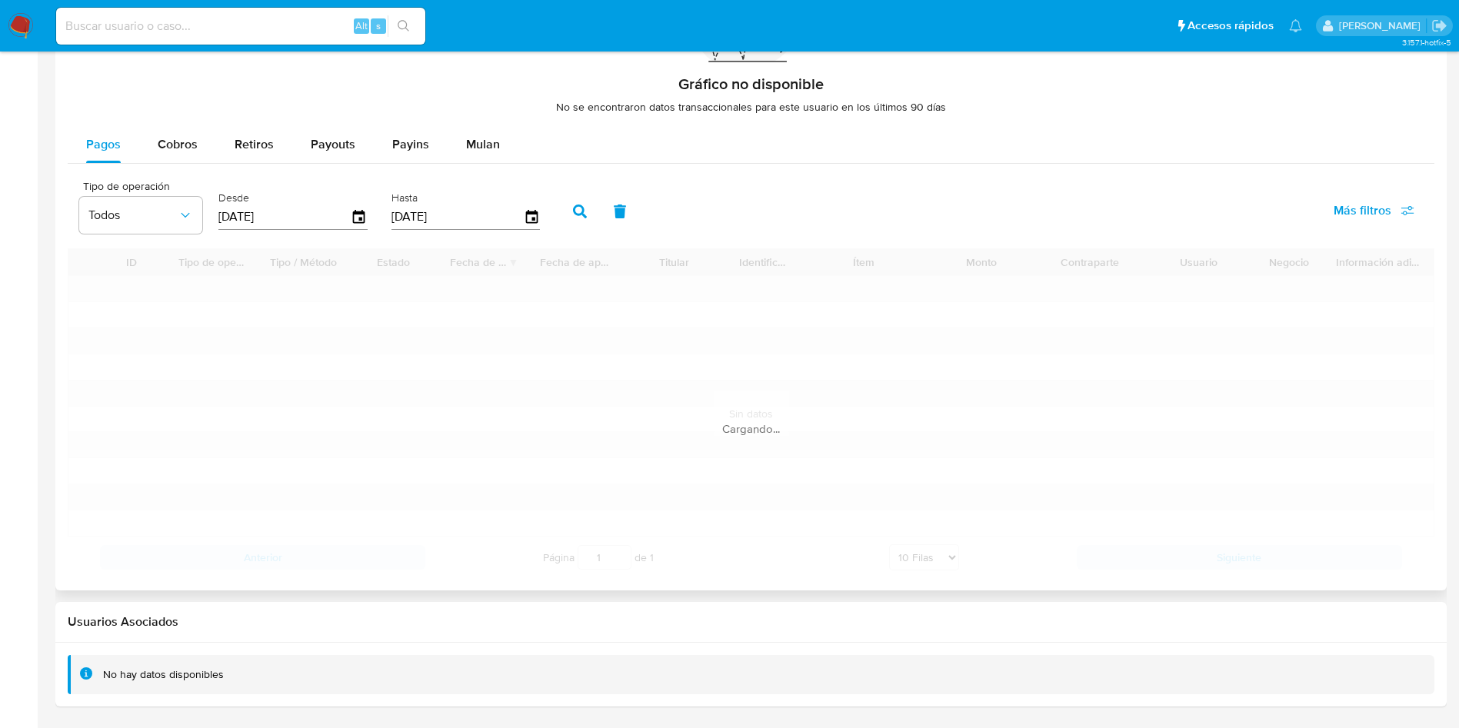
scroll to position [1124, 0]
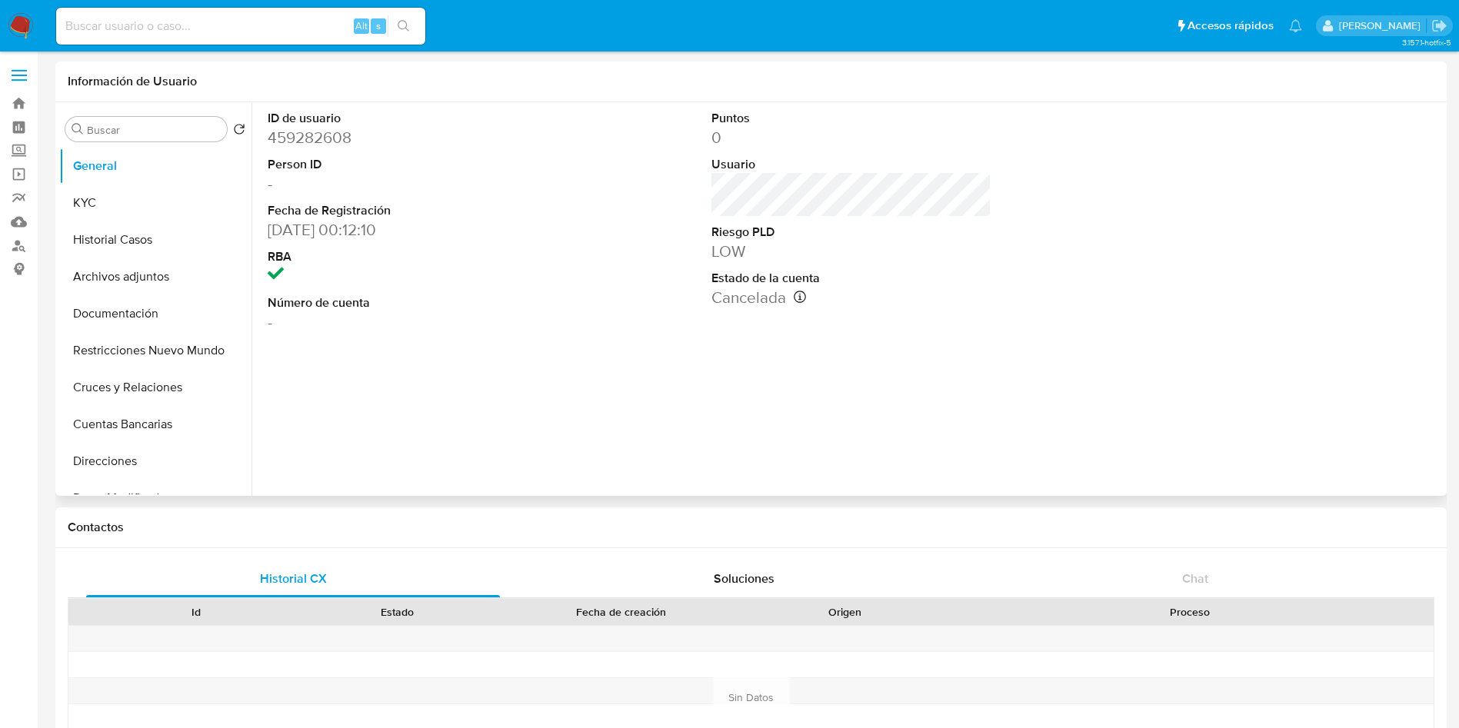
select select "10"
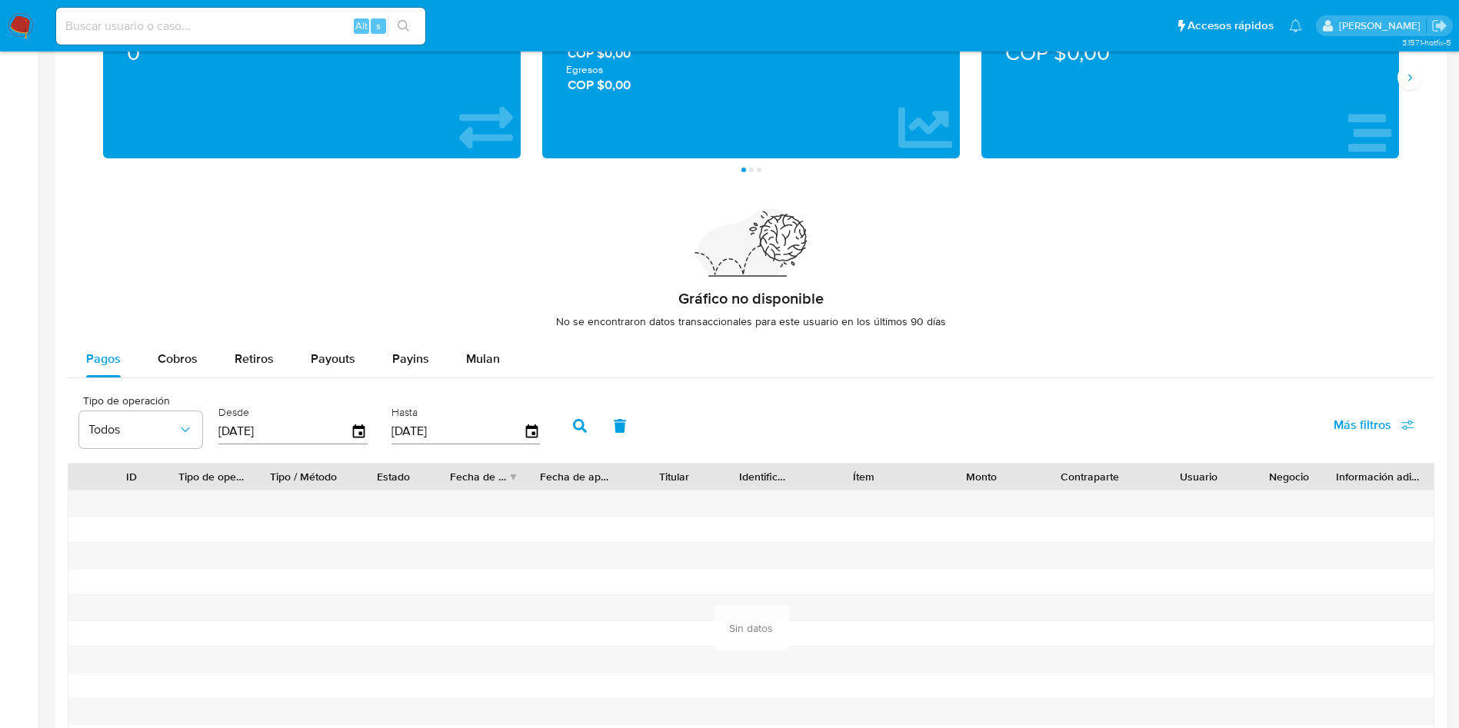
scroll to position [1038, 0]
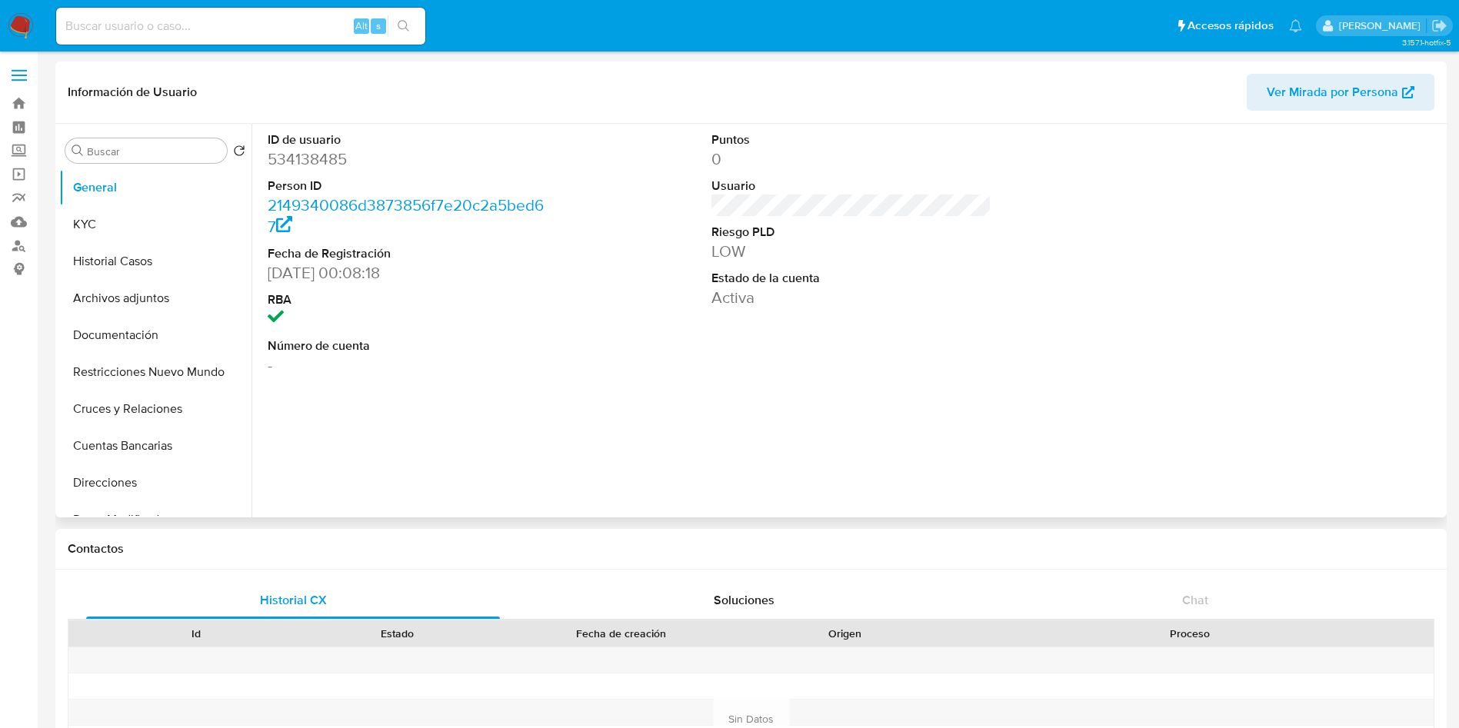
select select "10"
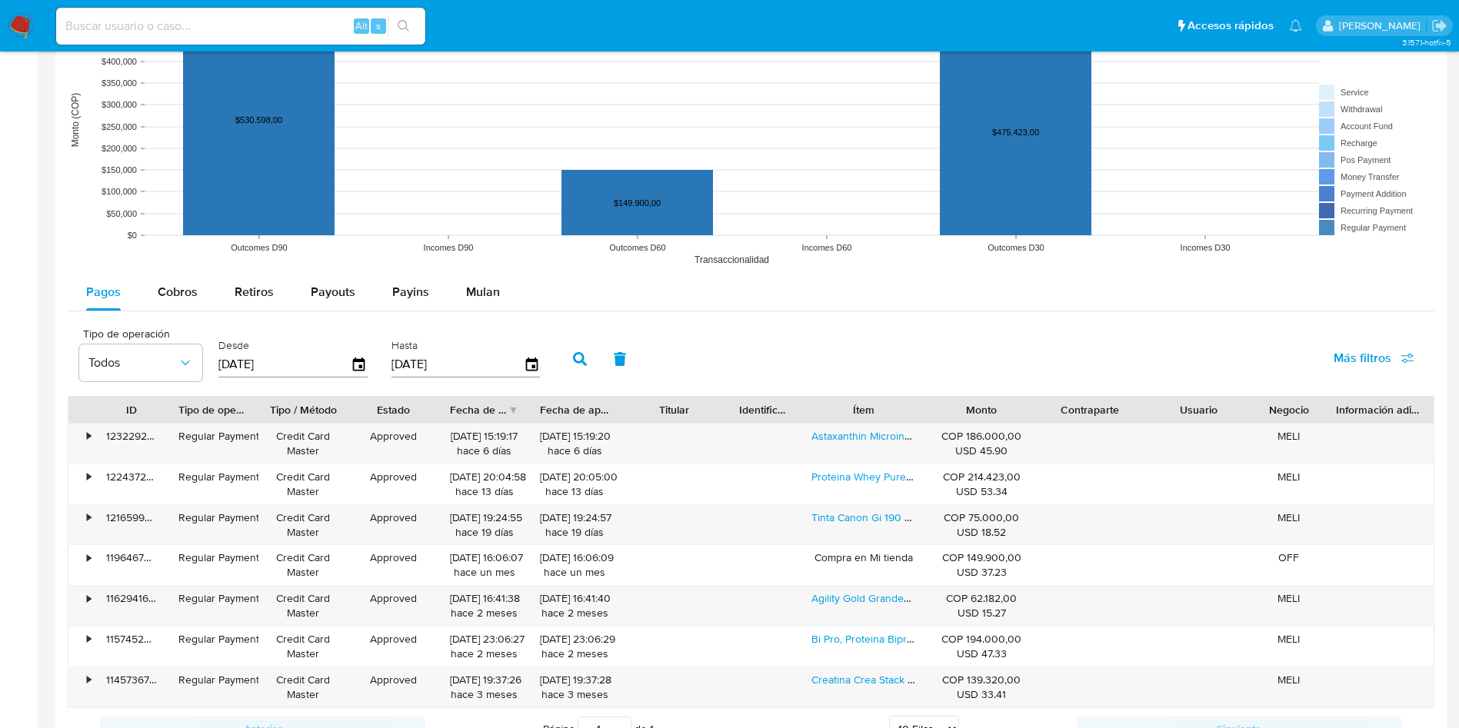
scroll to position [1269, 0]
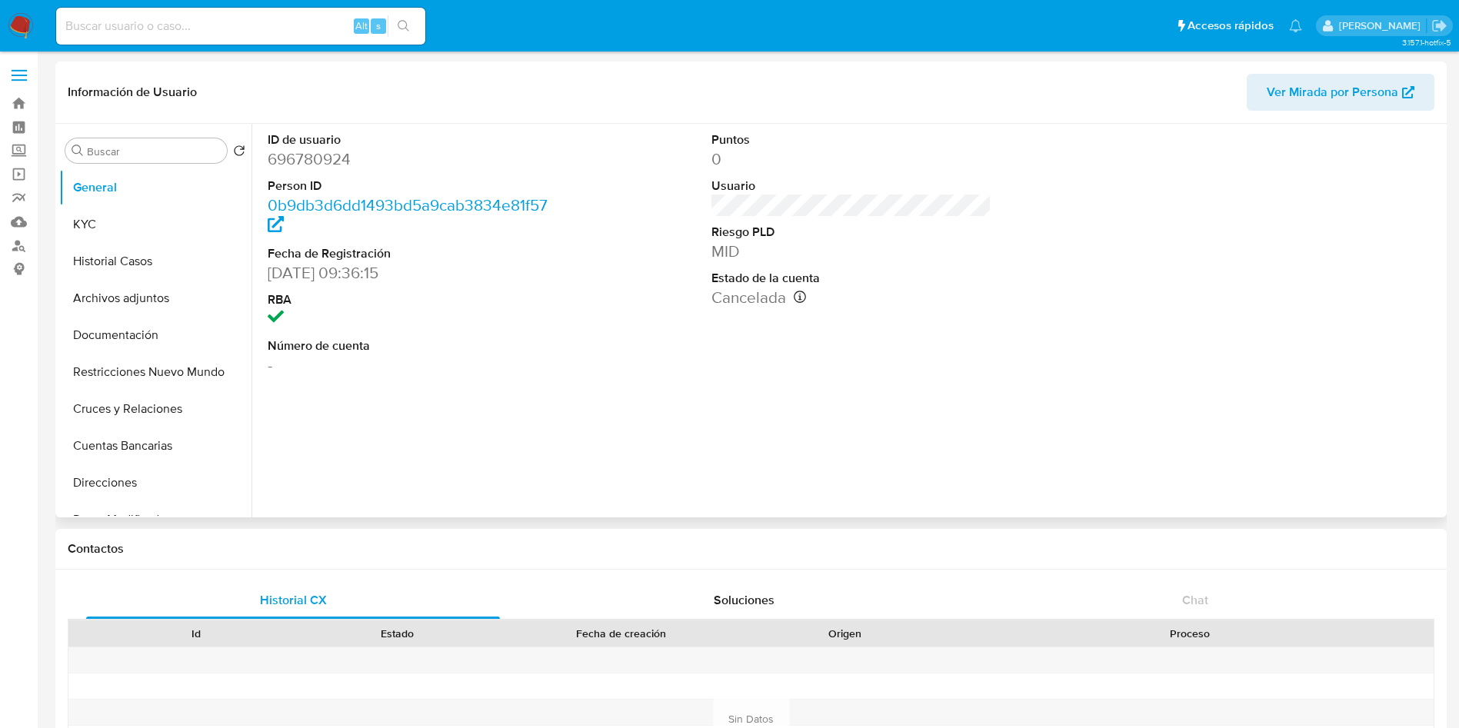
select select "10"
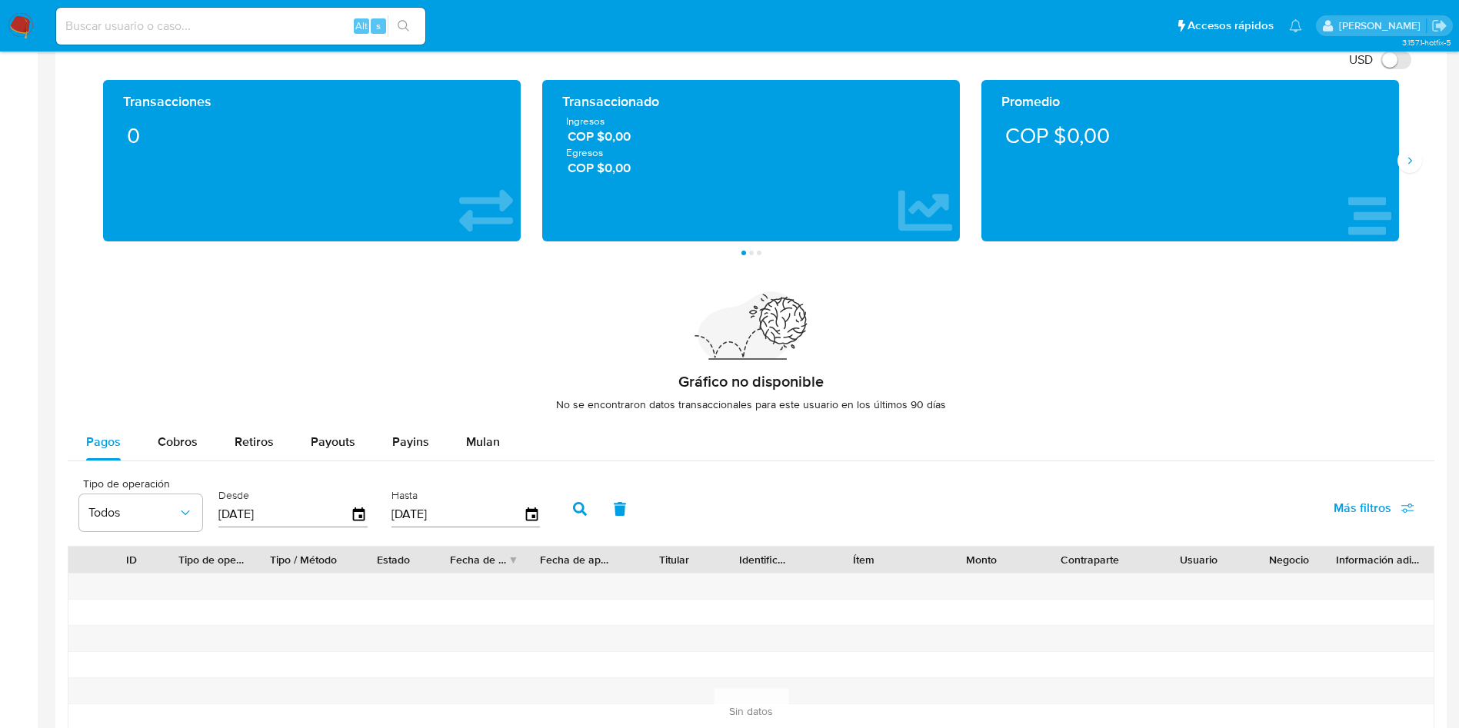
scroll to position [1154, 0]
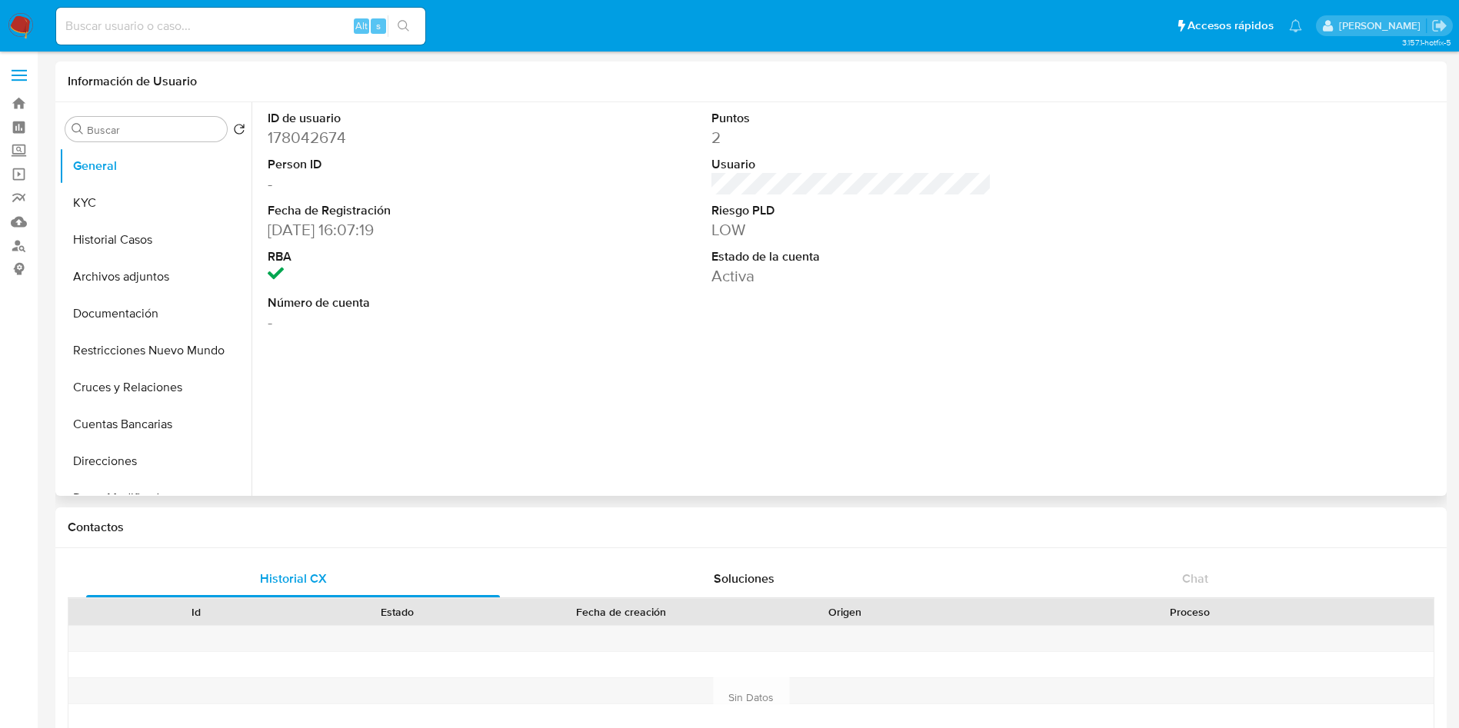
select select "10"
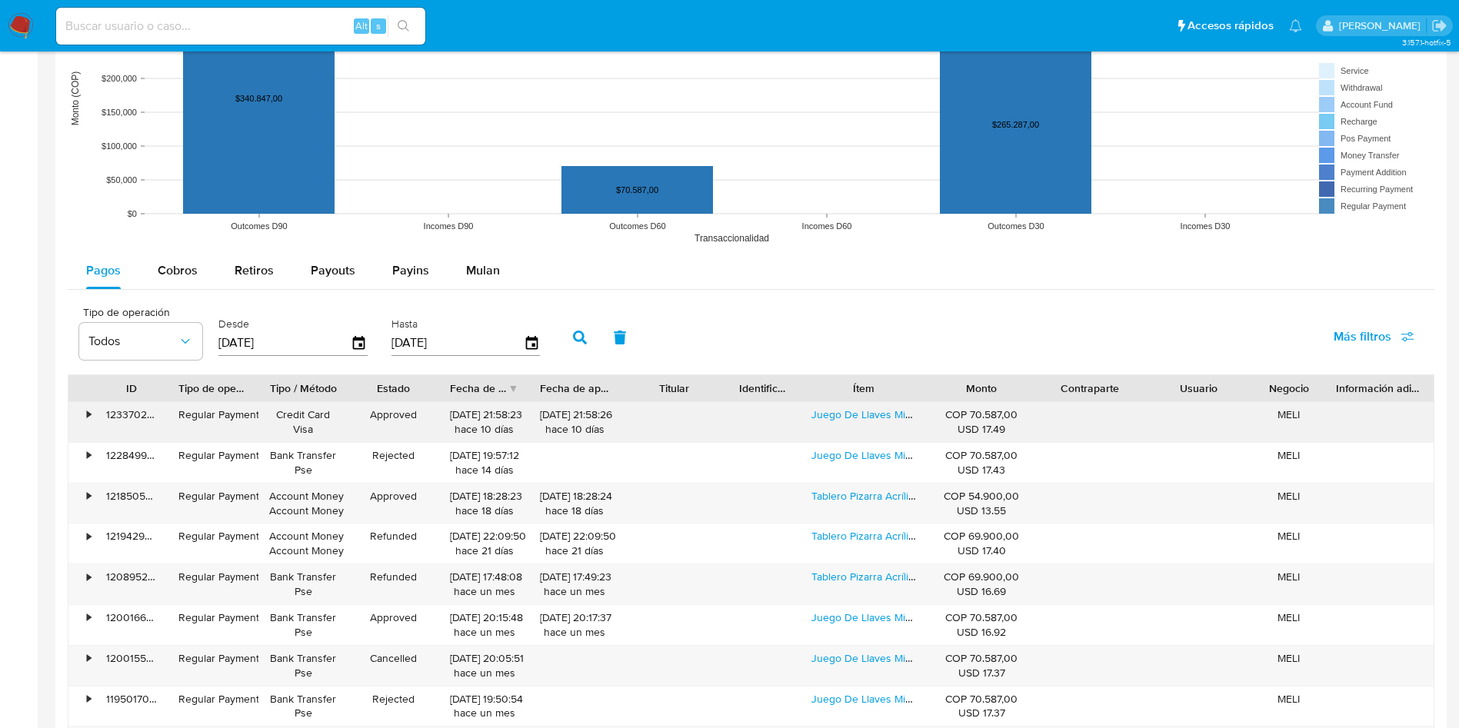
scroll to position [1269, 0]
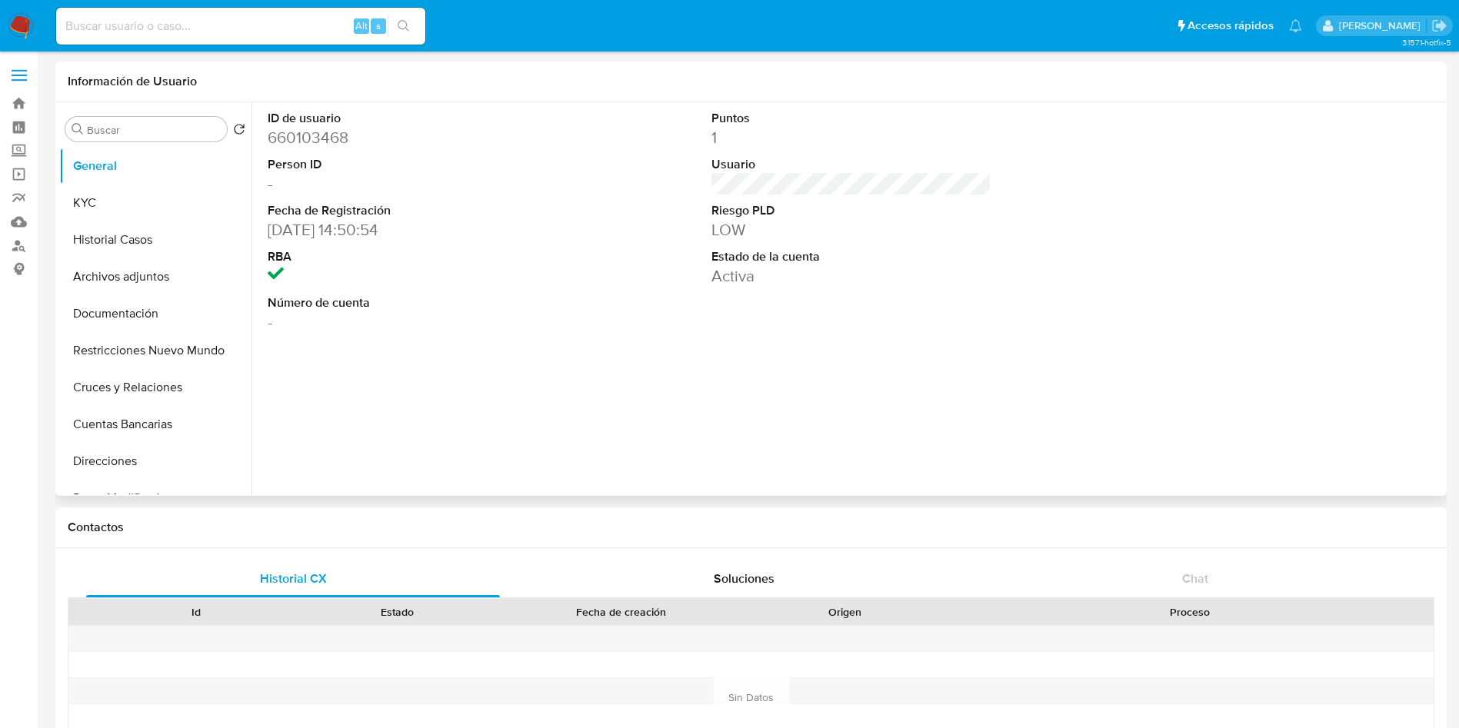
select select "10"
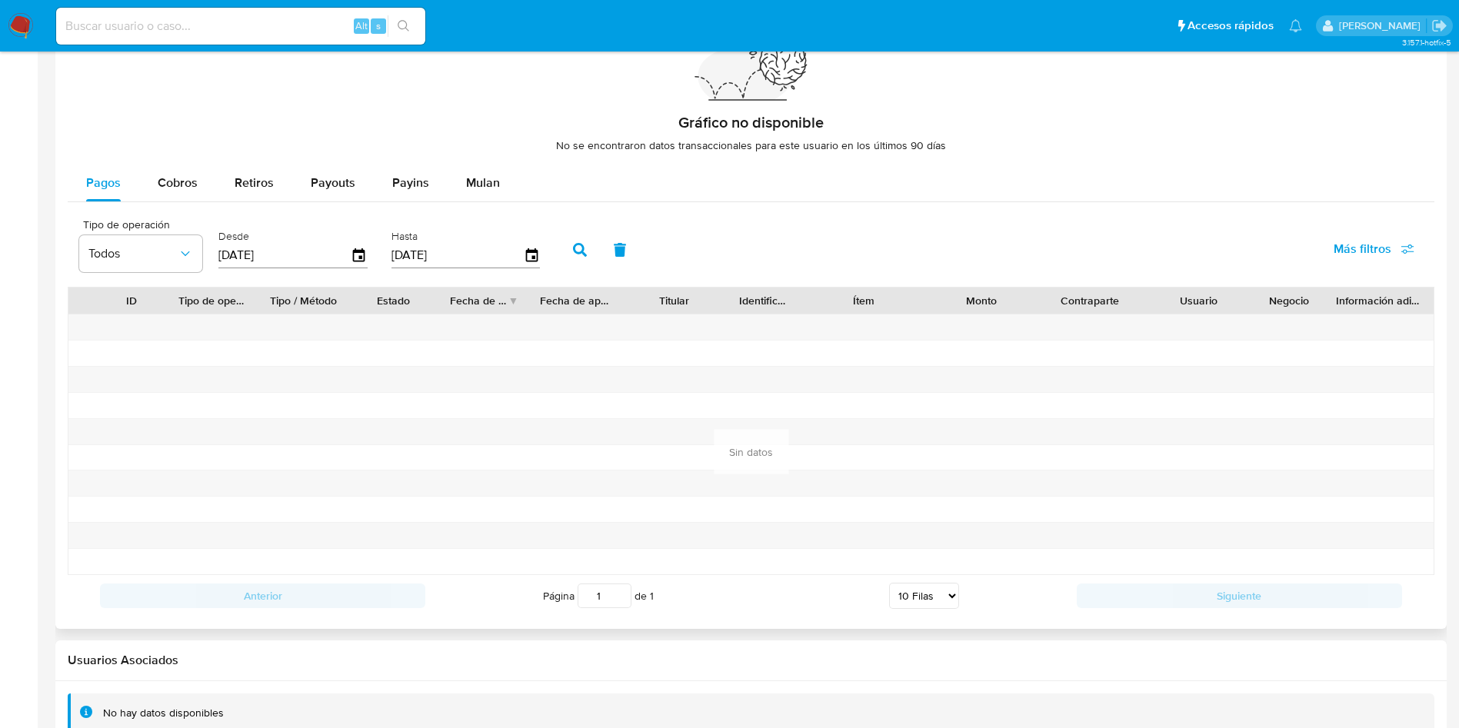
scroll to position [1124, 0]
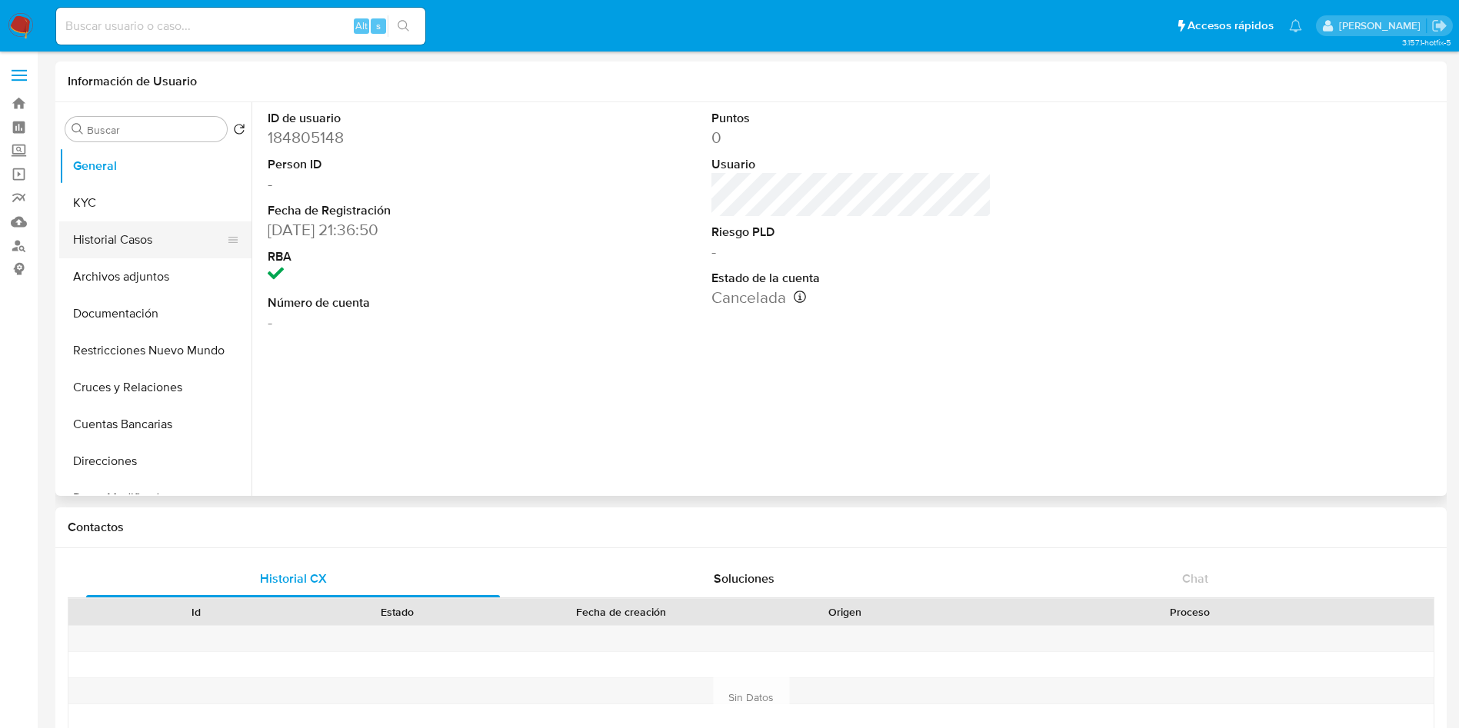
select select "10"
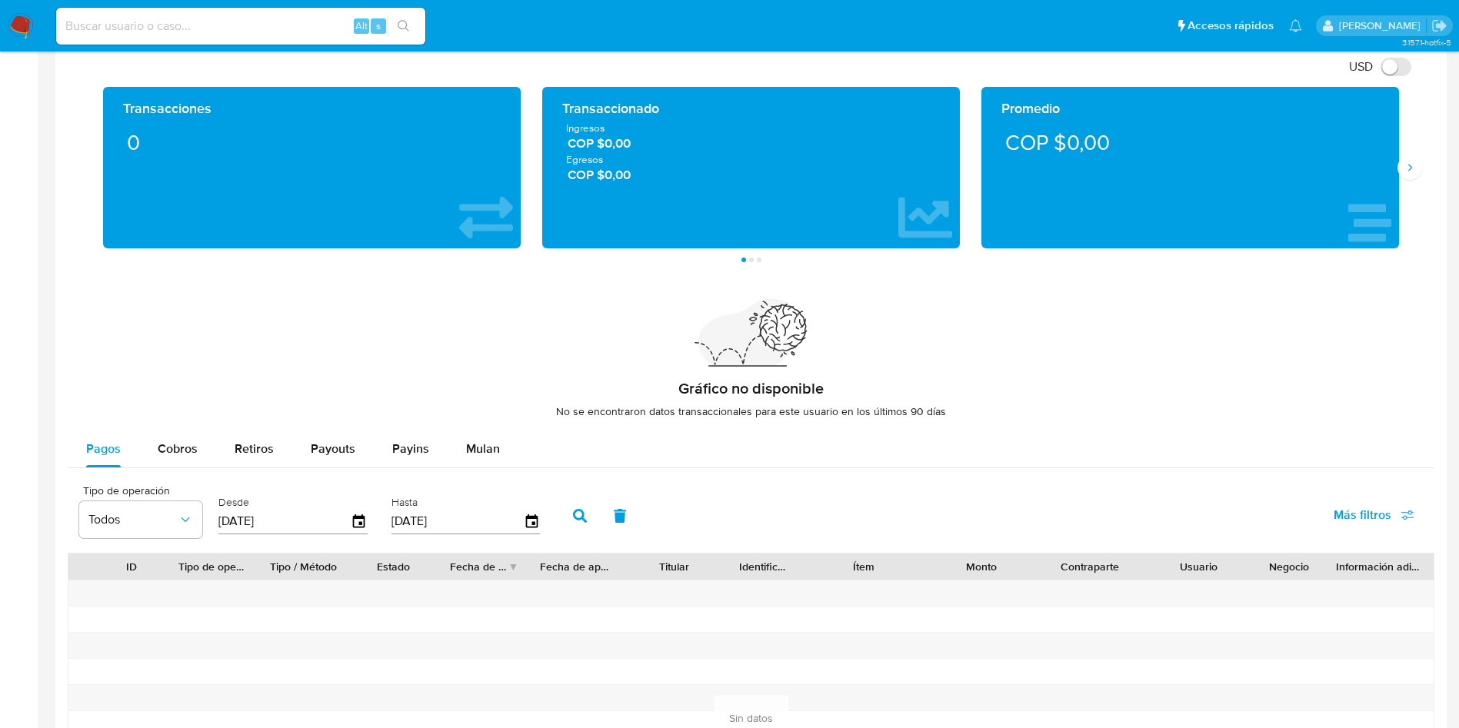
scroll to position [923, 0]
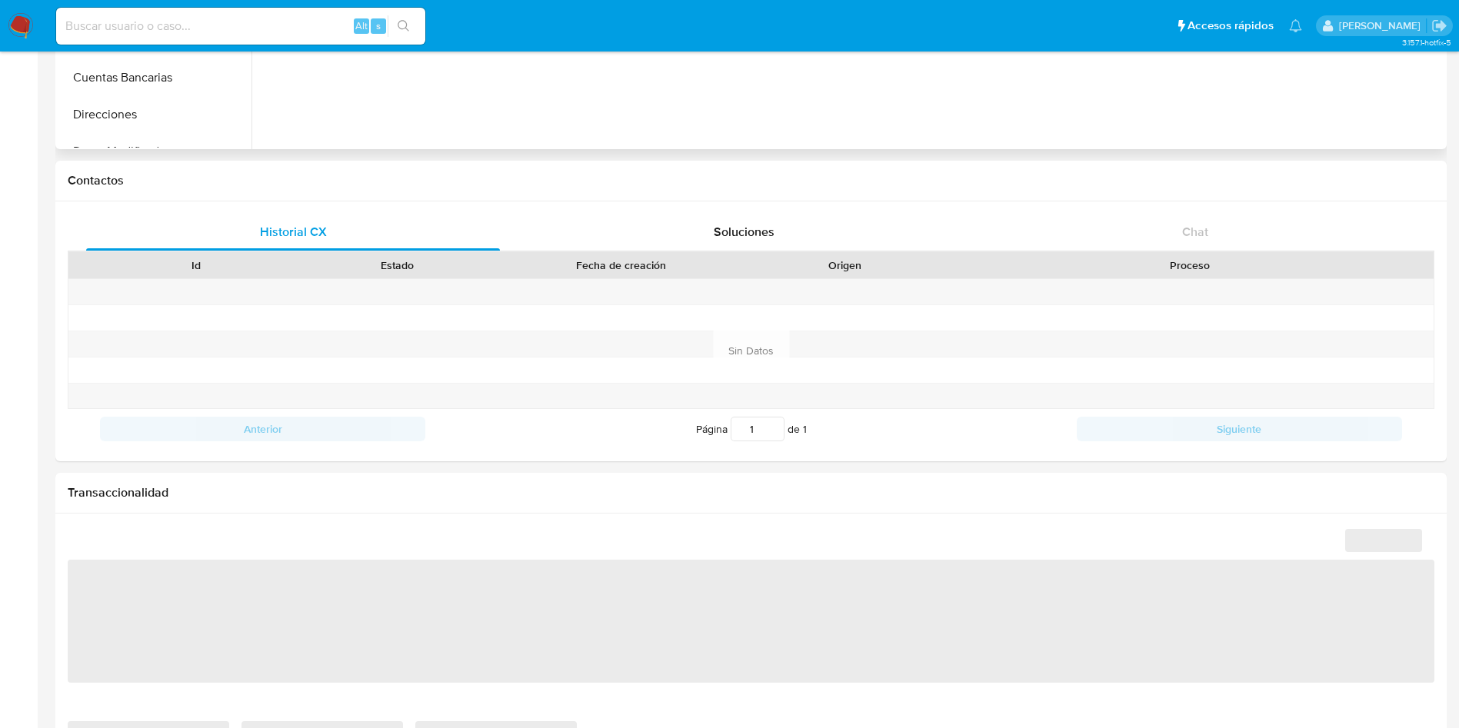
select select "10"
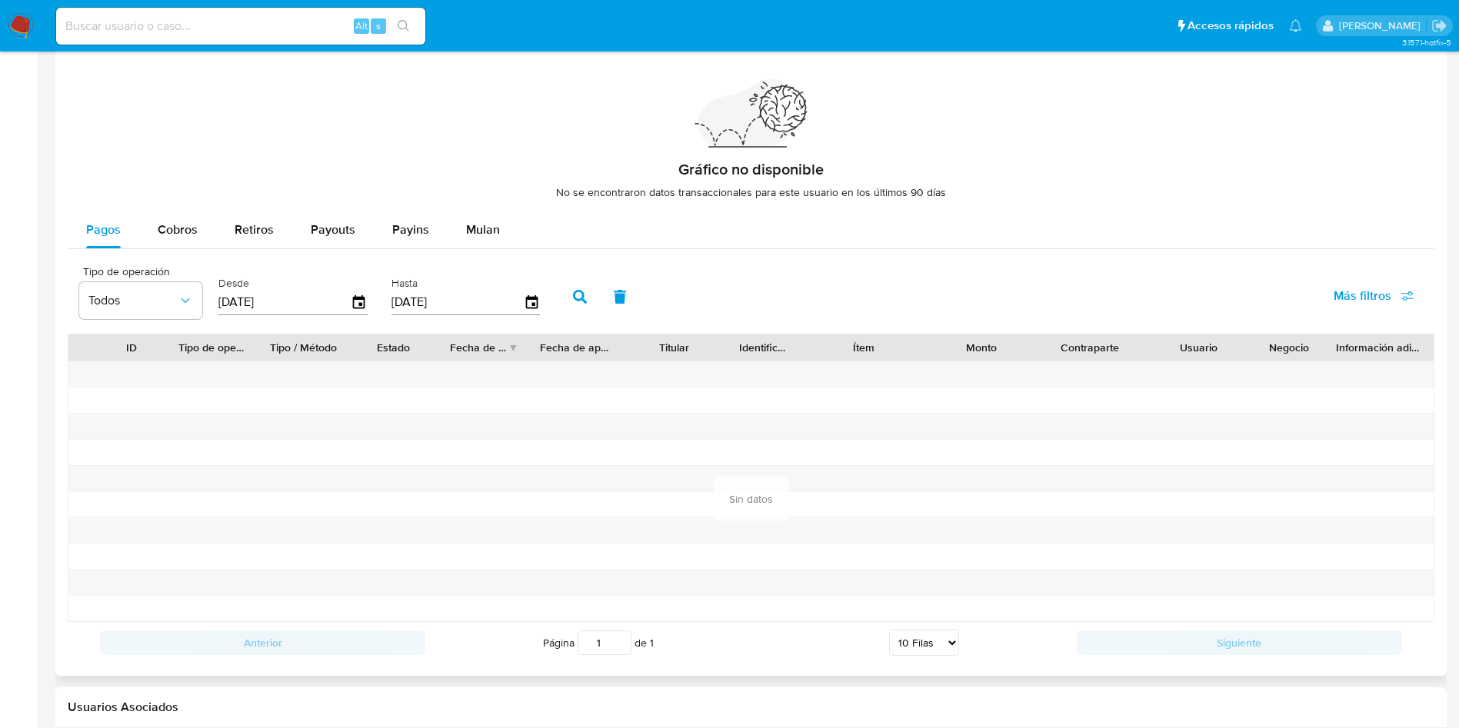
scroll to position [1124, 0]
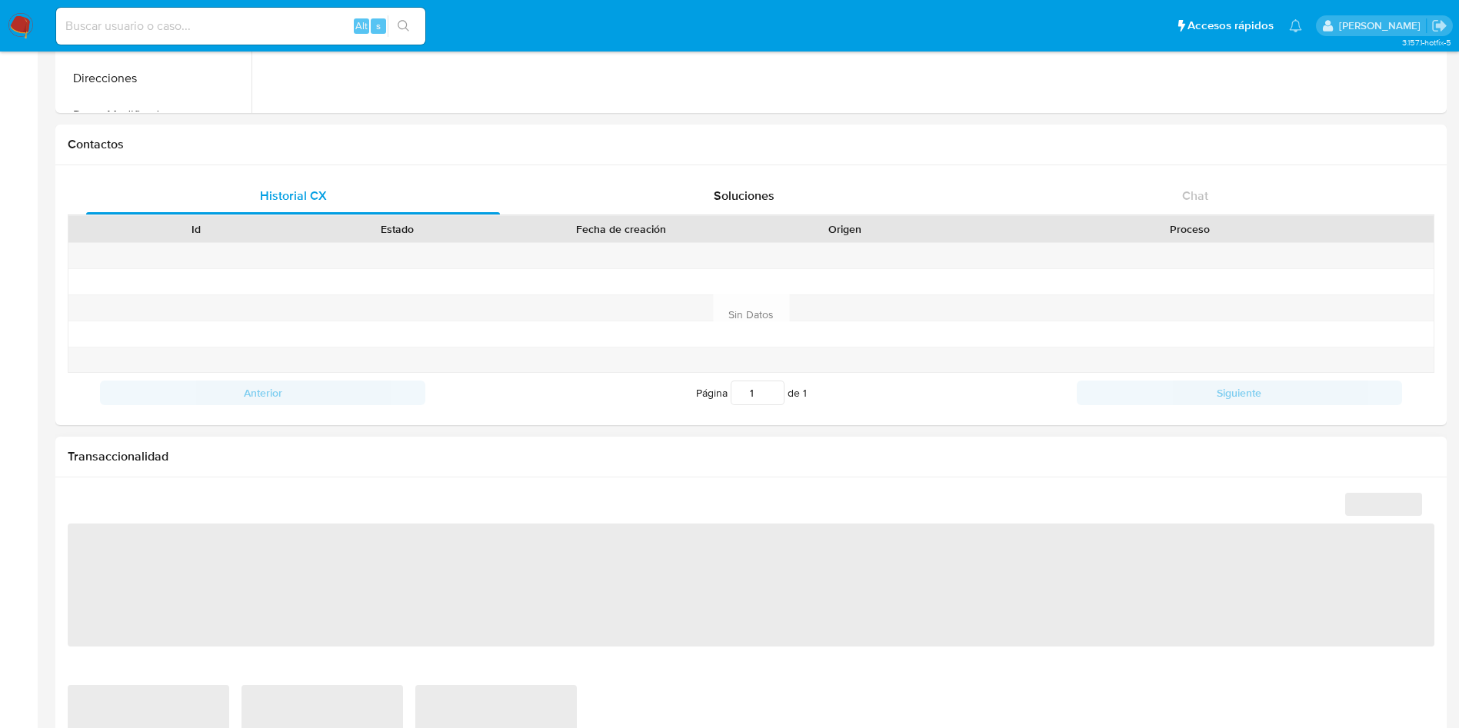
select select "10"
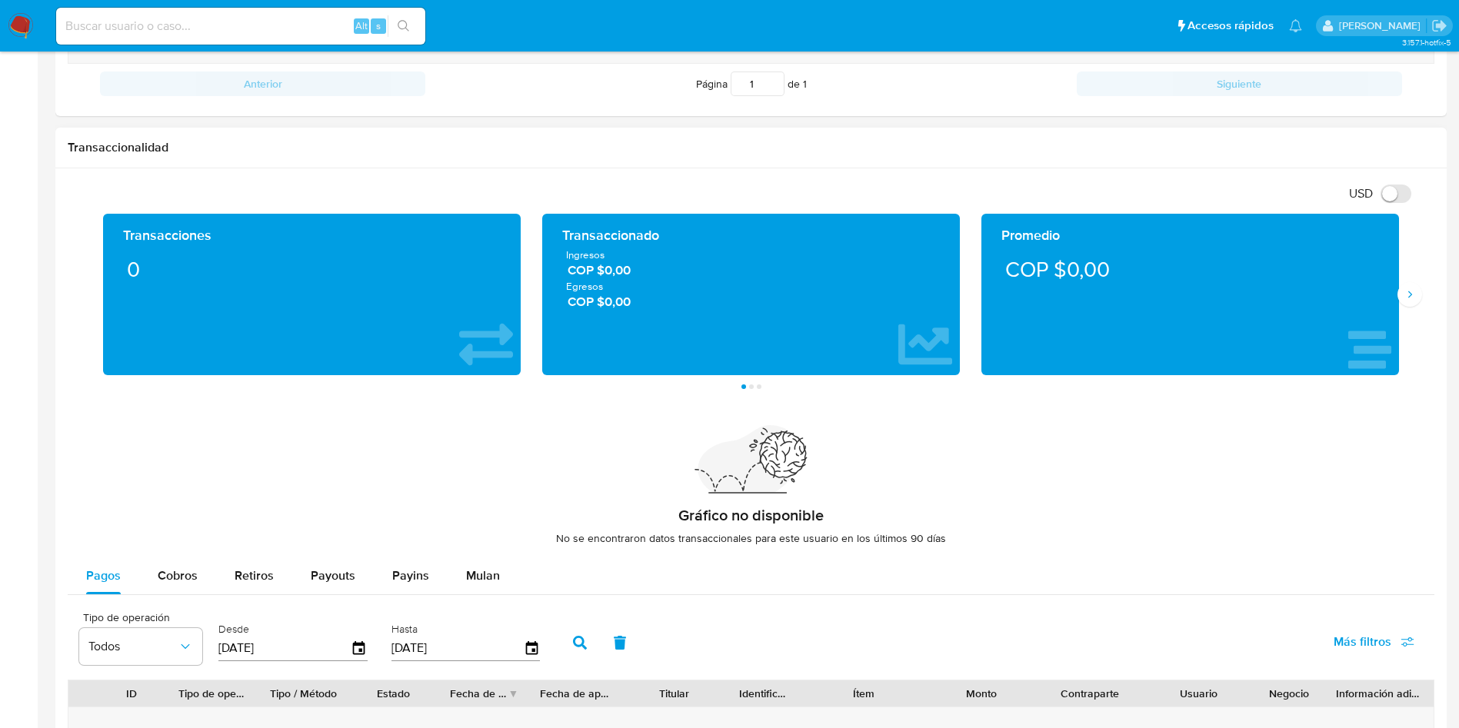
scroll to position [1124, 0]
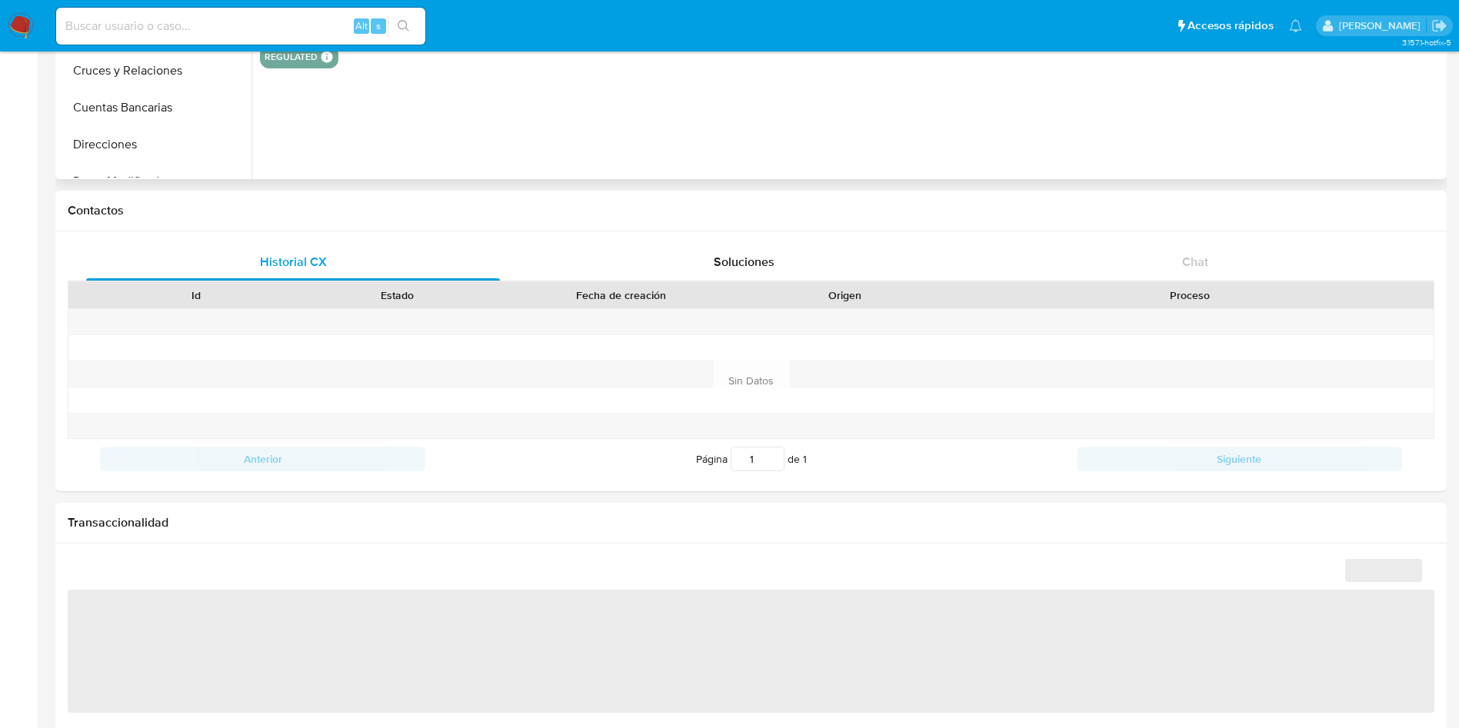
select select "10"
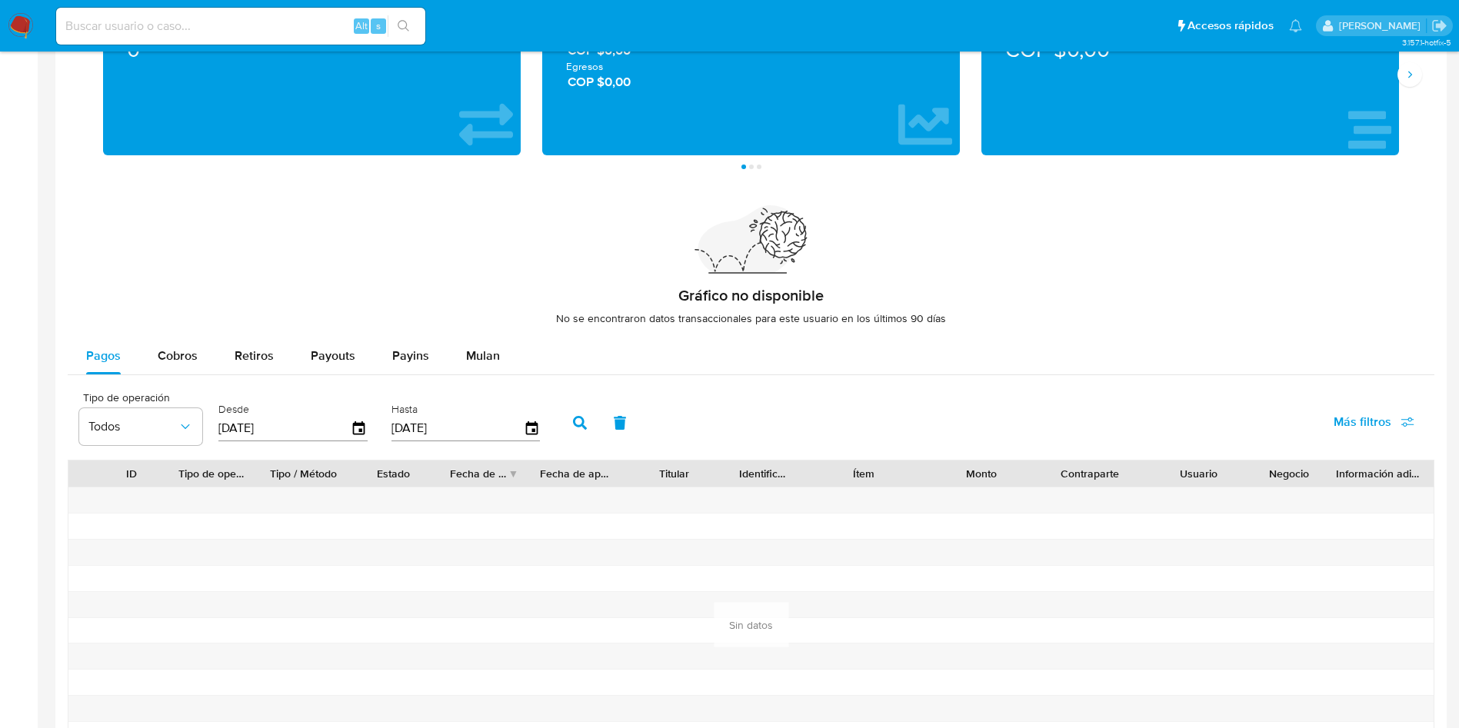
scroll to position [1038, 0]
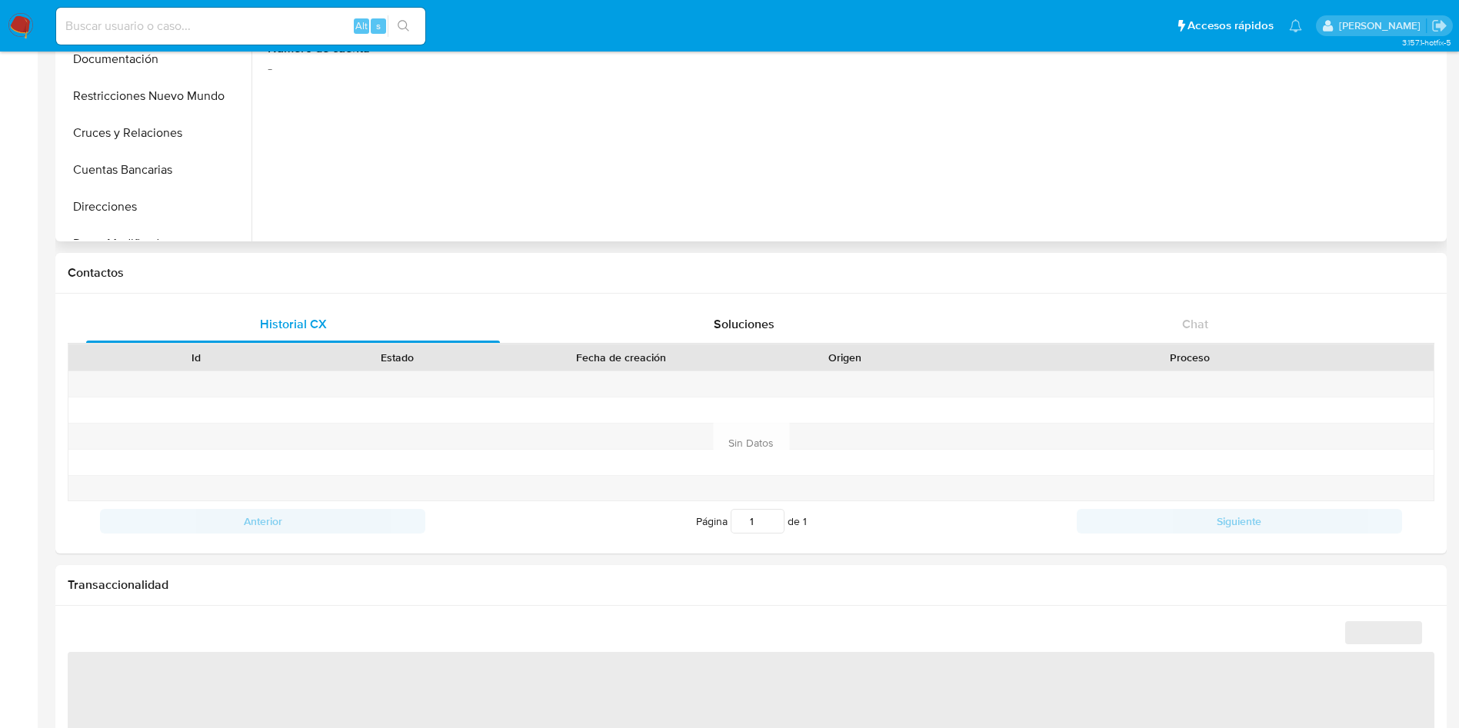
select select "10"
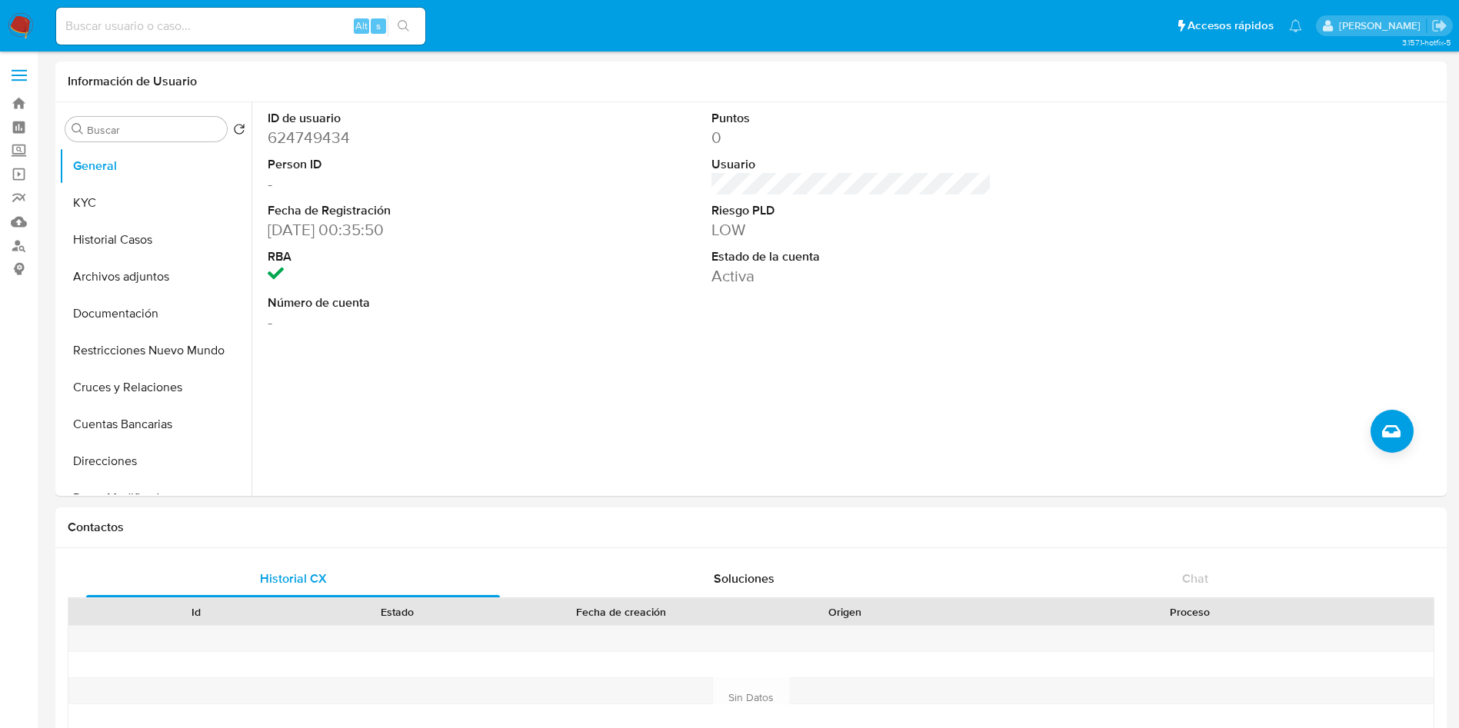
click at [0, 12] on nav "Pausado Ver notificaciones Alt s Accesos rápidos Presiona las siguientes teclas…" at bounding box center [729, 26] width 1459 height 52
click at [15, 23] on img at bounding box center [21, 26] width 26 height 26
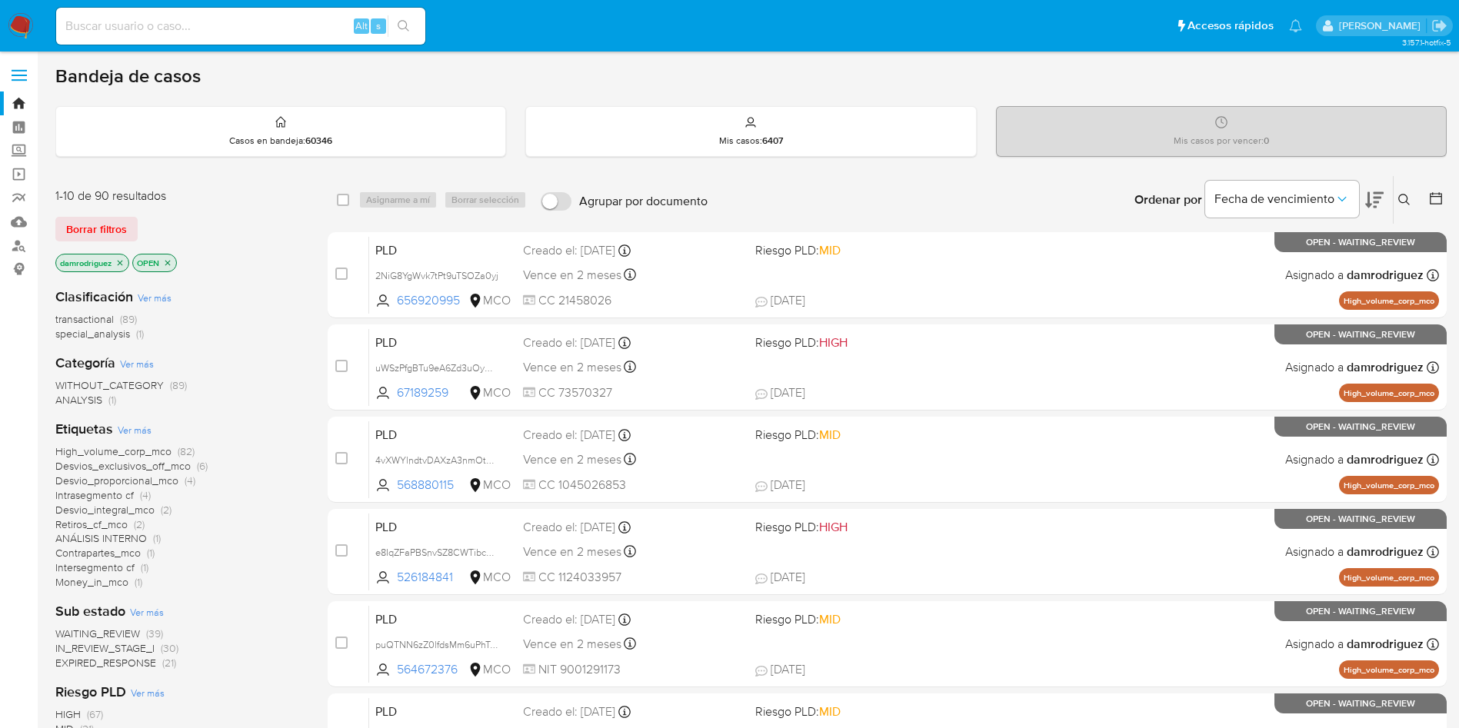
click at [263, 28] on input at bounding box center [240, 26] width 369 height 20
paste input "xOeOfhcWVu6uaWx8oTviSP7P"
type input "xOeOfhcWVu6uaWx8oTviSP7P"
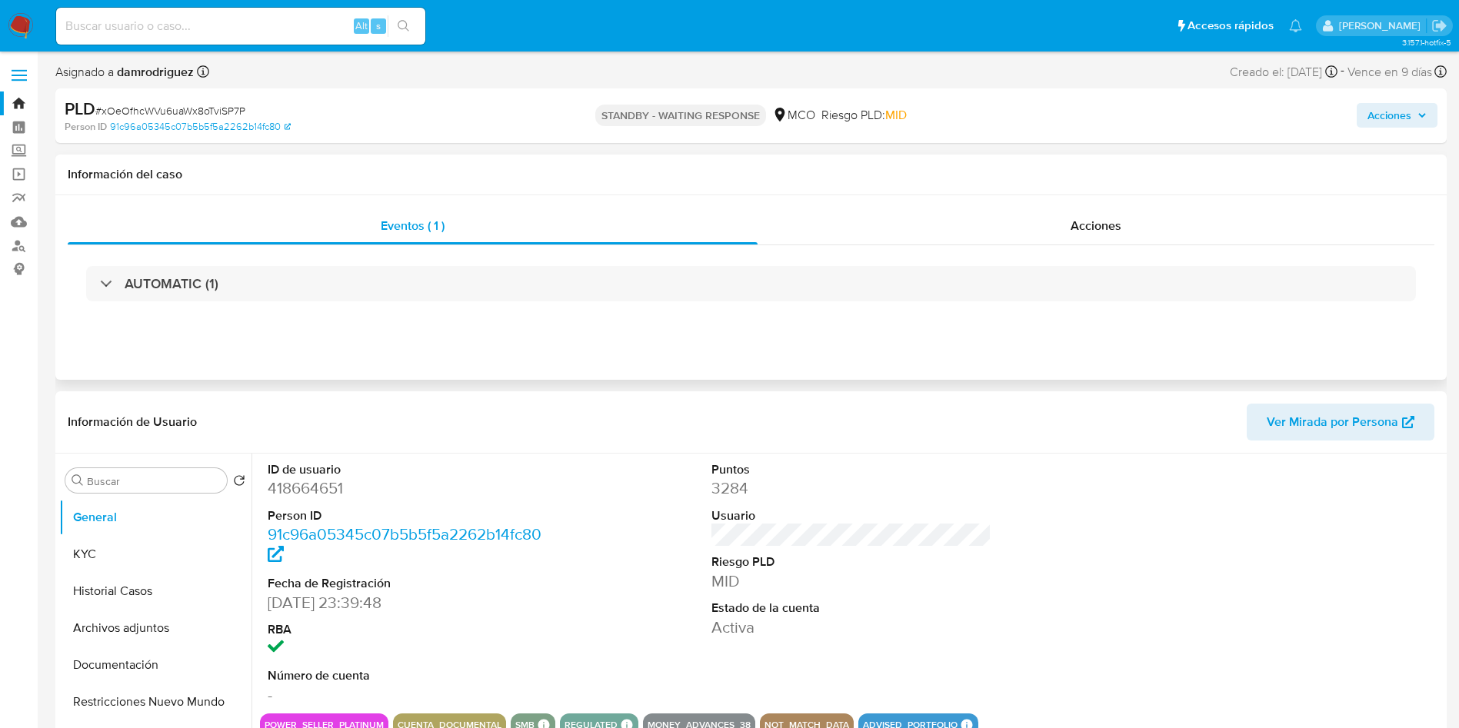
select select "10"
